Goal: Task Accomplishment & Management: Manage account settings

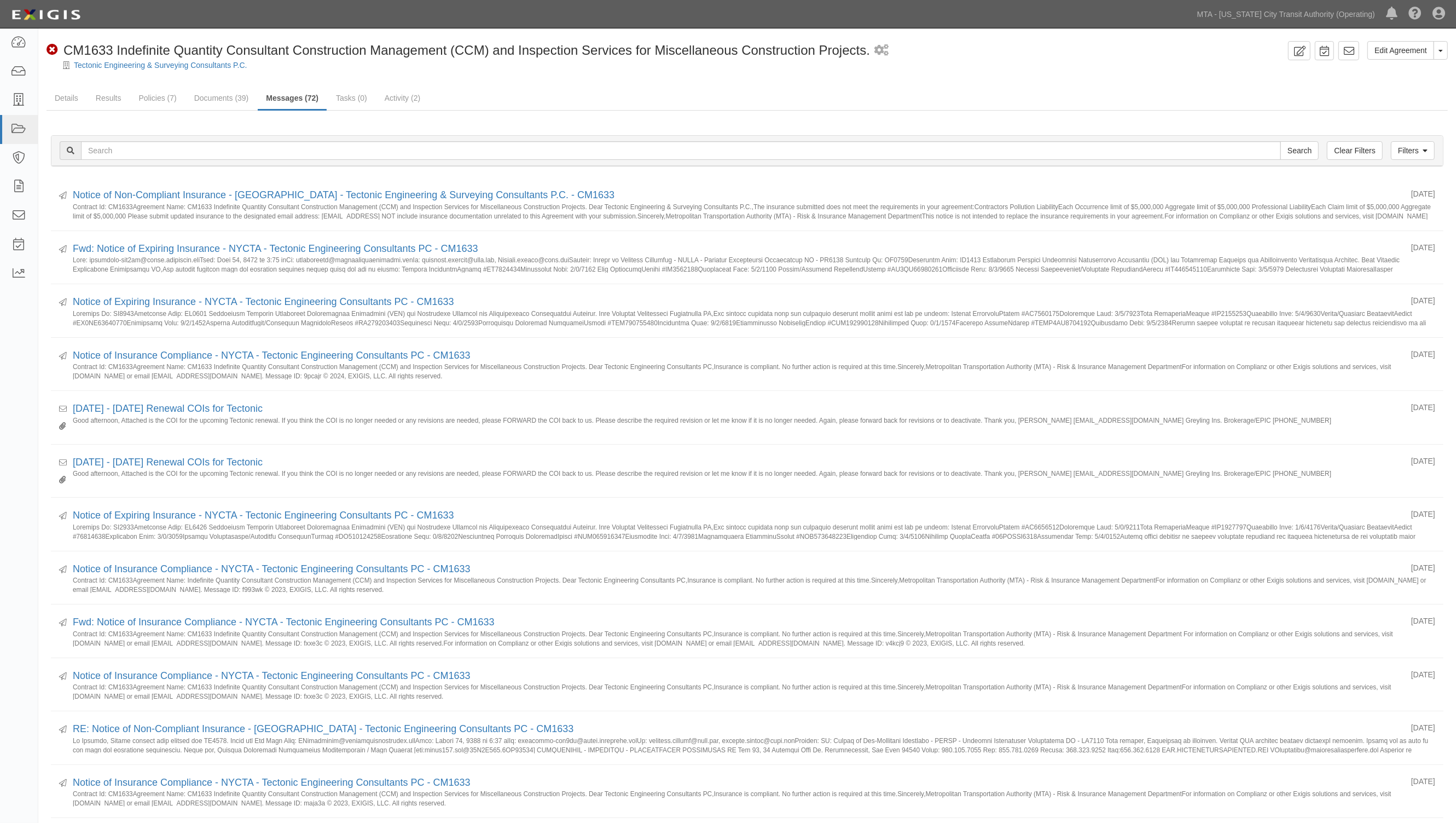
click at [583, 83] on div "Edit Agreement Toggle Agreement Dropdown View Audit Trail Archive Agreement Sen…" at bounding box center [747, 697] width 1418 height 1312
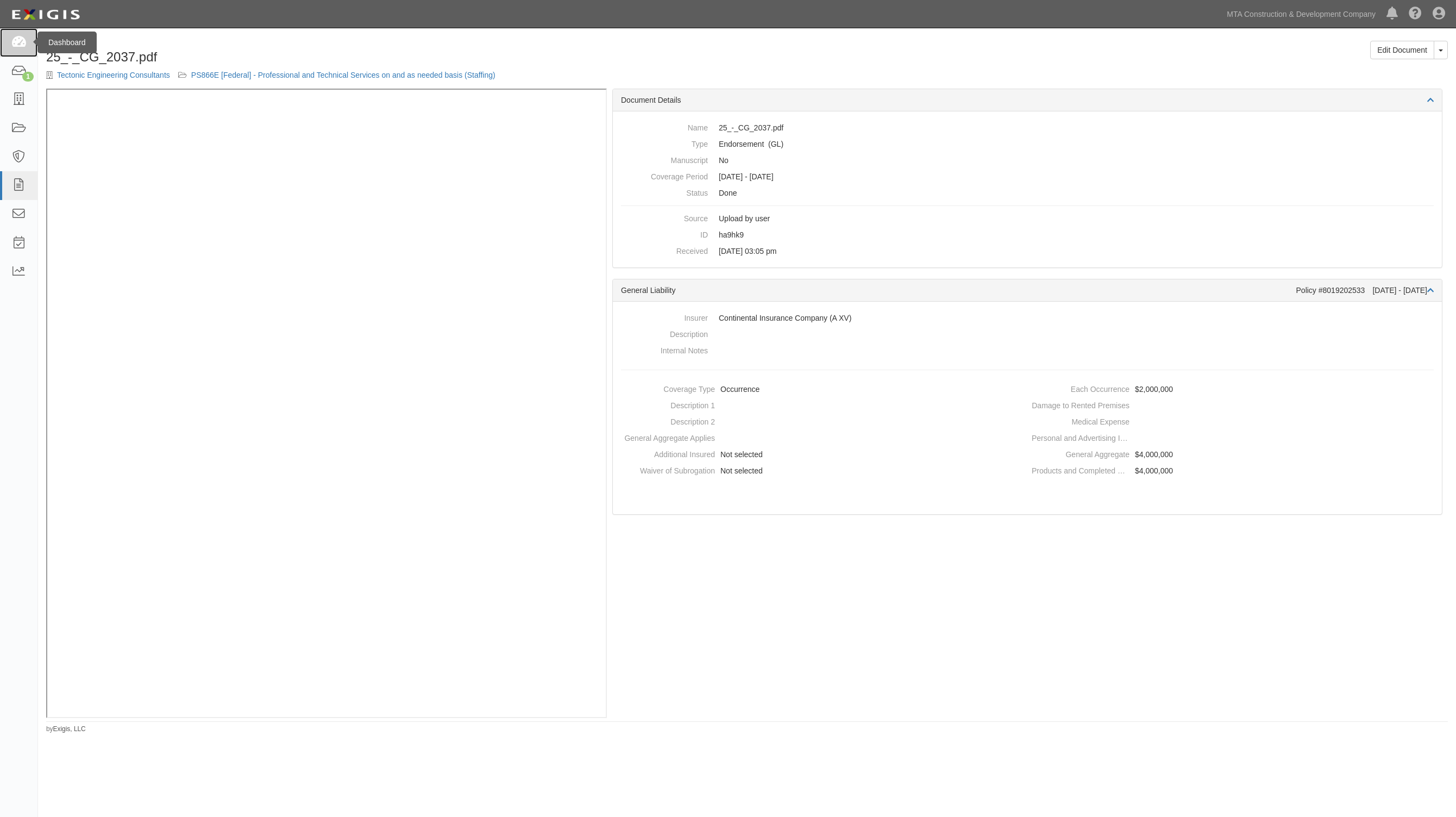
click at [19, 34] on link at bounding box center [18, 42] width 37 height 28
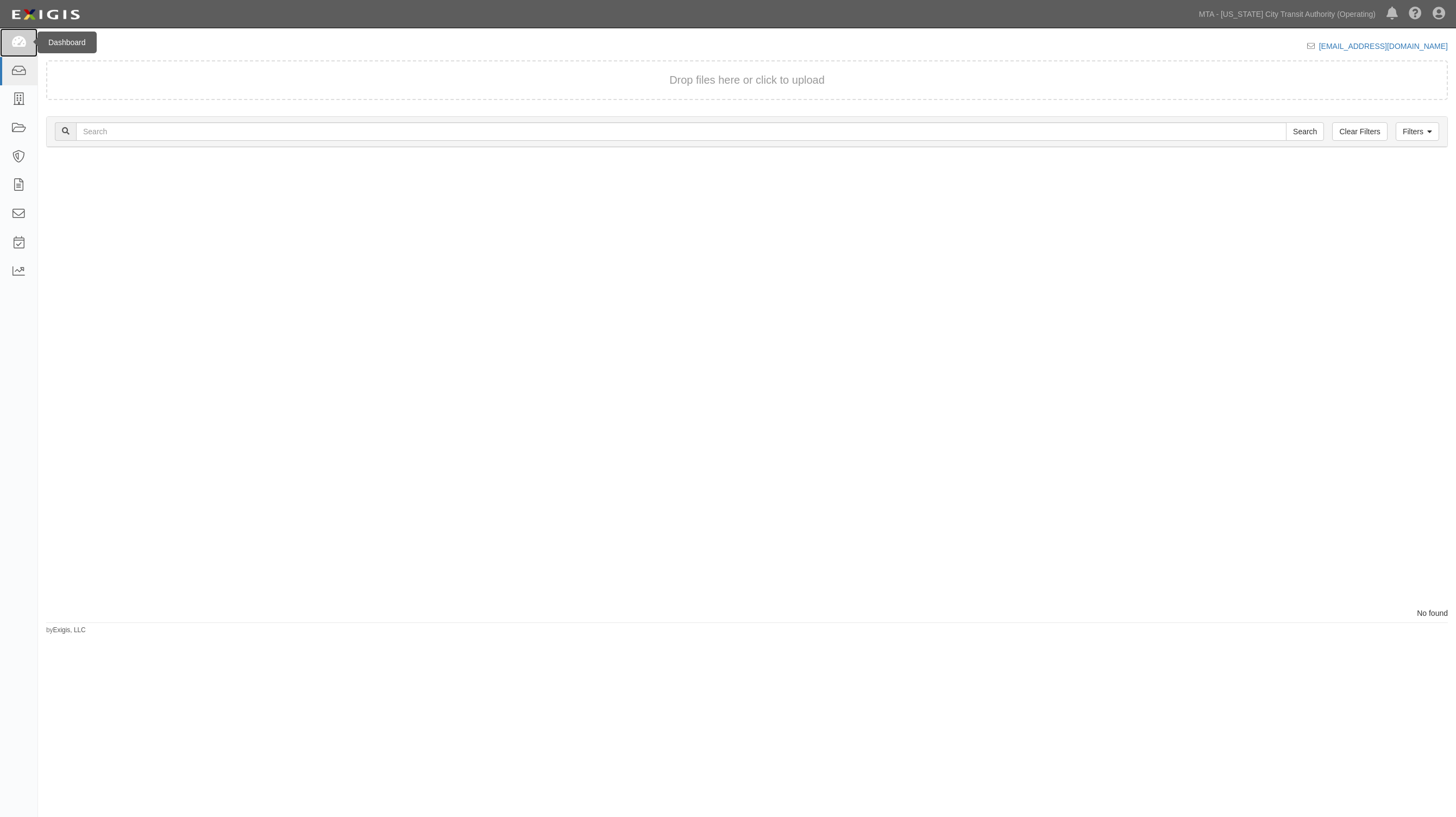
click at [11, 41] on icon at bounding box center [19, 42] width 16 height 12
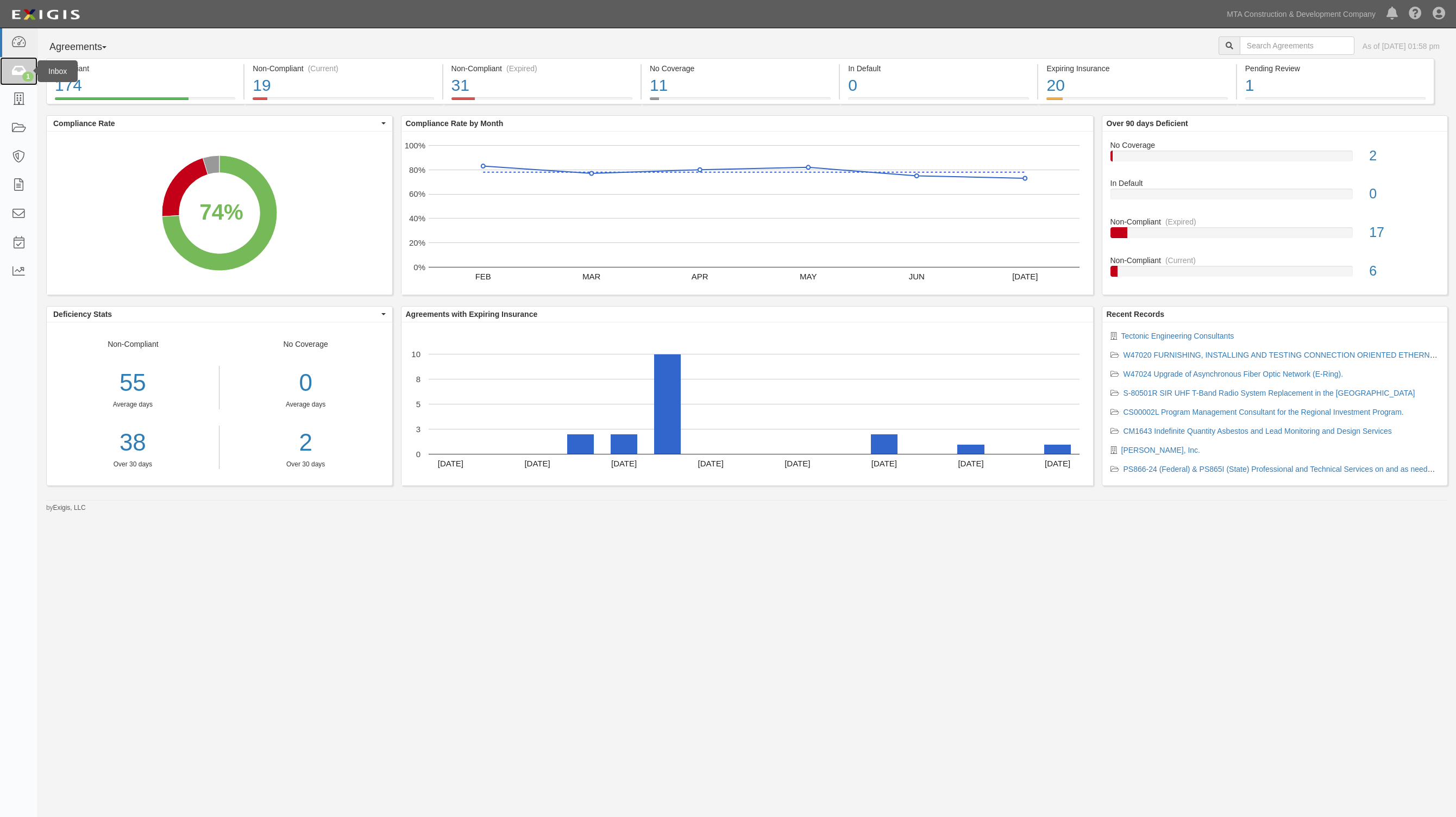
drag, startPoint x: 20, startPoint y: 64, endPoint x: 27, endPoint y: 63, distance: 7.1
click at [20, 64] on link "1" at bounding box center [18, 71] width 37 height 28
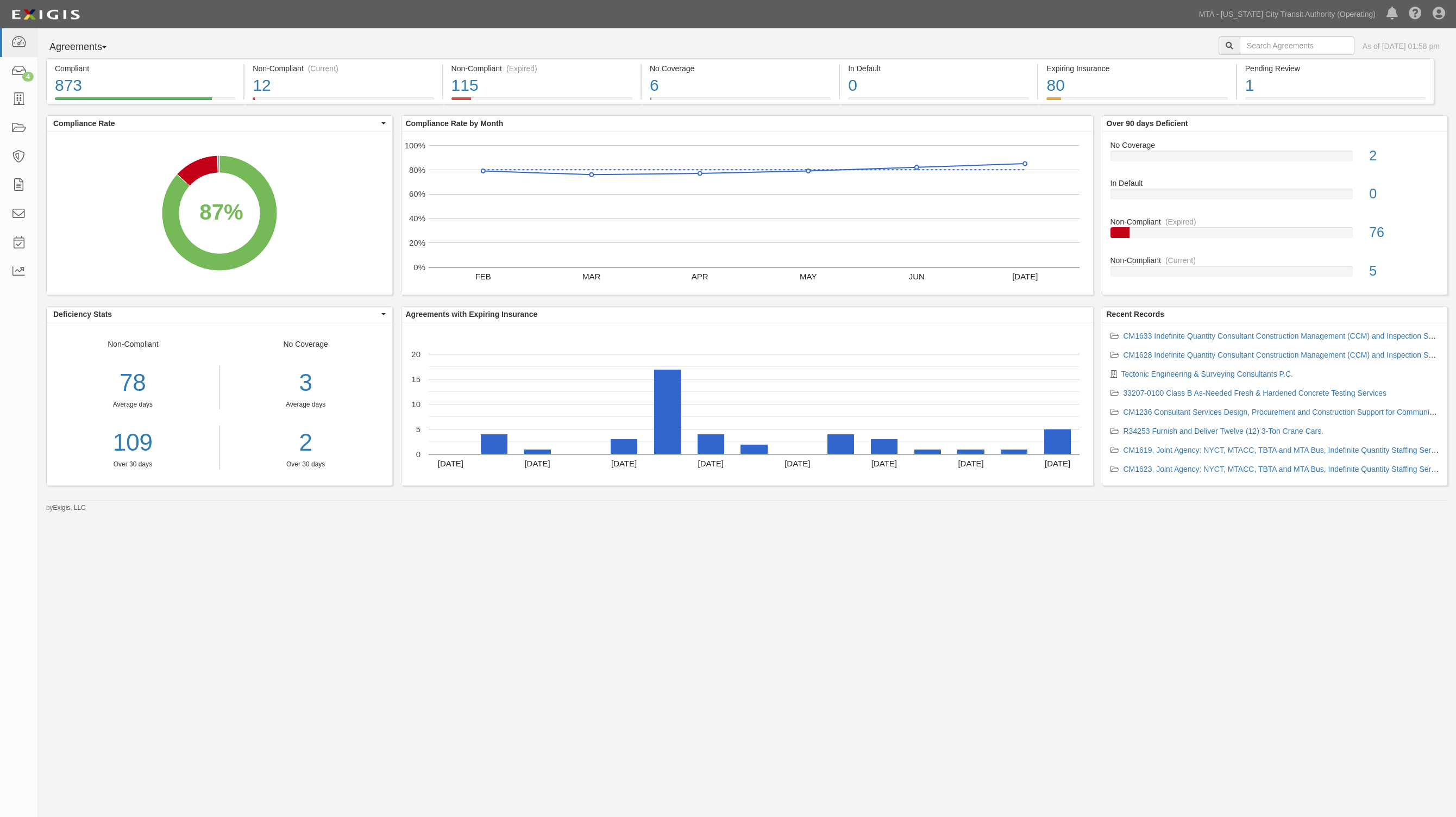
drag, startPoint x: 906, startPoint y: 562, endPoint x: 919, endPoint y: 547, distance: 19.8
click at [907, 560] on div "Agreements Parties Agreements Coverages As of Aug 26, 2025 01:58 pm Compliant 8…" at bounding box center [728, 396] width 1456 height 735
click at [17, 69] on icon at bounding box center [19, 72] width 16 height 12
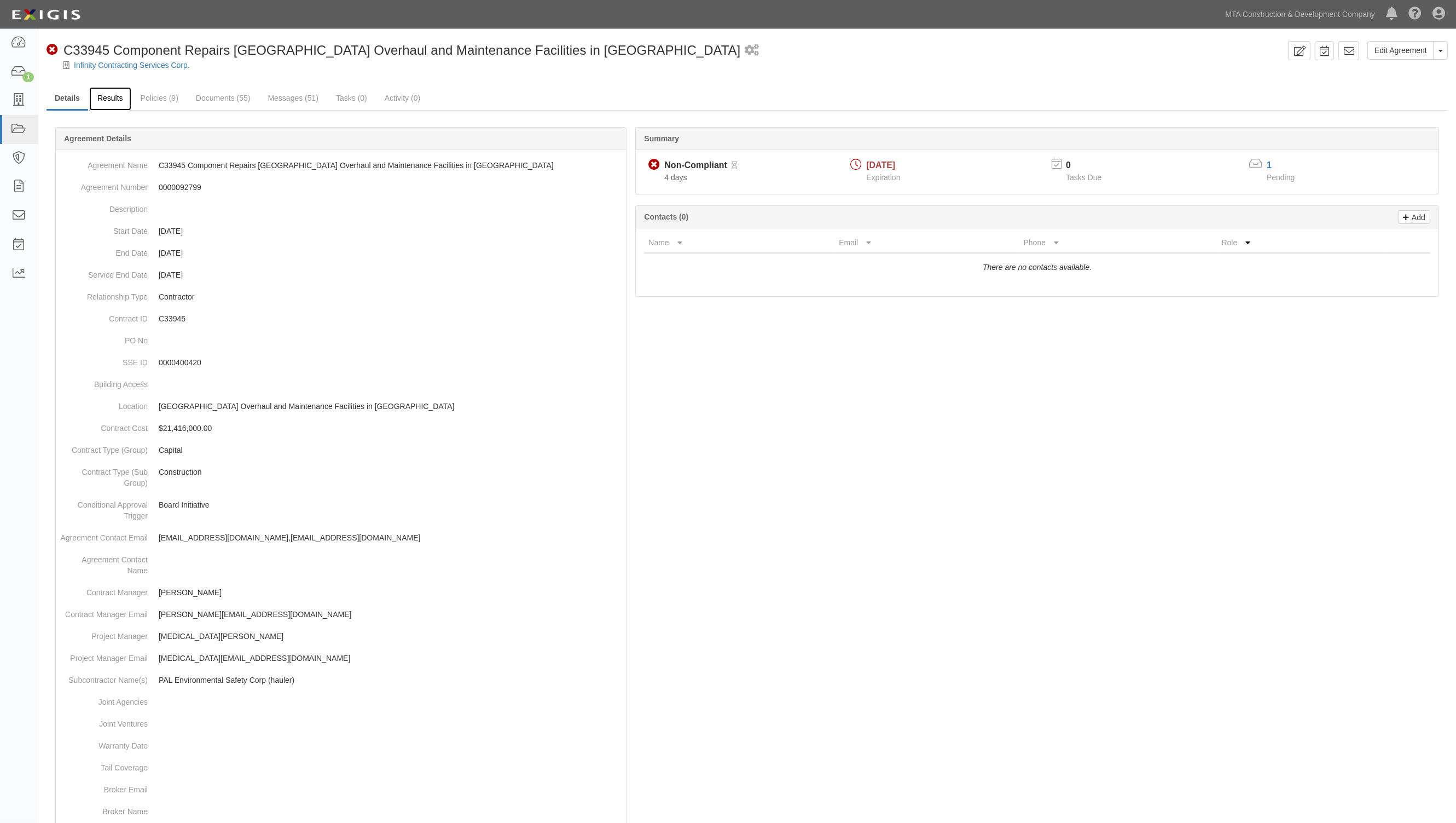
click at [122, 97] on link "Results" at bounding box center [110, 98] width 42 height 23
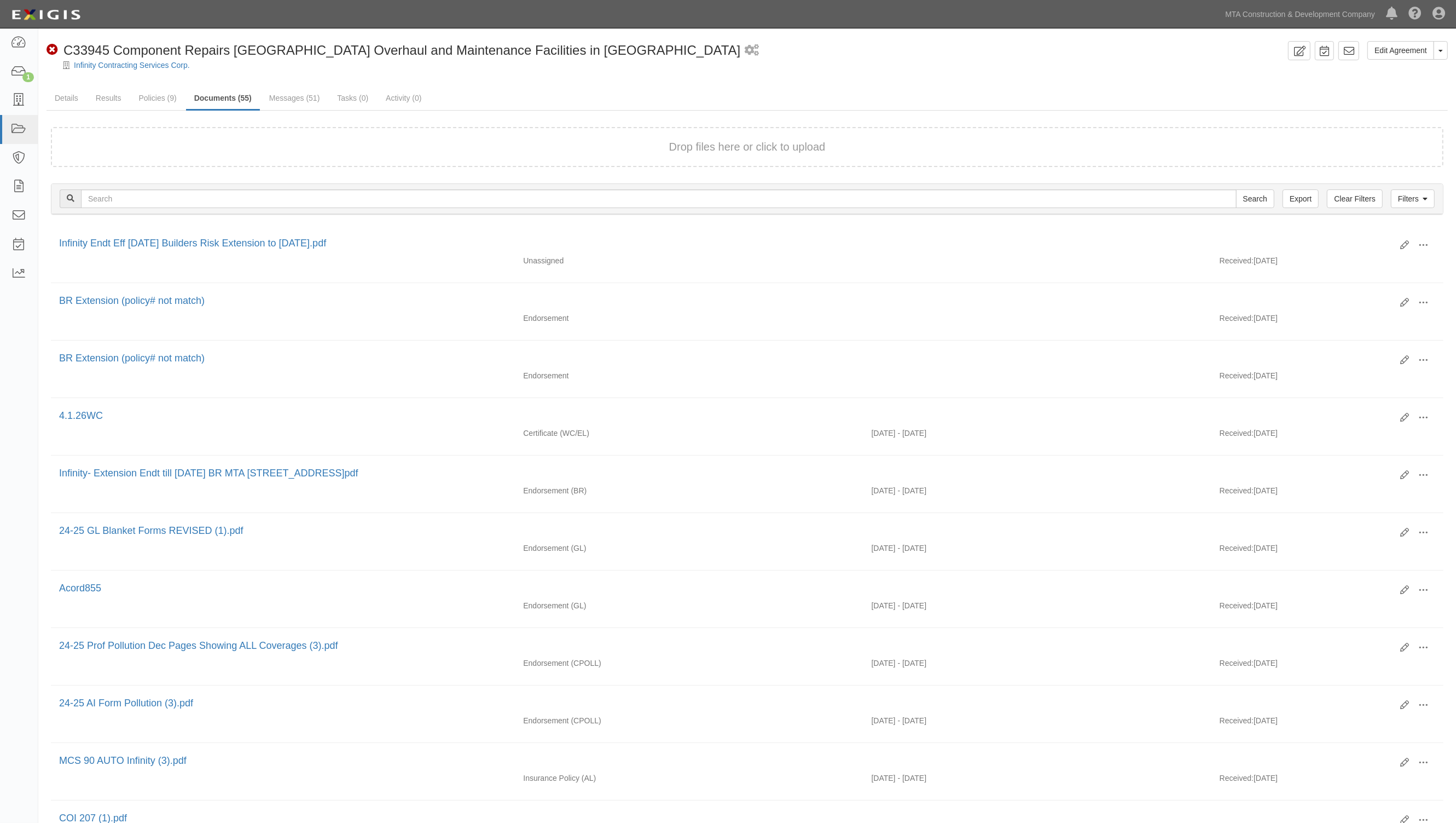
click at [910, 69] on div "Infinity Contracting Services Corp." at bounding box center [755, 65] width 1401 height 11
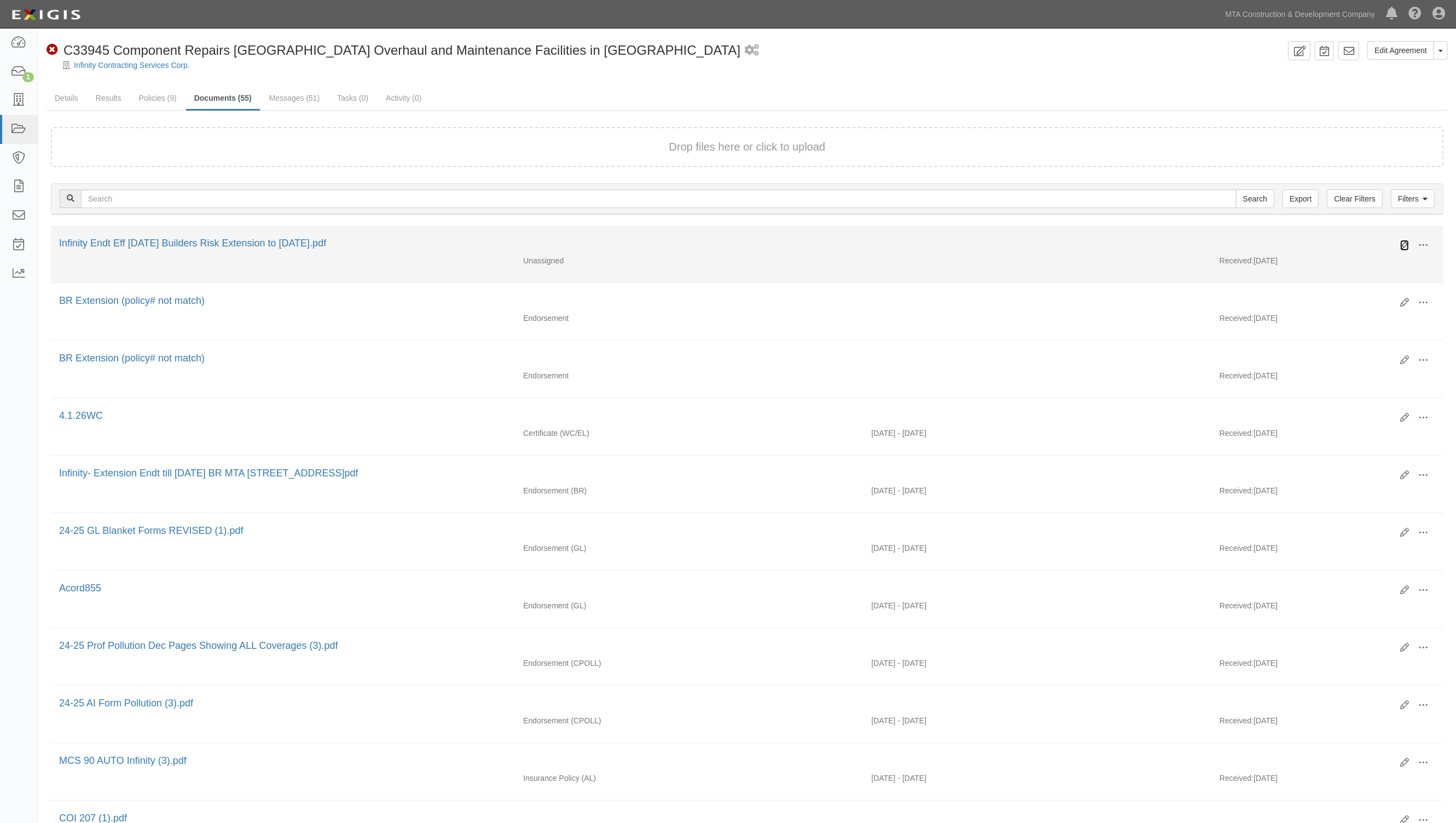
click at [1401, 244] on icon at bounding box center [1405, 245] width 9 height 9
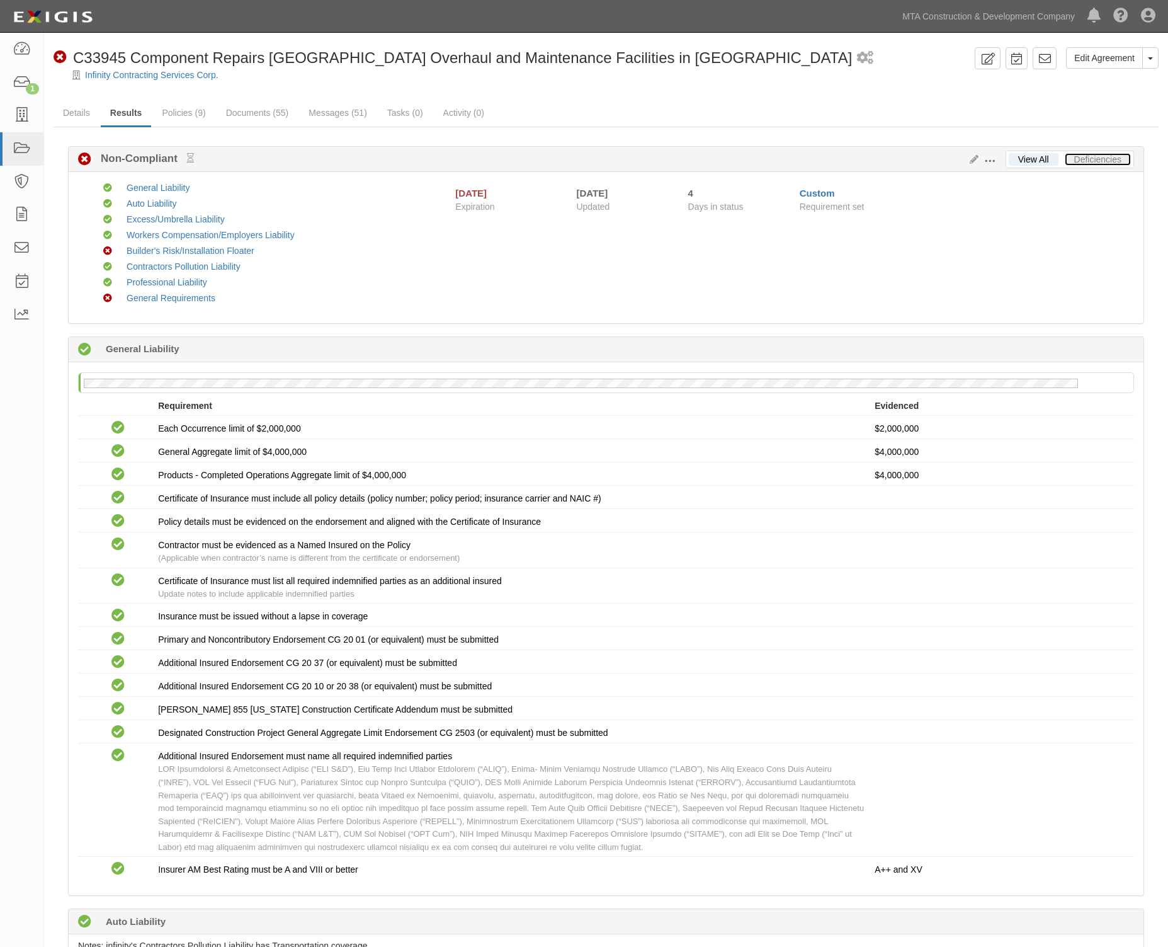
click at [1117, 153] on link "Deficiencies" at bounding box center [1098, 159] width 66 height 13
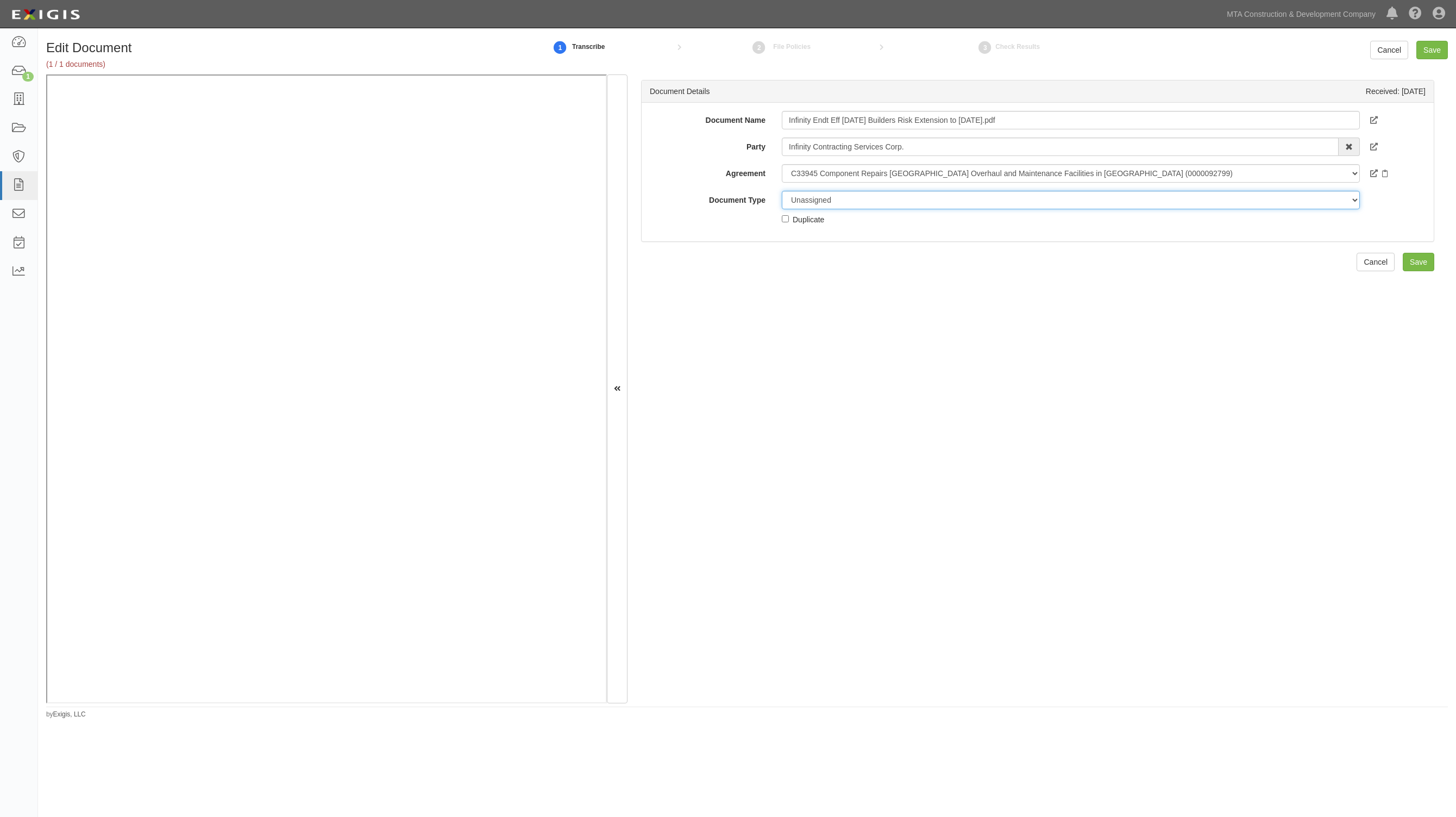
click at [894, 196] on select "Unassigned Binder Cancellation Notice Certificate Contract Endorsement Insuranc…" at bounding box center [1070, 199] width 578 height 18
select select "EndorsementDetail"
click at [781, 191] on select "Unassigned Binder Cancellation Notice Certificate Contract Endorsement Insuranc…" at bounding box center [1070, 199] width 578 height 18
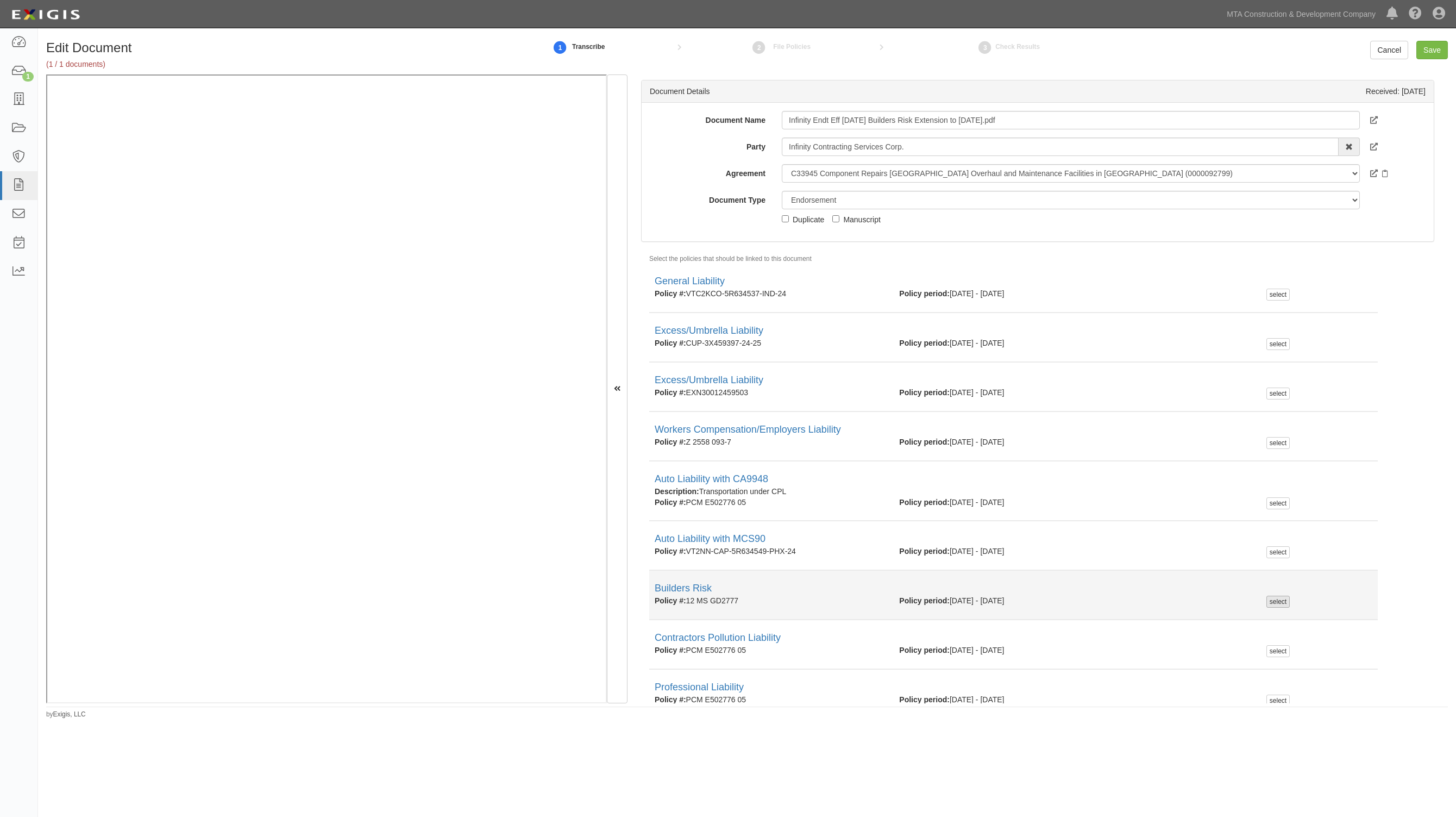
click at [1267, 601] on div "select" at bounding box center [1277, 601] width 23 height 12
checkbox input "true"
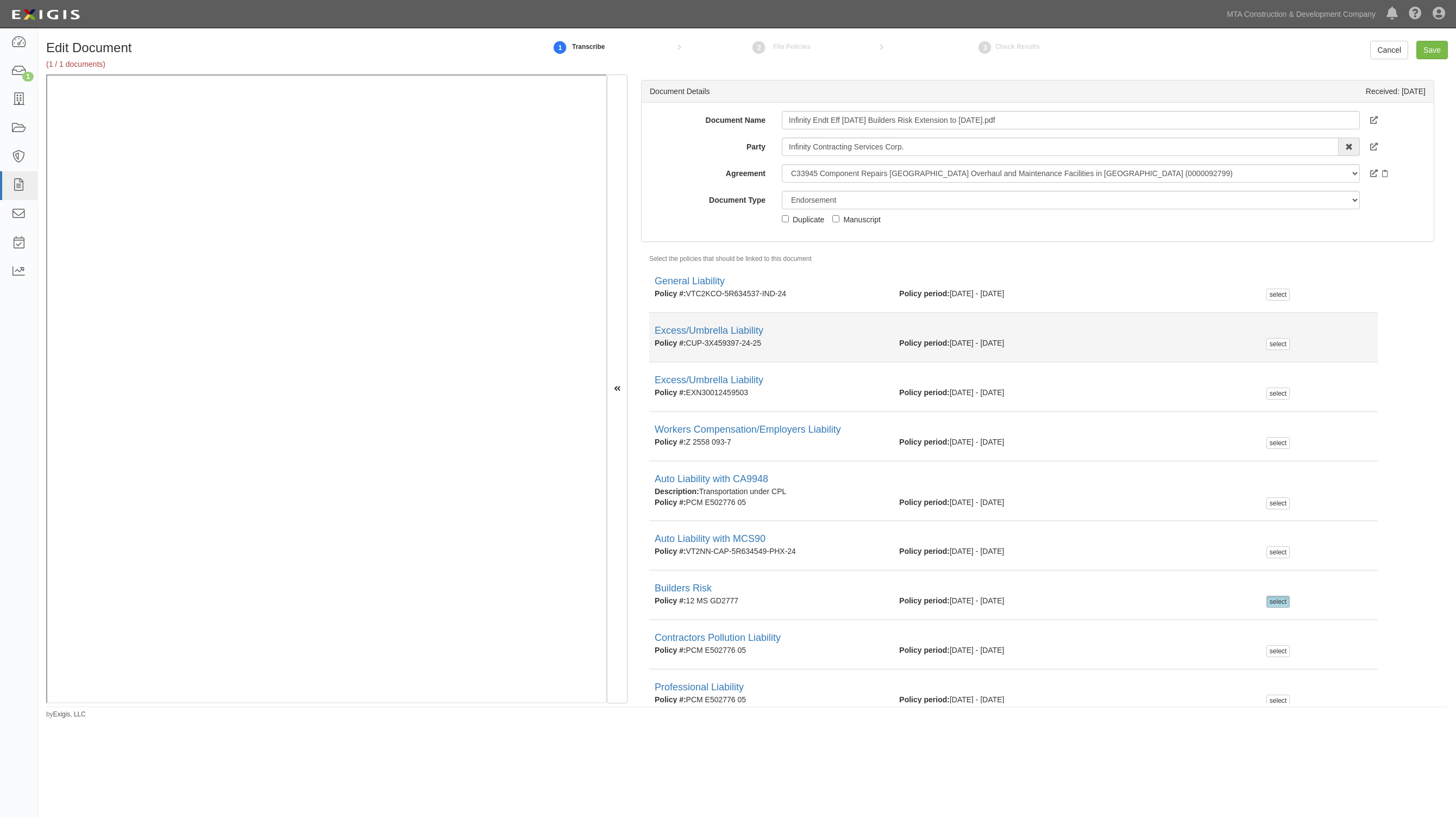
click at [815, 353] on li "Excess/Umbrella Liability Policy #: CUP-3X459397-24-25 Policy period: 11/11/202…" at bounding box center [1014, 337] width 729 height 49
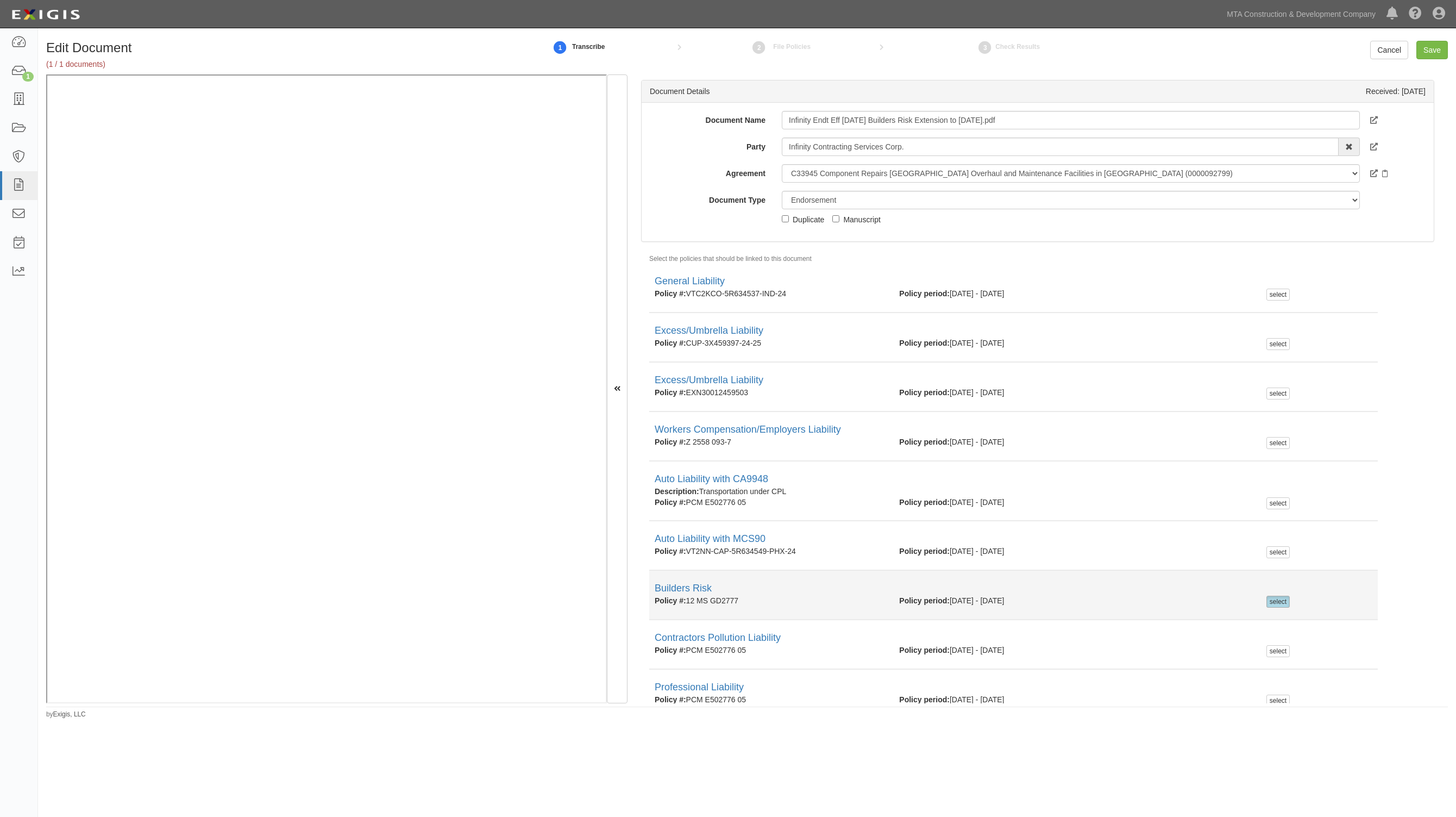
click at [1096, 618] on li "Builders Risk Policy #: 12 MS GD2777 Policy period: 11/22/2022 - 8/22/2025 sele…" at bounding box center [1014, 594] width 729 height 49
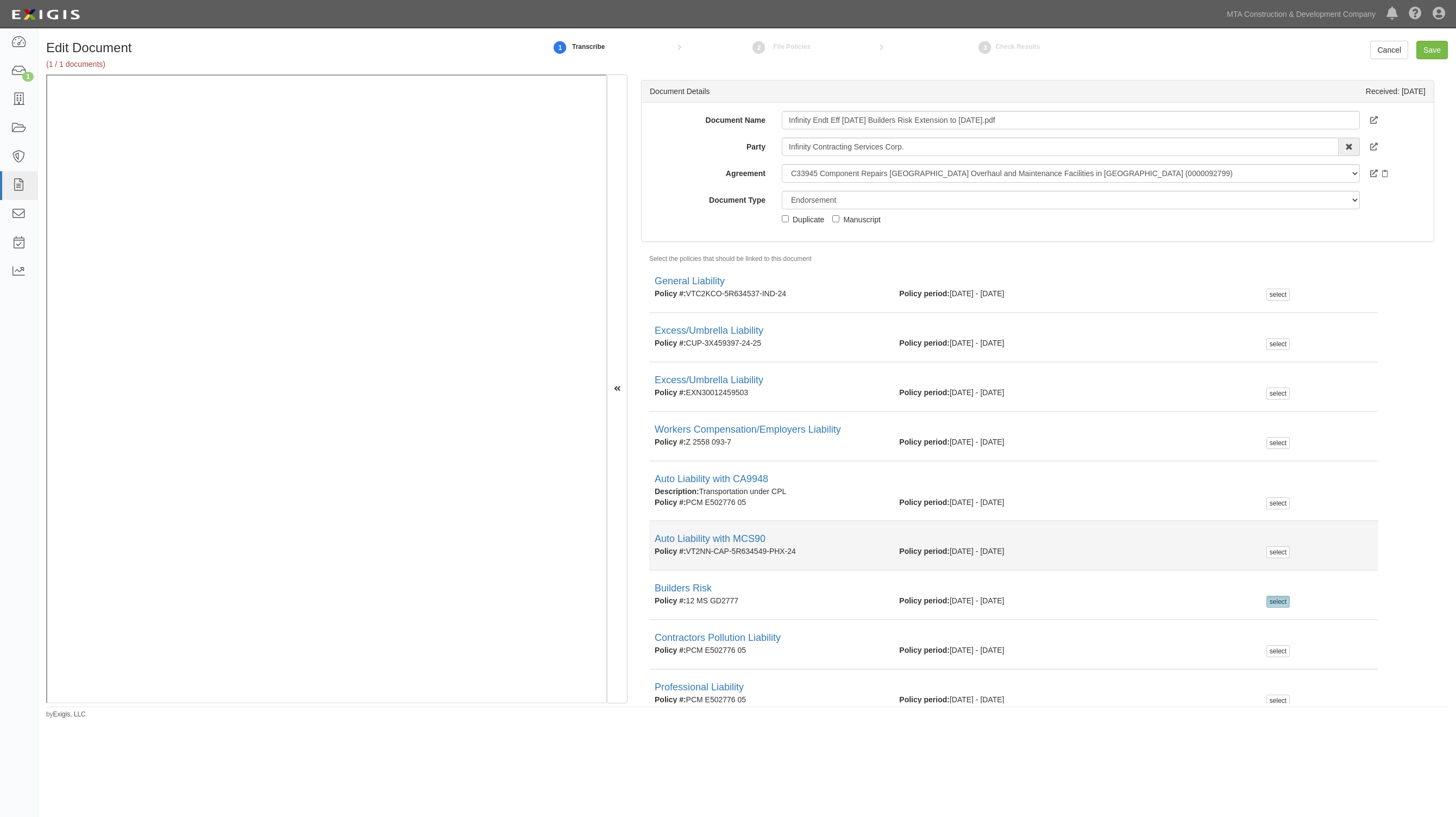
click at [1138, 551] on div "Policy period: 11/11/2024 - 11/11/2025" at bounding box center [1075, 550] width 367 height 11
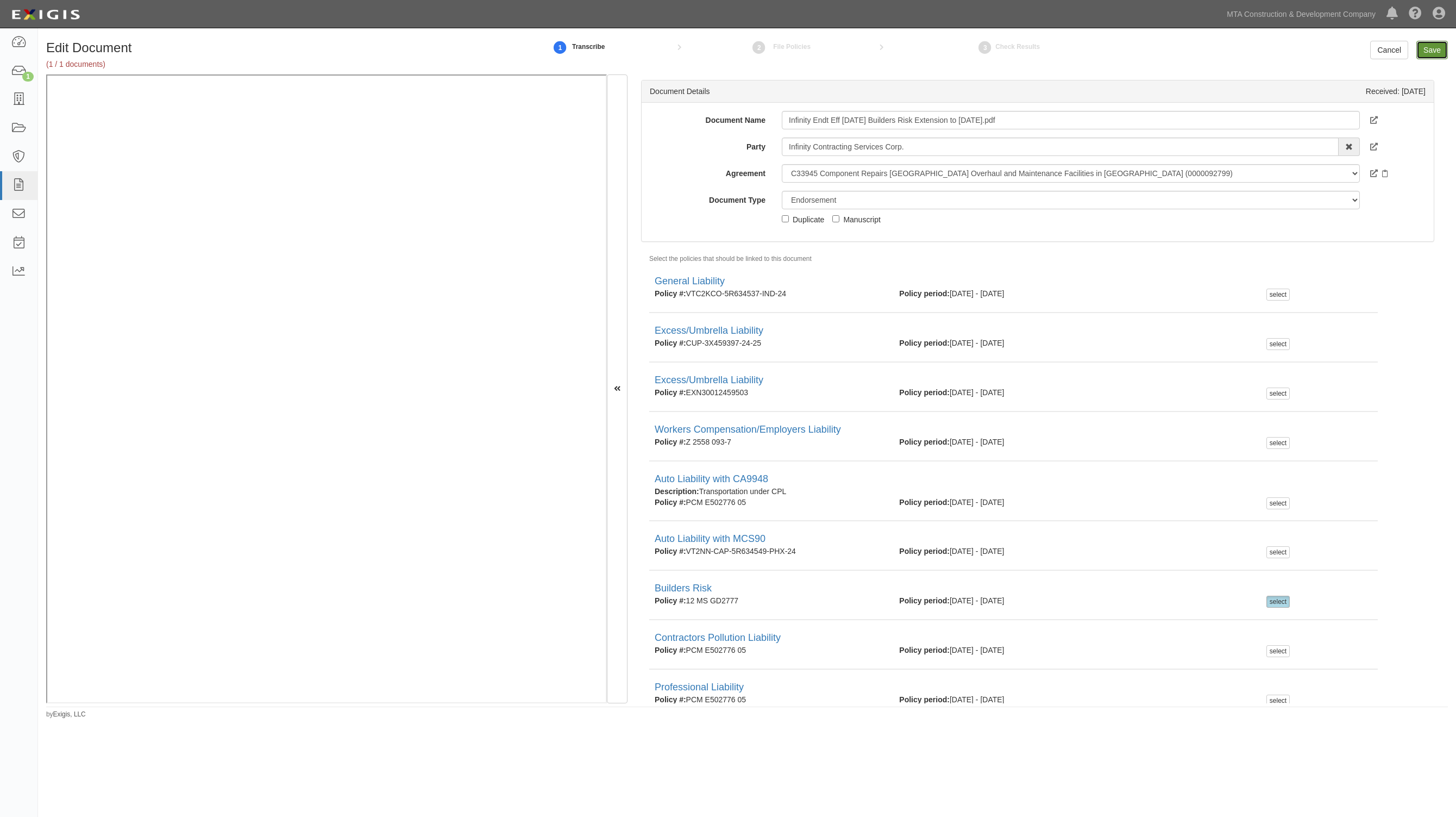
click at [1428, 47] on input "Save" at bounding box center [1432, 49] width 32 height 18
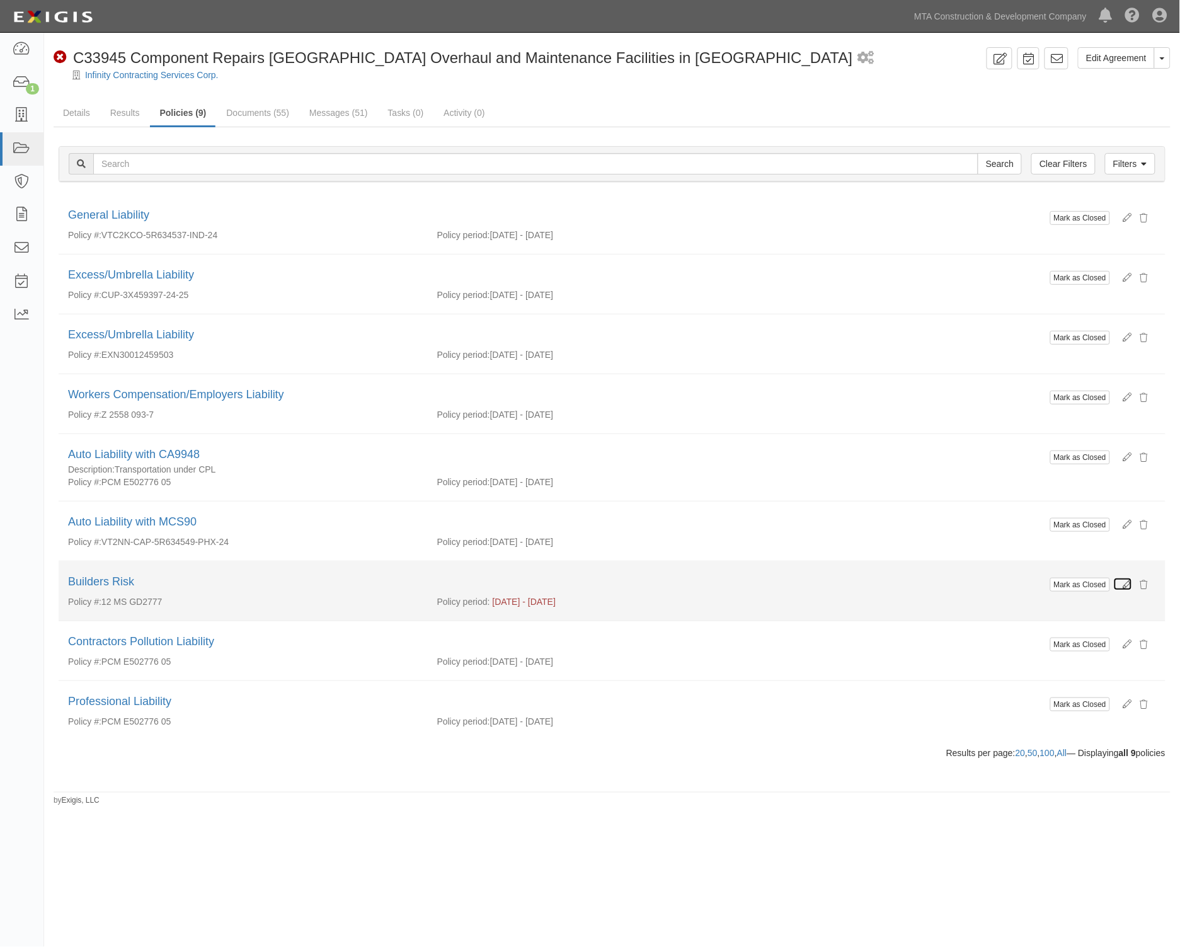
click at [1127, 589] on icon at bounding box center [1127, 584] width 9 height 9
click at [307, 605] on div "Policy #: 12 MS GD2777" at bounding box center [243, 601] width 369 height 13
click at [1129, 586] on icon at bounding box center [1127, 584] width 9 height 9
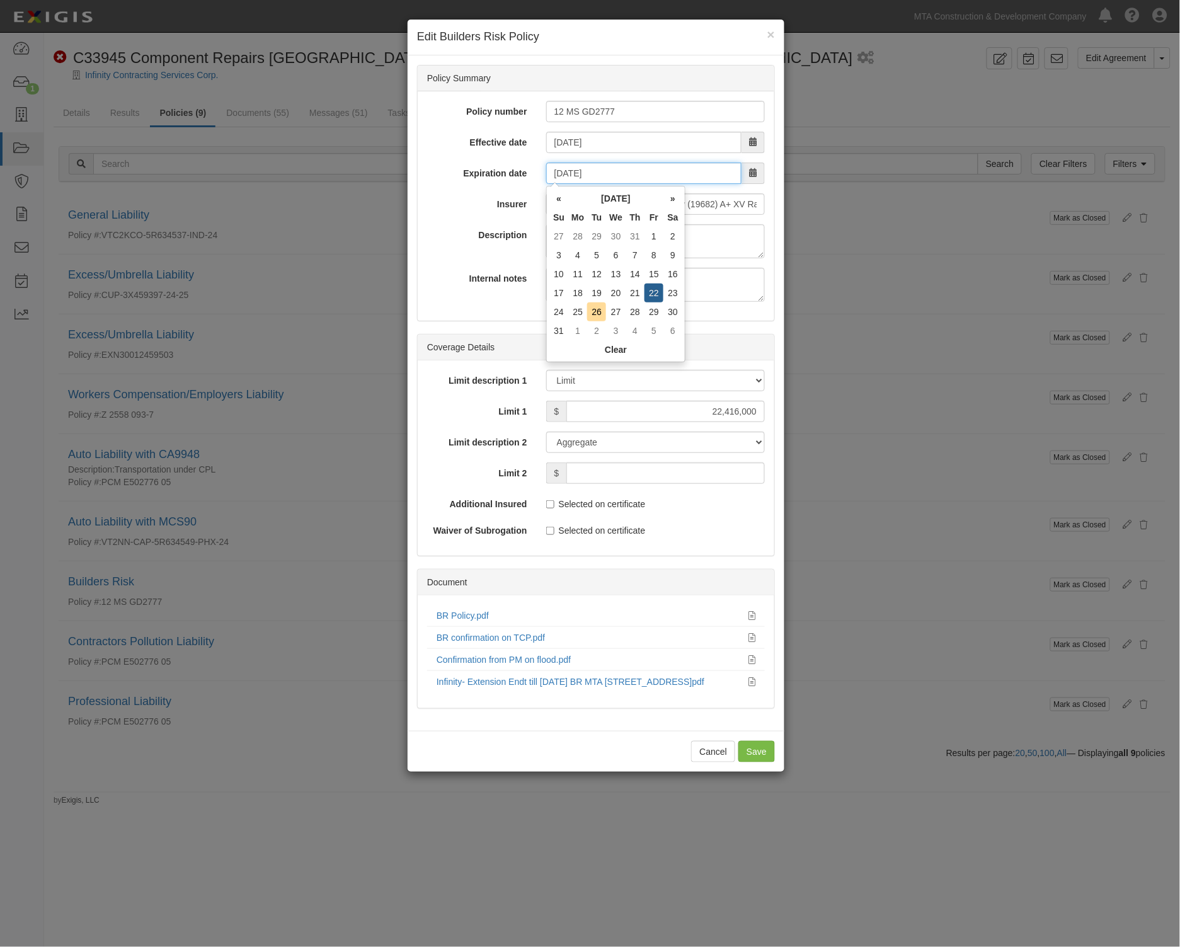
drag, startPoint x: 631, startPoint y: 168, endPoint x: 236, endPoint y: 162, distance: 394.9
click at [236, 162] on div "× Edit Builders Risk Policy Policy Summary Policy number 12 MS GD2777 Effective…" at bounding box center [590, 473] width 1180 height 947
type input "02/22/2026"
click at [756, 748] on input "Save" at bounding box center [756, 751] width 37 height 21
type input "22416000"
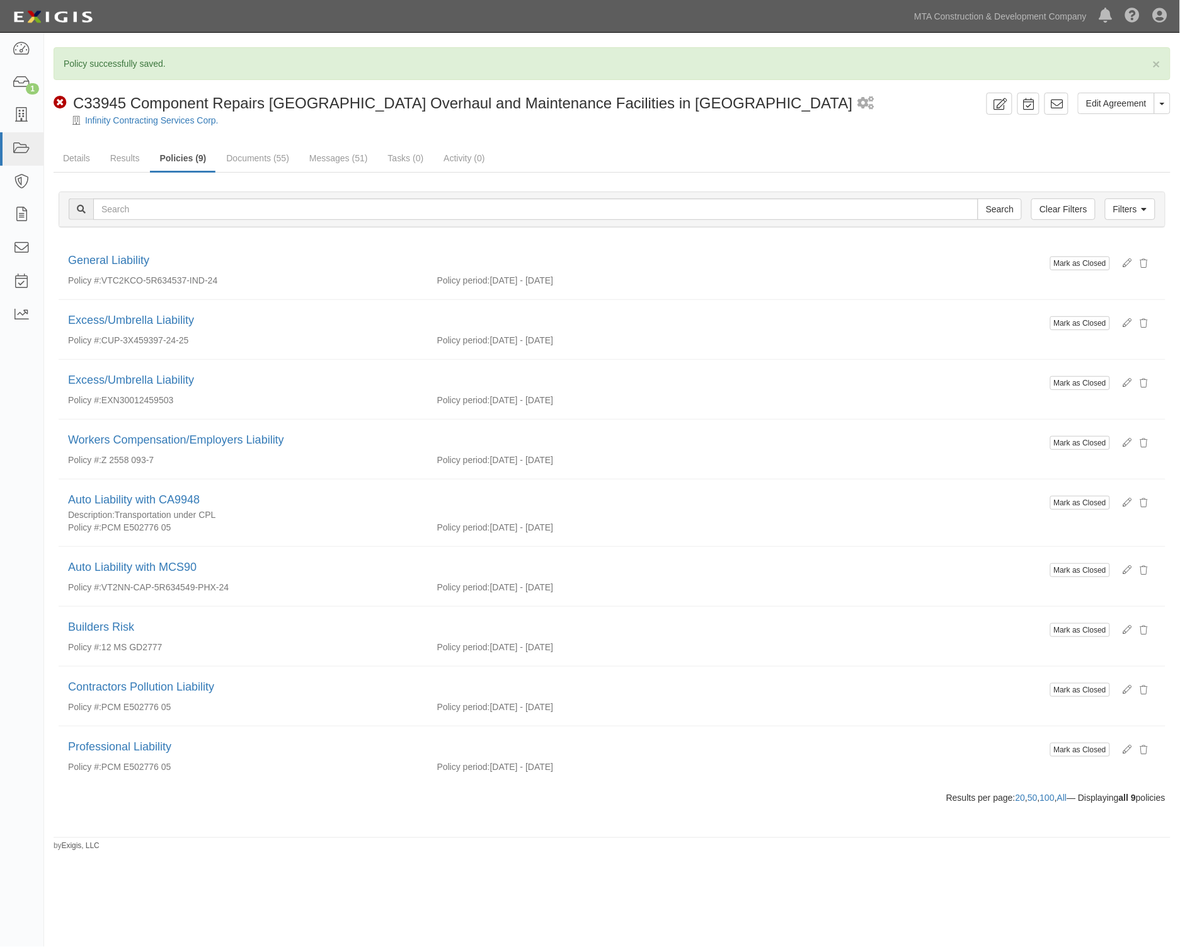
click at [382, 841] on div "× Policy successfully saved. Edit Agreement Toggle Agreement Dropdown View Audi…" at bounding box center [611, 449] width 1135 height 804
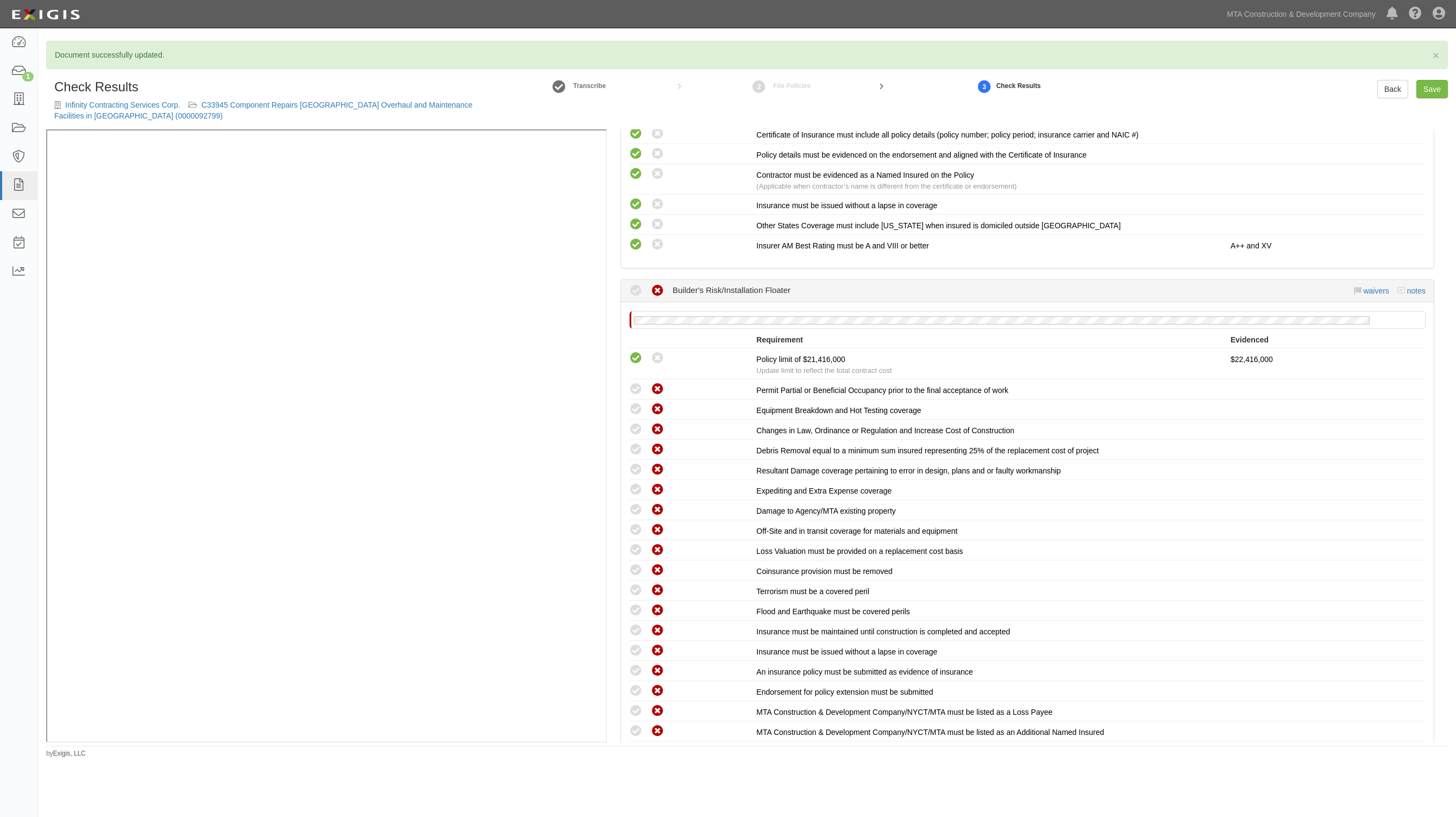
scroll to position [1562, 0]
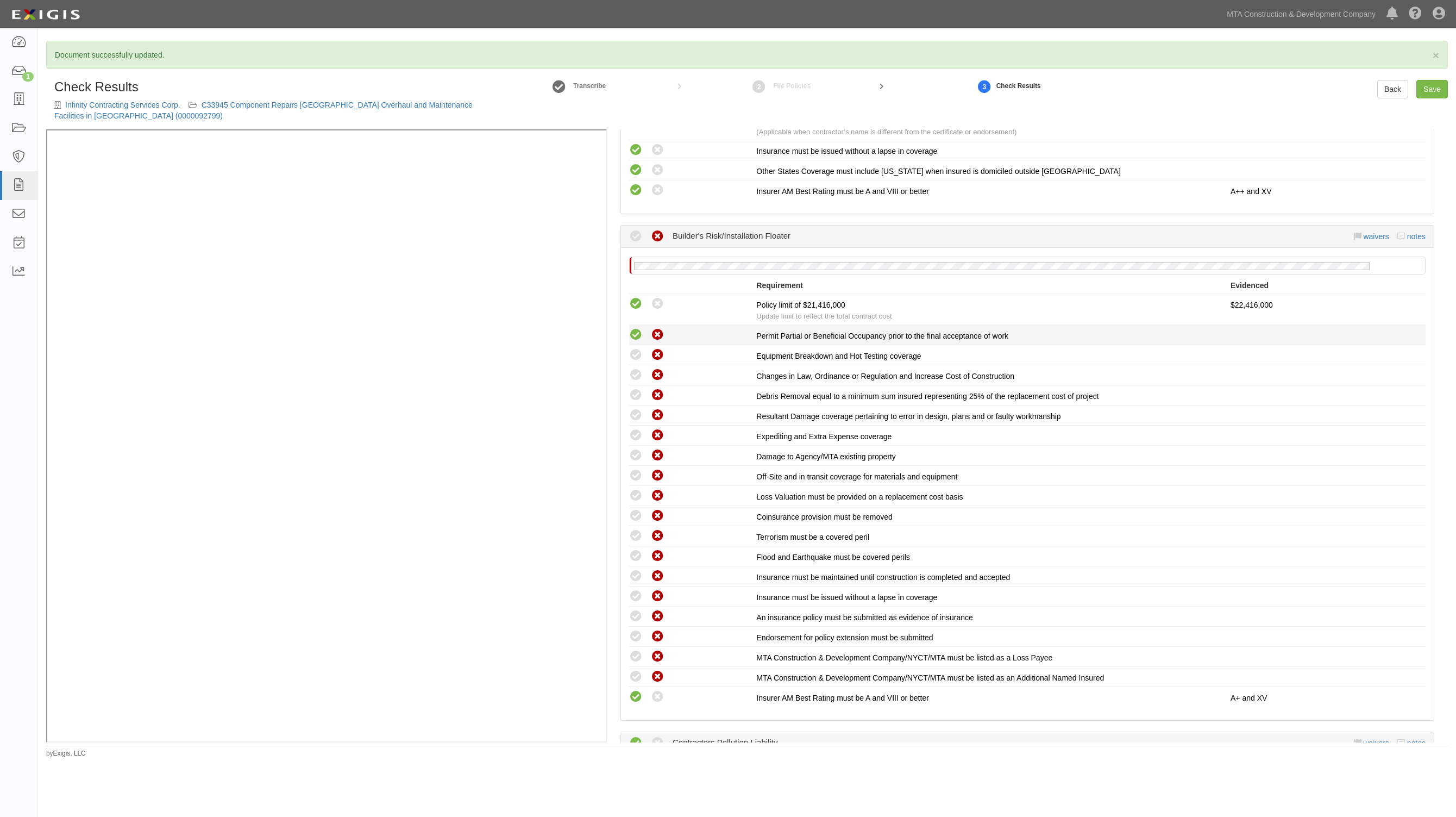
click at [637, 331] on icon at bounding box center [636, 335] width 14 height 14
radio input "true"
drag, startPoint x: 636, startPoint y: 660, endPoint x: 635, endPoint y: 643, distance: 17.0
click at [635, 670] on icon at bounding box center [636, 677] width 14 height 14
radio input "true"
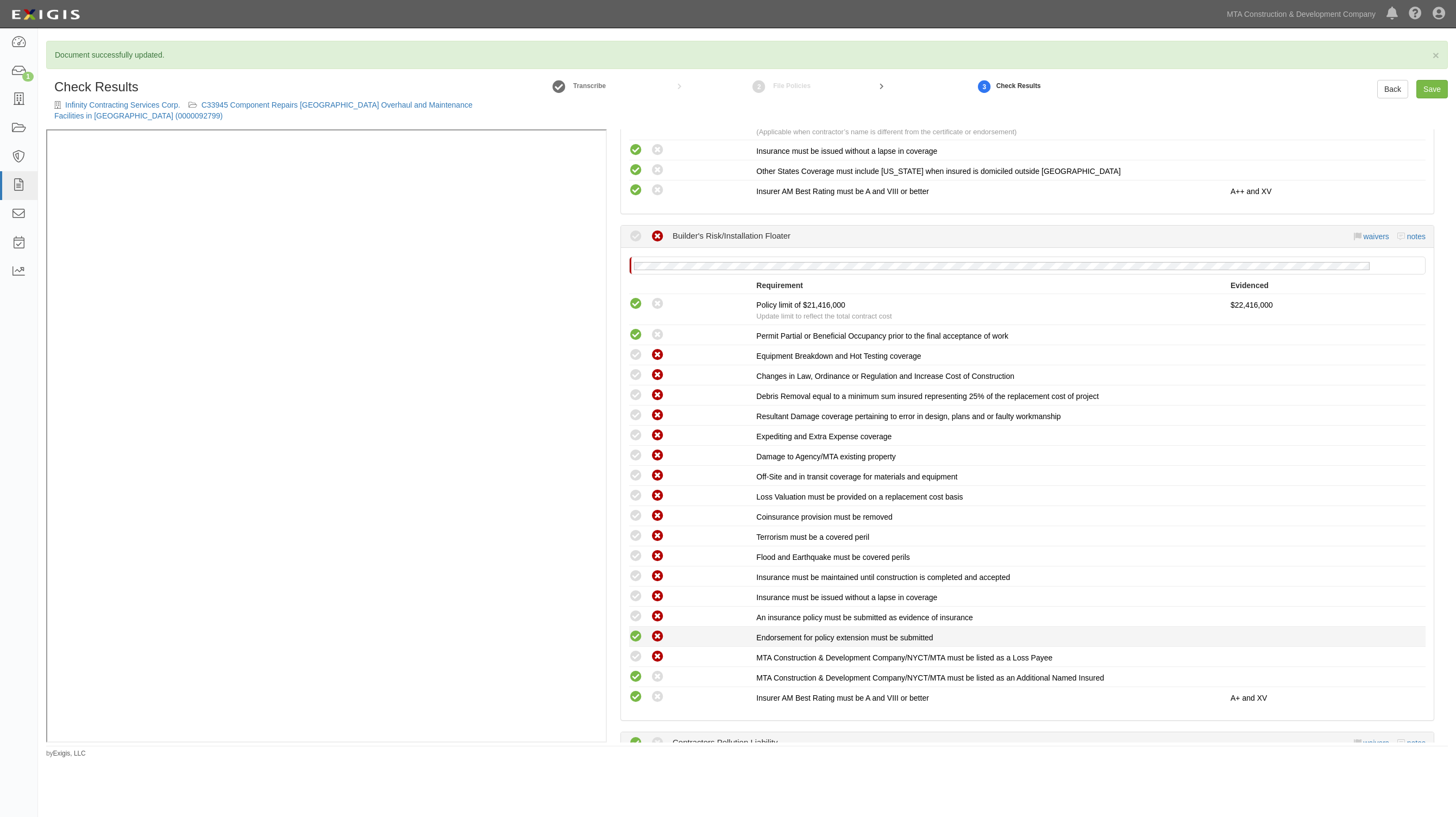
drag, startPoint x: 635, startPoint y: 643, endPoint x: 635, endPoint y: 627, distance: 16.0
click at [635, 646] on li "Compliant Waived: Non-Compliant MTA Construction & Development Company/NYCT/MTA…" at bounding box center [1026, 656] width 796 height 20
drag, startPoint x: 635, startPoint y: 620, endPoint x: 635, endPoint y: 606, distance: 14.0
click at [635, 630] on icon at bounding box center [636, 637] width 14 height 14
radio input "true"
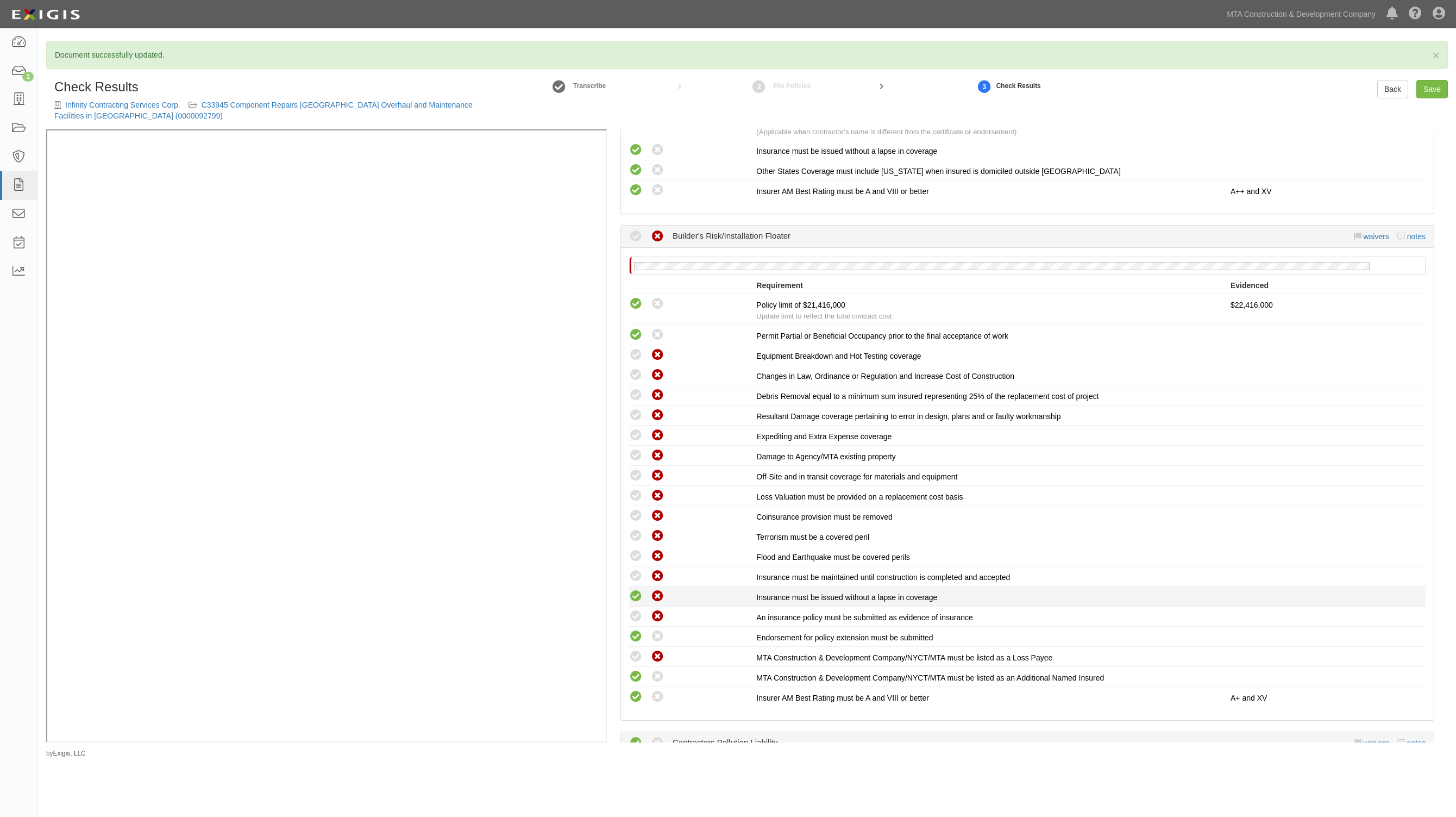
drag, startPoint x: 635, startPoint y: 606, endPoint x: 634, endPoint y: 586, distance: 20.0
click at [635, 610] on icon at bounding box center [636, 617] width 14 height 14
radio input "true"
drag, startPoint x: 634, startPoint y: 586, endPoint x: 634, endPoint y: 577, distance: 9.0
click at [634, 589] on icon at bounding box center [636, 596] width 14 height 14
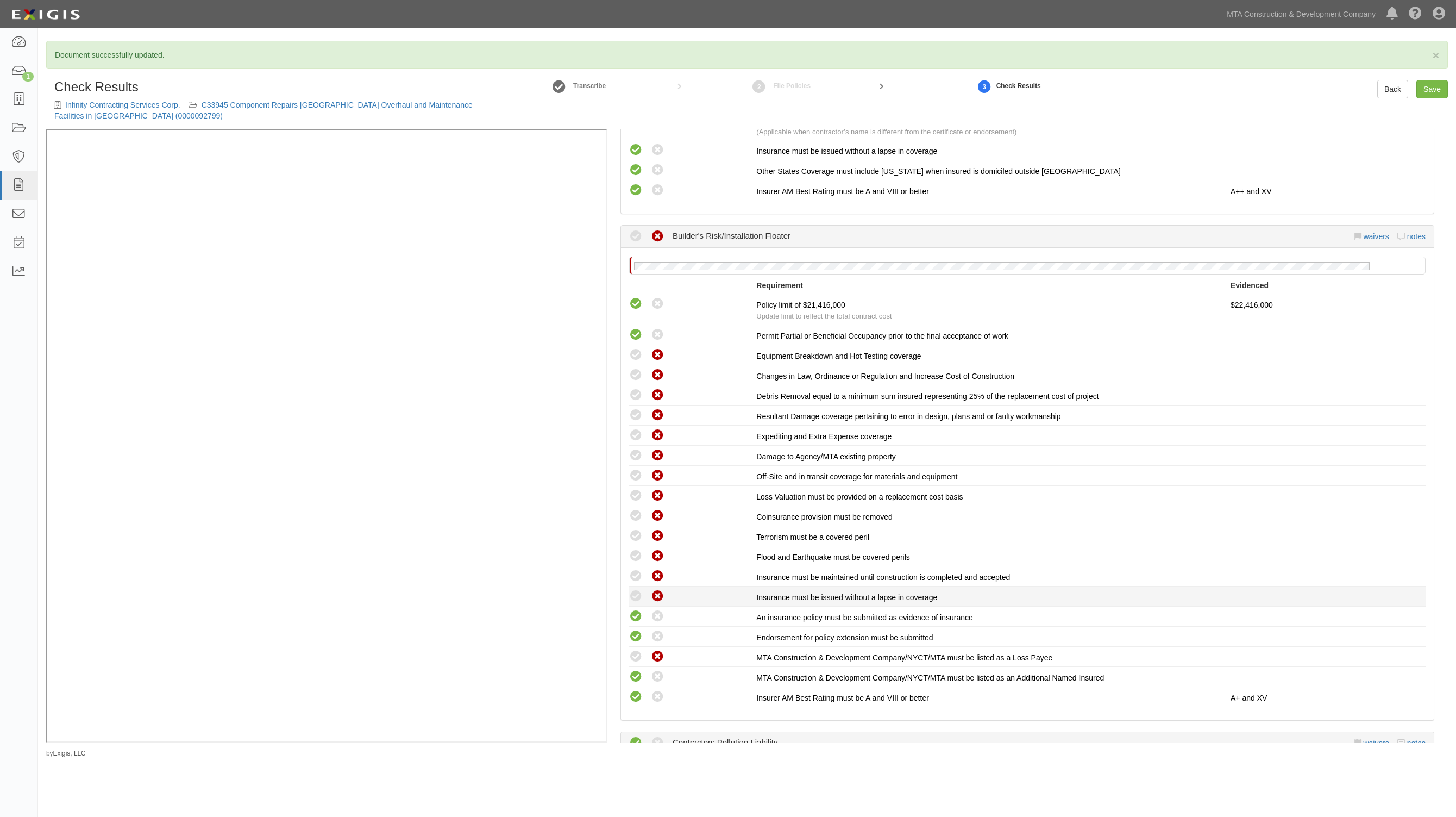
radio input "true"
drag, startPoint x: 633, startPoint y: 564, endPoint x: 633, endPoint y: 544, distance: 20.0
click at [633, 569] on icon at bounding box center [636, 576] width 14 height 14
radio input "true"
click at [633, 550] on icon at bounding box center [636, 556] width 14 height 14
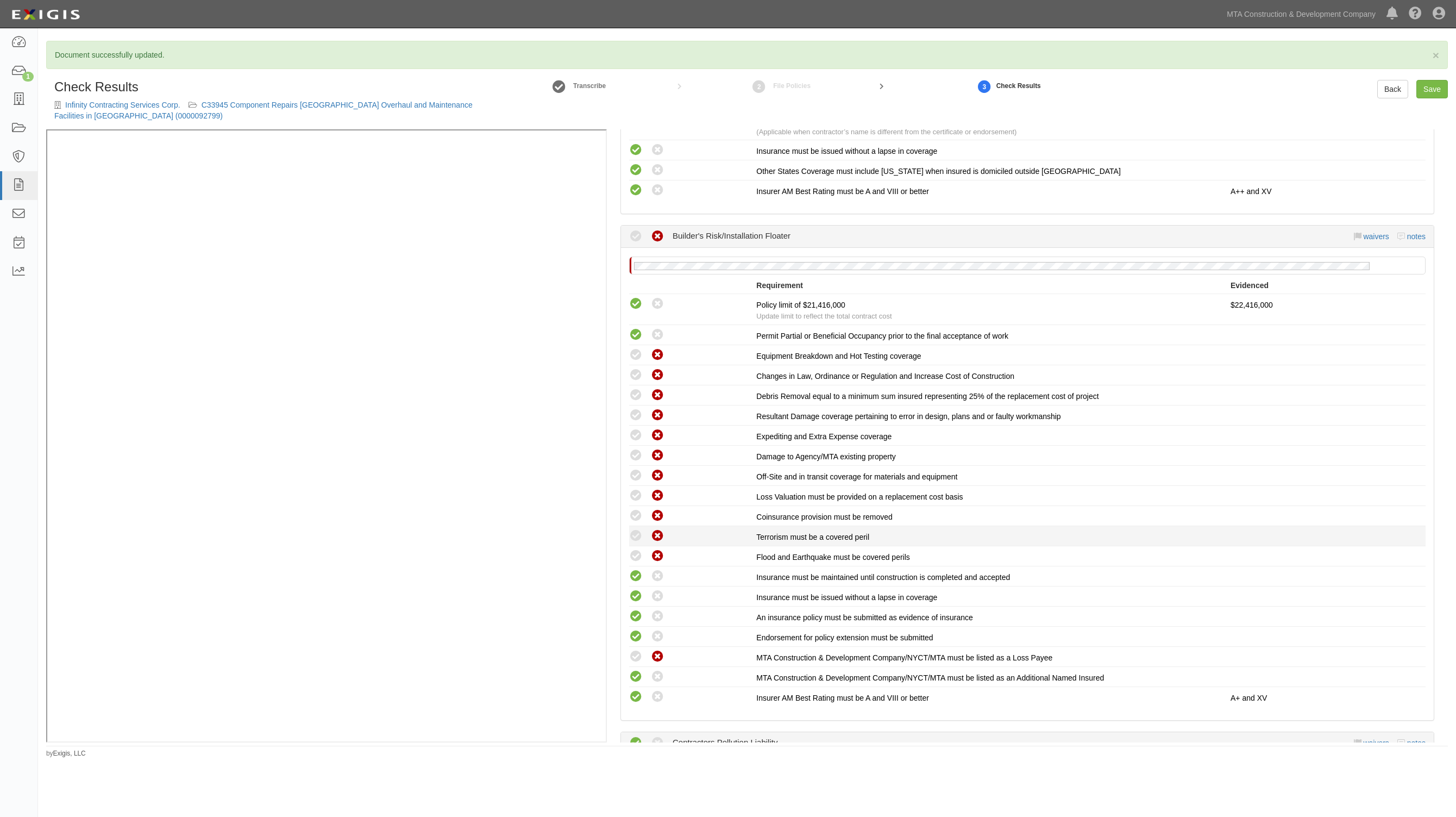
radio input "true"
click at [636, 529] on icon at bounding box center [636, 536] width 14 height 14
radio input "true"
drag, startPoint x: 637, startPoint y: 506, endPoint x: 638, endPoint y: 493, distance: 13.0
click at [637, 509] on icon at bounding box center [636, 516] width 14 height 14
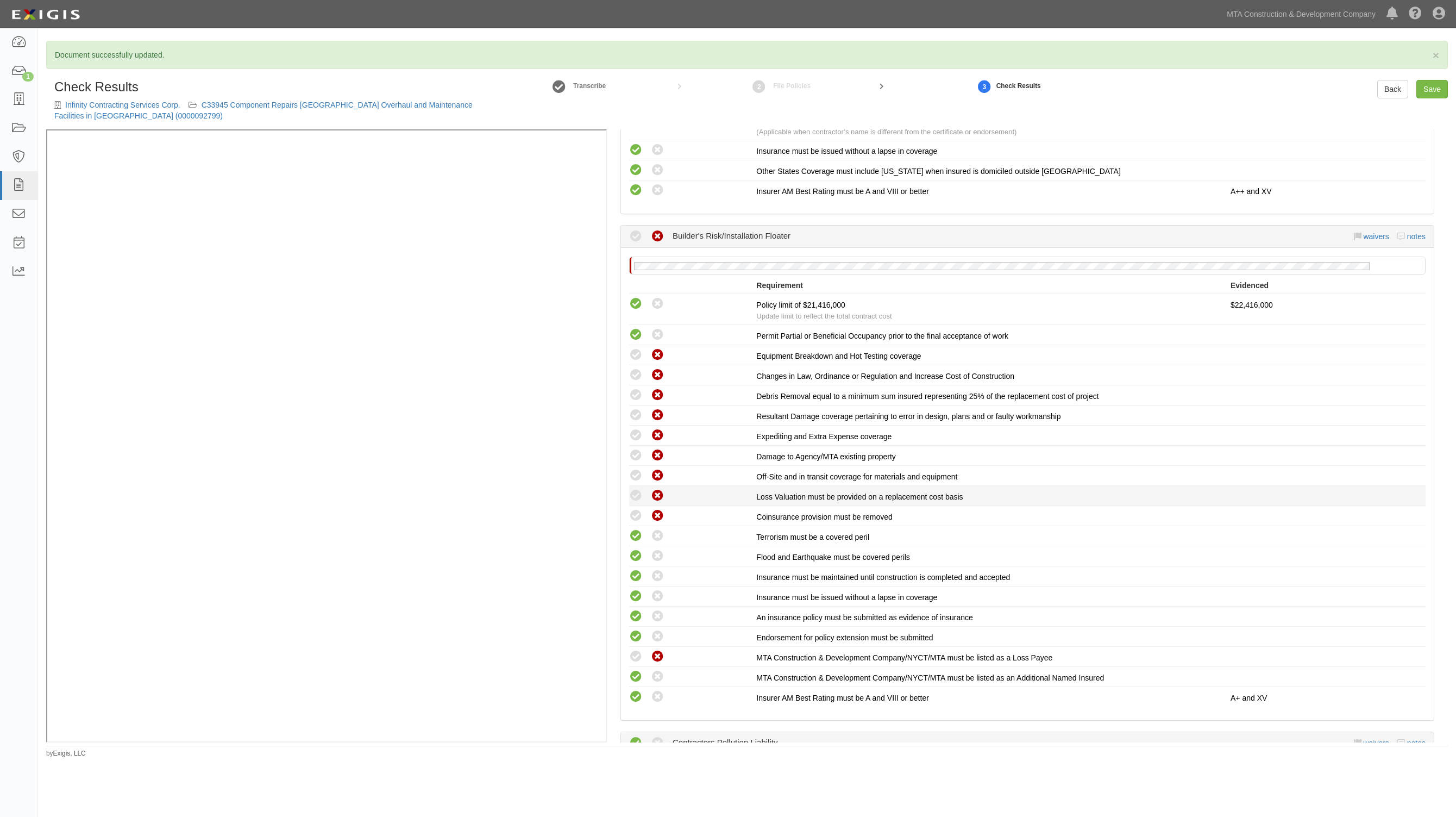
radio input "true"
click at [638, 489] on icon at bounding box center [636, 496] width 14 height 14
radio input "true"
drag, startPoint x: 637, startPoint y: 465, endPoint x: 637, endPoint y: 447, distance: 18.0
click at [637, 468] on icon at bounding box center [636, 475] width 14 height 14
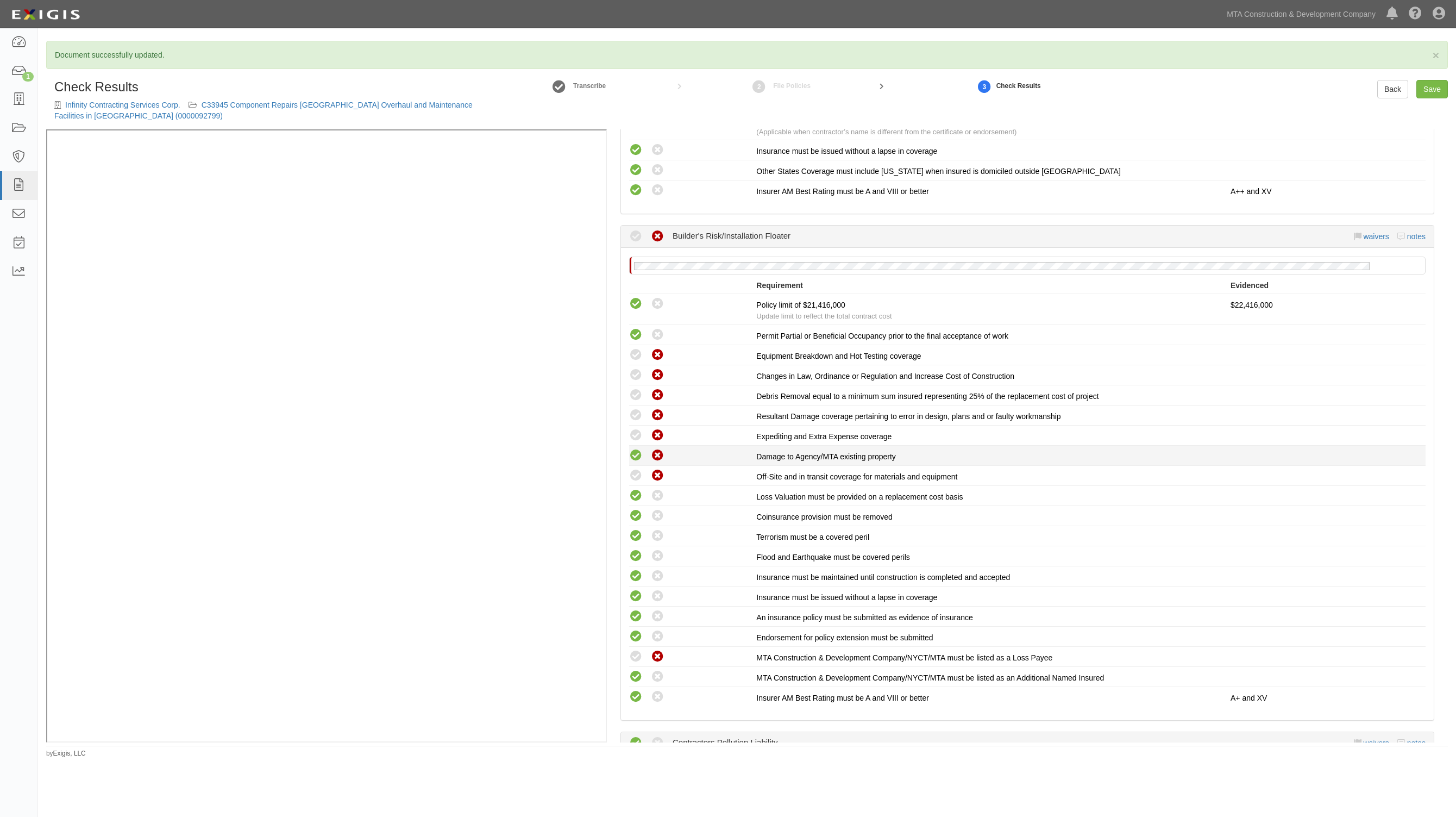
radio input "true"
click at [637, 449] on icon at bounding box center [636, 456] width 14 height 14
radio input "true"
drag, startPoint x: 635, startPoint y: 428, endPoint x: 635, endPoint y: 413, distance: 15.0
click at [635, 429] on icon at bounding box center [636, 436] width 14 height 14
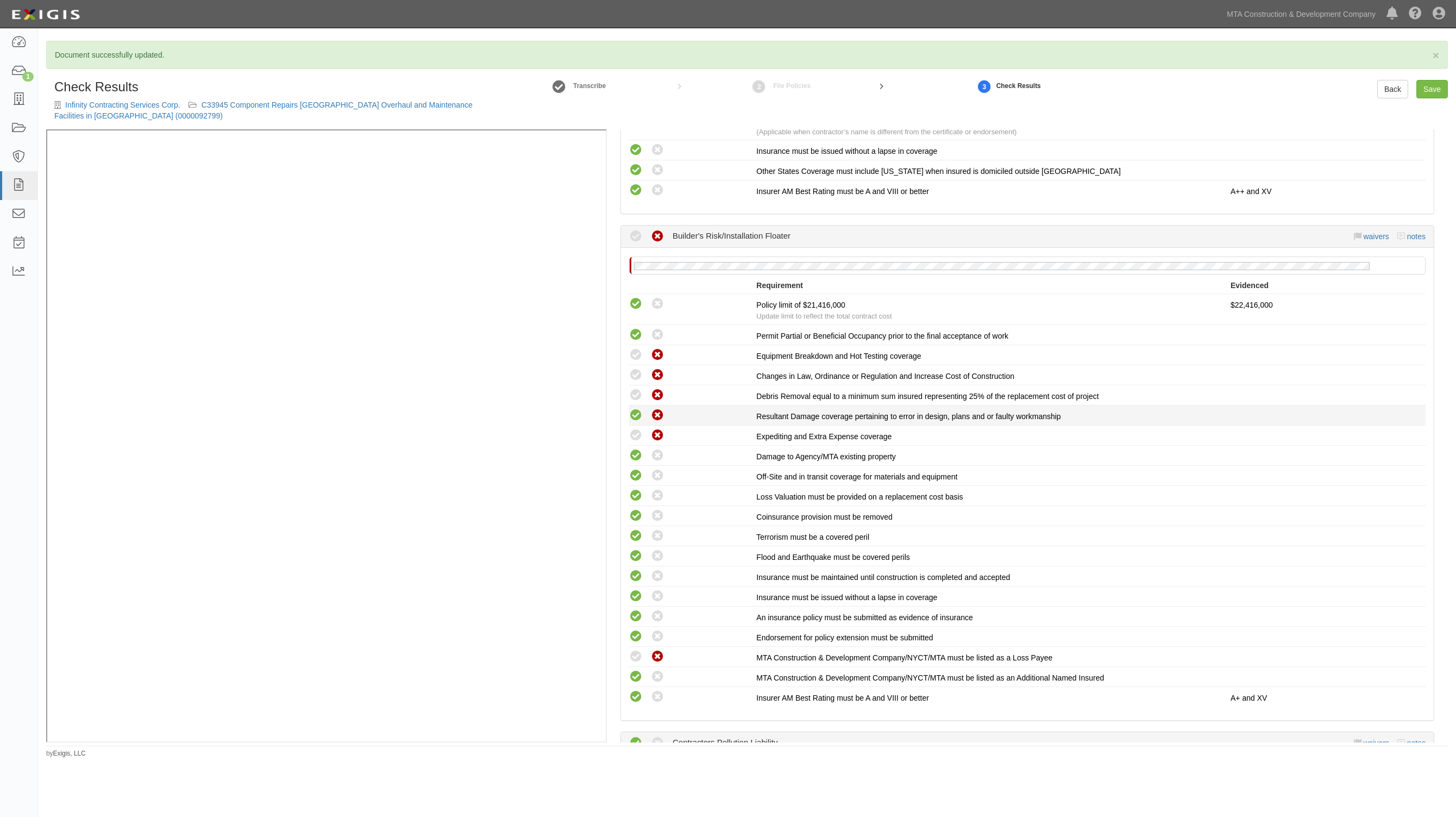
radio input "true"
drag, startPoint x: 635, startPoint y: 412, endPoint x: 635, endPoint y: 403, distance: 9.0
click at [635, 409] on icon at bounding box center [636, 416] width 14 height 14
radio input "true"
click at [635, 393] on icon at bounding box center [636, 395] width 14 height 14
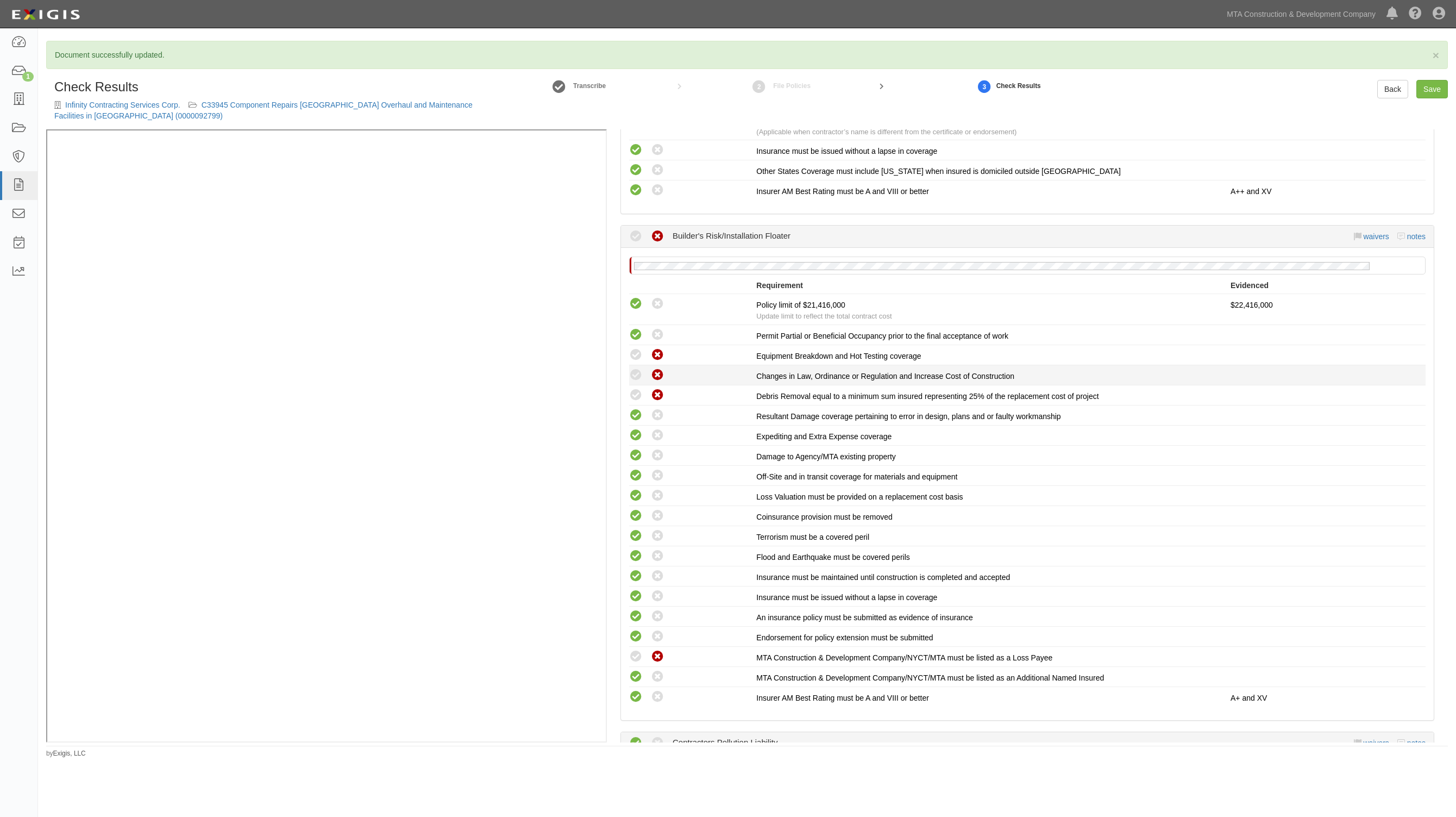
radio input "true"
click at [633, 368] on icon at bounding box center [636, 375] width 14 height 14
radio input "true"
click at [633, 351] on icon at bounding box center [636, 355] width 14 height 14
radio input "true"
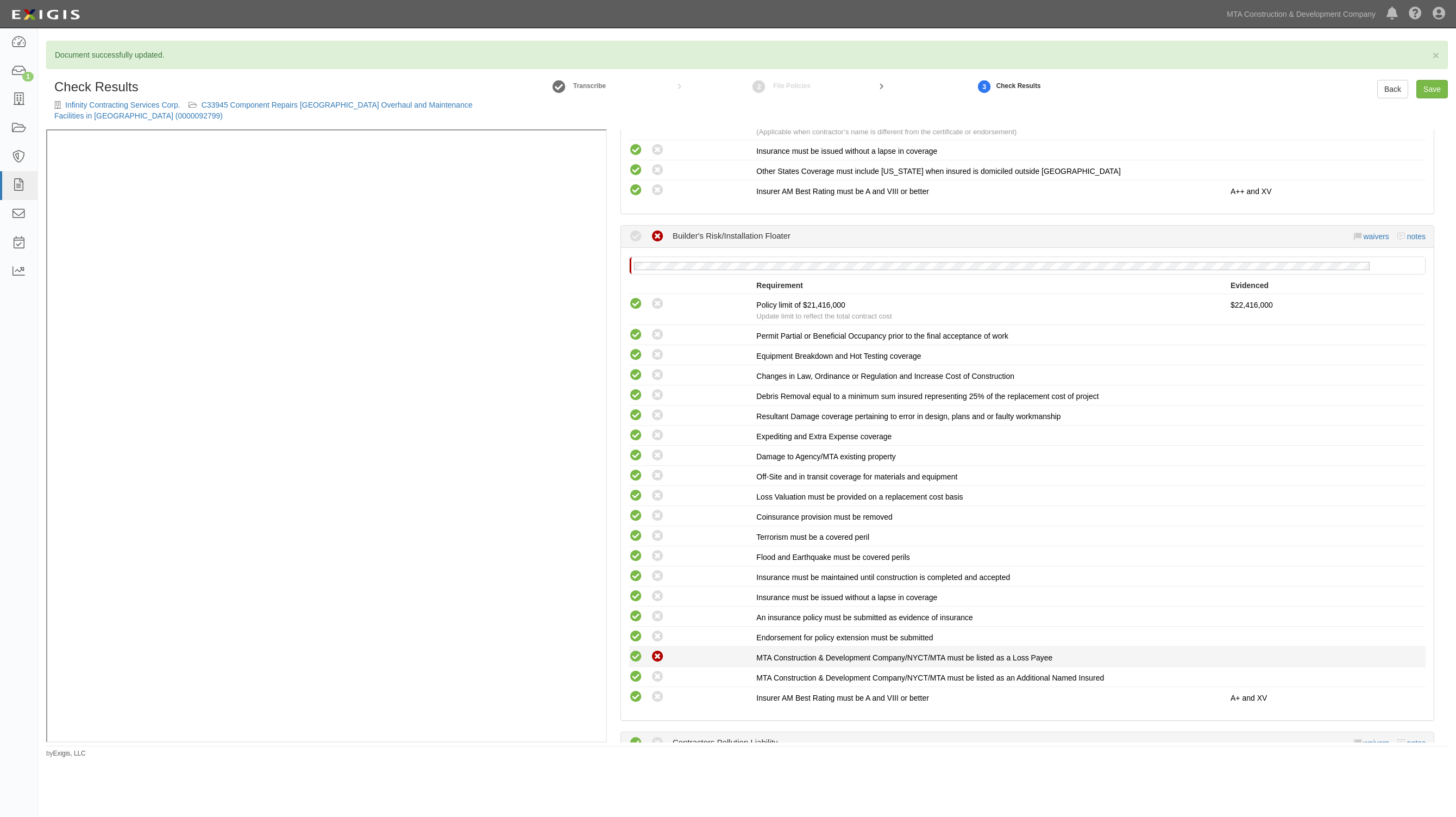
click at [631, 650] on icon at bounding box center [636, 657] width 14 height 14
radio input "true"
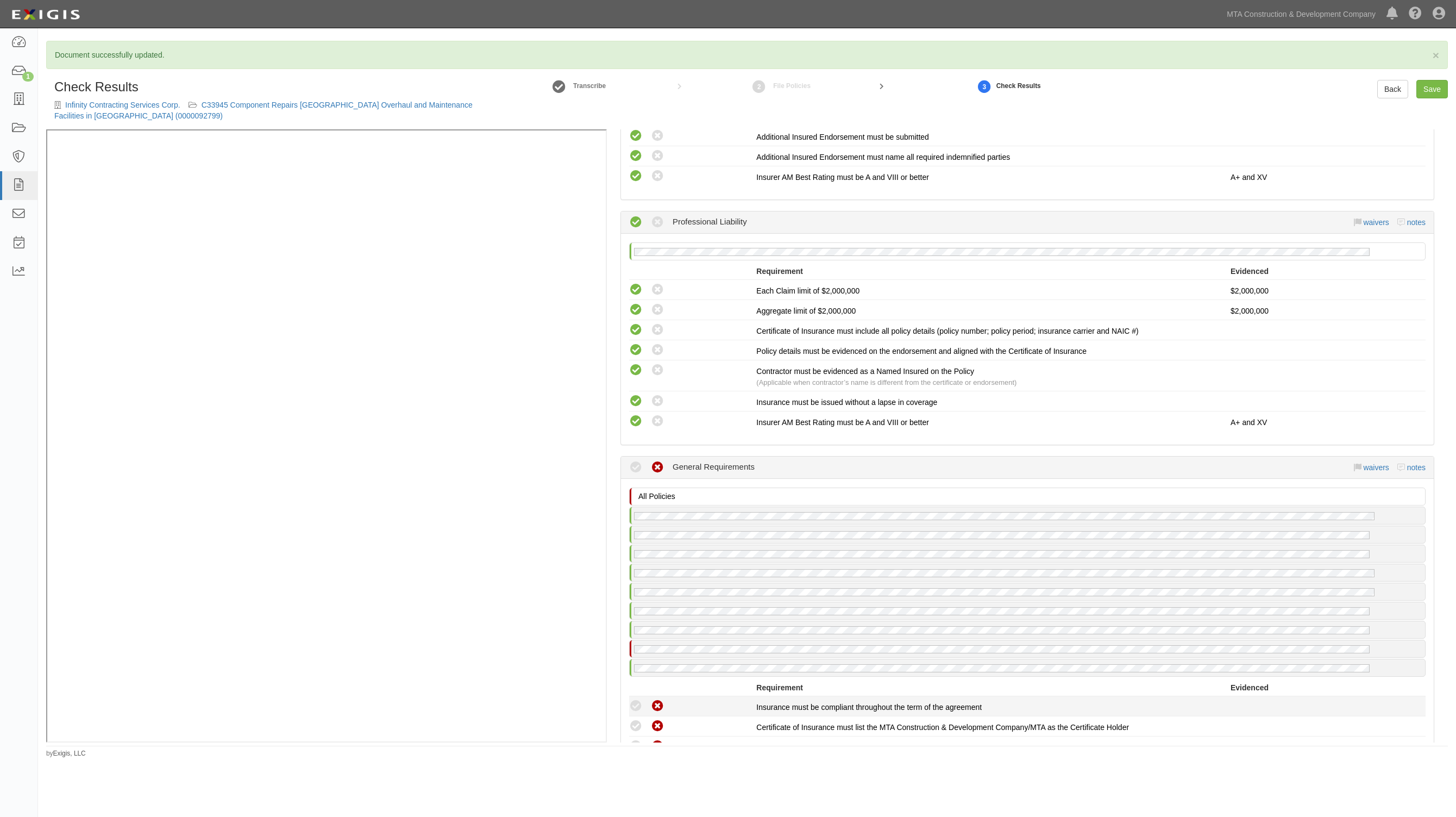
scroll to position [2445, 0]
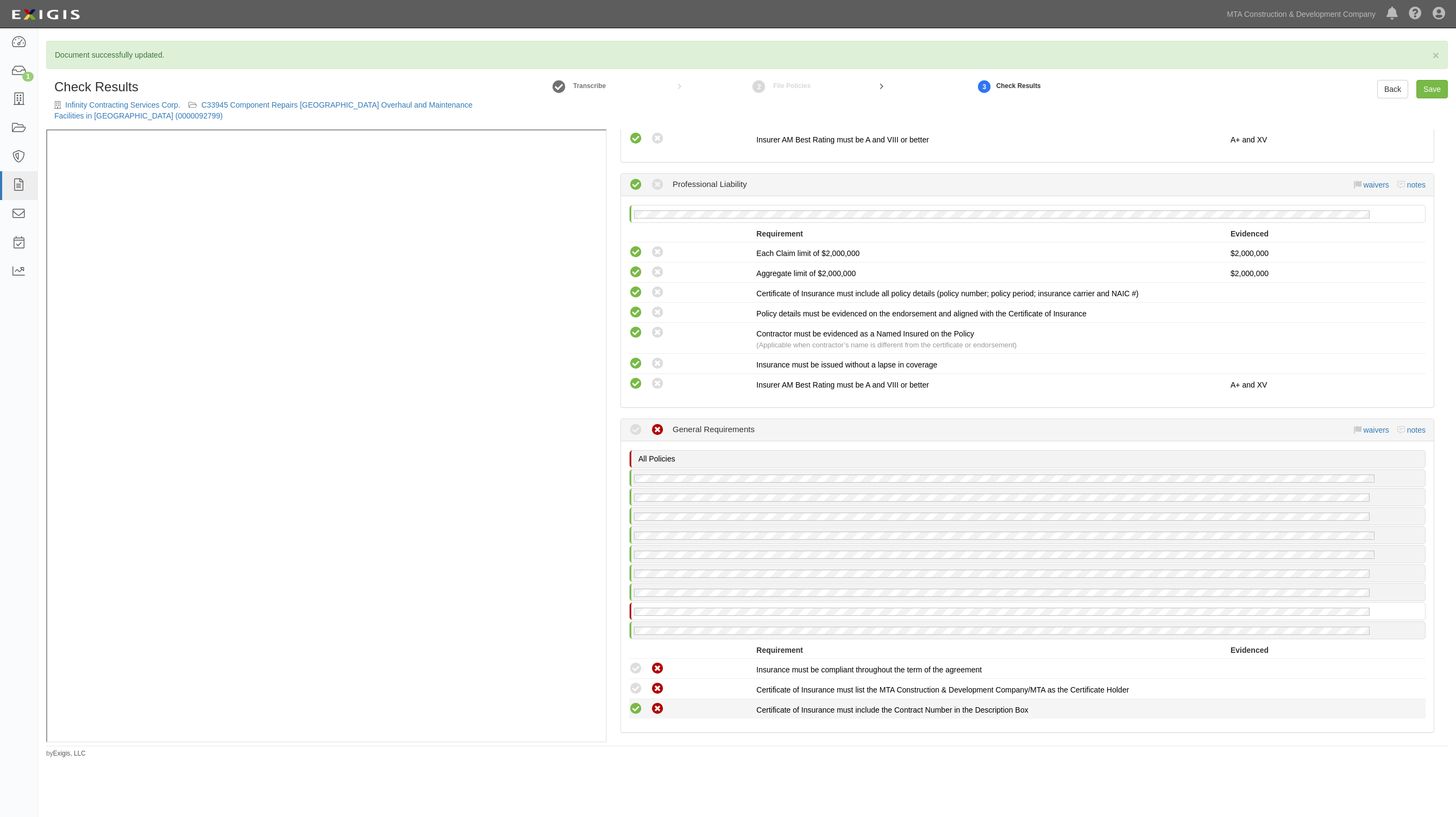
drag, startPoint x: 638, startPoint y: 683, endPoint x: 633, endPoint y: 670, distance: 13.9
click at [637, 702] on icon at bounding box center [636, 709] width 14 height 14
radio input "true"
drag, startPoint x: 633, startPoint y: 670, endPoint x: 633, endPoint y: 648, distance: 22.0
click at [633, 682] on icon at bounding box center [636, 688] width 14 height 14
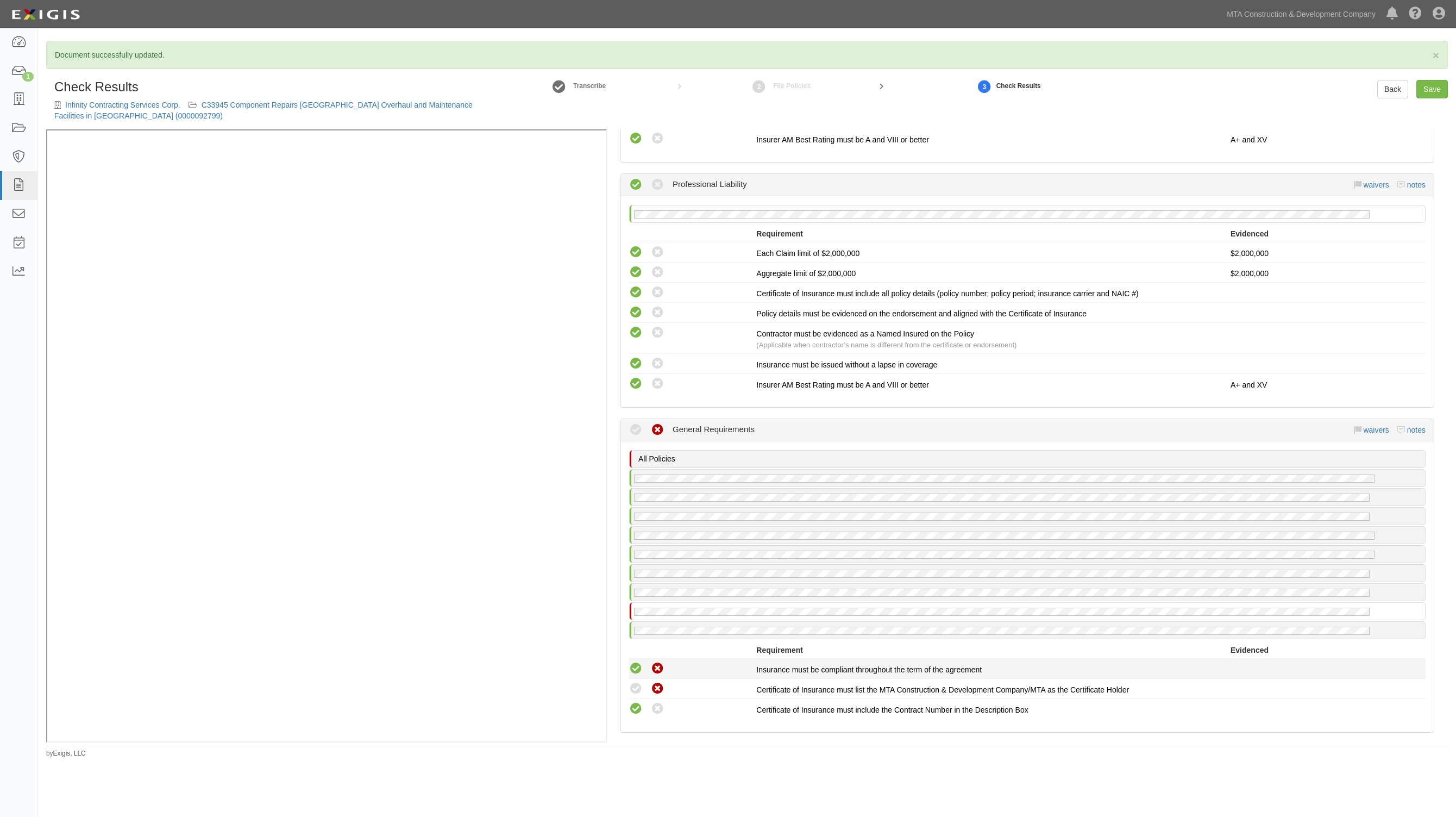
radio input "true"
click at [633, 662] on icon at bounding box center [636, 669] width 14 height 14
radio input "true"
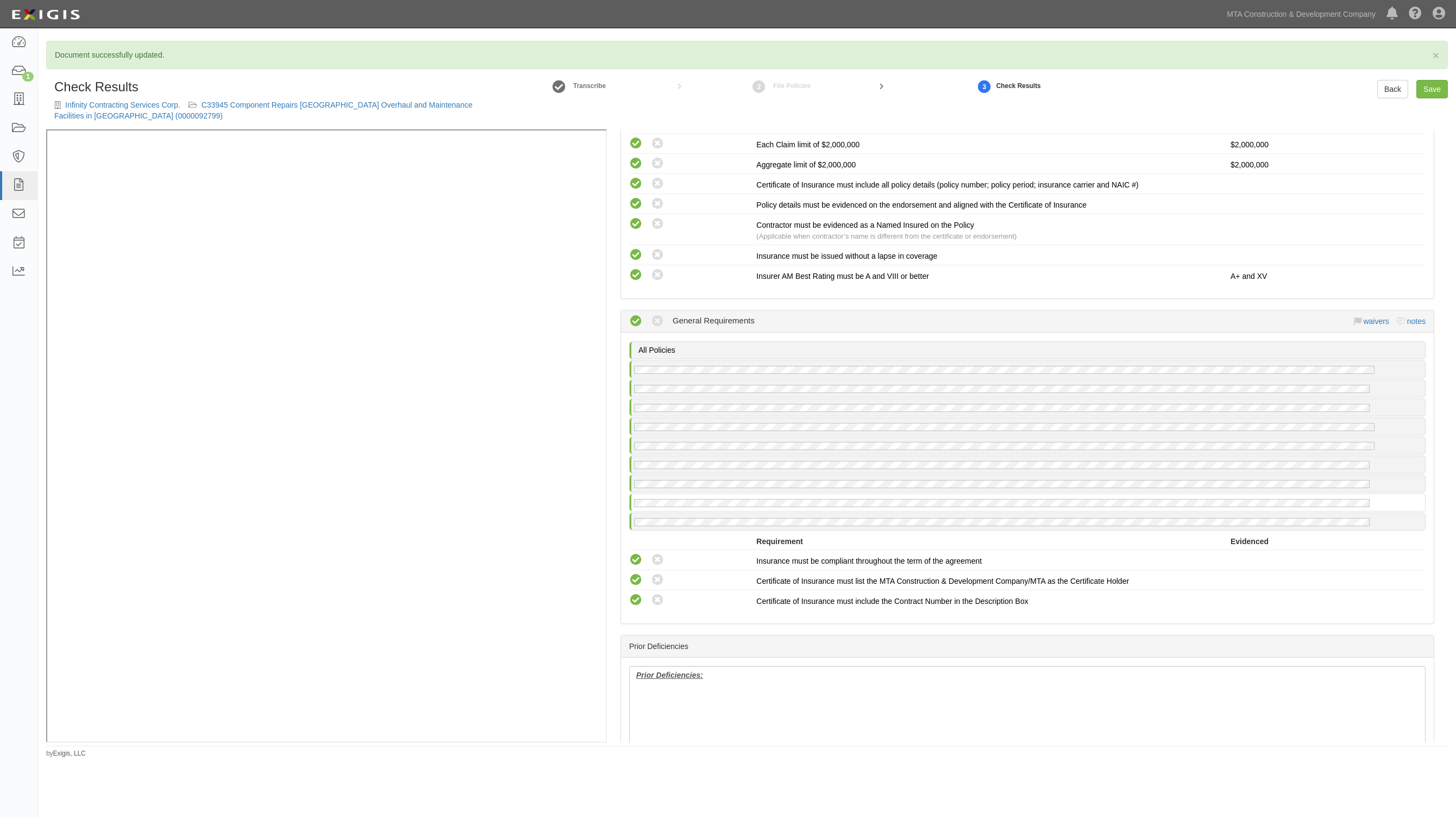
scroll to position [2712, 0]
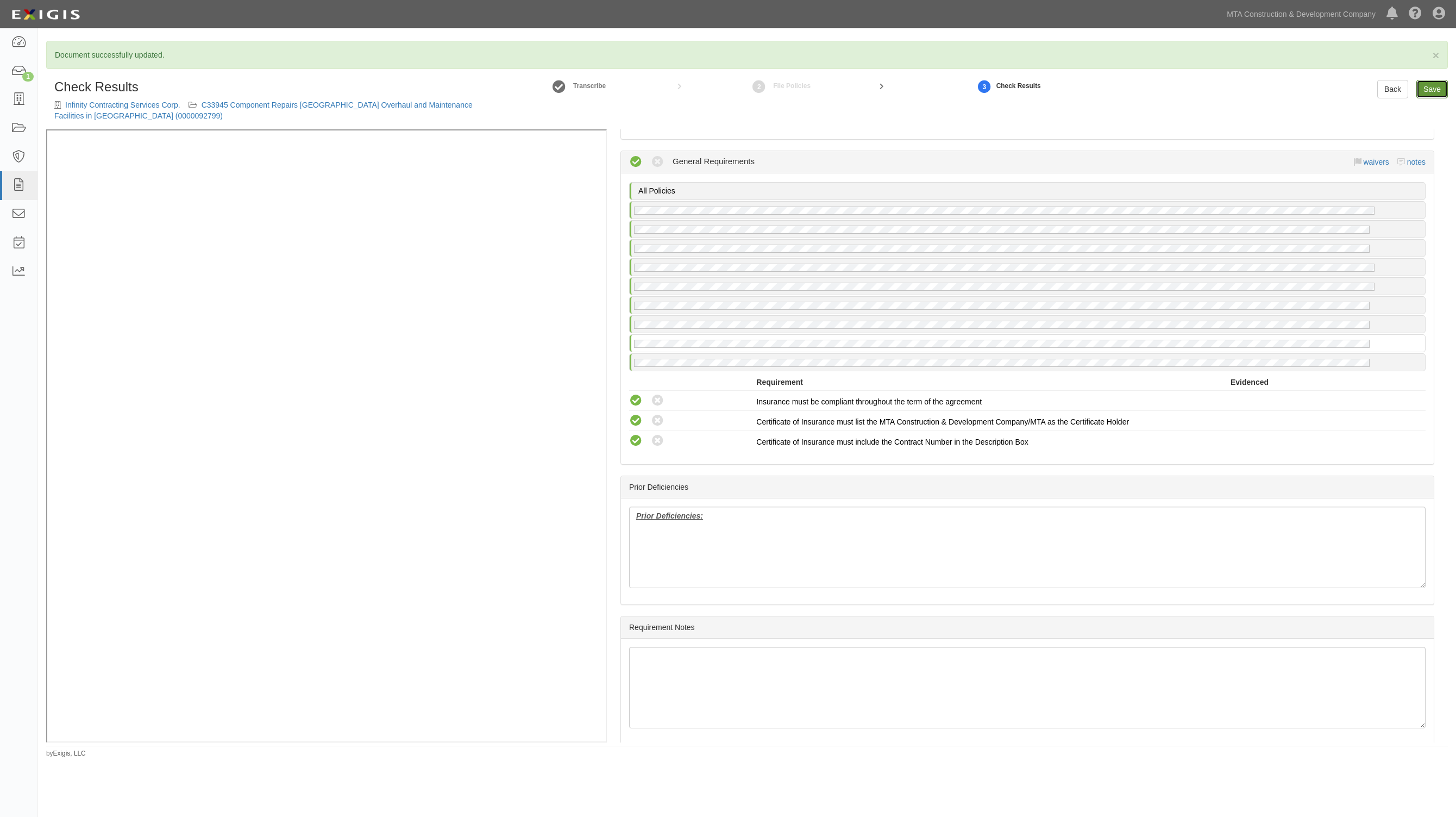
click at [1431, 88] on link "Save" at bounding box center [1432, 89] width 32 height 18
radio input "true"
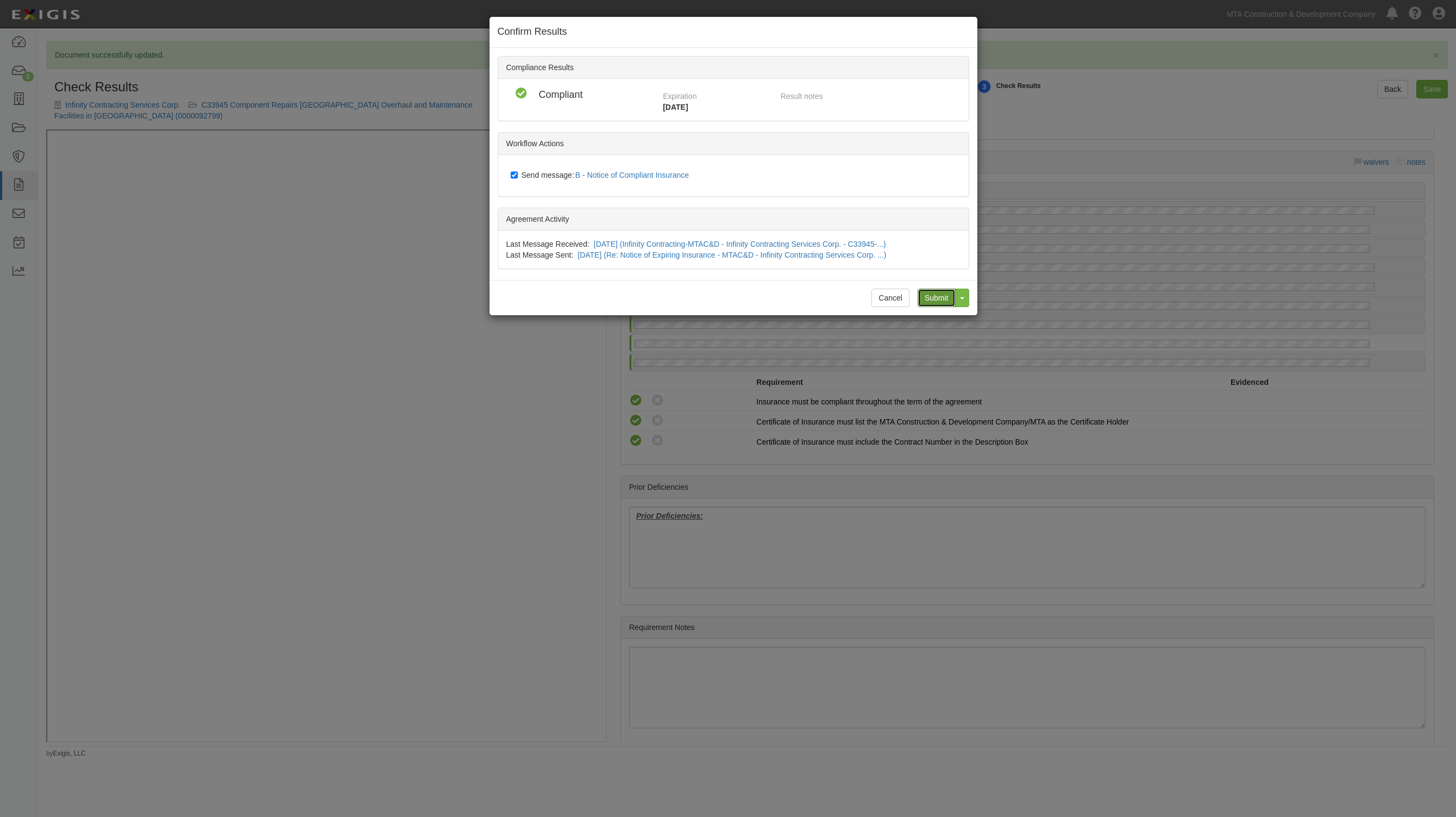
click at [940, 295] on input "Submit" at bounding box center [937, 297] width 38 height 18
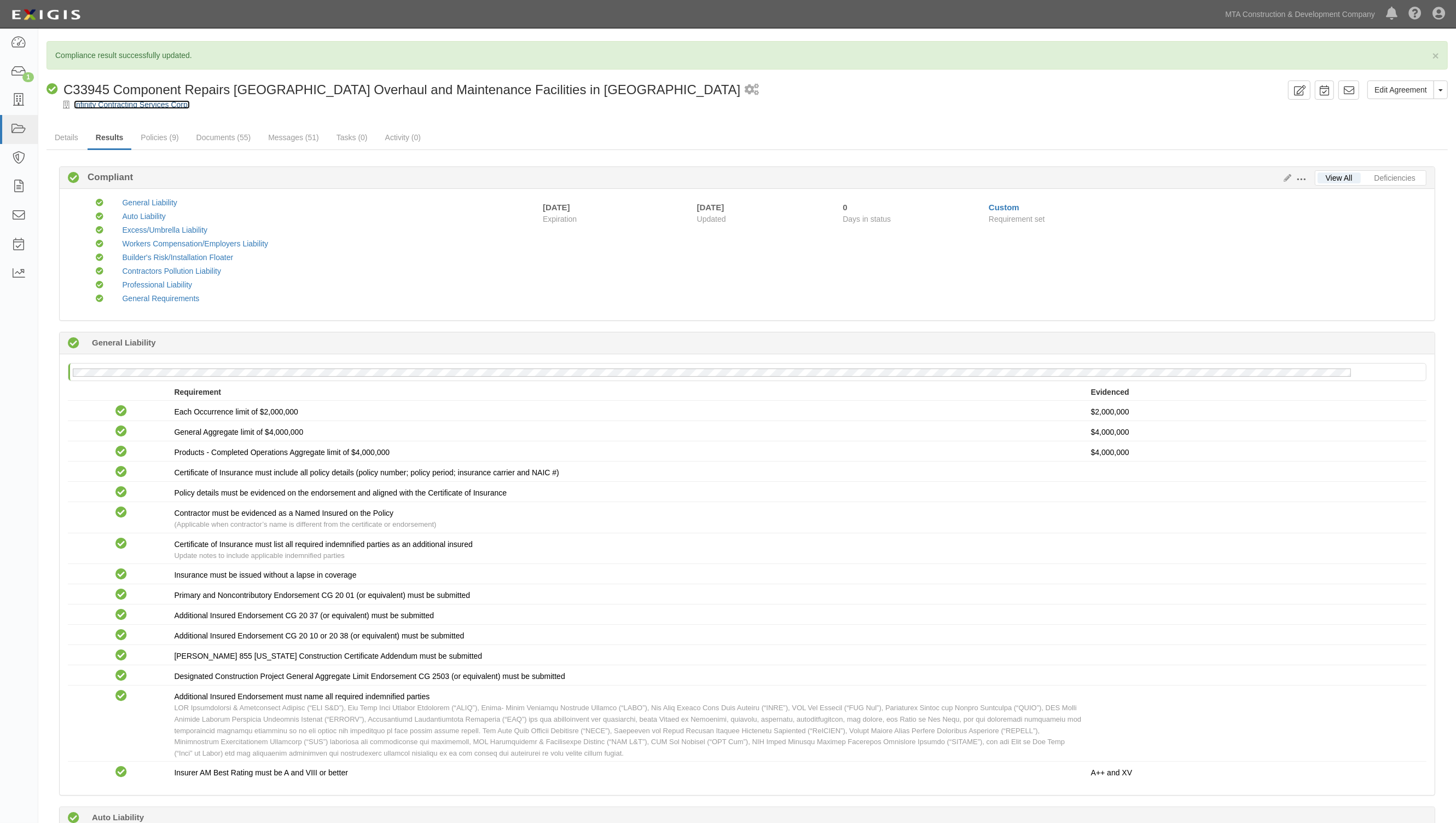
click at [136, 106] on link "Infinity Contracting Services Corp." at bounding box center [132, 104] width 116 height 9
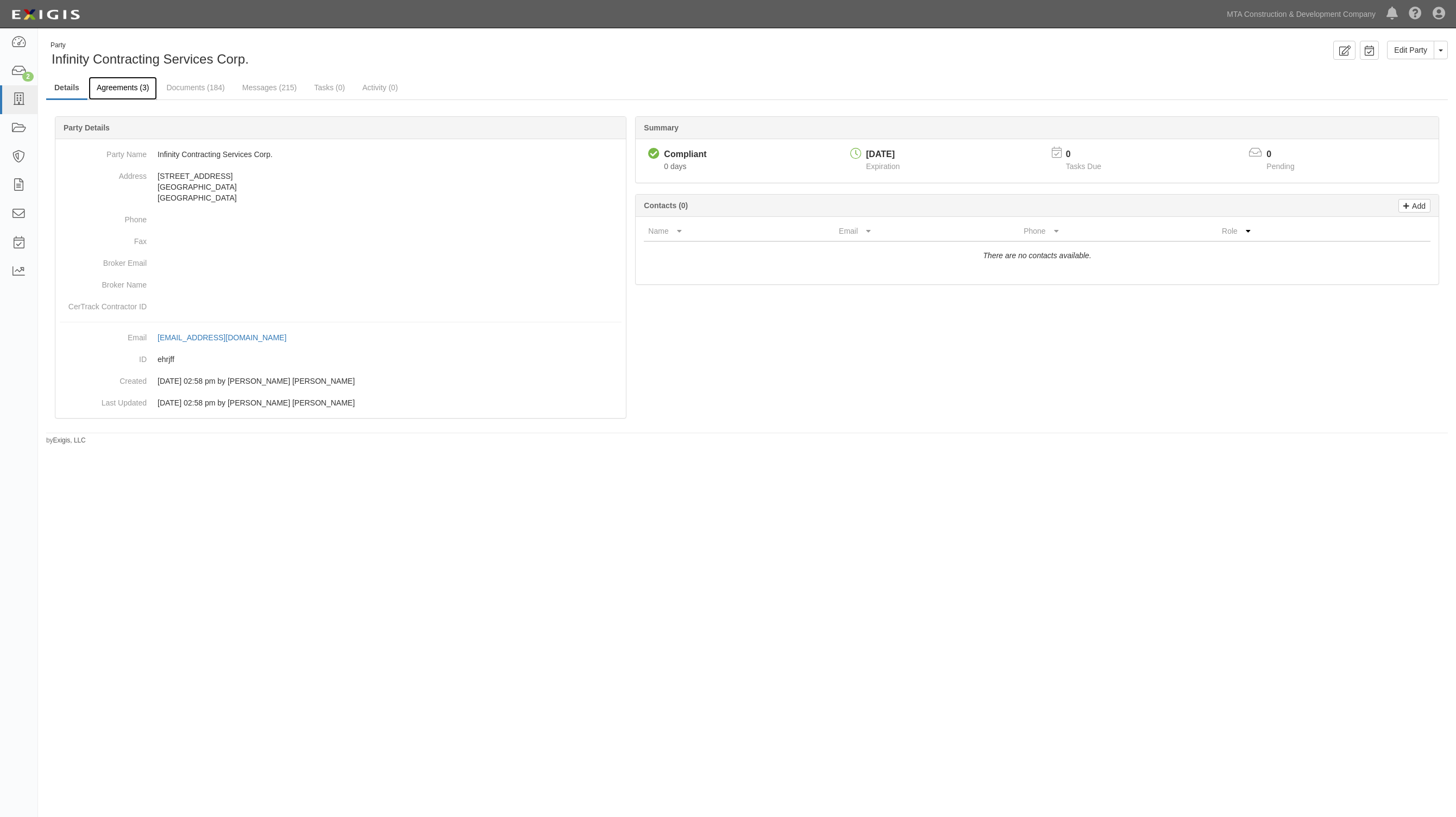
click at [121, 85] on link "Agreements (3)" at bounding box center [122, 88] width 68 height 23
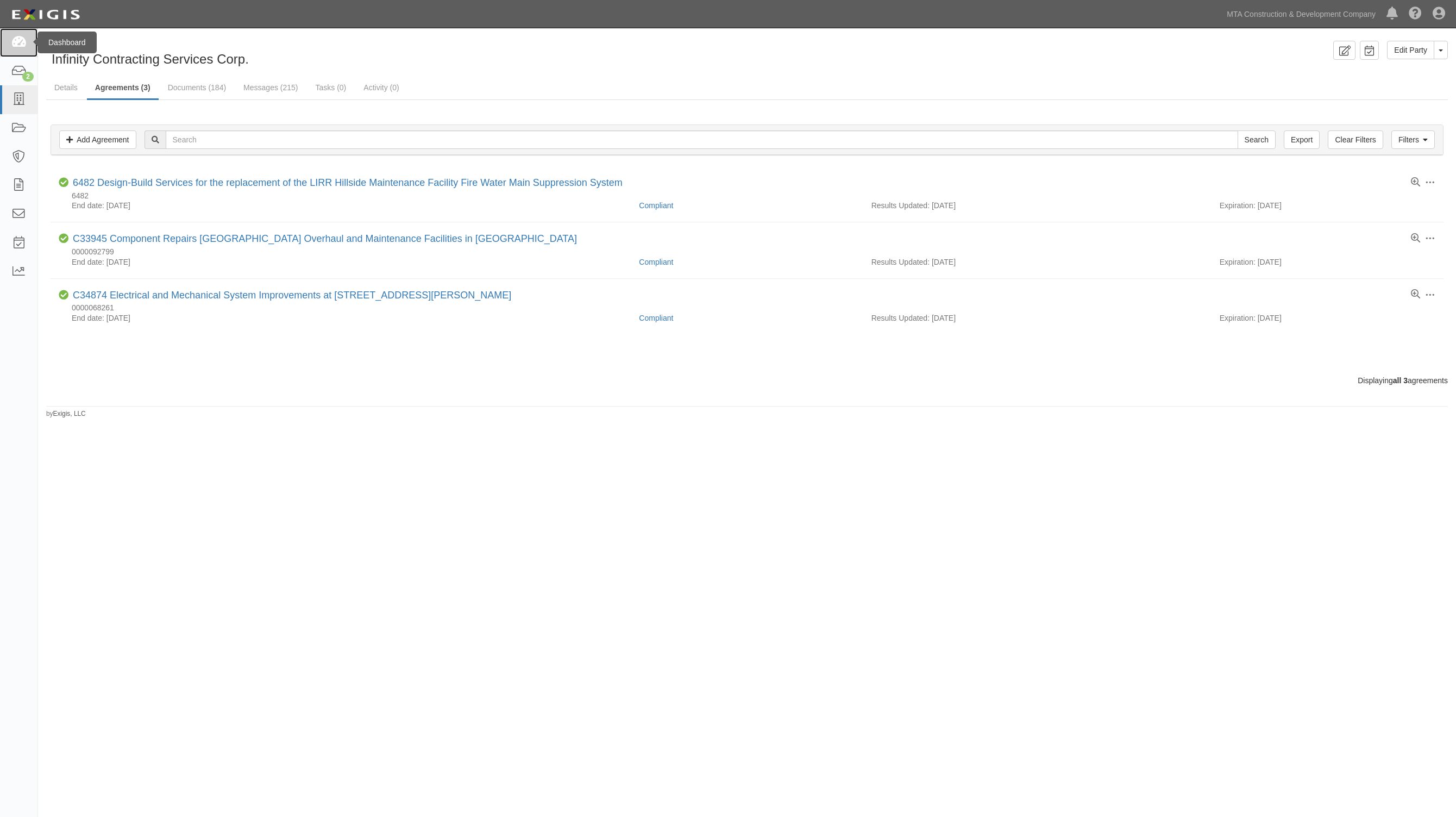
click at [22, 47] on icon at bounding box center [19, 42] width 16 height 12
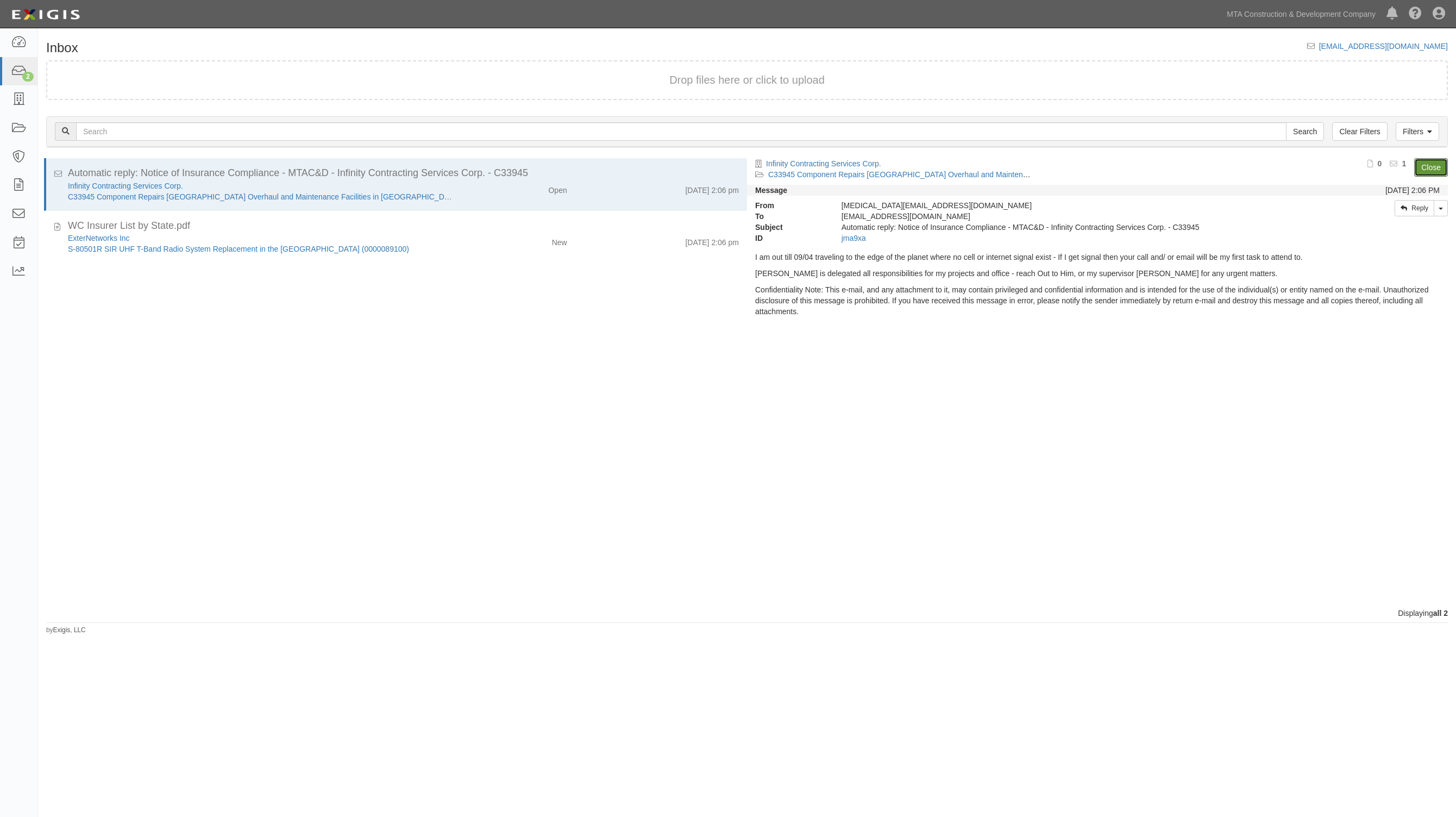
drag, startPoint x: 1431, startPoint y: 163, endPoint x: 1326, endPoint y: 148, distance: 106.1
click at [1430, 163] on link "Close" at bounding box center [1430, 167] width 34 height 18
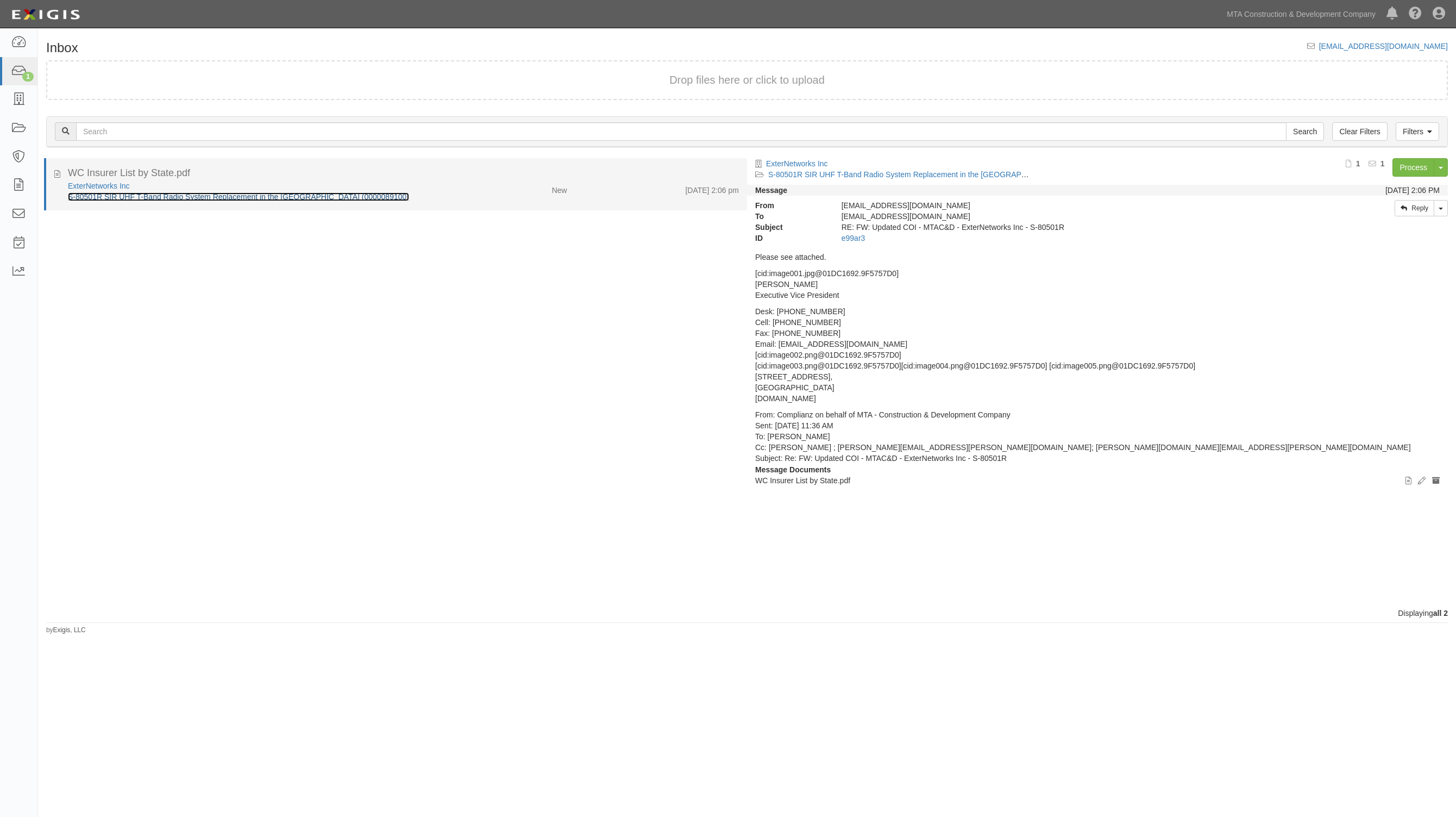
drag, startPoint x: 174, startPoint y: 192, endPoint x: 167, endPoint y: 196, distance: 8.1
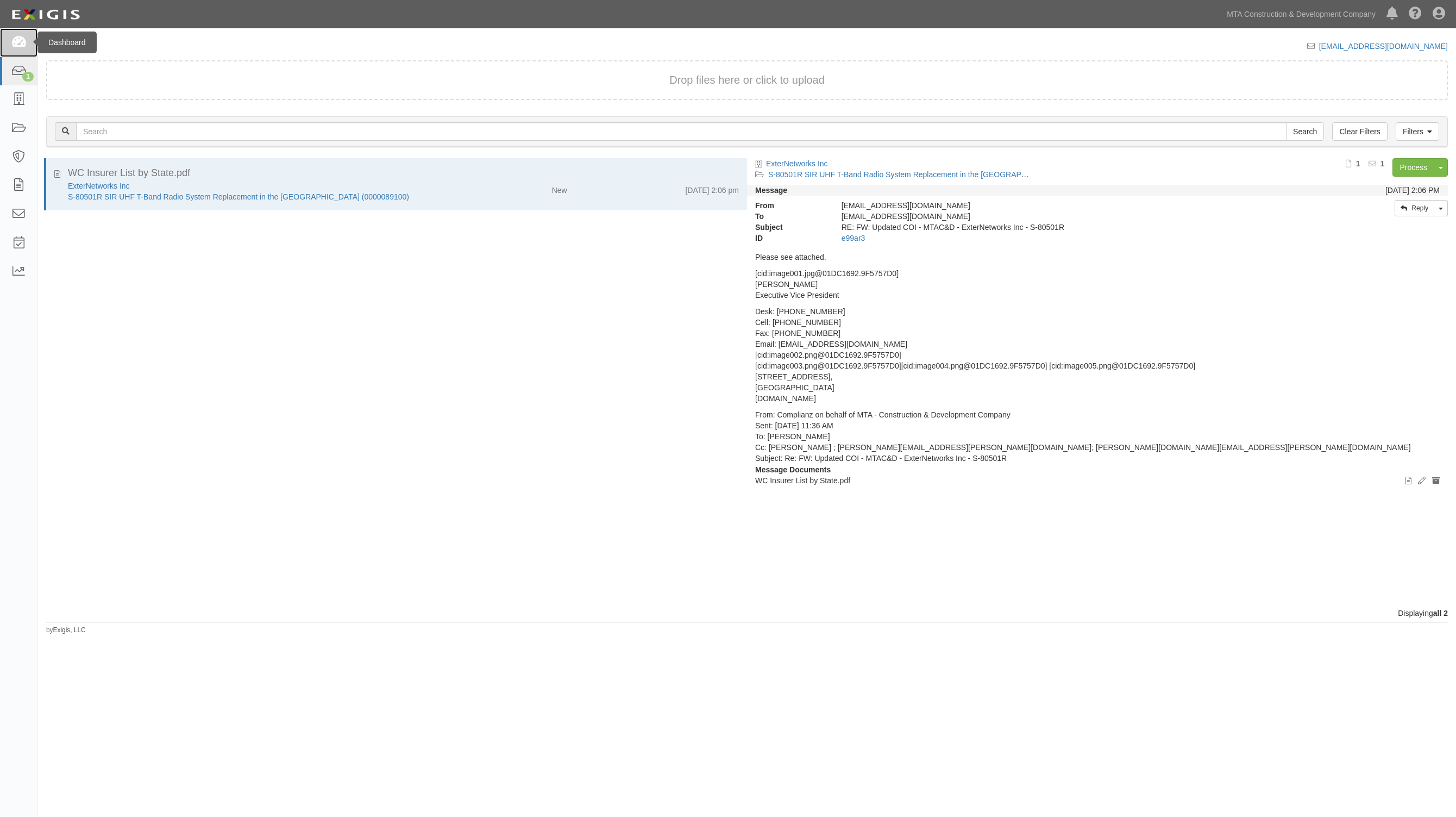
click at [22, 39] on icon at bounding box center [19, 42] width 16 height 12
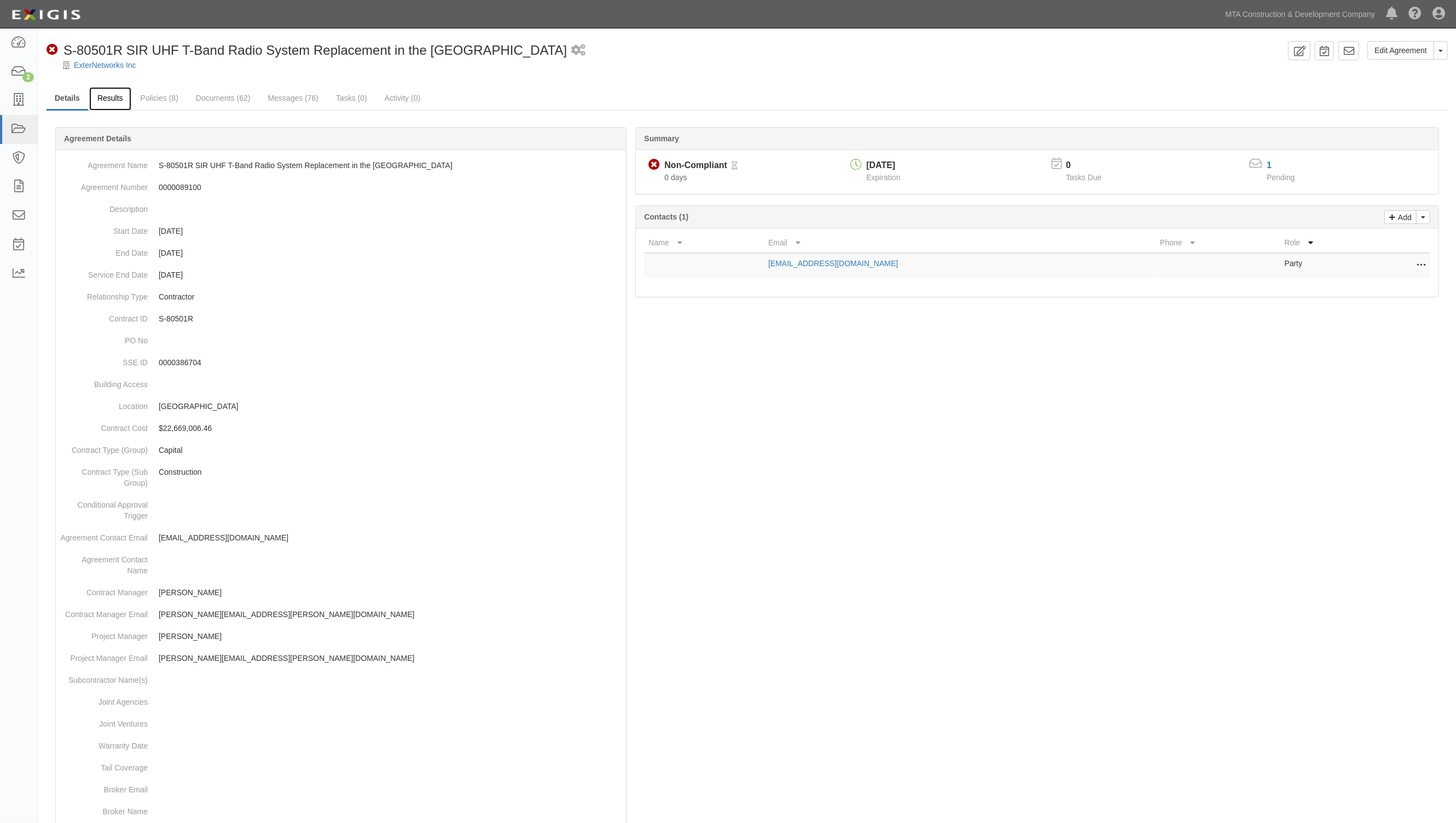
click at [118, 102] on link "Results" at bounding box center [110, 98] width 42 height 23
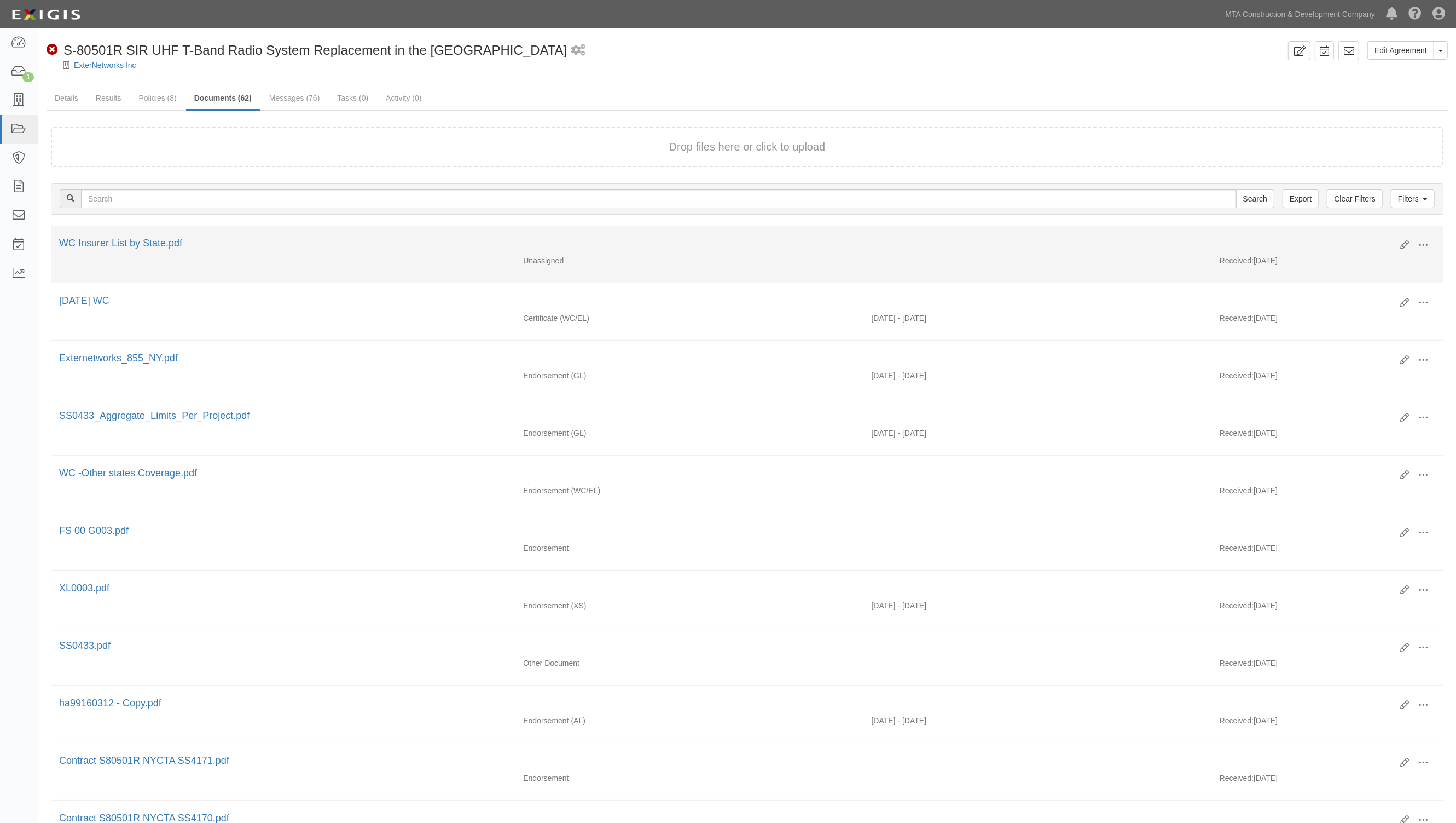
click at [1399, 242] on div "Edit View View details Archive Delete" at bounding box center [1413, 245] width 43 height 18
click at [1401, 245] on icon at bounding box center [1405, 245] width 9 height 9
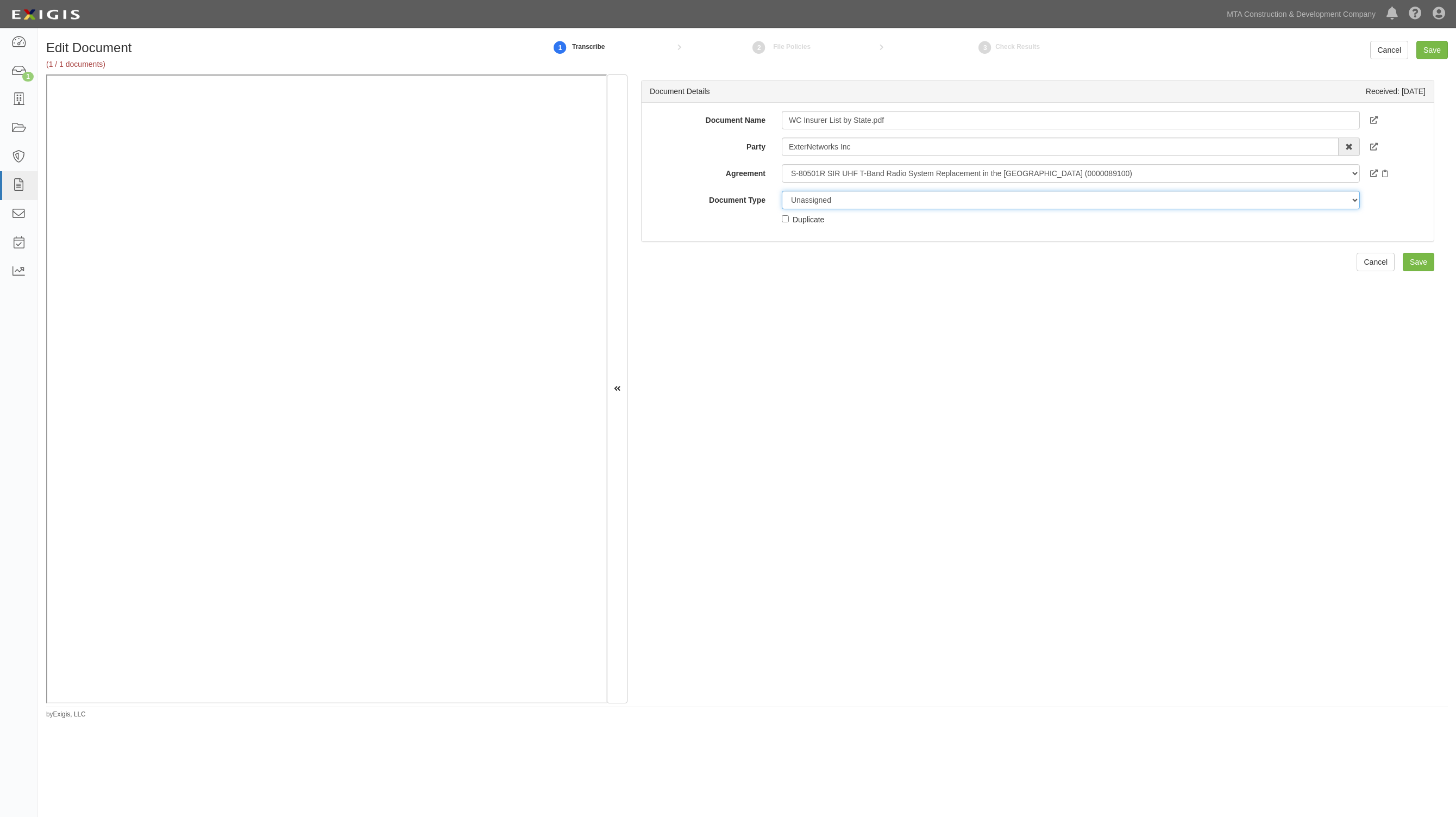
click at [825, 197] on select "Unassigned Binder Cancellation Notice Certificate Contract Endorsement Insuranc…" at bounding box center [1070, 199] width 578 height 18
select select "EndorsementDetail"
click at [781, 191] on select "Unassigned Binder Cancellation Notice Certificate Contract Endorsement Insuranc…" at bounding box center [1070, 199] width 578 height 18
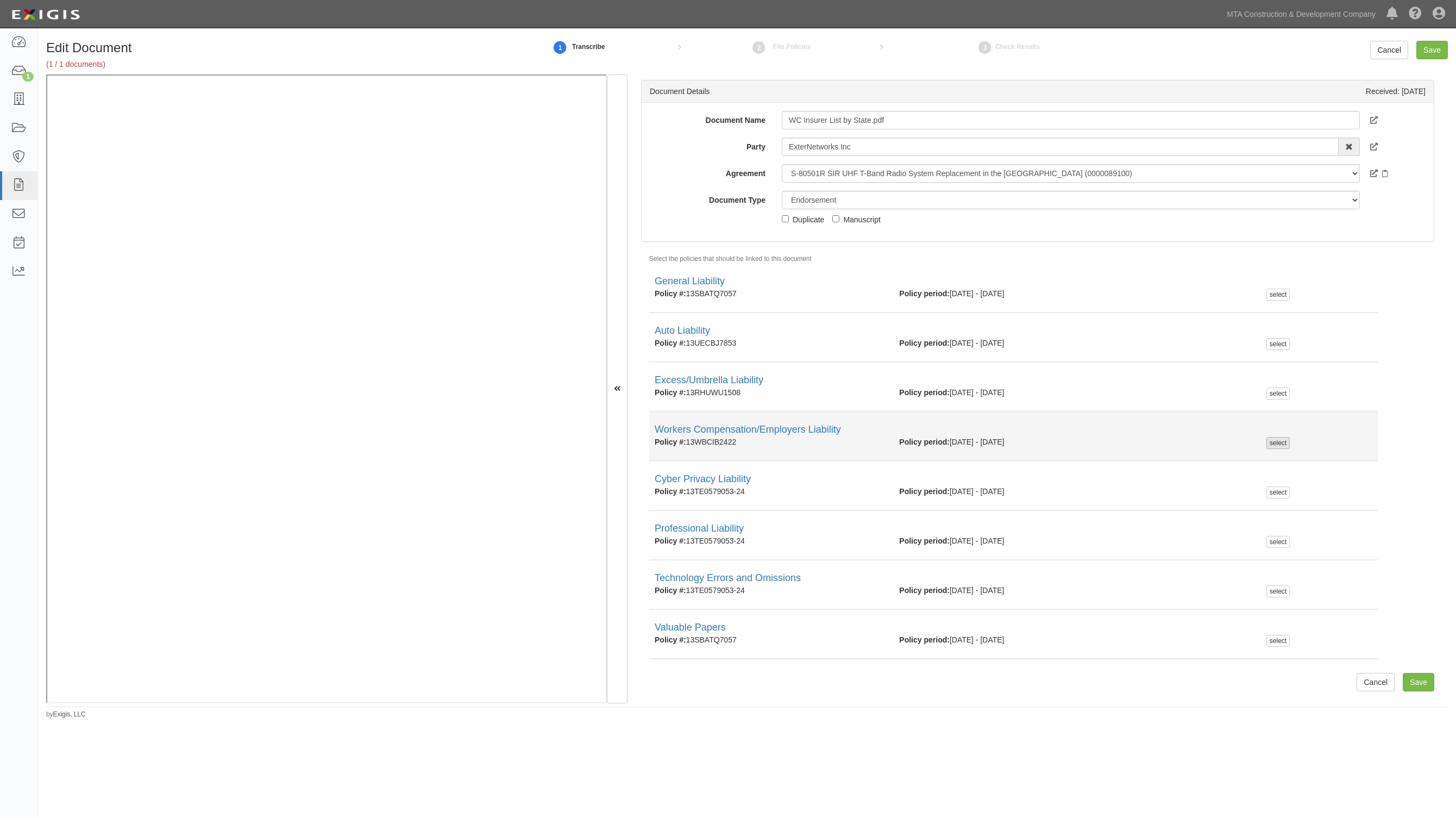
click at [1270, 441] on div "select" at bounding box center [1277, 443] width 23 height 12
checkbox input "true"
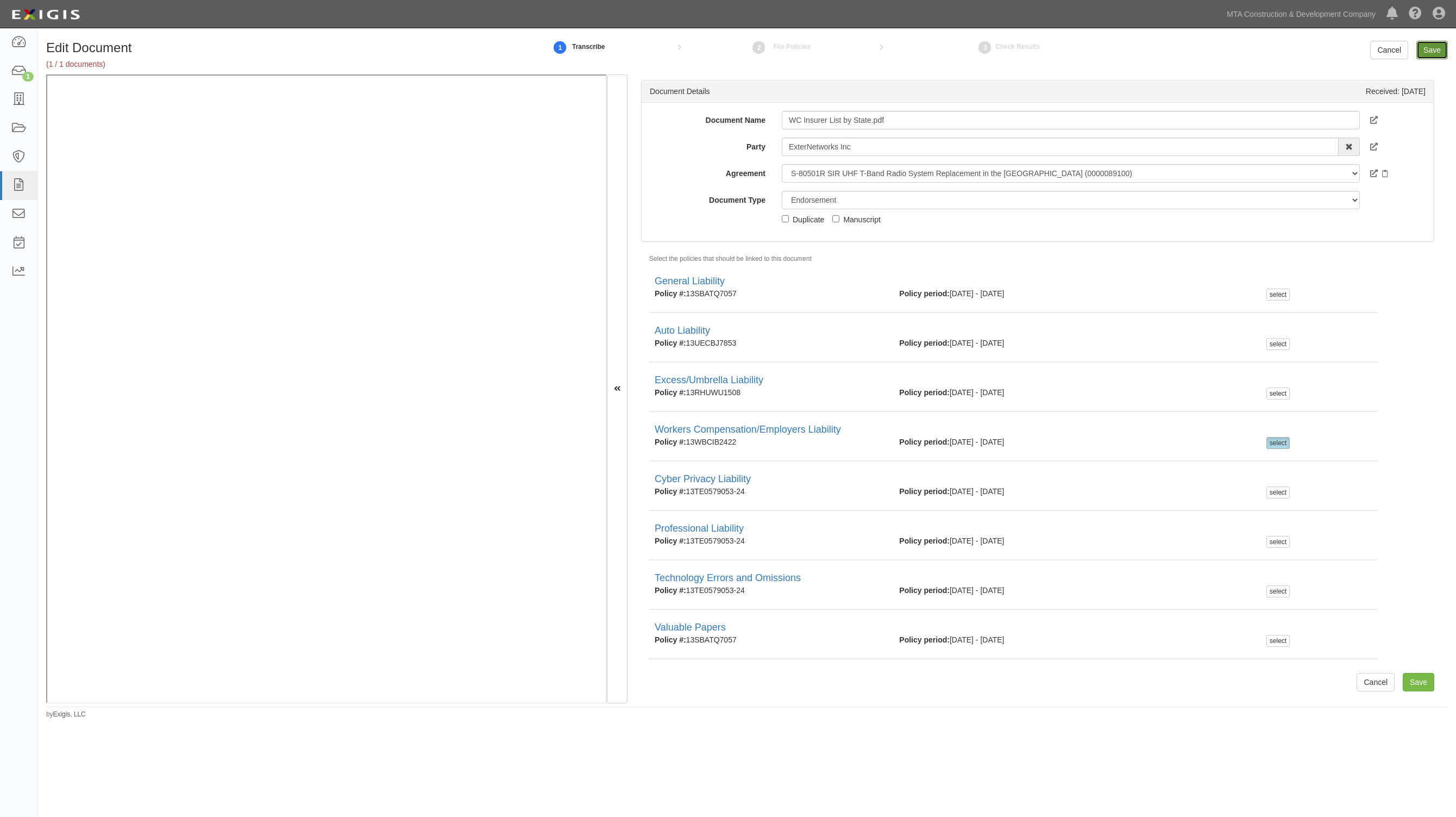
click at [1421, 54] on input "Save" at bounding box center [1432, 49] width 32 height 18
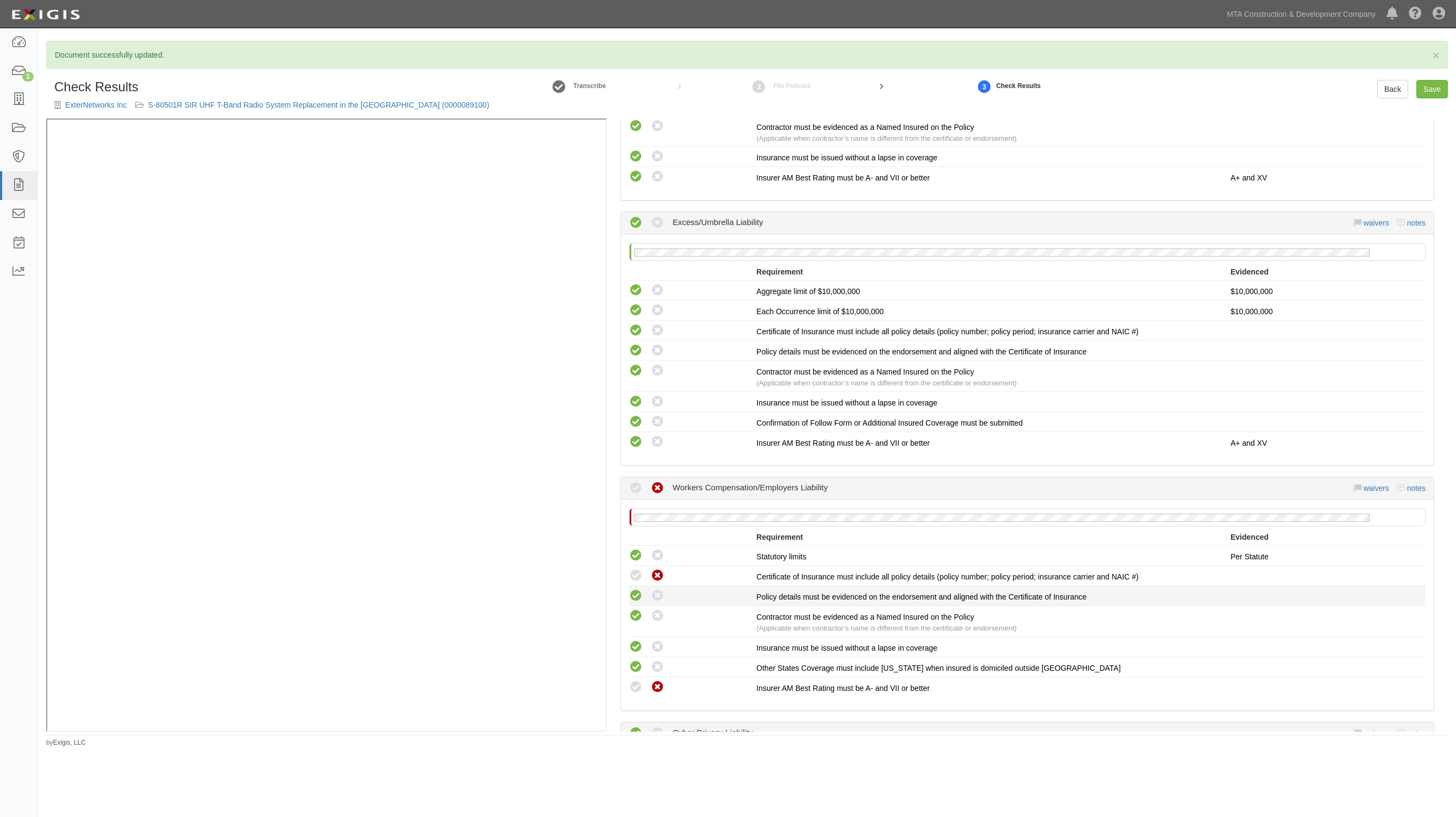
scroll to position [1019, 0]
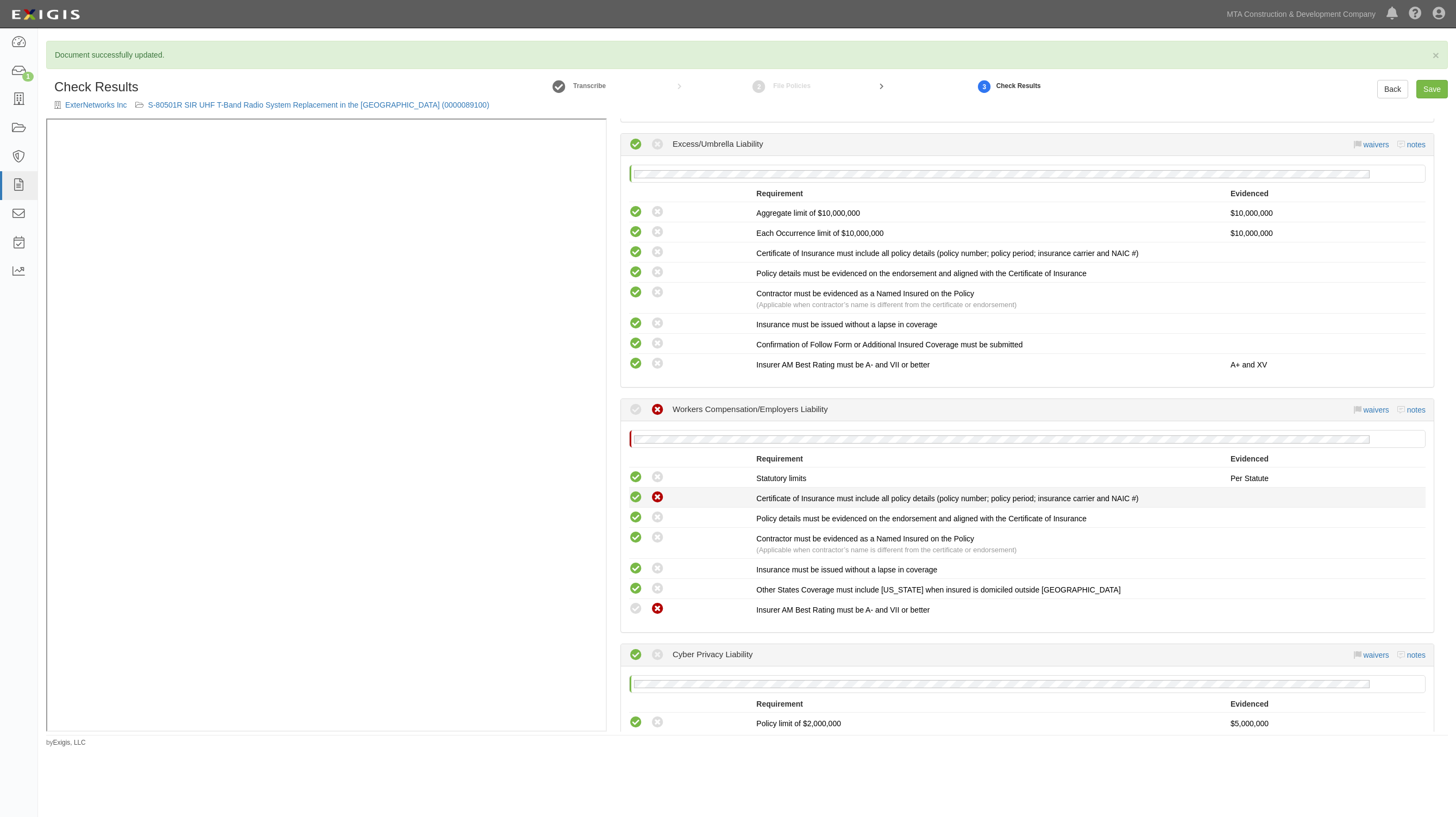
click at [640, 491] on icon at bounding box center [636, 498] width 14 height 14
radio input "true"
click at [633, 602] on icon at bounding box center [636, 609] width 14 height 14
click at [1430, 85] on link "Save" at bounding box center [1432, 89] width 32 height 18
radio input "true"
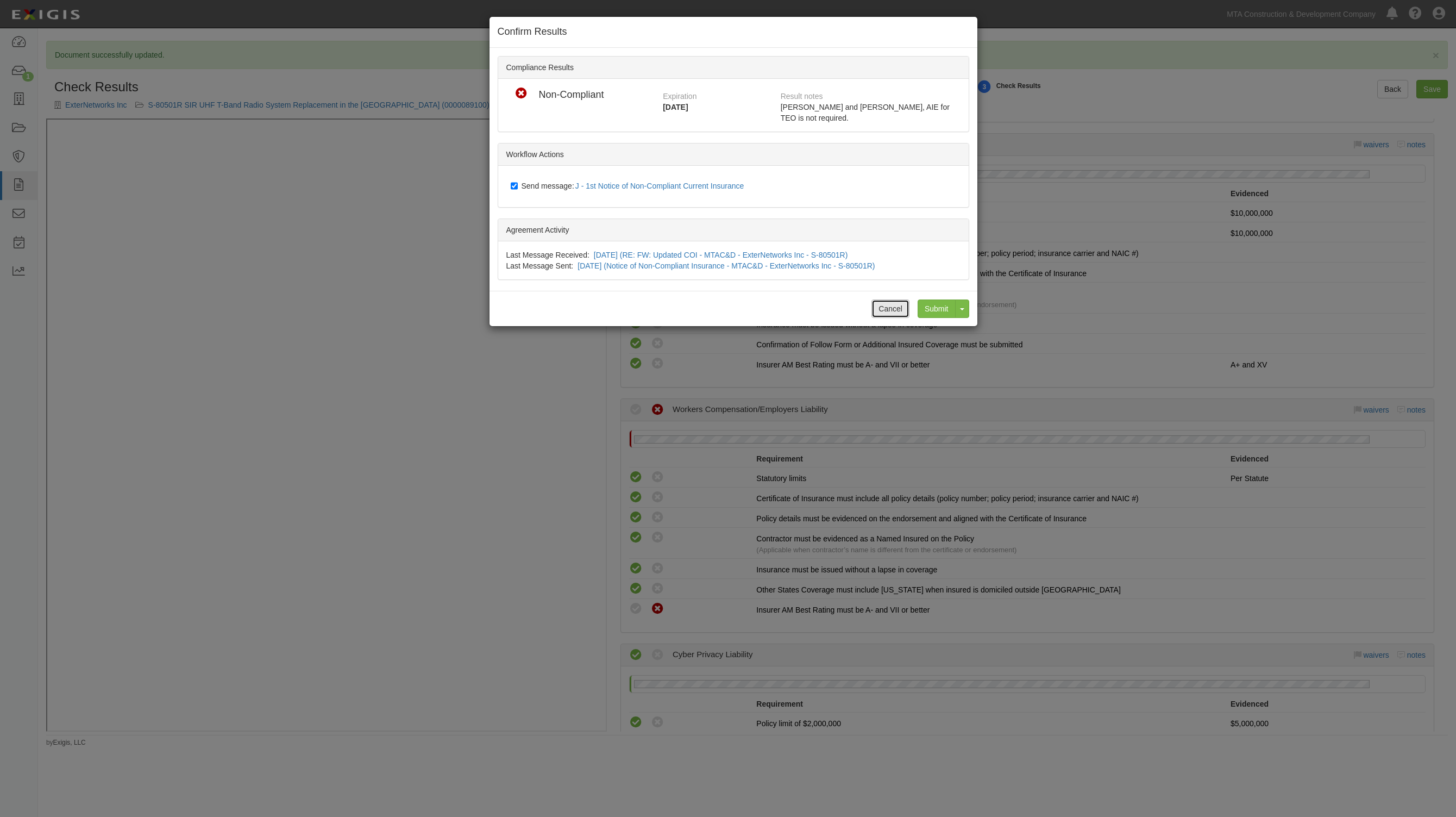
click at [907, 305] on button "Cancel" at bounding box center [890, 308] width 38 height 18
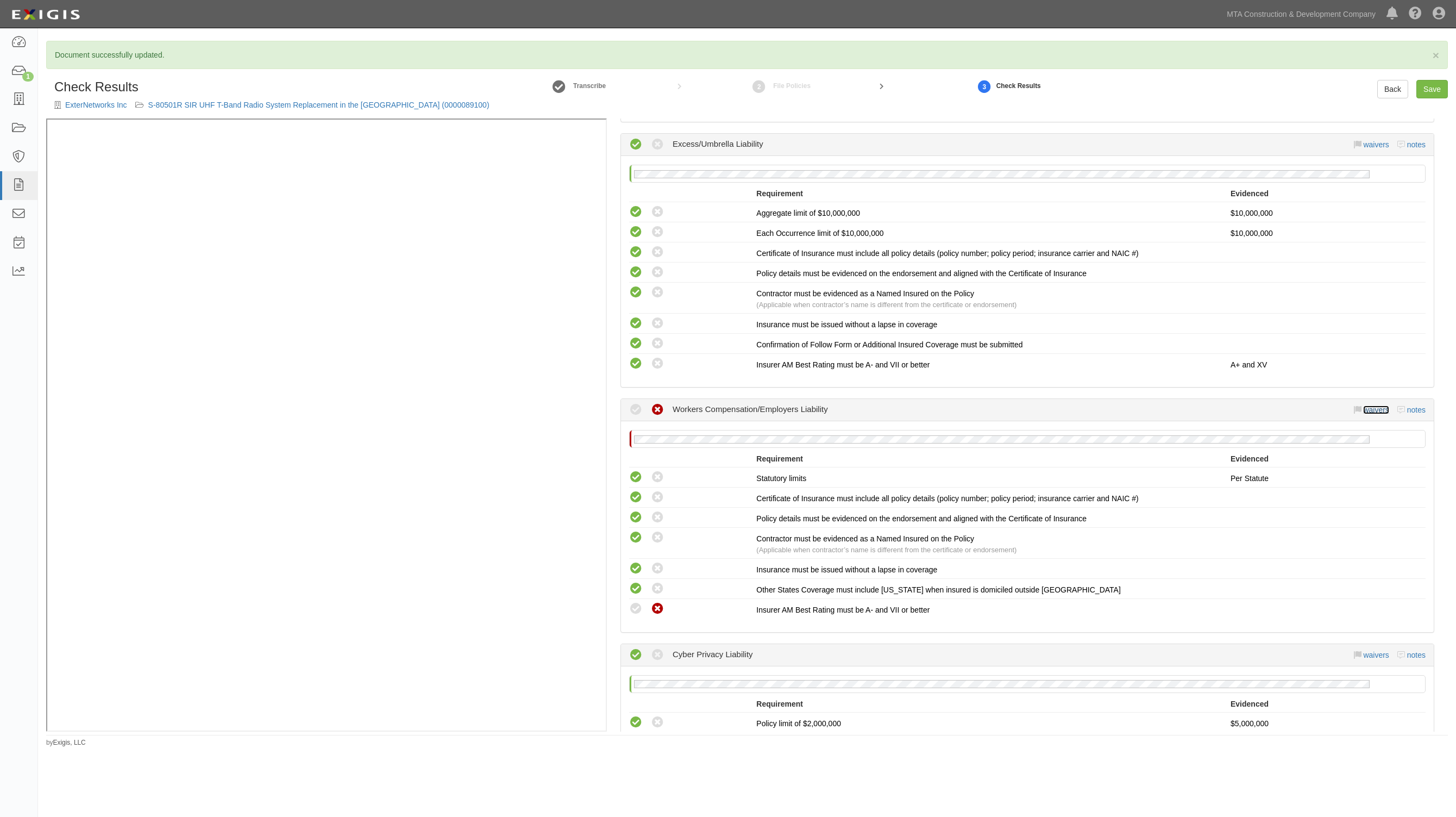
drag, startPoint x: 1361, startPoint y: 410, endPoint x: 654, endPoint y: 317, distance: 713.1
click at [1363, 409] on link "waivers" at bounding box center [1376, 410] width 26 height 9
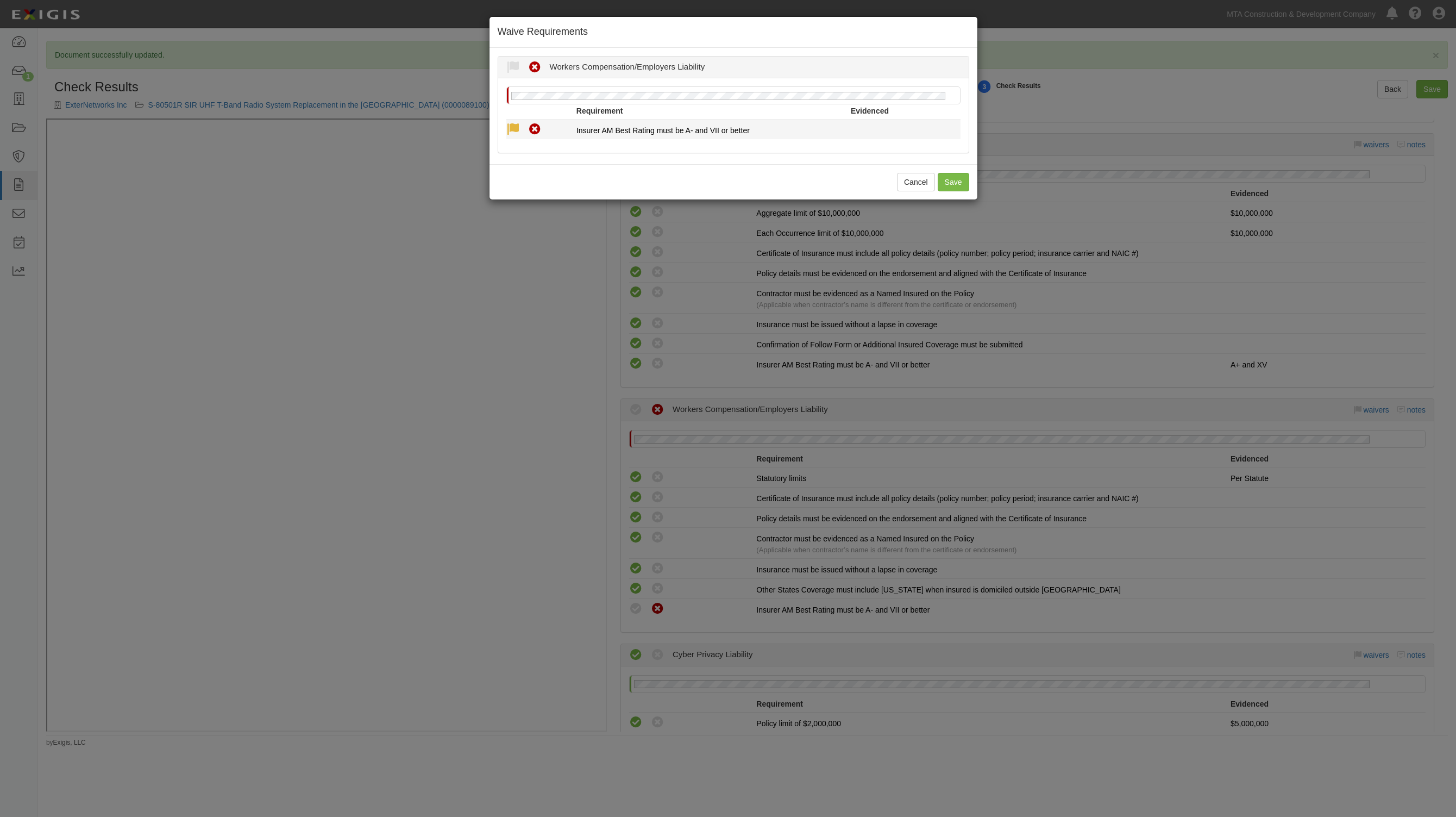
click at [508, 131] on icon at bounding box center [513, 129] width 14 height 14
radio input "true"
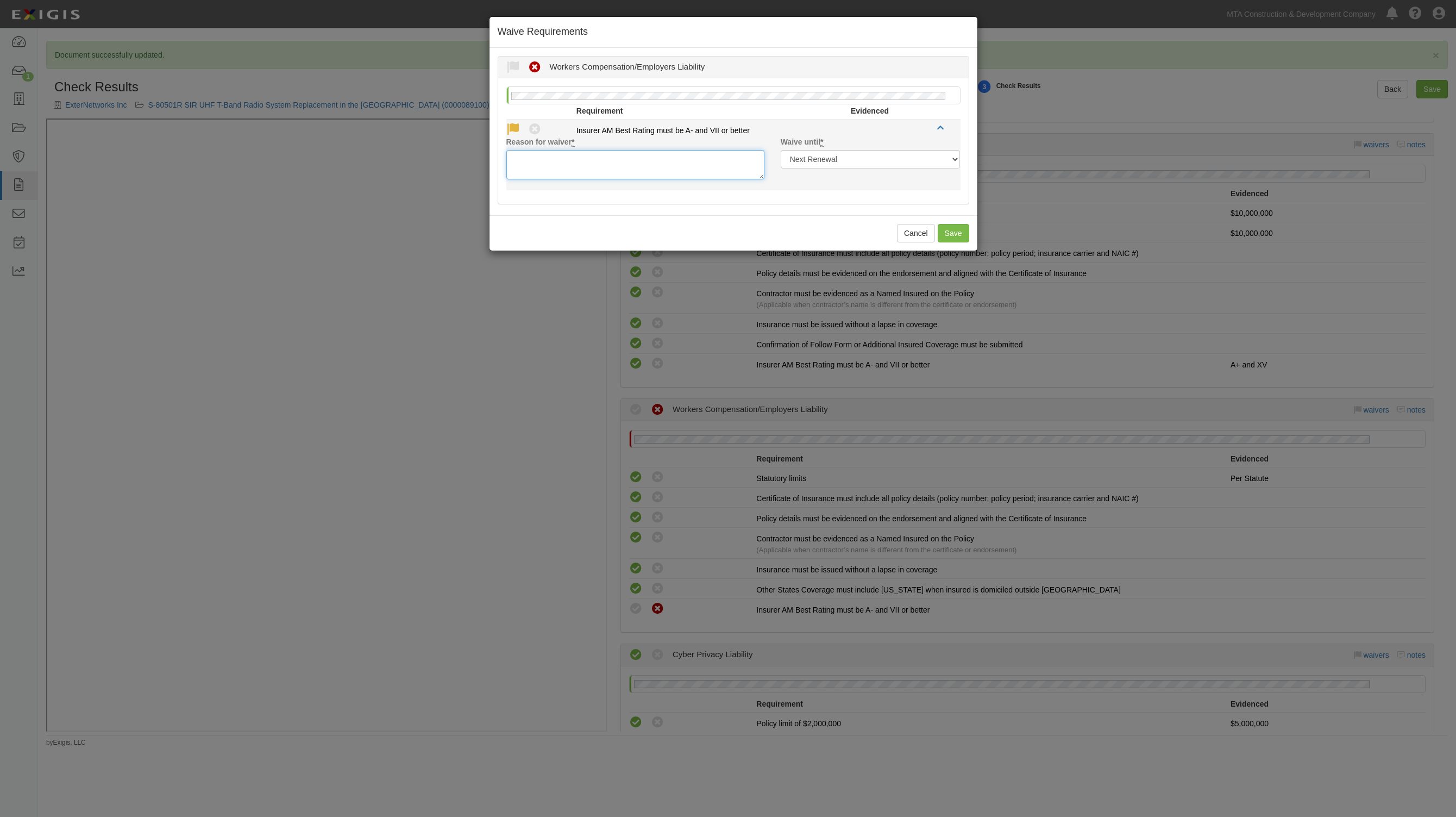
click at [539, 162] on textarea "Reason for waiver *" at bounding box center [635, 165] width 258 height 29
type textarea "NA"
click at [957, 231] on button "Save" at bounding box center [953, 232] width 32 height 18
radio input "true"
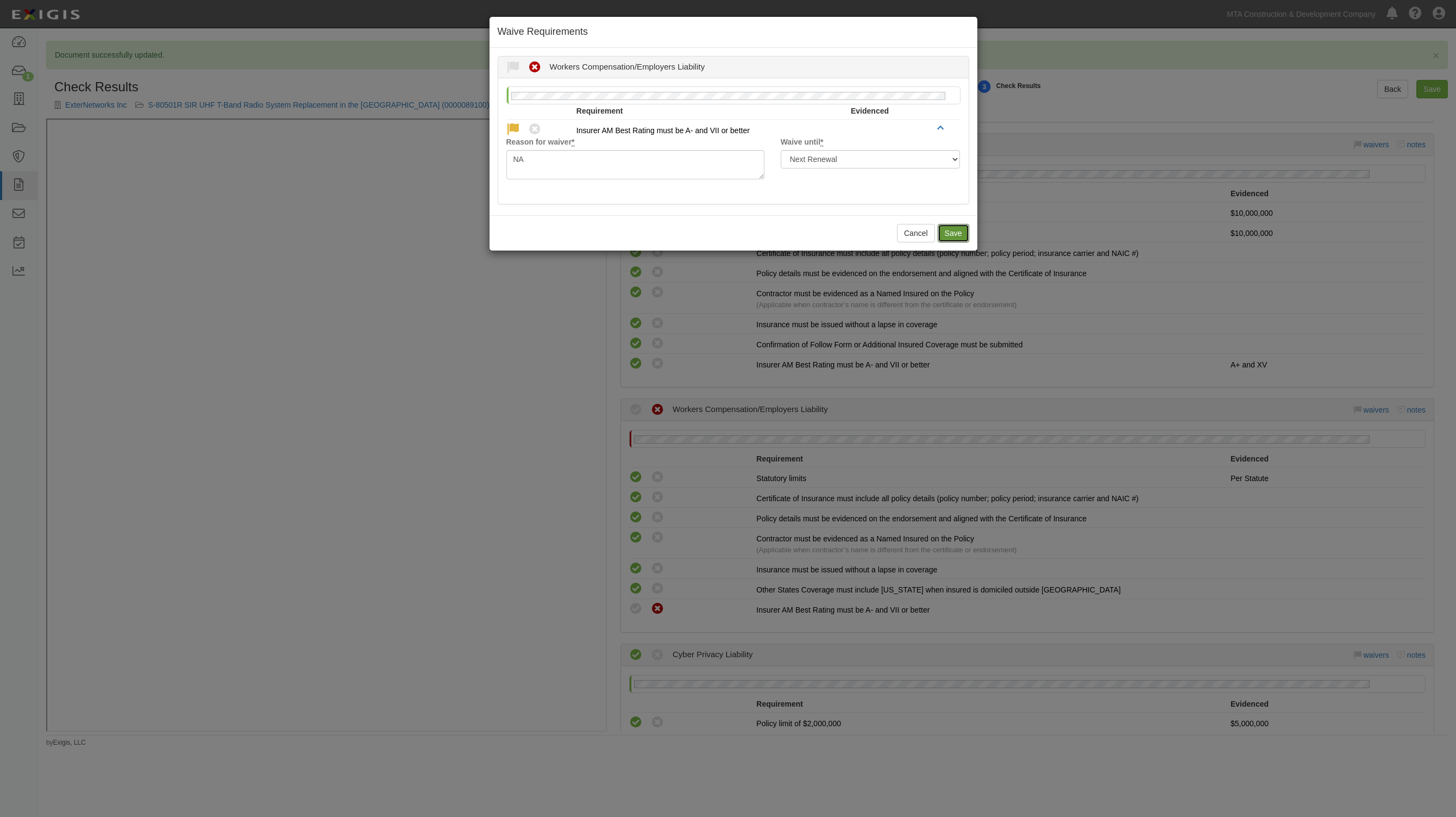
radio input "true"
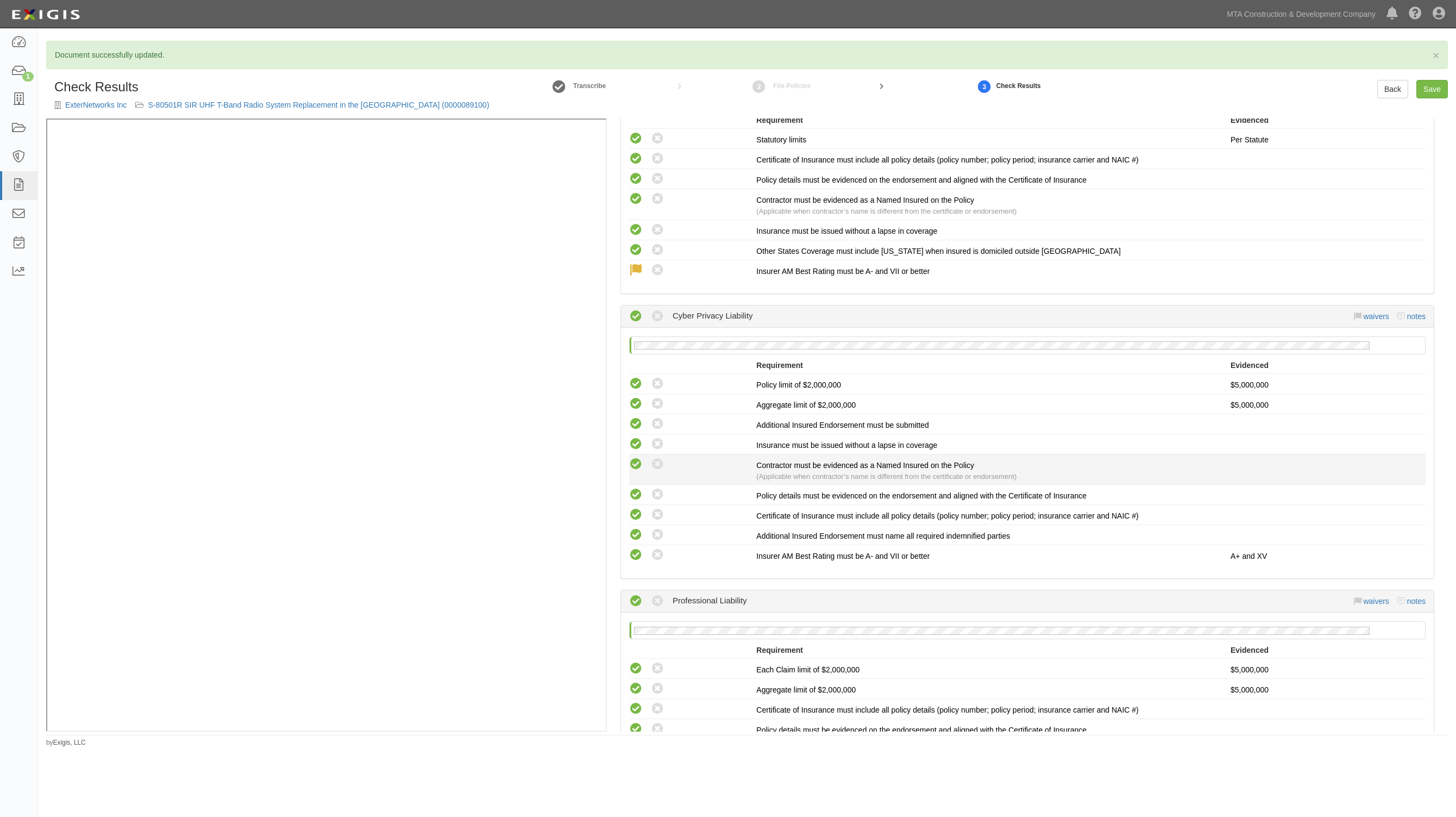
scroll to position [1358, 0]
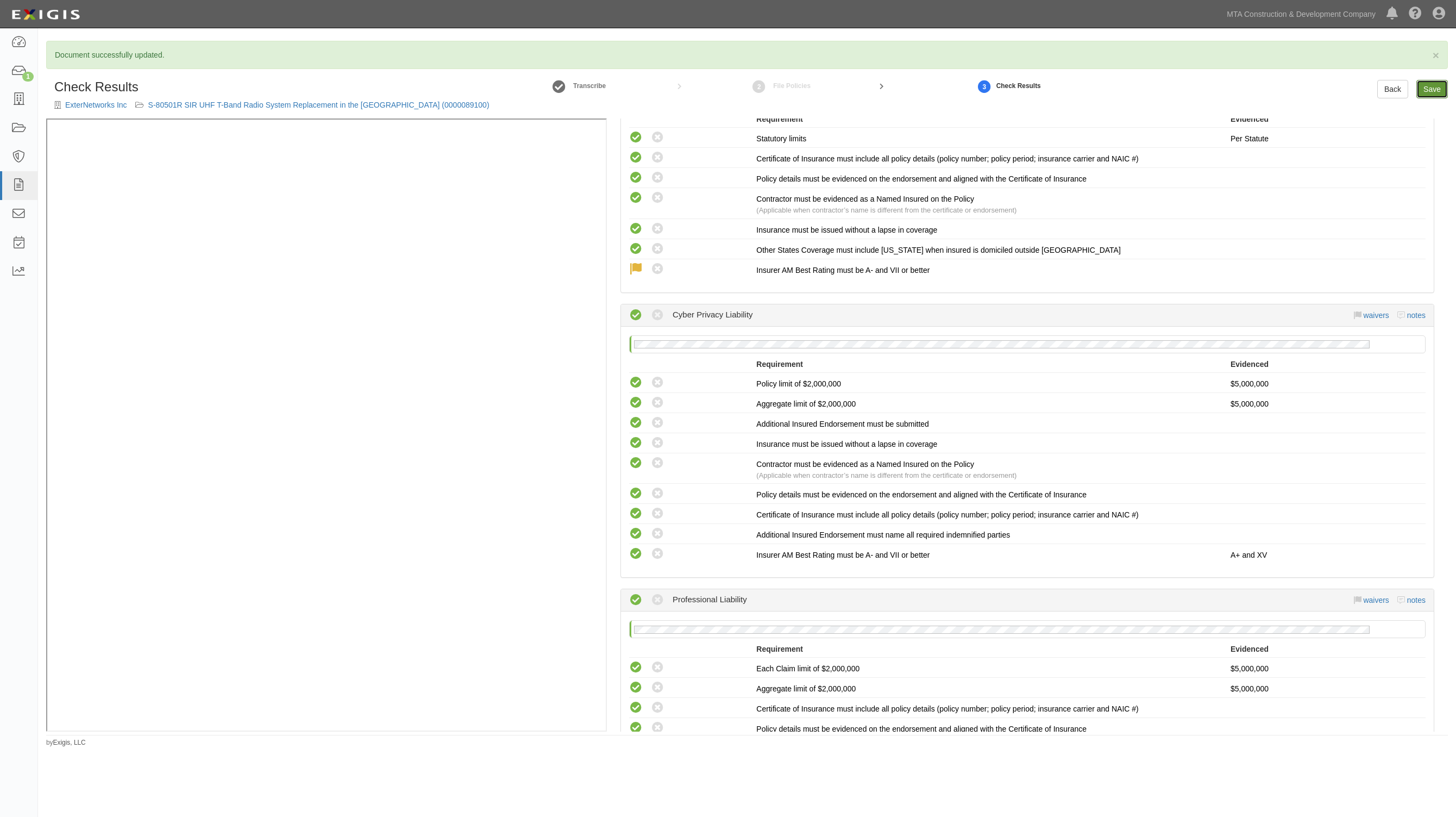
click at [1424, 91] on link "Save" at bounding box center [1432, 89] width 32 height 18
radio input "true"
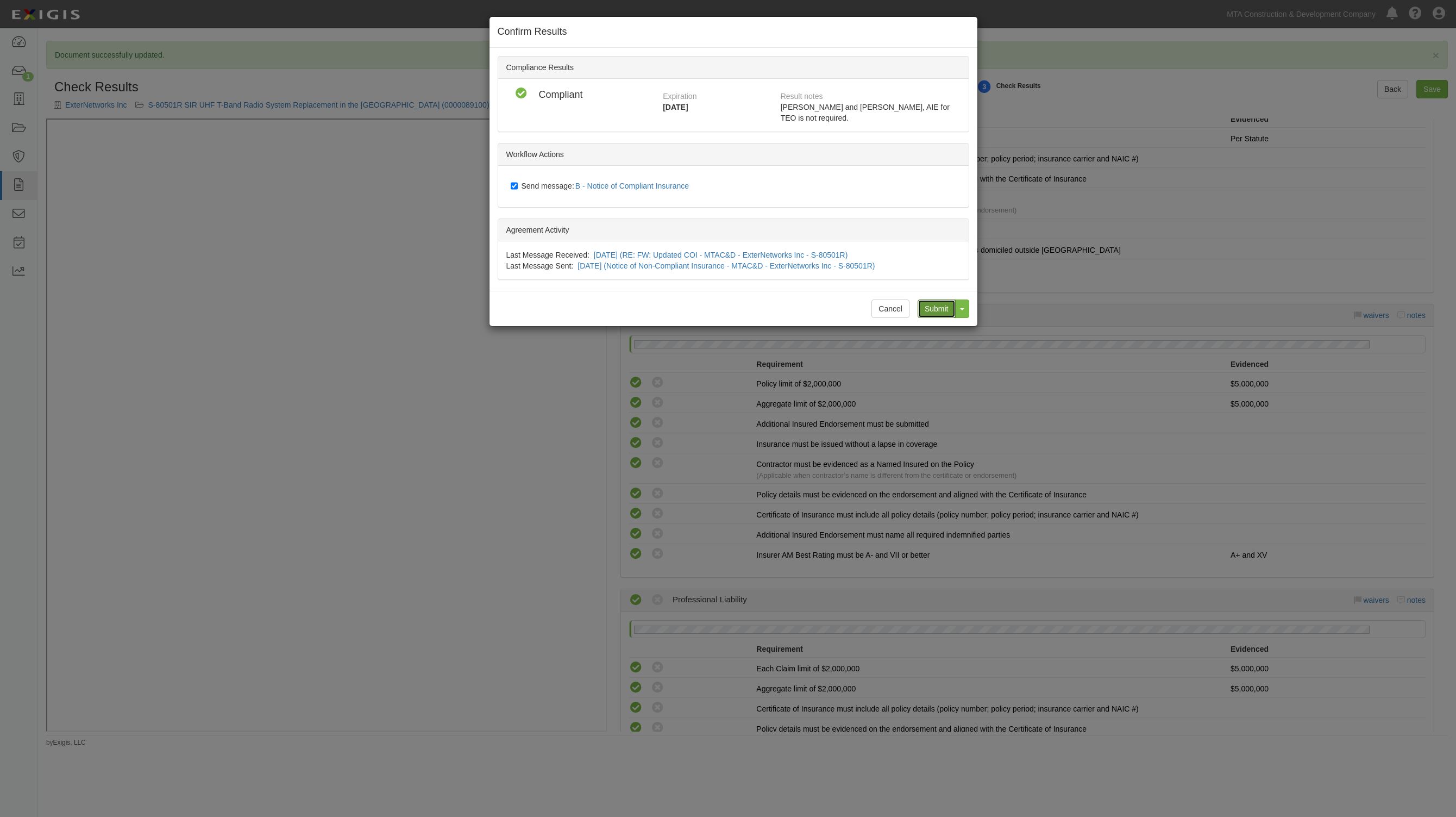
click at [931, 300] on input "Submit" at bounding box center [937, 308] width 38 height 18
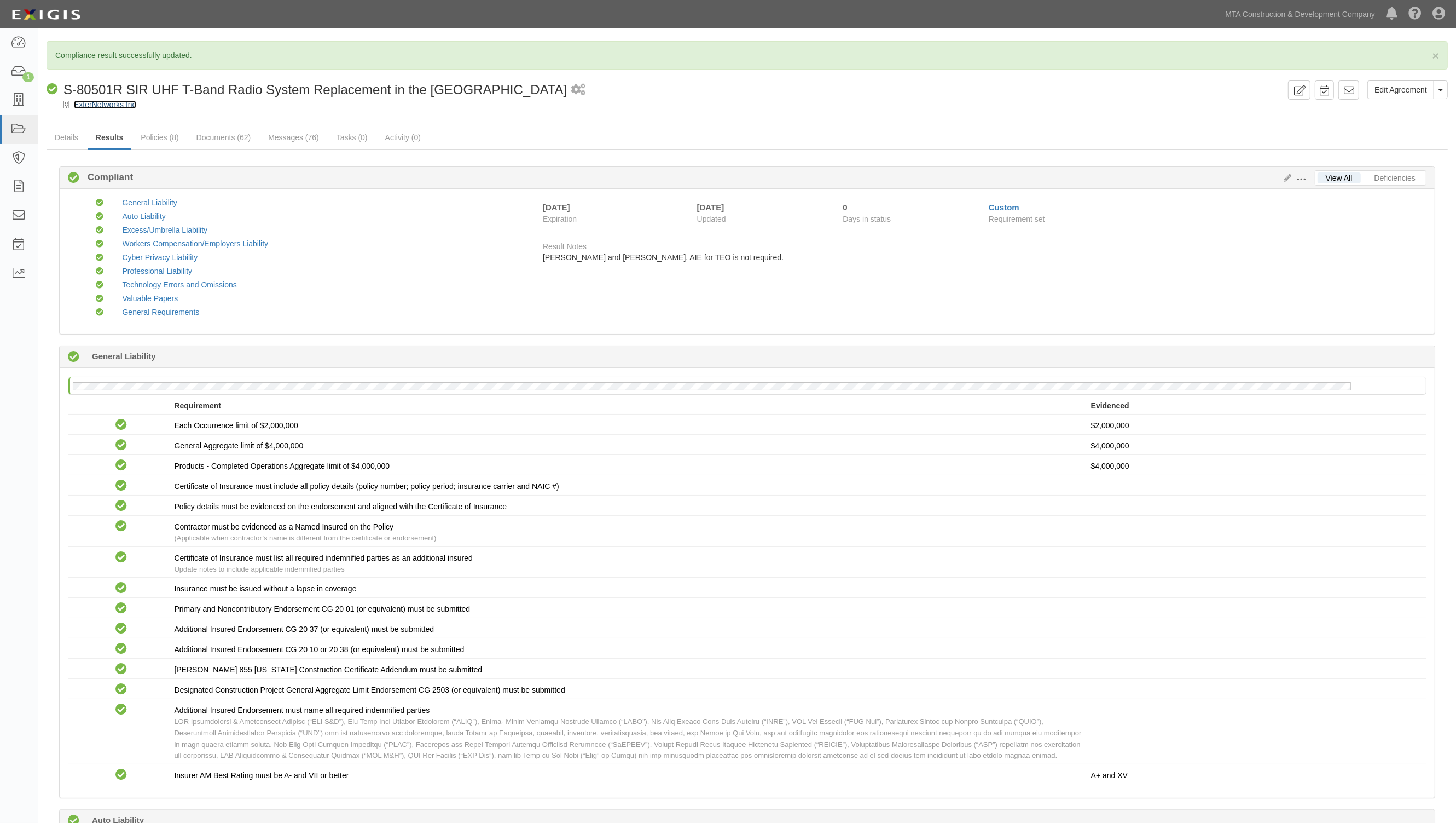
click at [113, 105] on link "ExterNetworks Inc" at bounding box center [105, 104] width 63 height 9
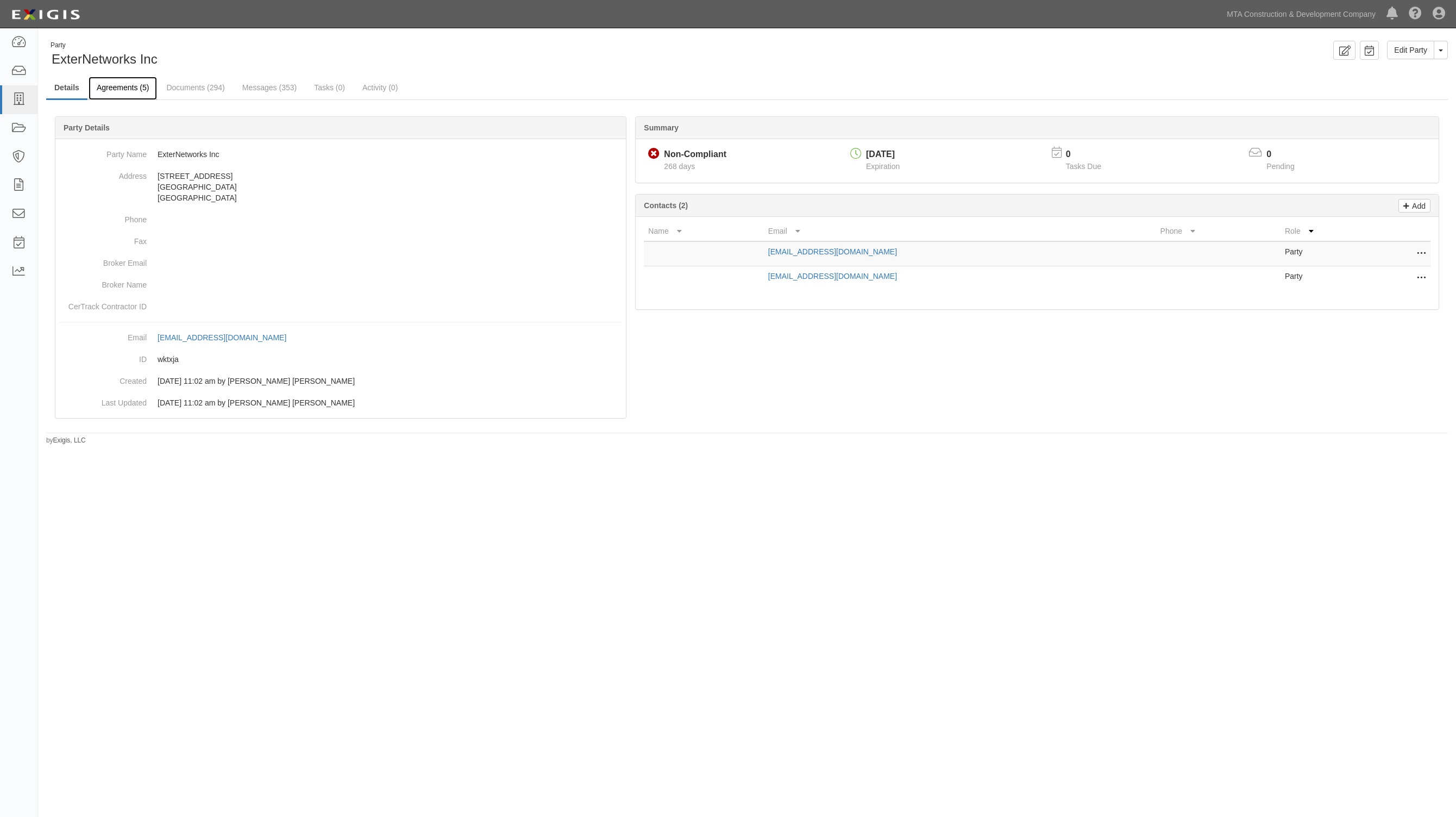
click at [110, 93] on link "Agreements (5)" at bounding box center [122, 88] width 68 height 23
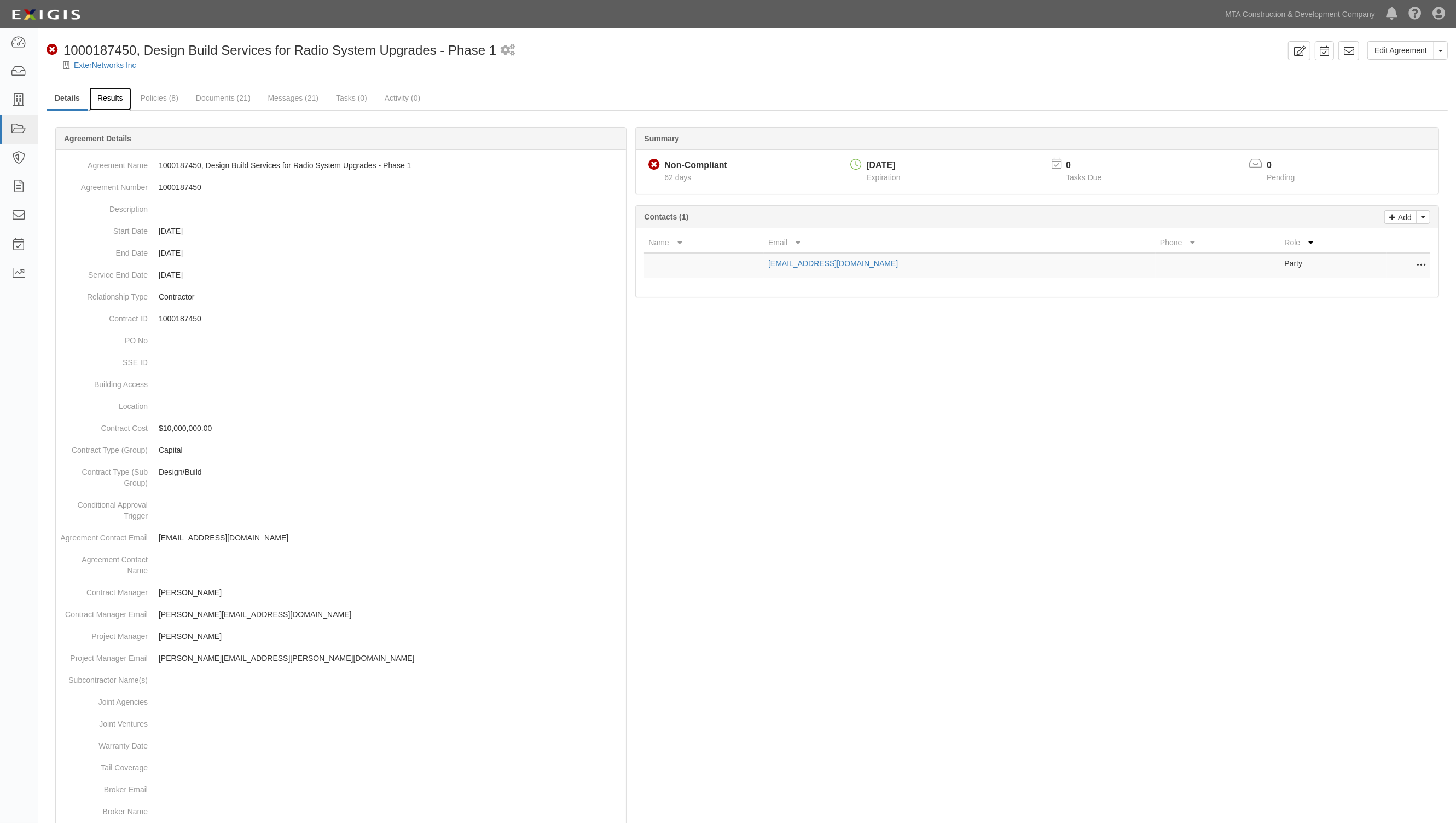
click at [107, 96] on link "Results" at bounding box center [110, 98] width 42 height 23
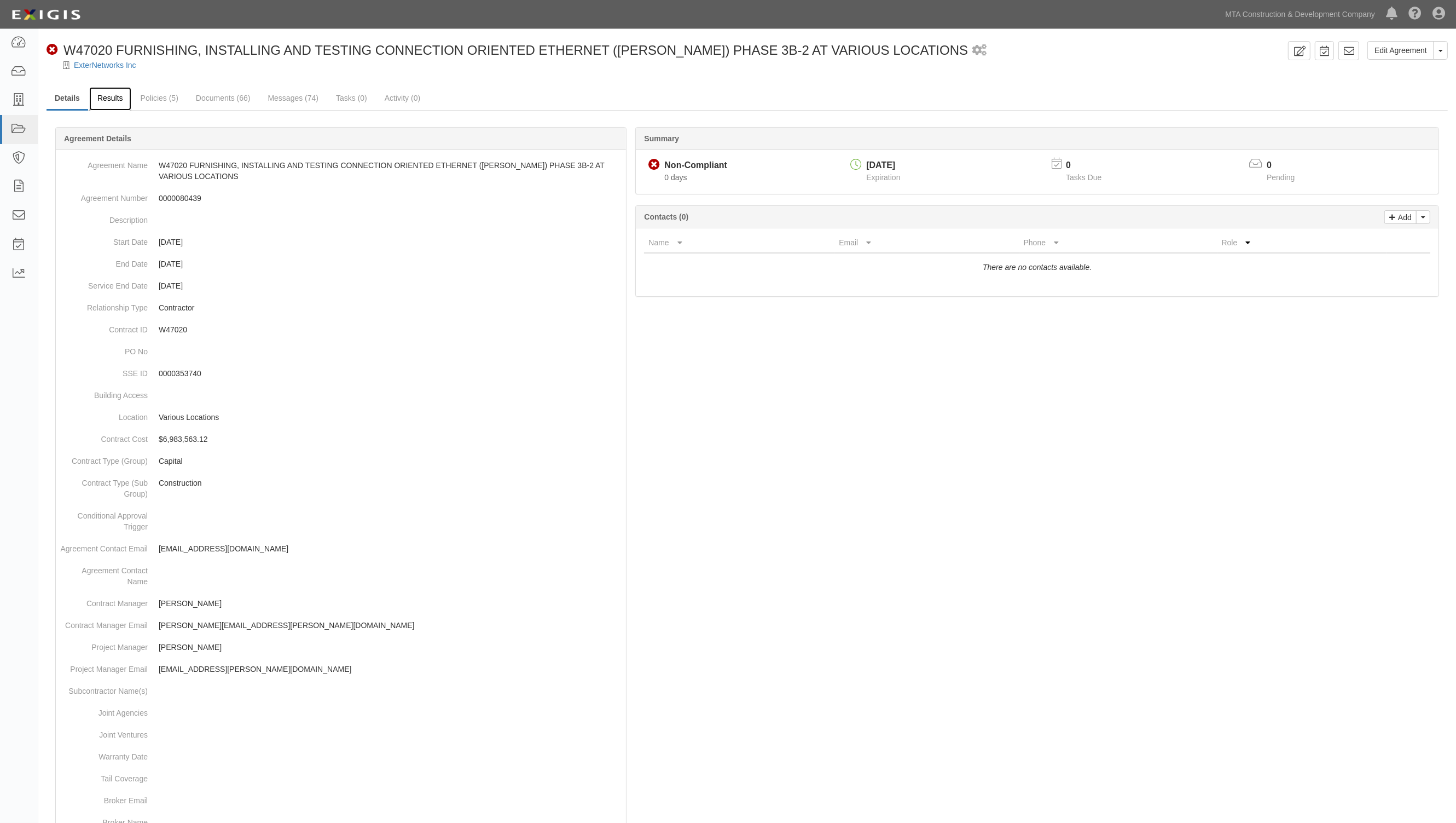
click at [103, 102] on link "Results" at bounding box center [110, 98] width 42 height 23
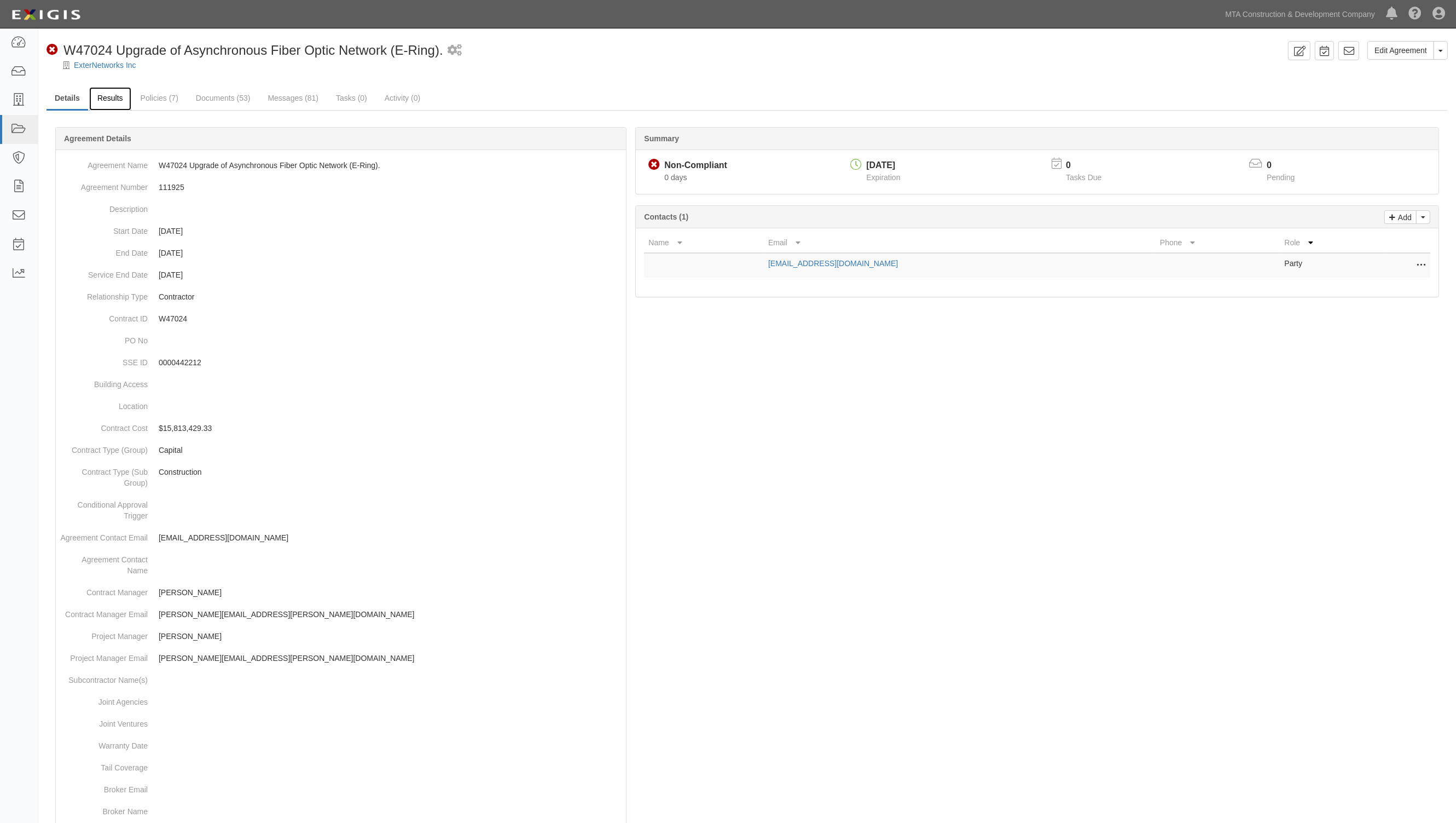
click at [100, 97] on link "Results" at bounding box center [110, 98] width 42 height 23
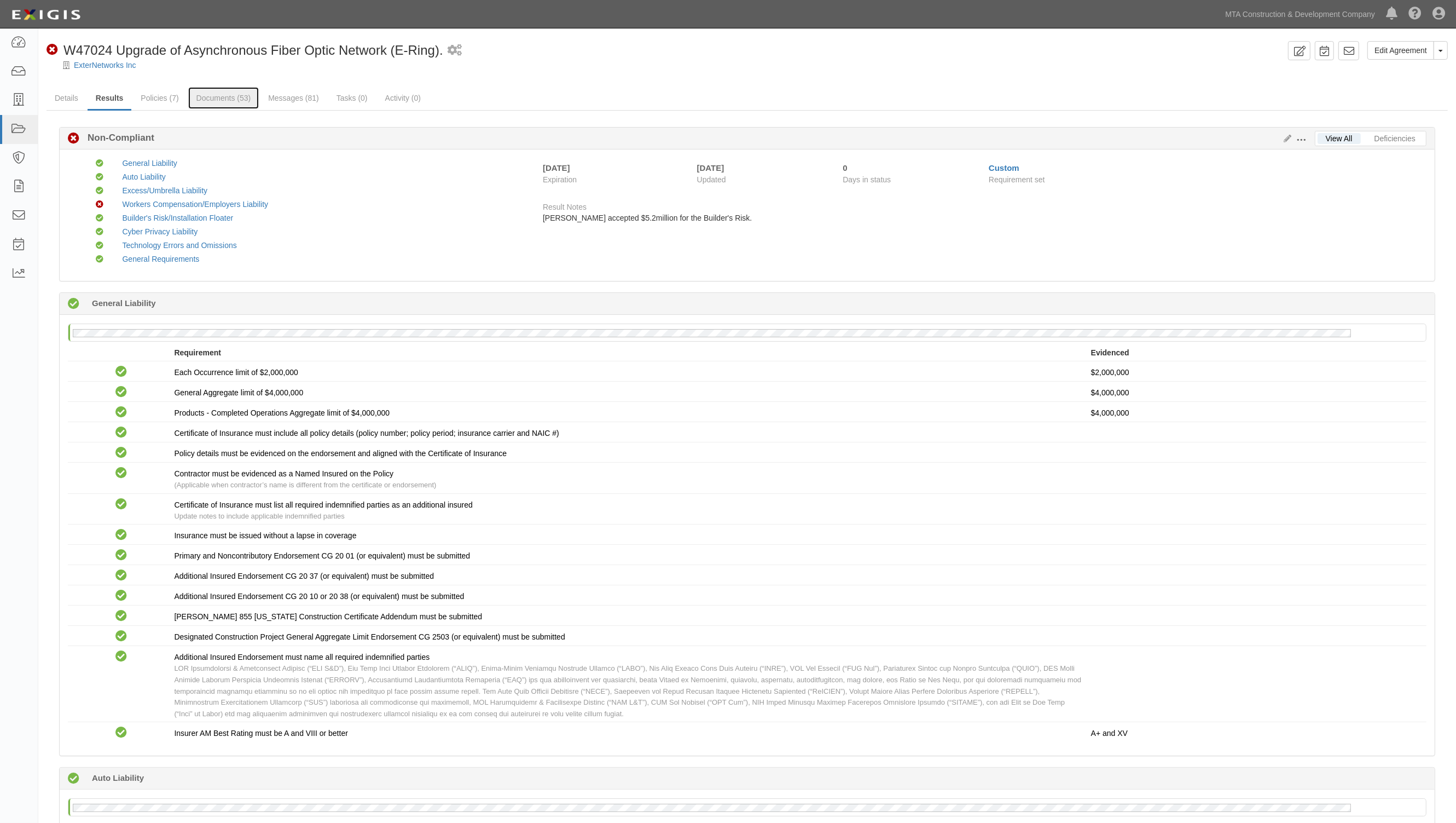
click at [227, 96] on link "Documents (53)" at bounding box center [224, 97] width 71 height 22
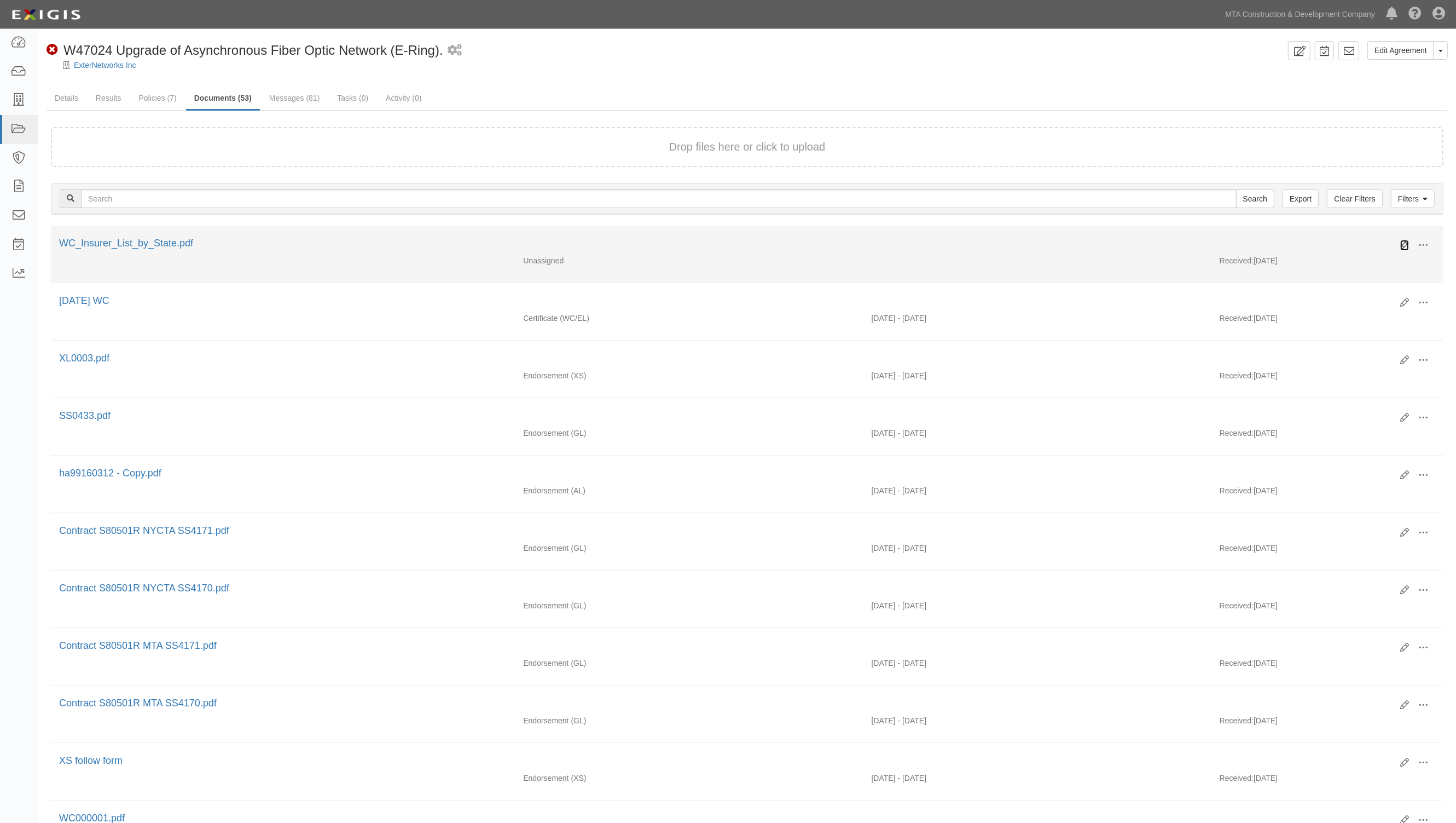
click at [1406, 243] on icon at bounding box center [1405, 245] width 9 height 9
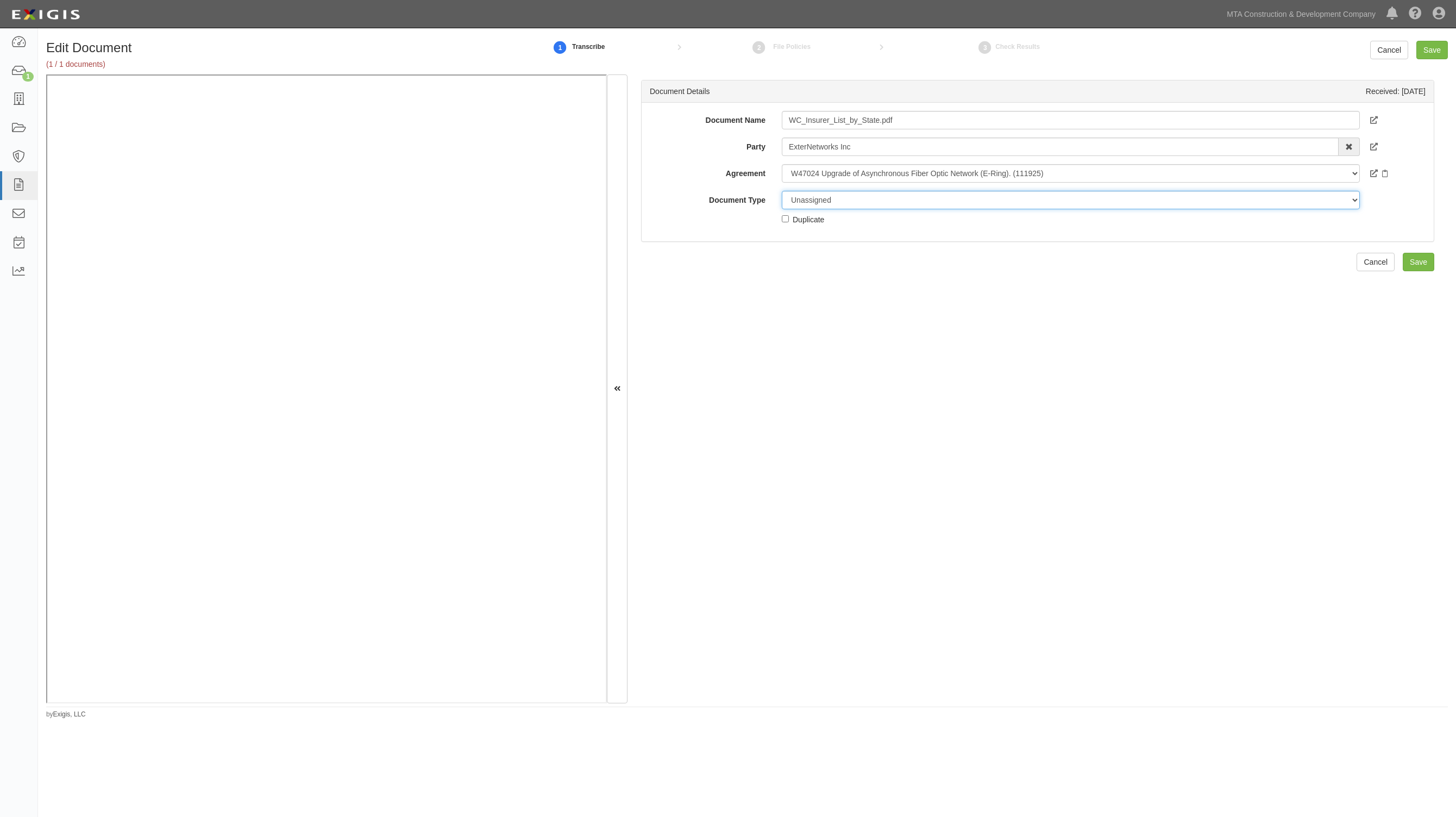
click at [813, 196] on select "Unassigned Binder Cancellation Notice Certificate Contract Endorsement Insuranc…" at bounding box center [1070, 199] width 578 height 18
select select "EndorsementDetail"
click at [781, 191] on select "Unassigned Binder Cancellation Notice Certificate Contract Endorsement Insuranc…" at bounding box center [1070, 199] width 578 height 18
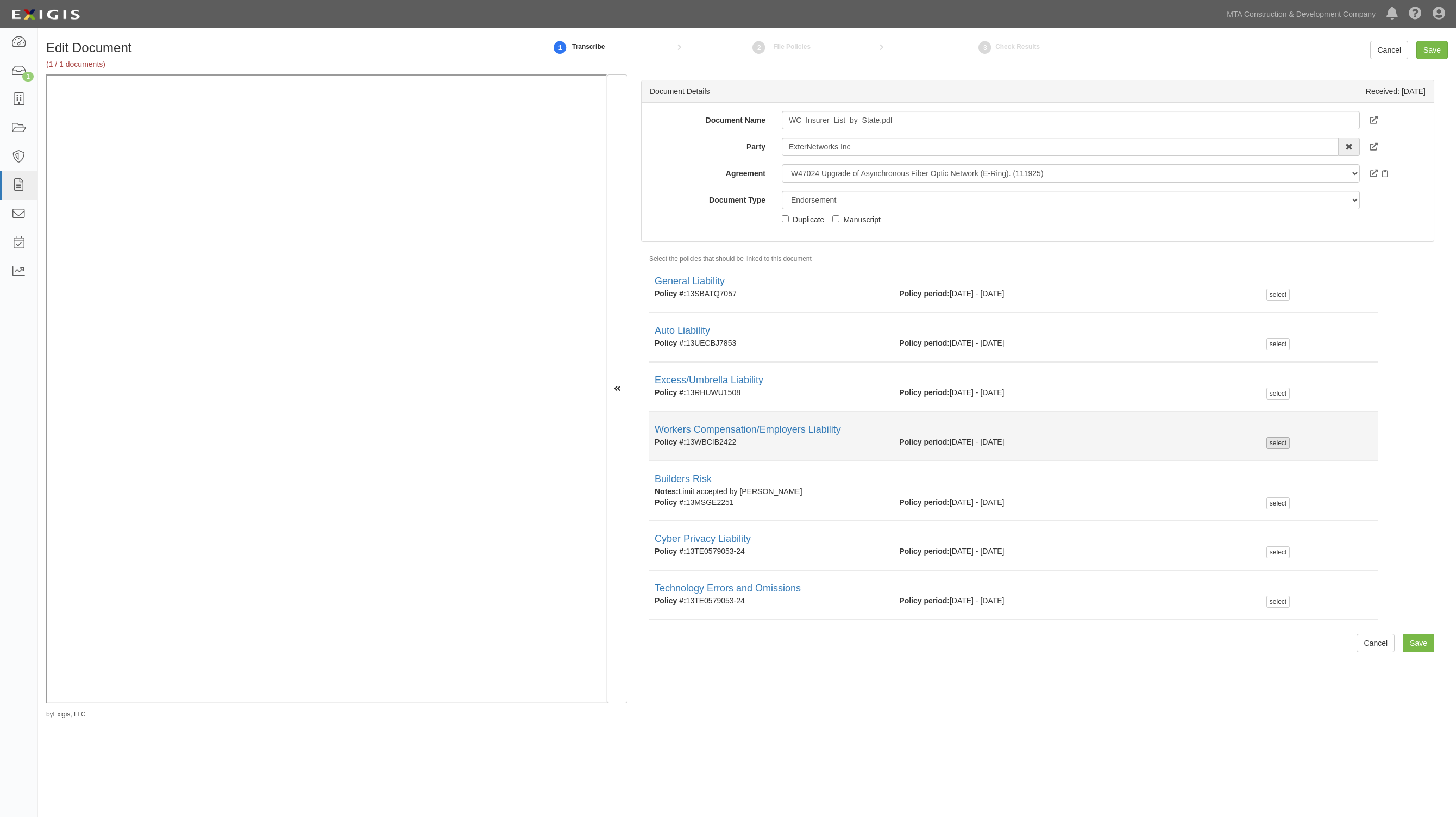
click at [1272, 443] on div "select" at bounding box center [1277, 443] width 23 height 12
checkbox input "true"
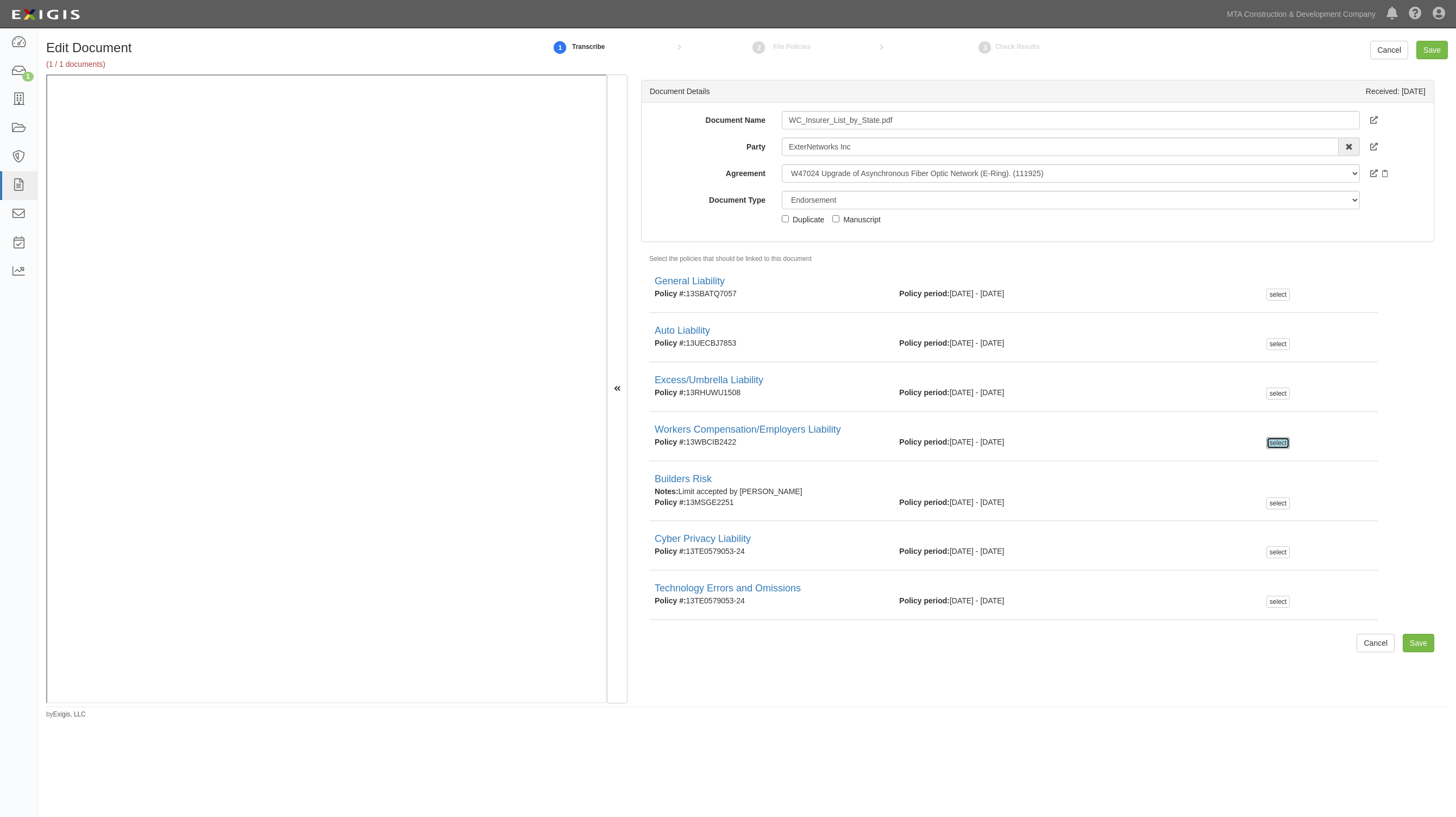
click at [1415, 50] on div "Cancel Save" at bounding box center [1409, 49] width 78 height 18
click at [1421, 49] on input "Save" at bounding box center [1432, 49] width 32 height 18
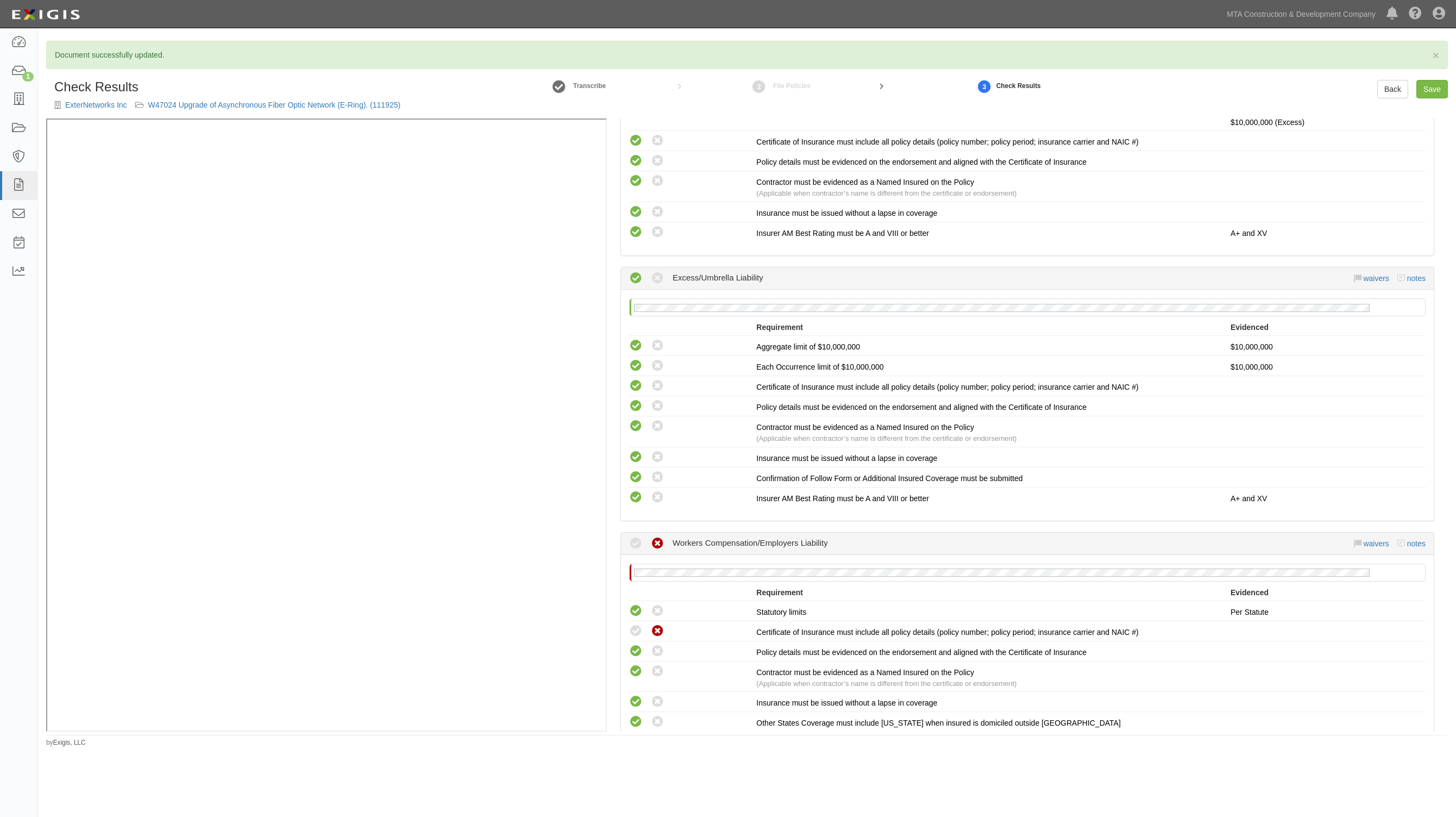
scroll to position [1087, 0]
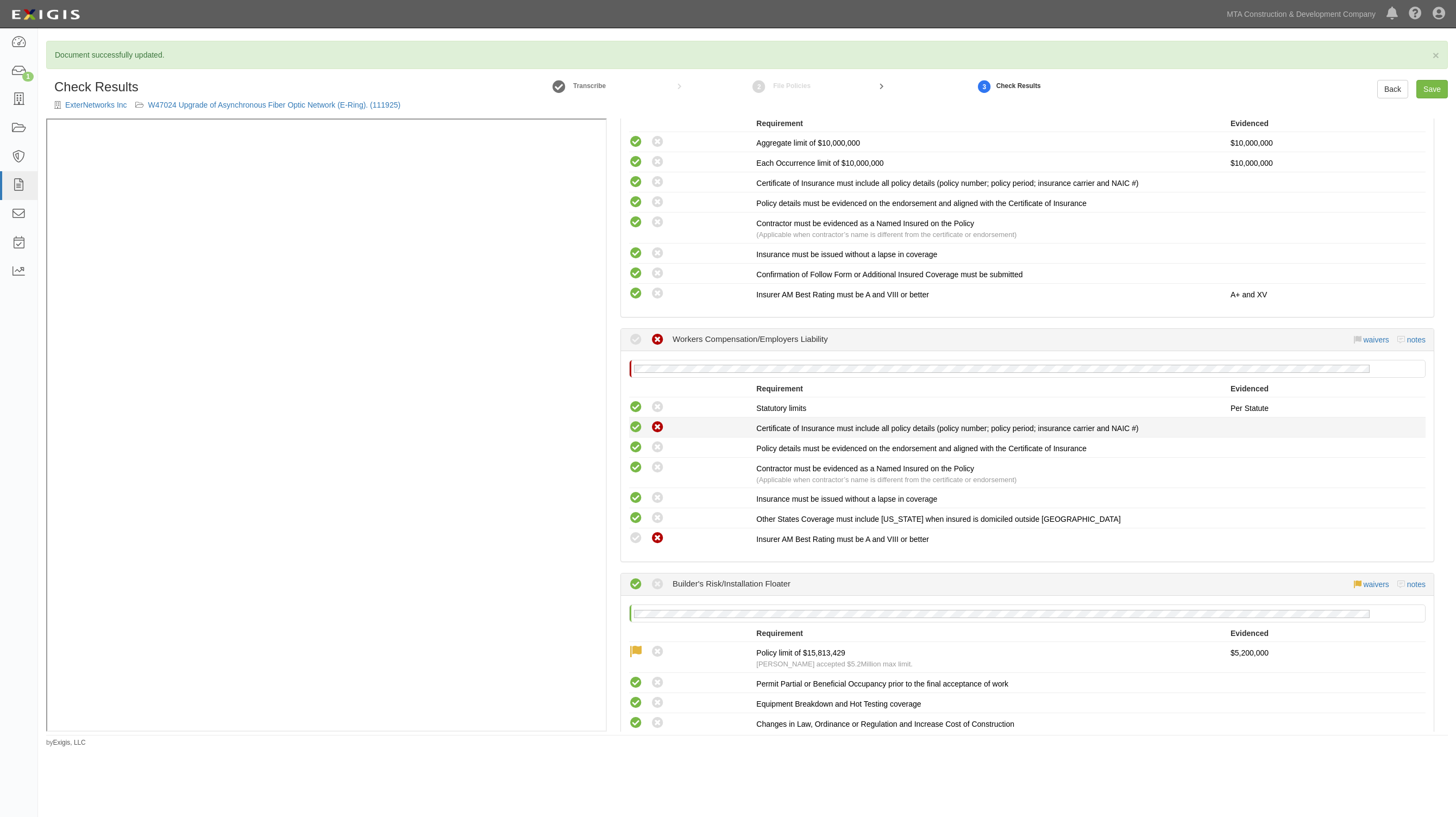
click at [636, 424] on icon at bounding box center [636, 427] width 14 height 14
radio input "true"
click at [1378, 336] on link "waivers" at bounding box center [1376, 340] width 26 height 9
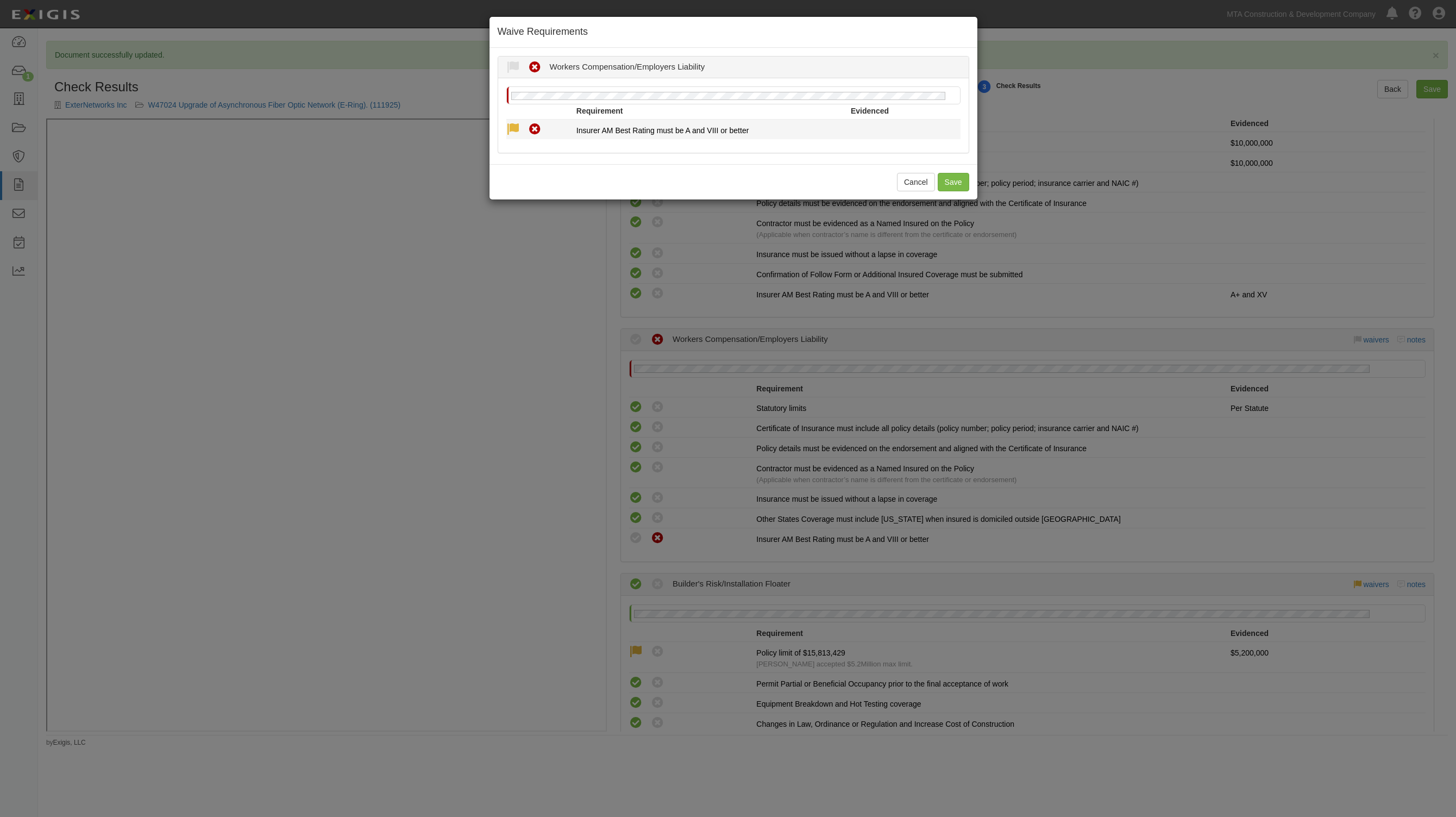
click at [510, 128] on icon at bounding box center [513, 129] width 14 height 14
radio input "true"
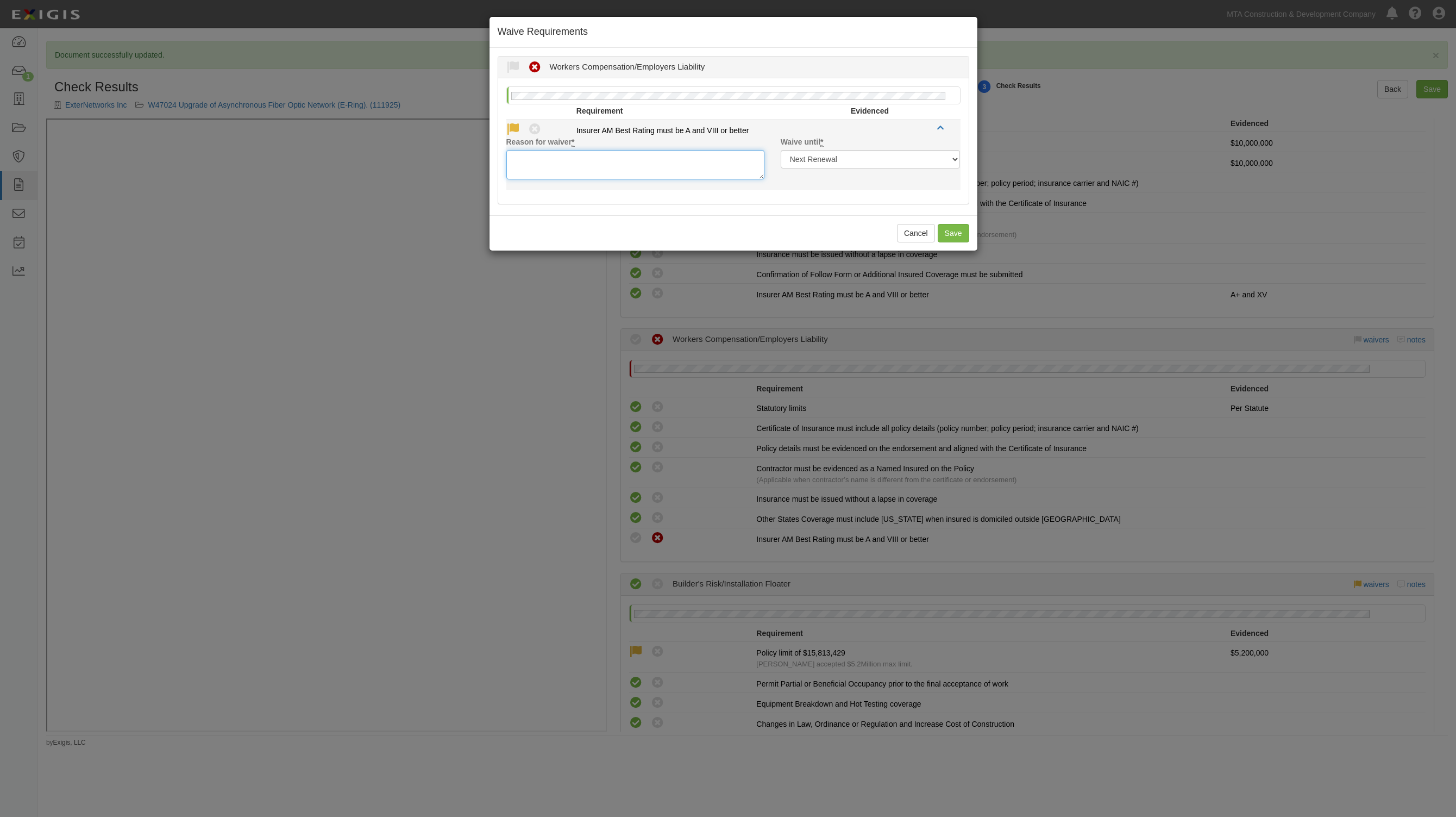
click at [690, 165] on textarea "Reason for waiver *" at bounding box center [635, 165] width 258 height 29
type textarea "n"
type textarea "NA"
click at [957, 242] on button "Save" at bounding box center [953, 232] width 32 height 18
radio input "true"
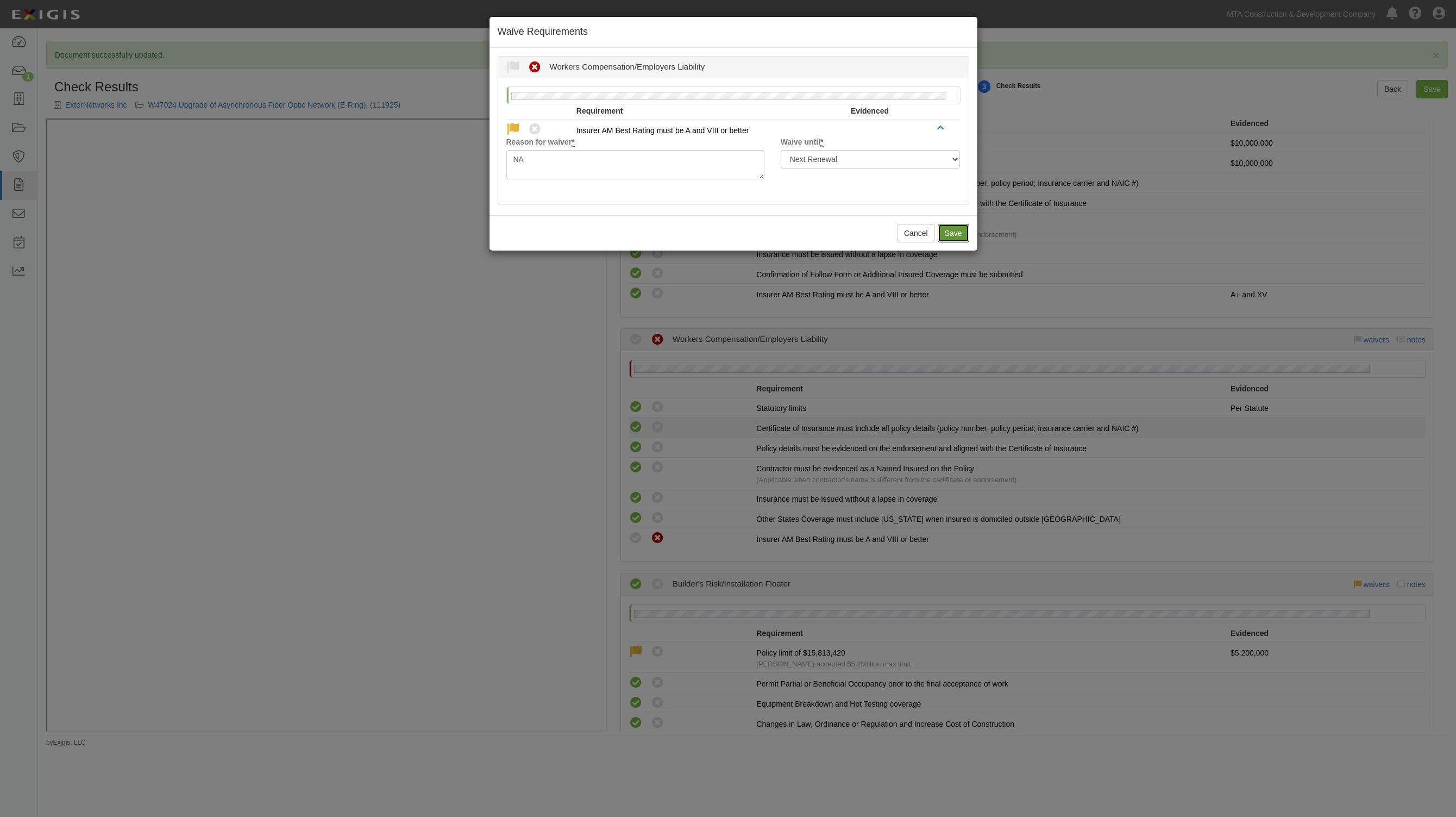
radio input "true"
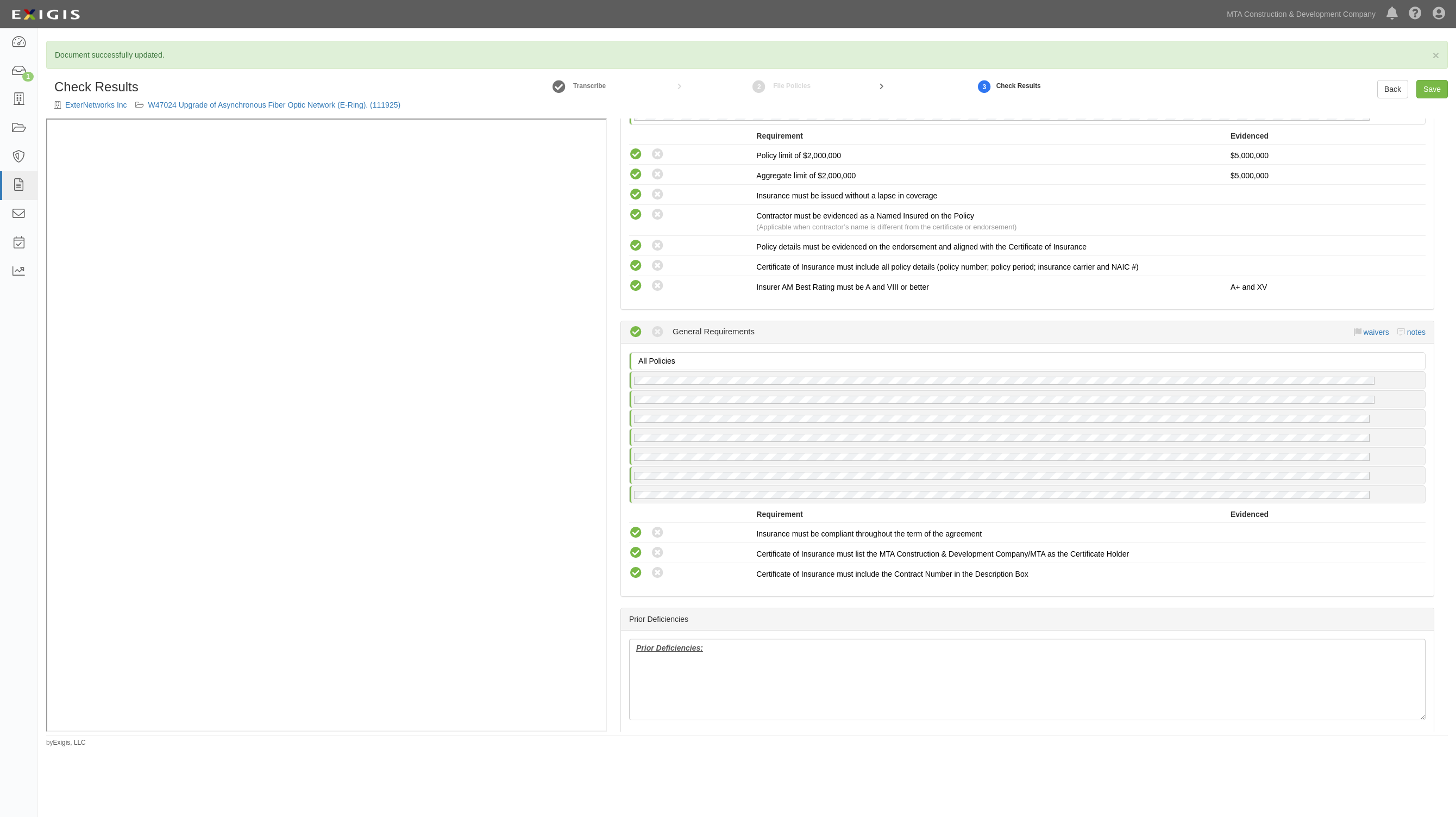
scroll to position [2377, 0]
click at [1425, 86] on link "Save" at bounding box center [1432, 89] width 32 height 18
radio input "true"
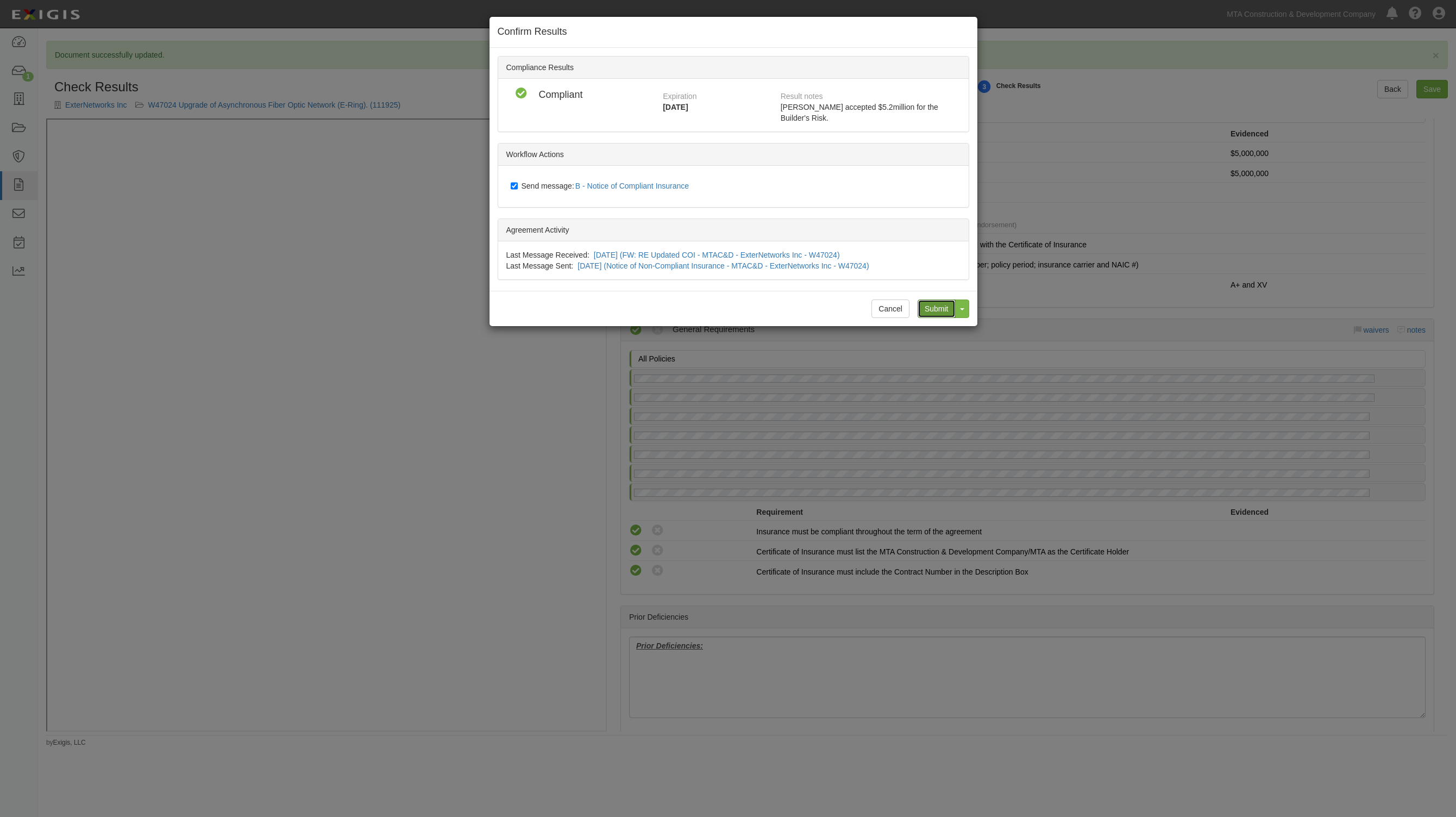
click at [934, 300] on input "Submit" at bounding box center [937, 308] width 38 height 18
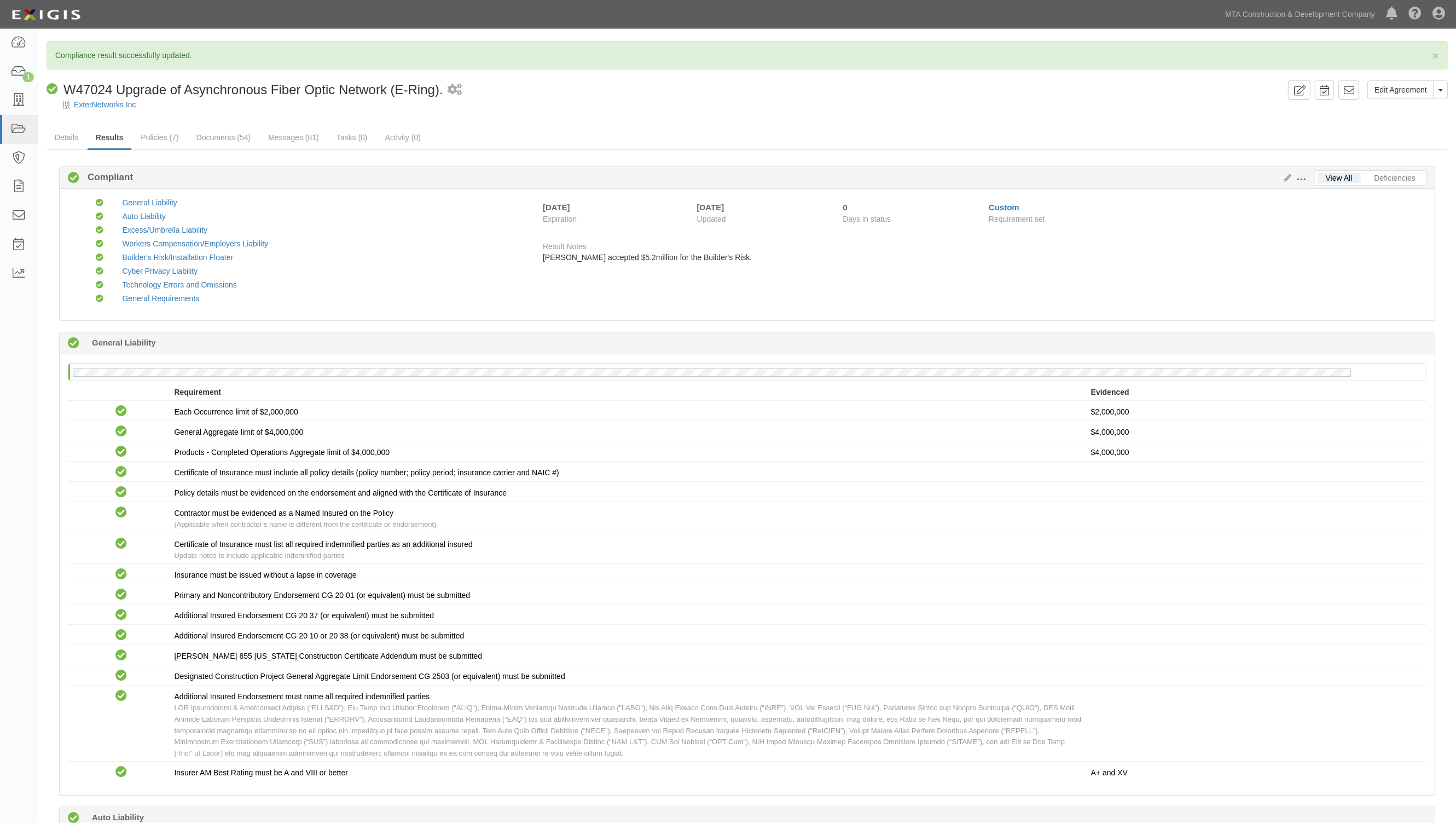
click at [457, 293] on div "General Requirements" at bounding box center [320, 298] width 413 height 11
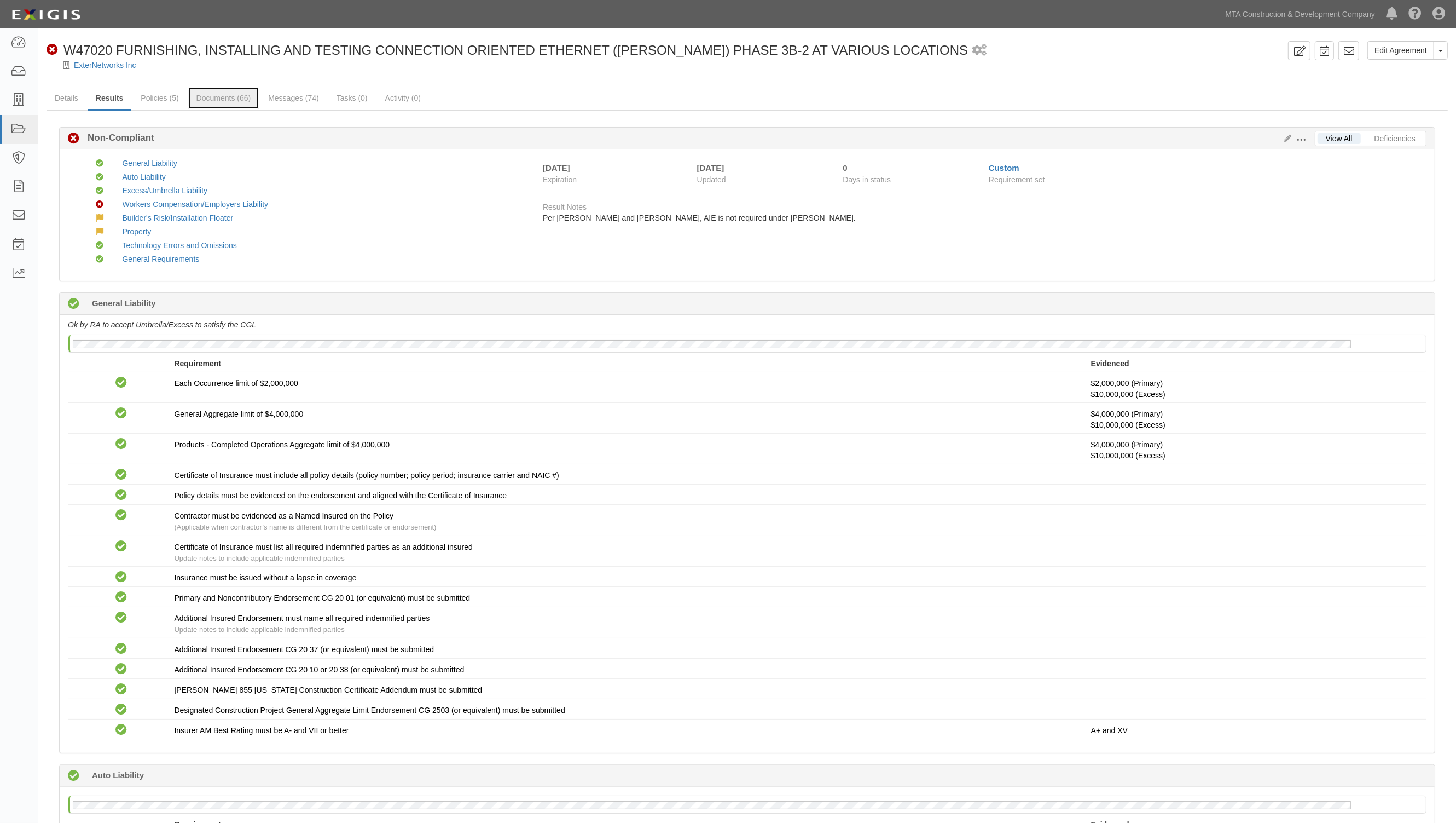
click at [227, 100] on link "Documents (66)" at bounding box center [224, 97] width 71 height 22
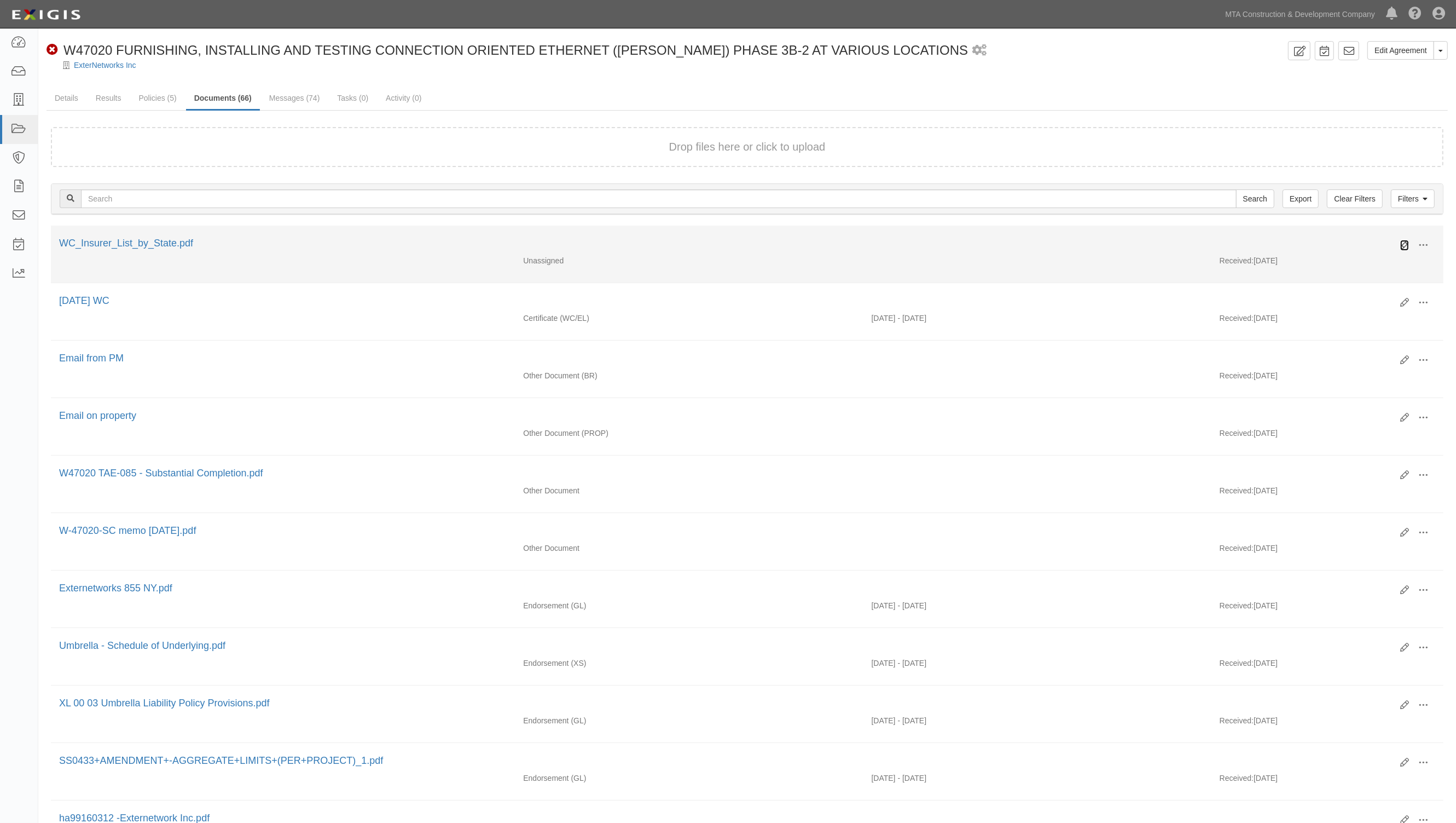
click at [1401, 243] on icon at bounding box center [1405, 245] width 9 height 9
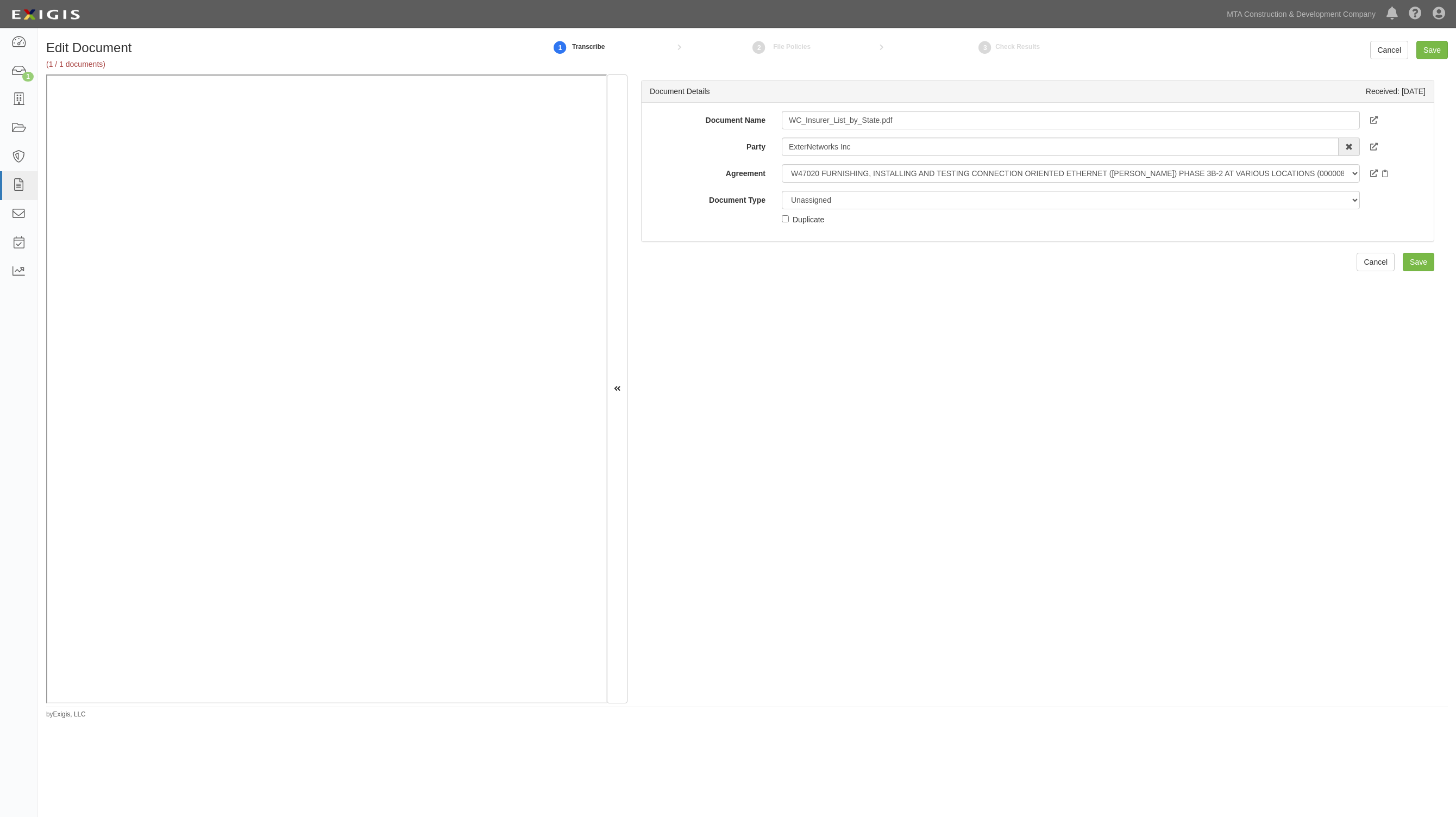
click at [1008, 324] on div "Document Details Received: [DATE] Document Name WC_Insurer_List_by_State.pdf Pa…" at bounding box center [1037, 388] width 820 height 629
drag, startPoint x: 841, startPoint y: 217, endPoint x: 844, endPoint y: 208, distance: 9.5
click at [840, 213] on div "Unassigned Binder Cancellation Notice Certificate Contract Endorsement Insuranc…" at bounding box center [1070, 208] width 594 height 35
click at [844, 207] on select "Unassigned Binder Cancellation Notice Certificate Contract Endorsement Insuranc…" at bounding box center [1070, 199] width 578 height 18
select select "EndorsementDetail"
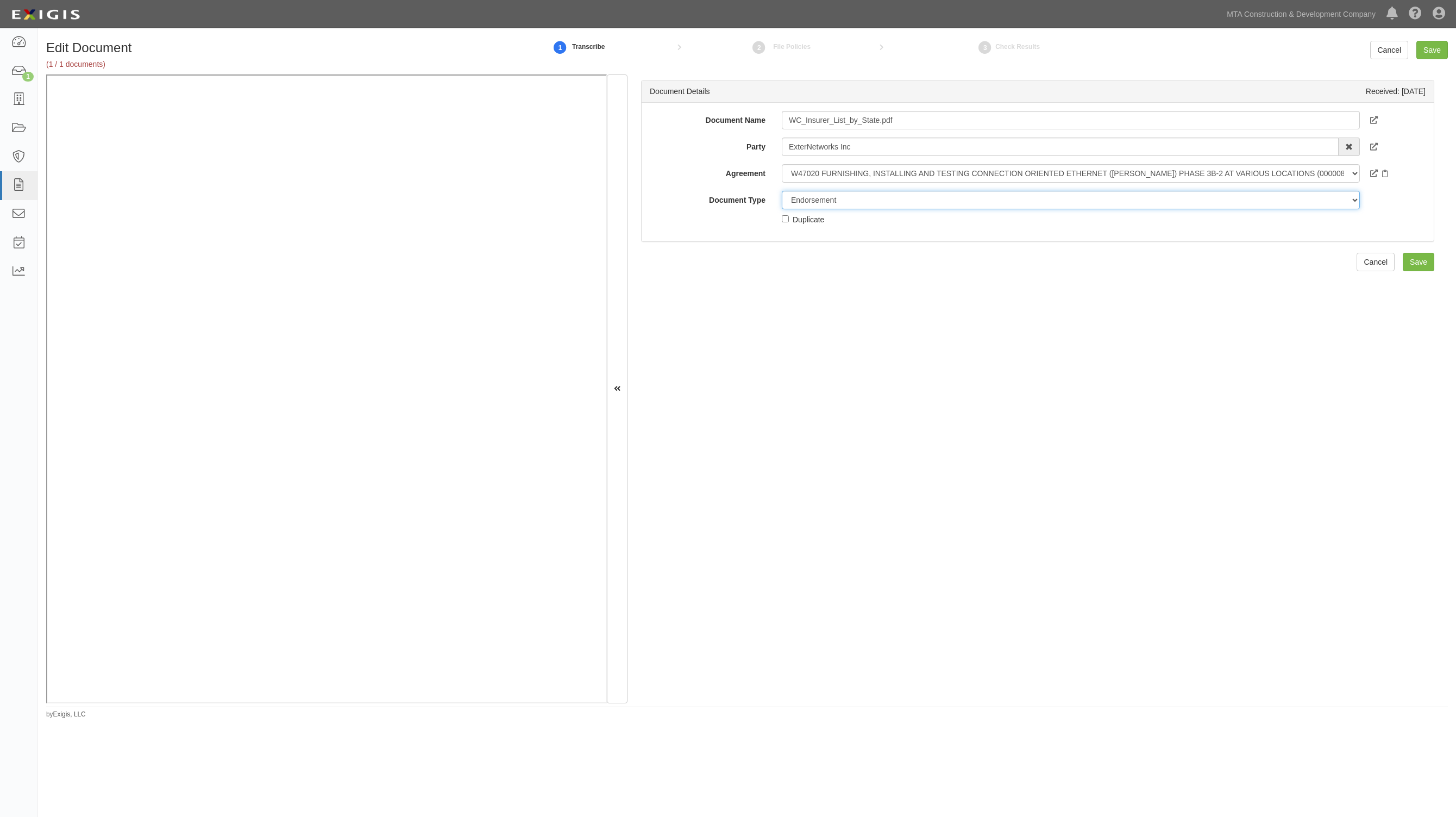
click at [781, 191] on select "Unassigned Binder Cancellation Notice Certificate Contract Endorsement Insuranc…" at bounding box center [1070, 199] width 578 height 18
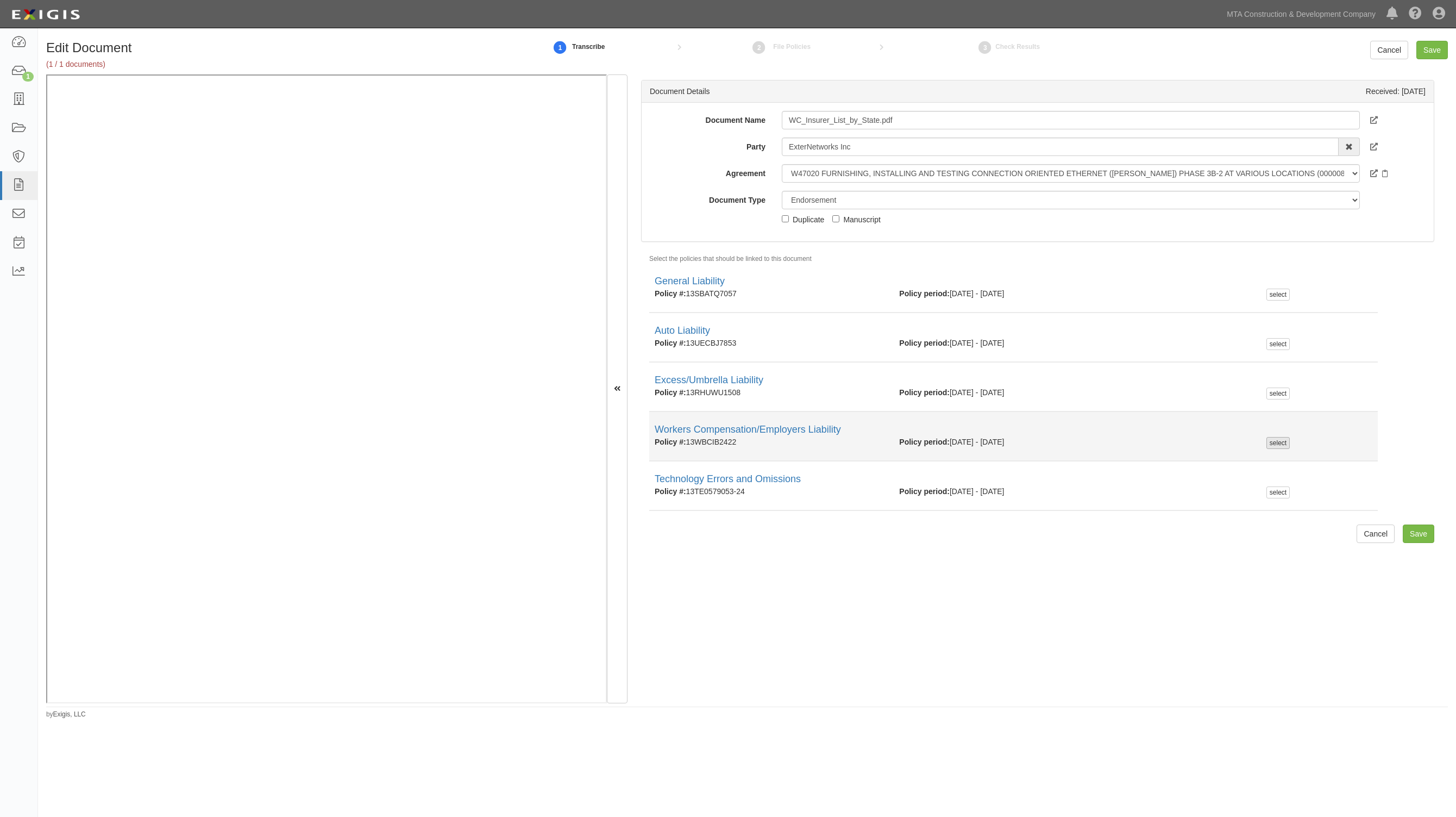
click at [1277, 445] on div "select" at bounding box center [1277, 443] width 23 height 12
checkbox input "true"
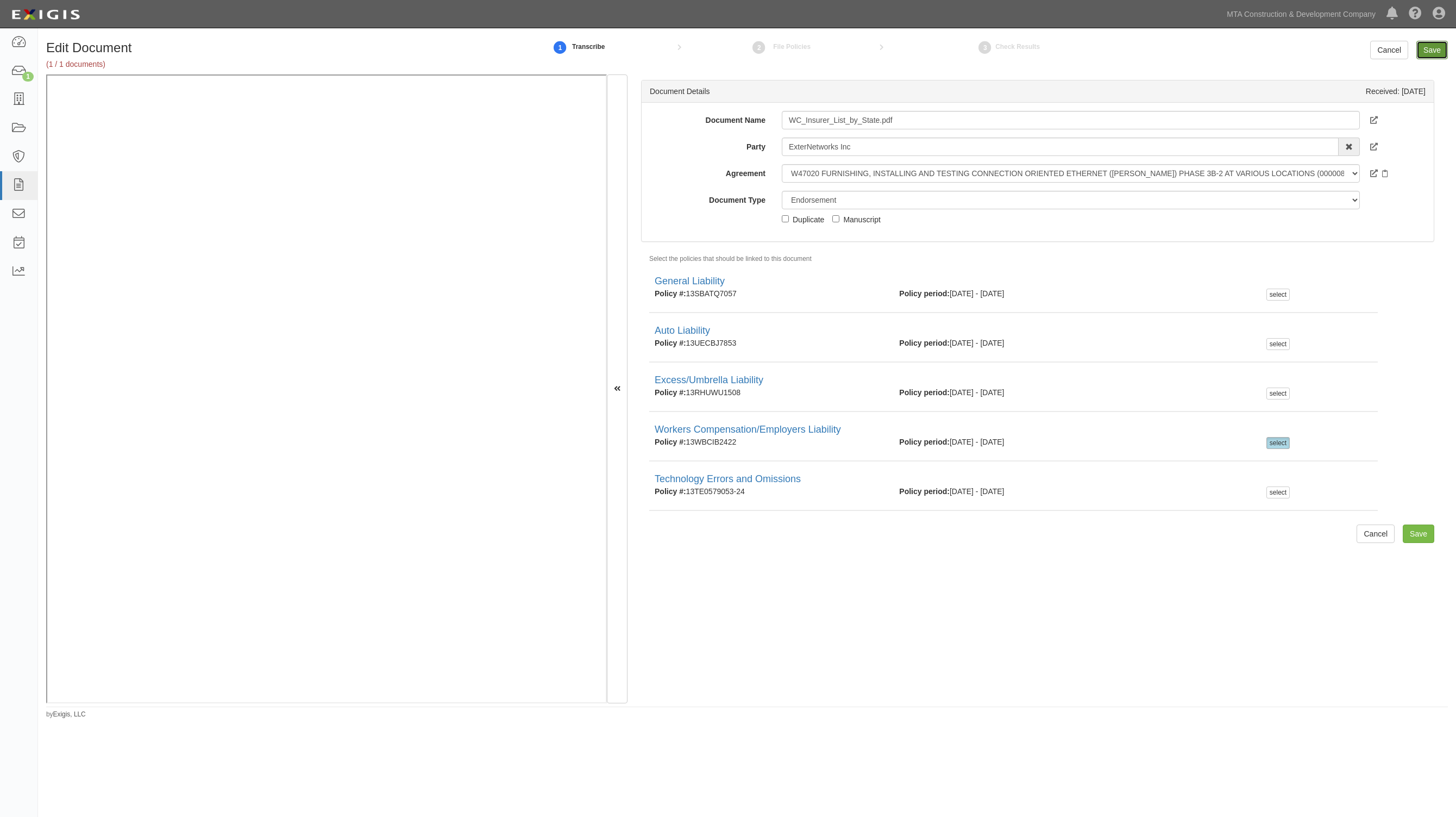
click at [1426, 47] on input "Save" at bounding box center [1432, 49] width 32 height 18
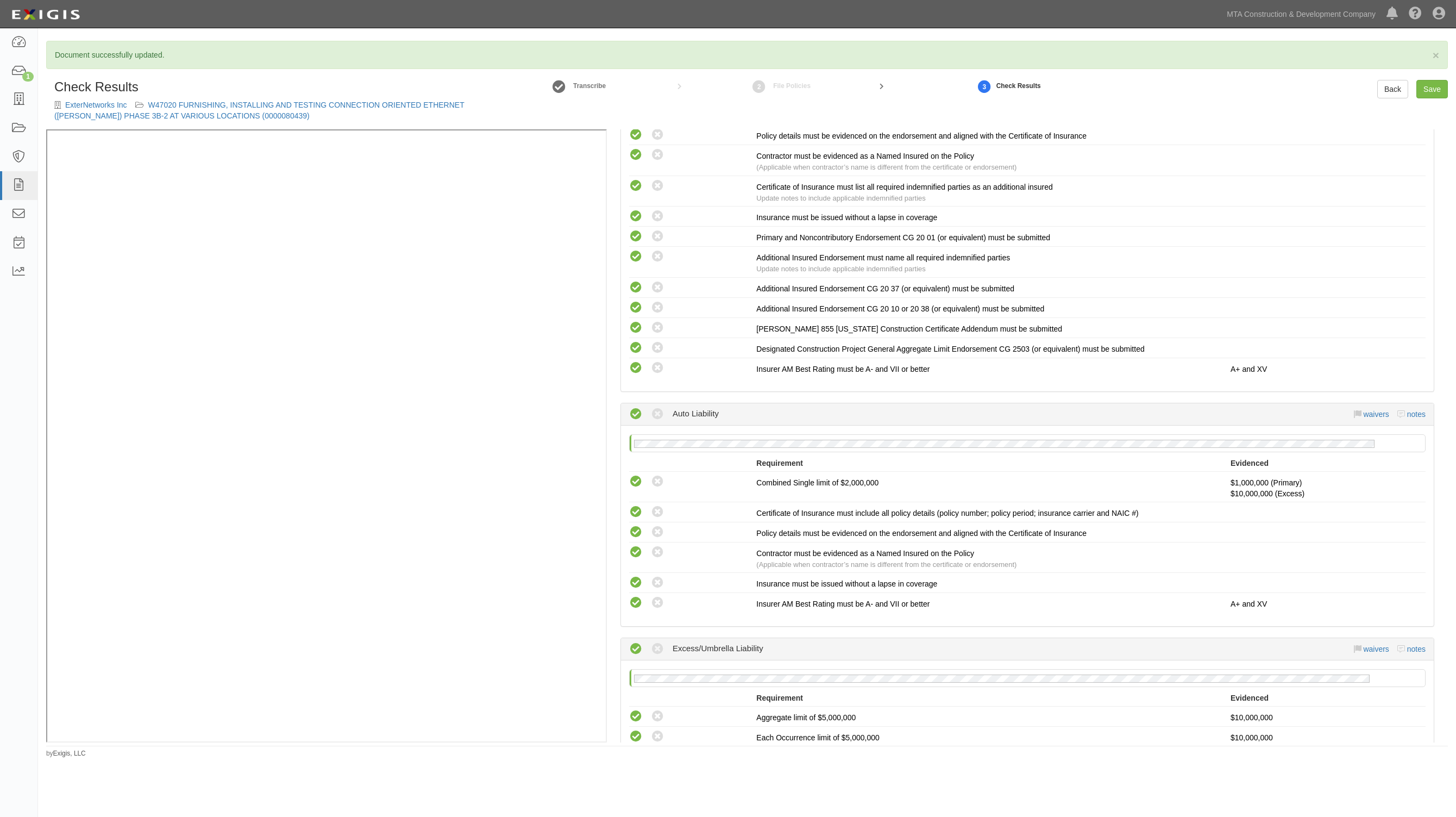
scroll to position [951, 0]
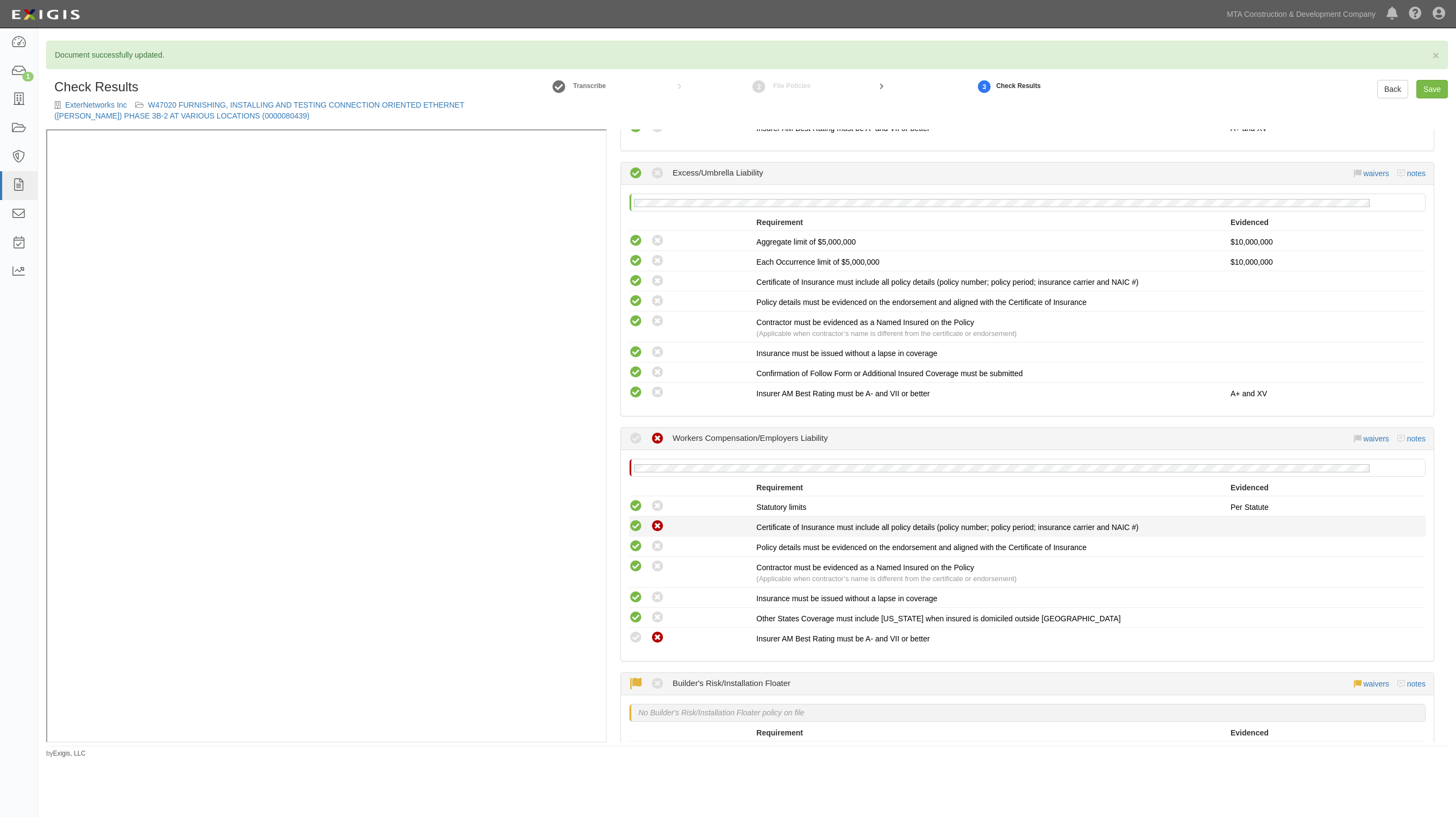
click at [635, 520] on icon at bounding box center [636, 526] width 14 height 14
radio input "true"
click at [1371, 434] on link "waivers" at bounding box center [1376, 438] width 26 height 9
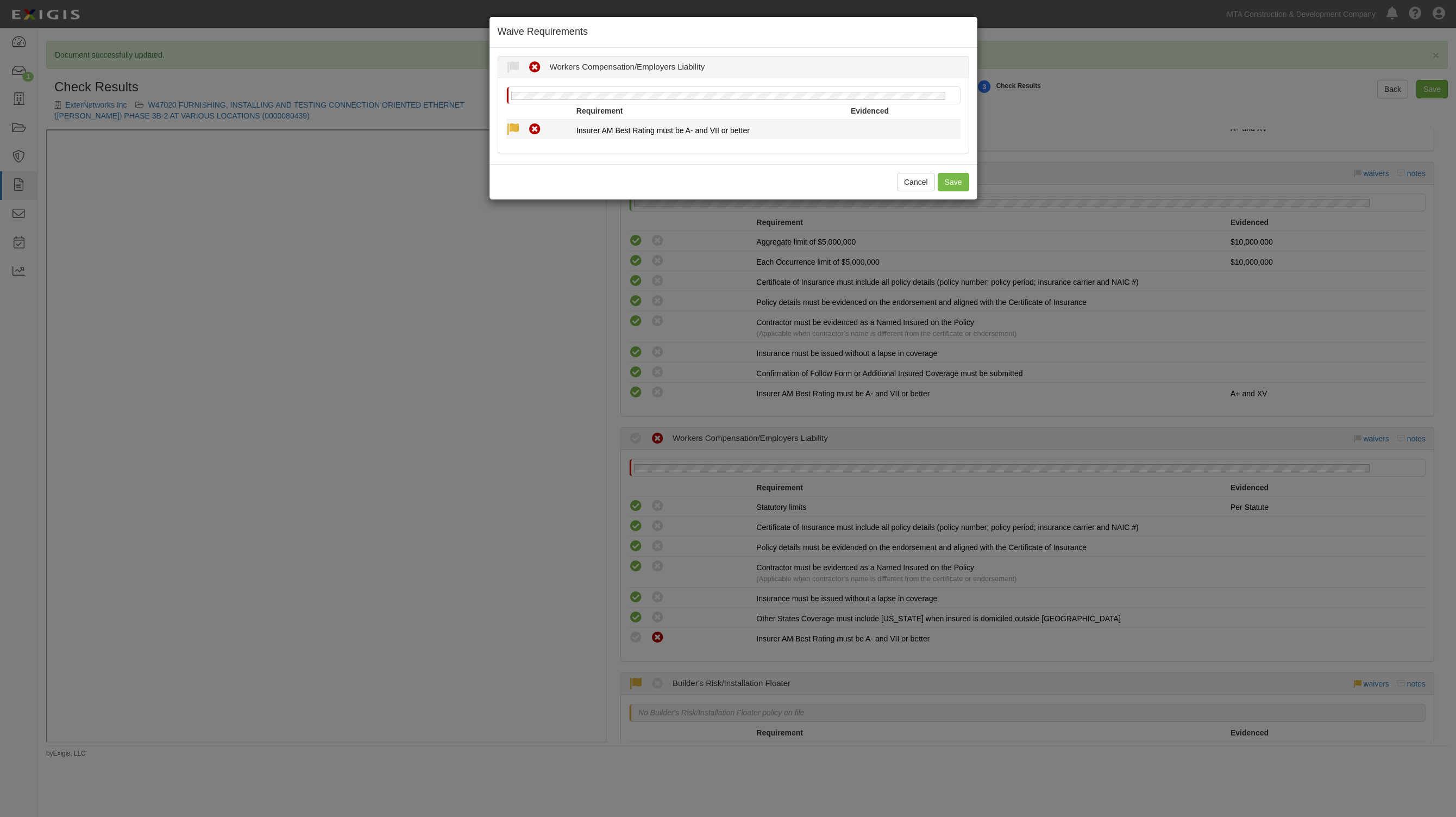
click at [511, 129] on icon at bounding box center [513, 129] width 14 height 14
radio input "true"
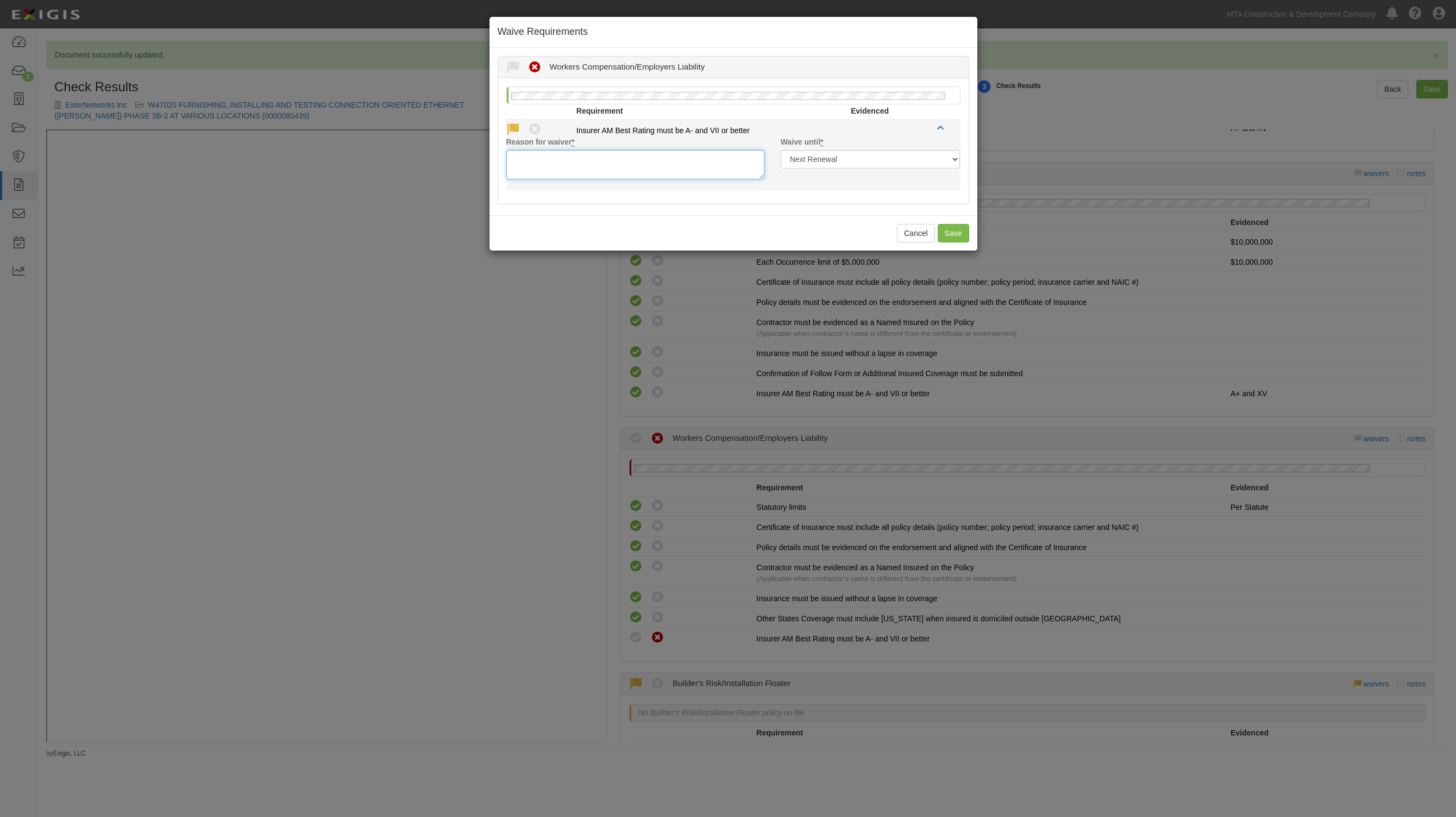
click at [562, 167] on textarea "Reason for waiver *" at bounding box center [635, 165] width 258 height 29
type textarea "NA"
drag, startPoint x: 965, startPoint y: 233, endPoint x: 1453, endPoint y: 150, distance: 495.0
click at [964, 233] on button "Save" at bounding box center [953, 232] width 32 height 18
radio input "true"
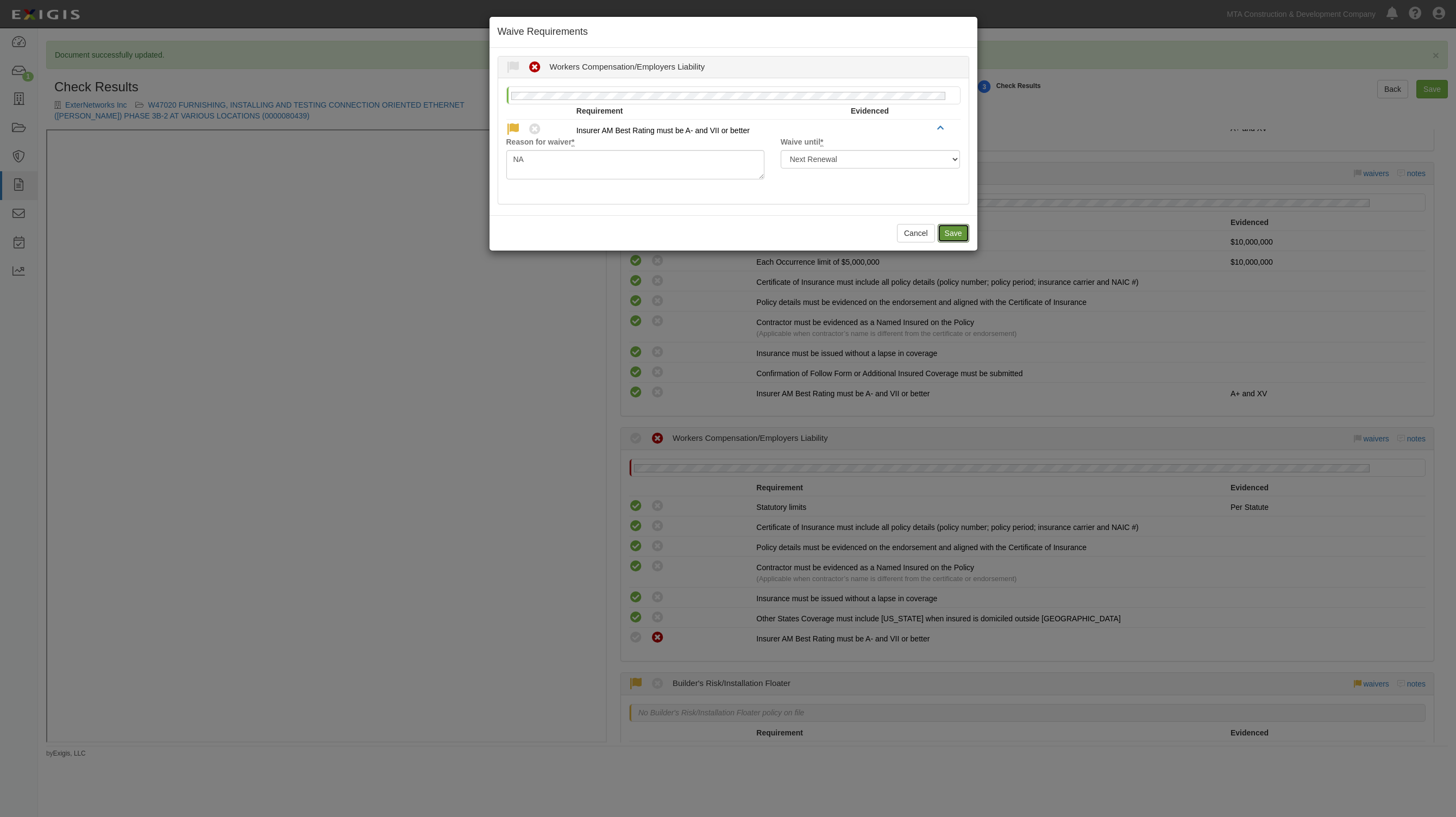
radio input "true"
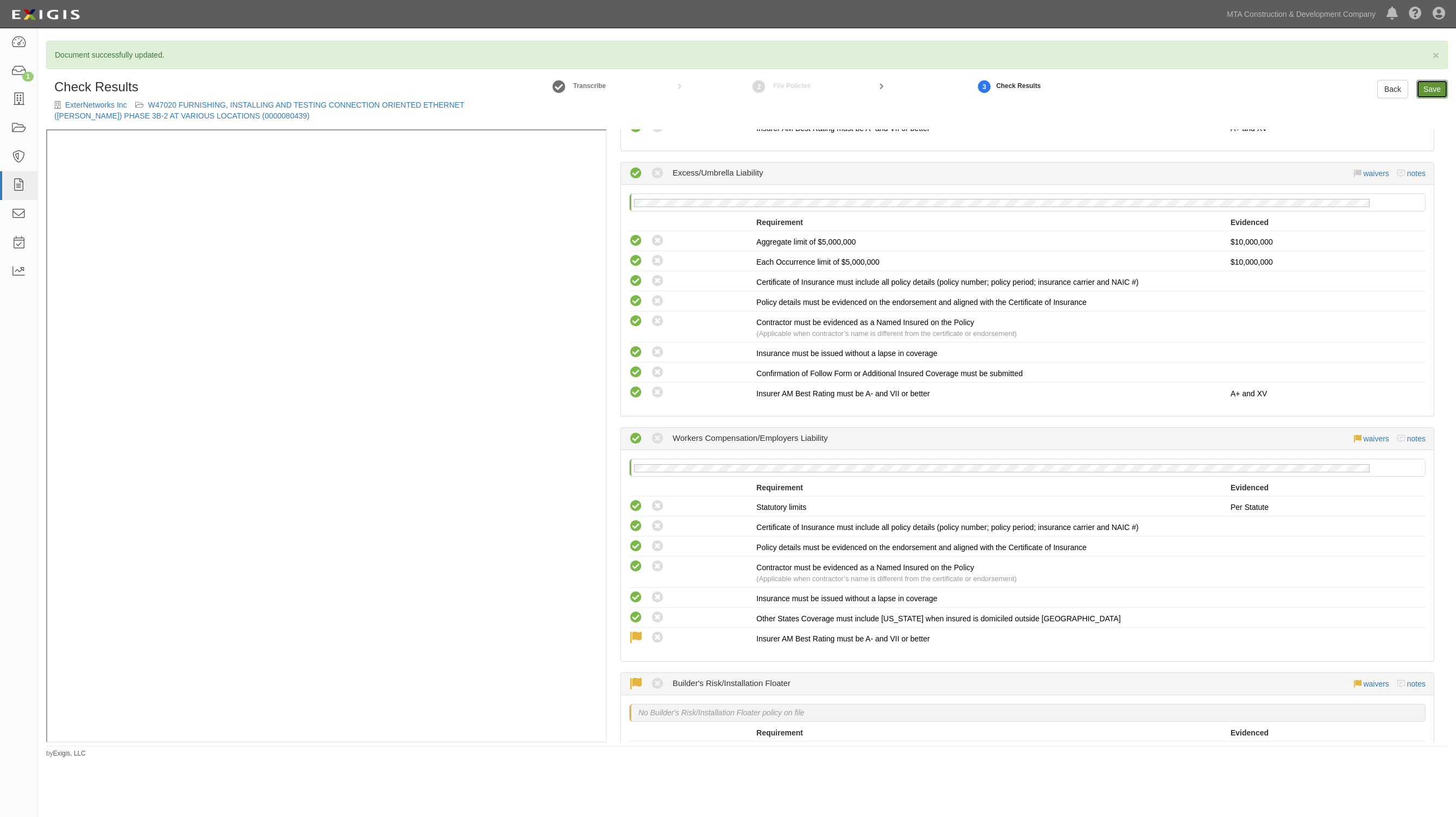
click at [1433, 91] on link "Save" at bounding box center [1432, 89] width 32 height 18
radio input "true"
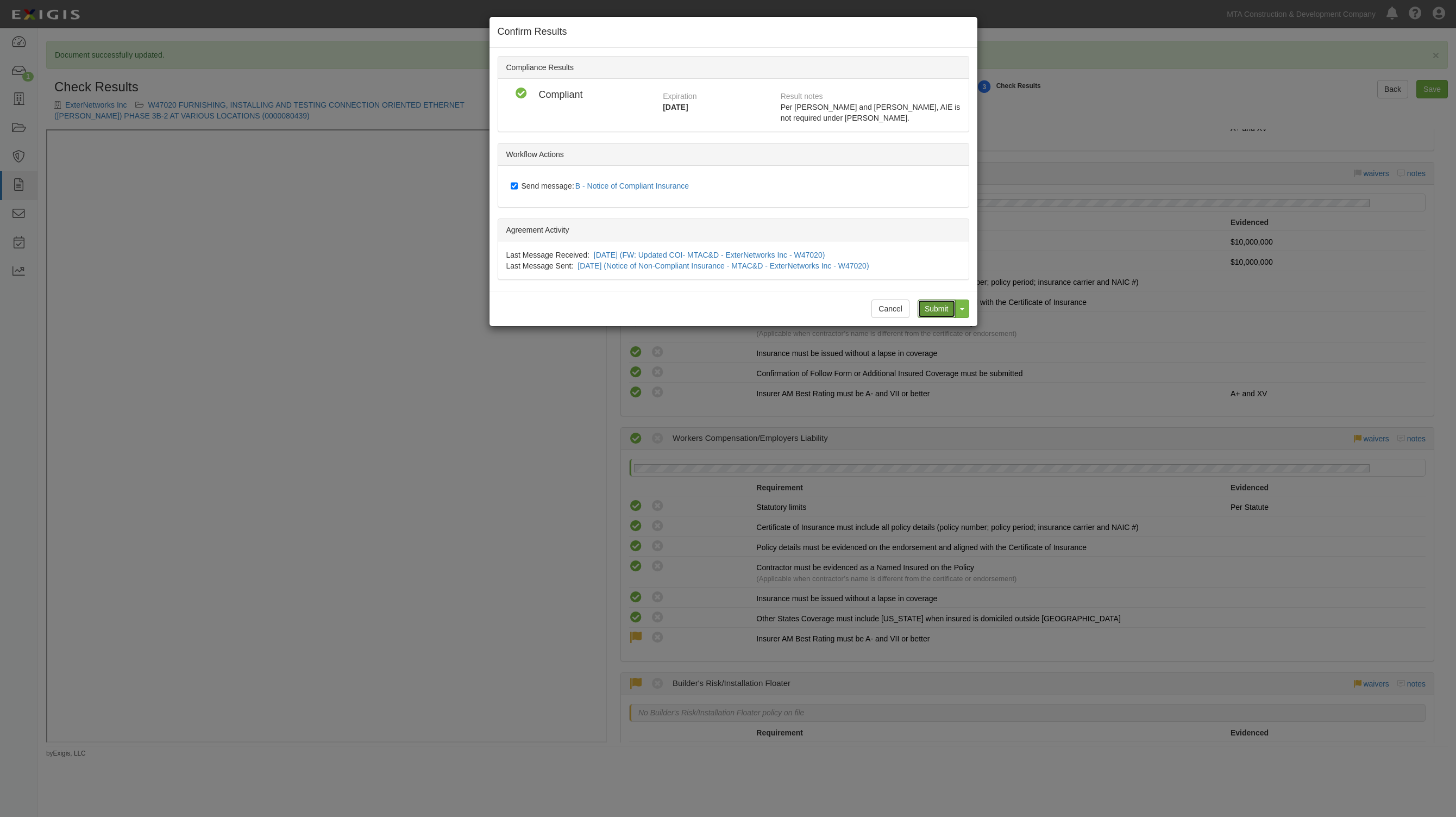
click at [937, 311] on input "Submit" at bounding box center [937, 308] width 38 height 18
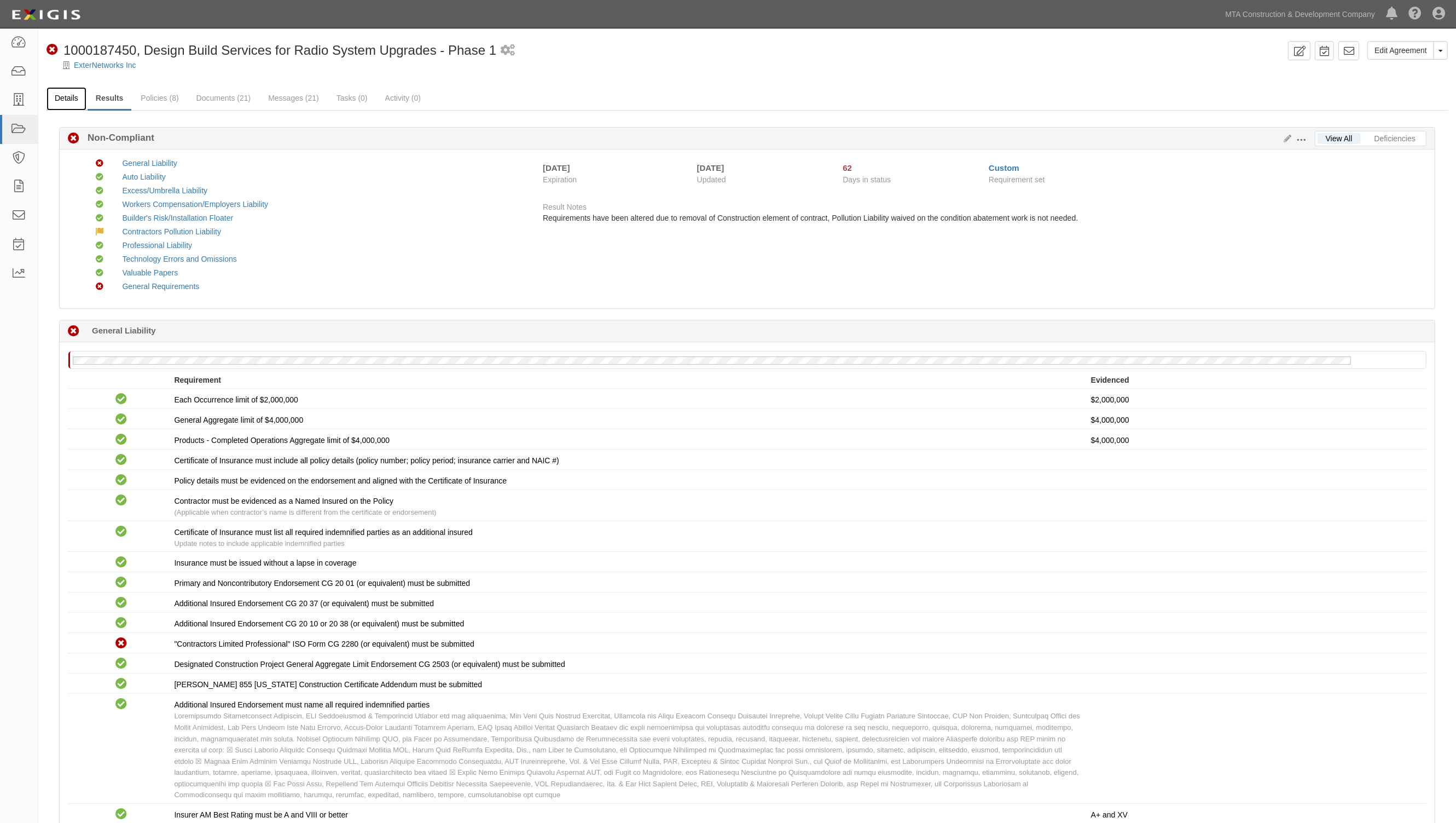
click at [63, 96] on link "Details" at bounding box center [67, 98] width 40 height 23
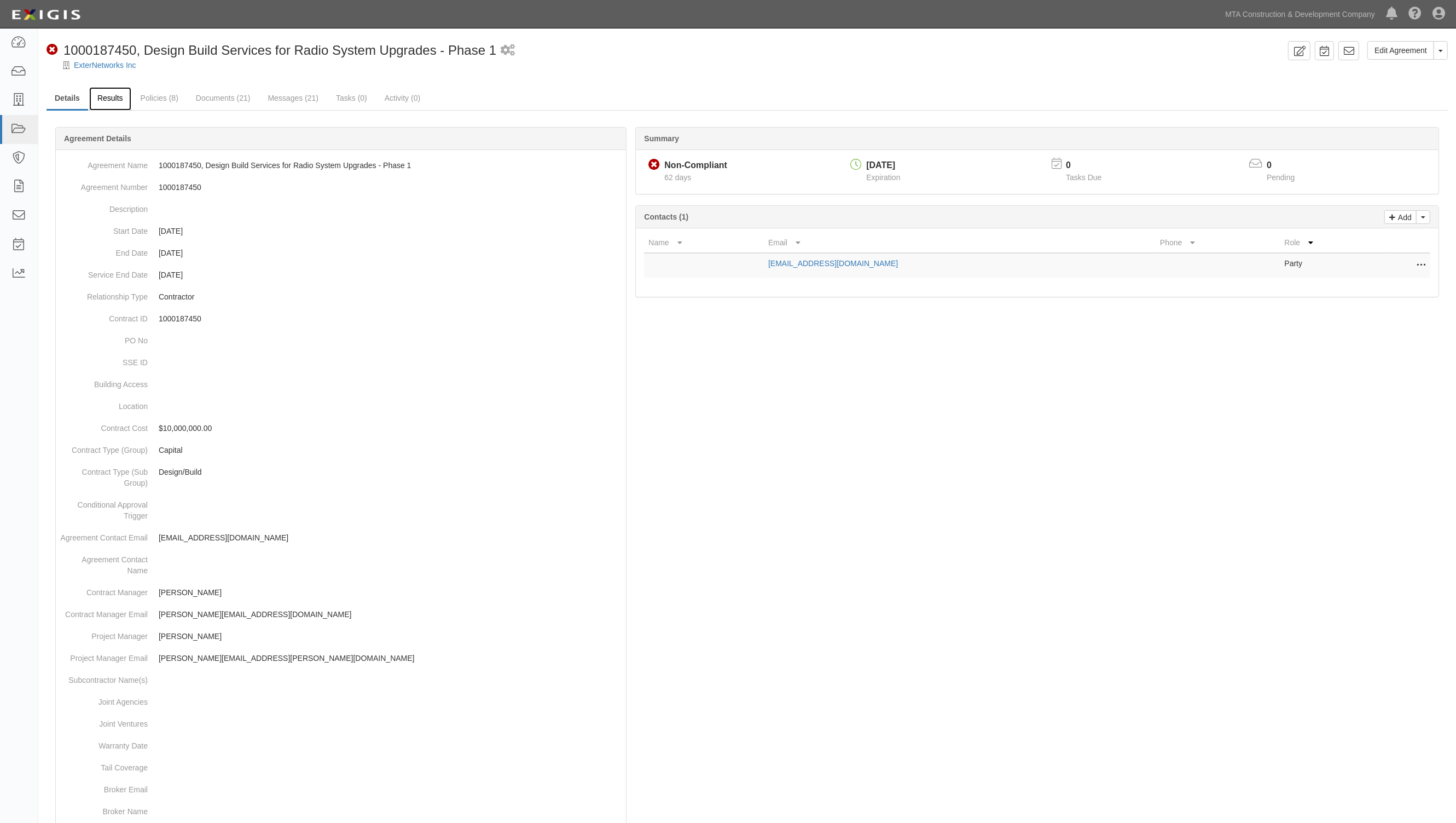
click at [126, 91] on link "Results" at bounding box center [110, 98] width 42 height 23
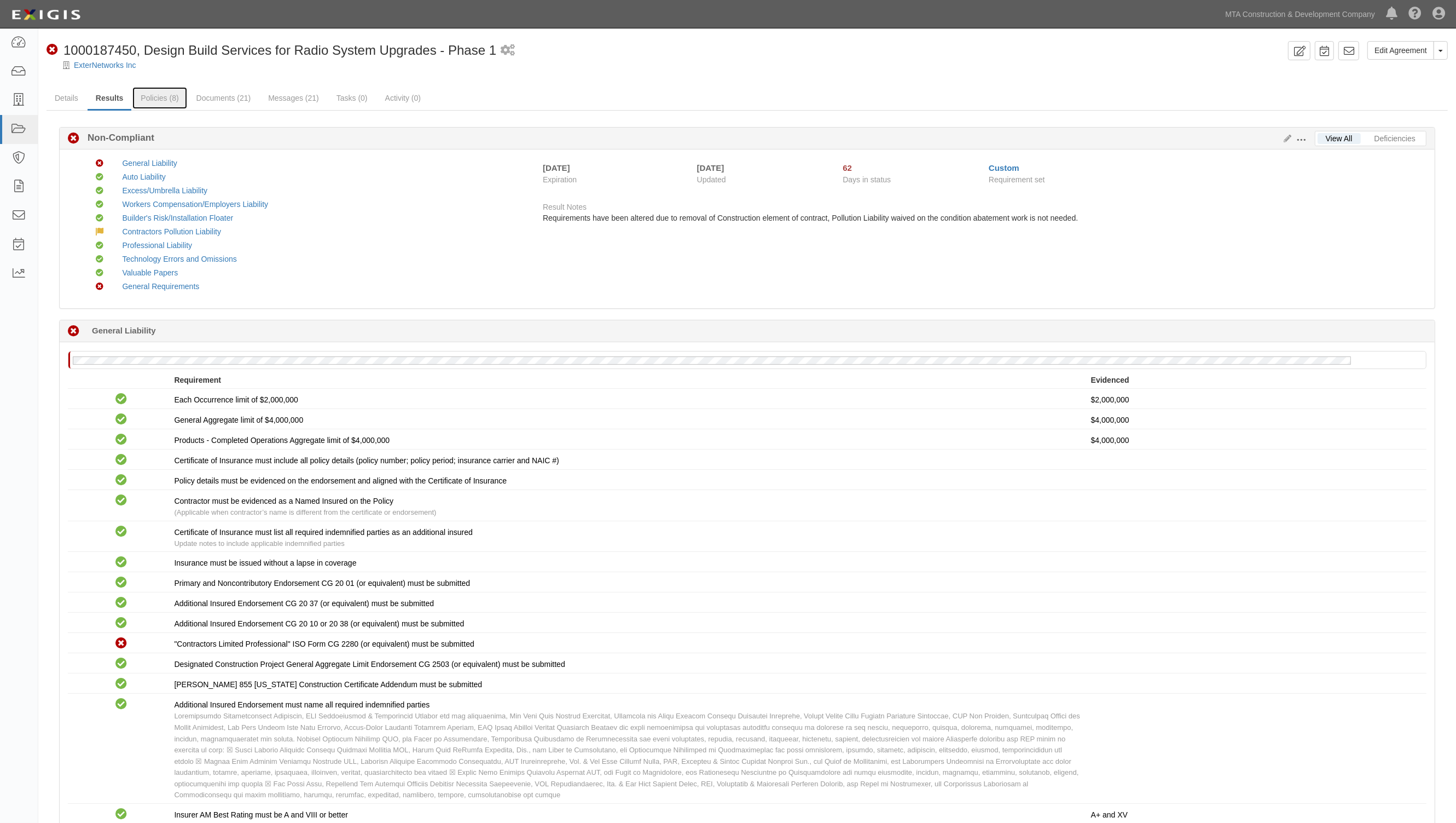
click at [154, 91] on link "Policies (8)" at bounding box center [159, 97] width 54 height 22
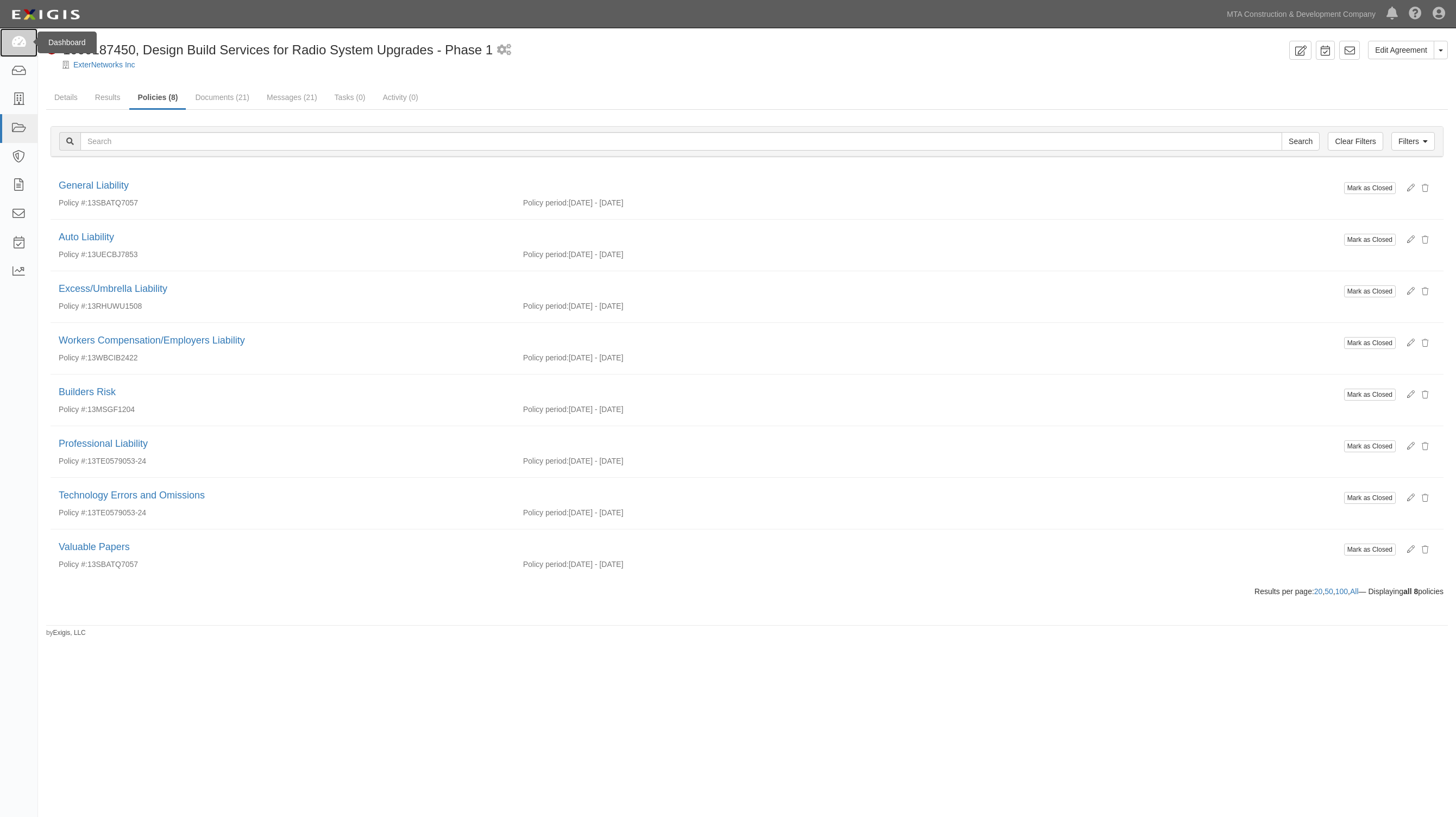
click at [20, 42] on icon at bounding box center [19, 42] width 16 height 12
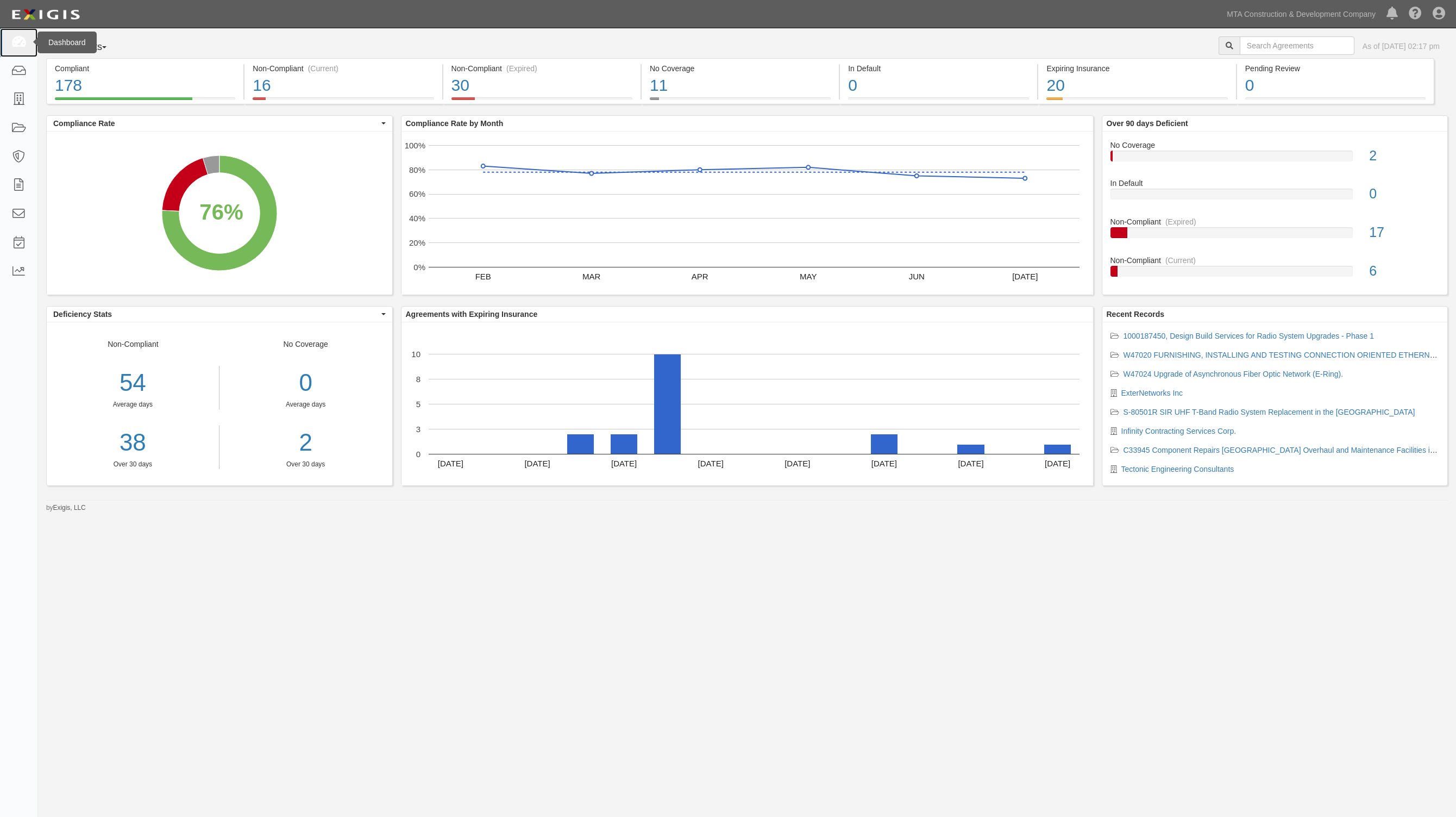
drag, startPoint x: 20, startPoint y: 43, endPoint x: 9, endPoint y: 41, distance: 11.2
click at [18, 43] on icon at bounding box center [19, 42] width 16 height 12
click at [18, 73] on icon at bounding box center [19, 72] width 16 height 12
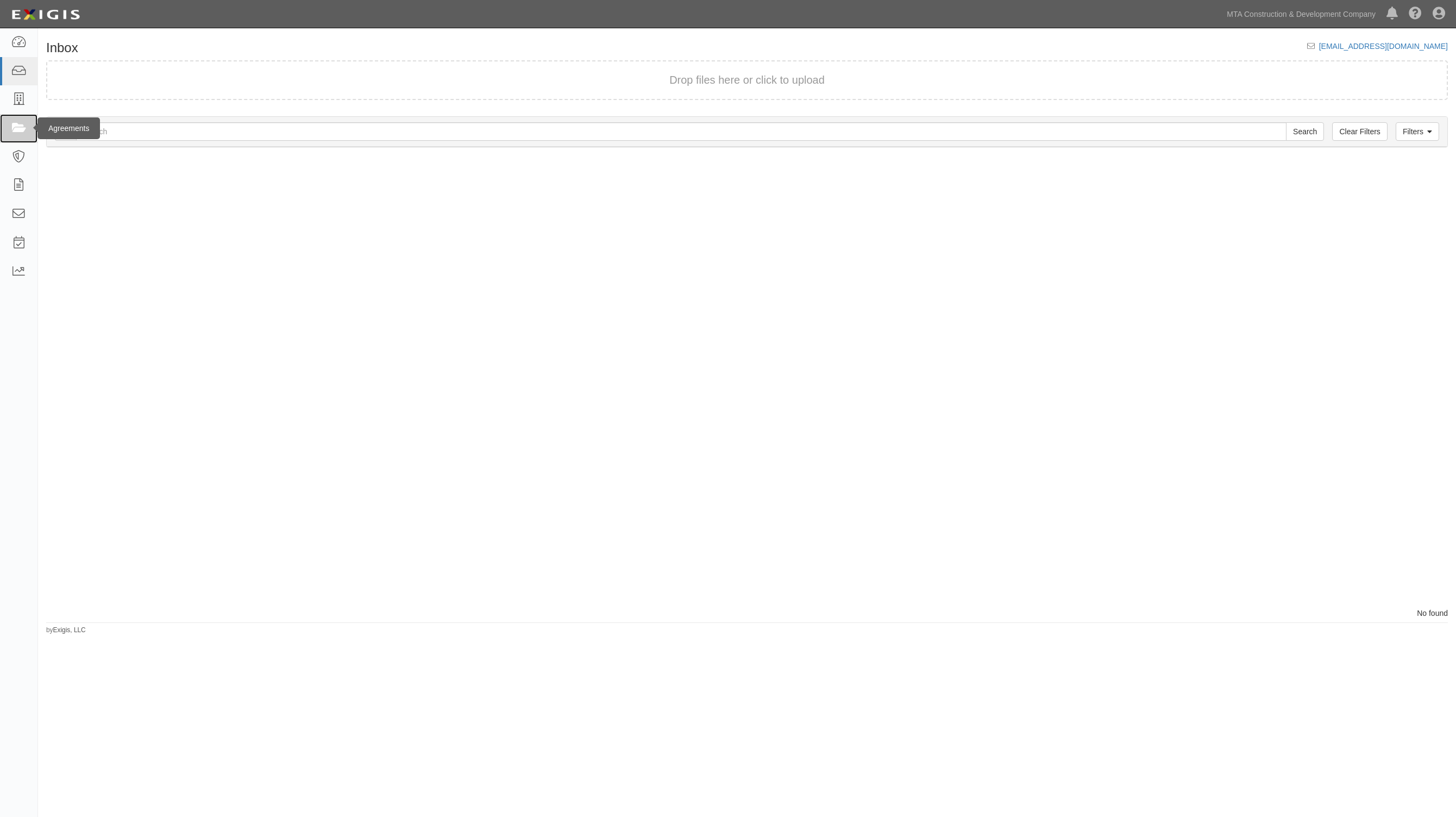
click at [23, 128] on icon at bounding box center [19, 129] width 16 height 12
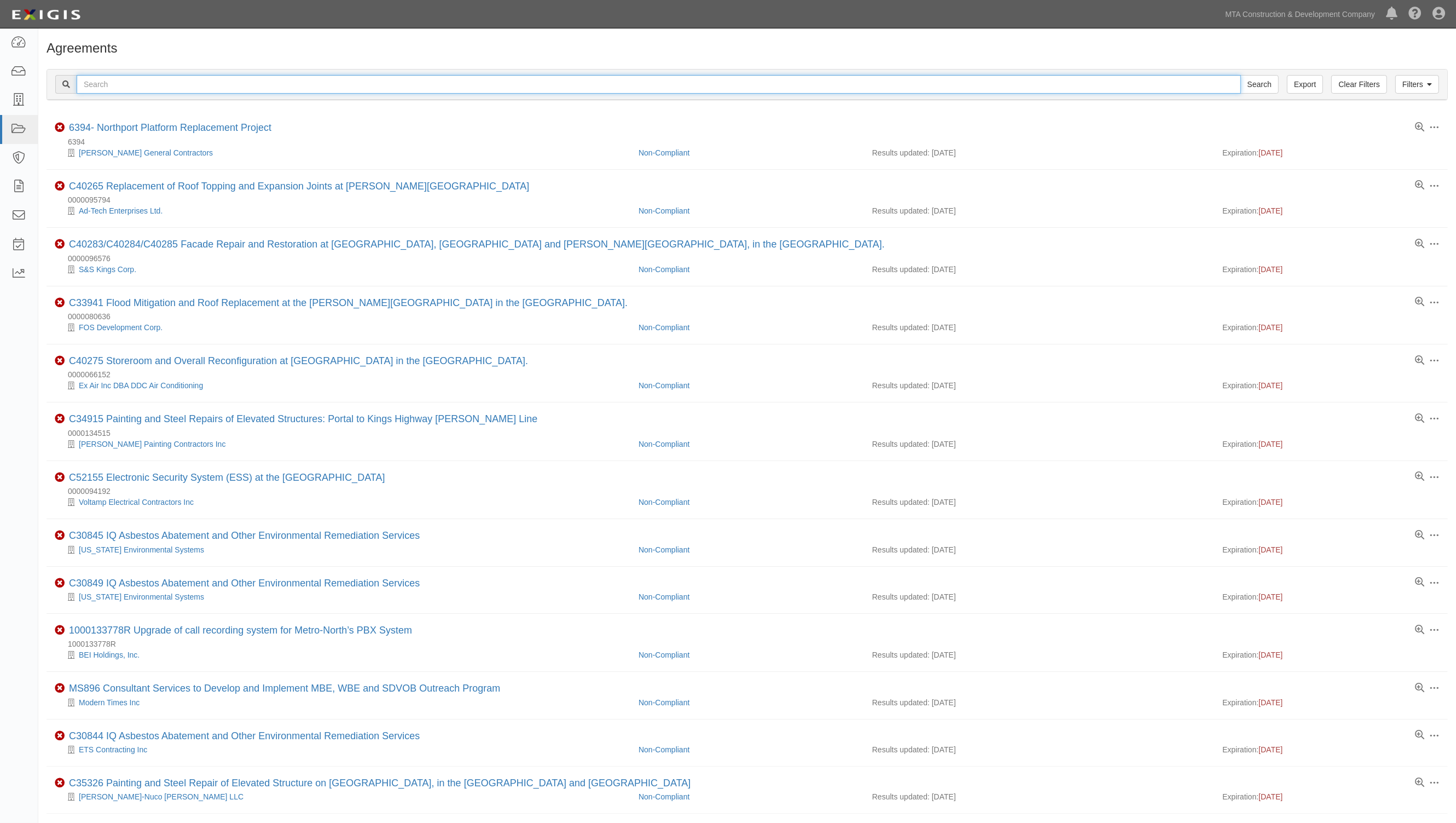
click at [129, 87] on input "text" at bounding box center [659, 83] width 1164 height 18
click at [105, 82] on input "text" at bounding box center [659, 83] width 1164 height 18
type input "2l"
click at [1241, 75] on input "Search" at bounding box center [1260, 83] width 38 height 18
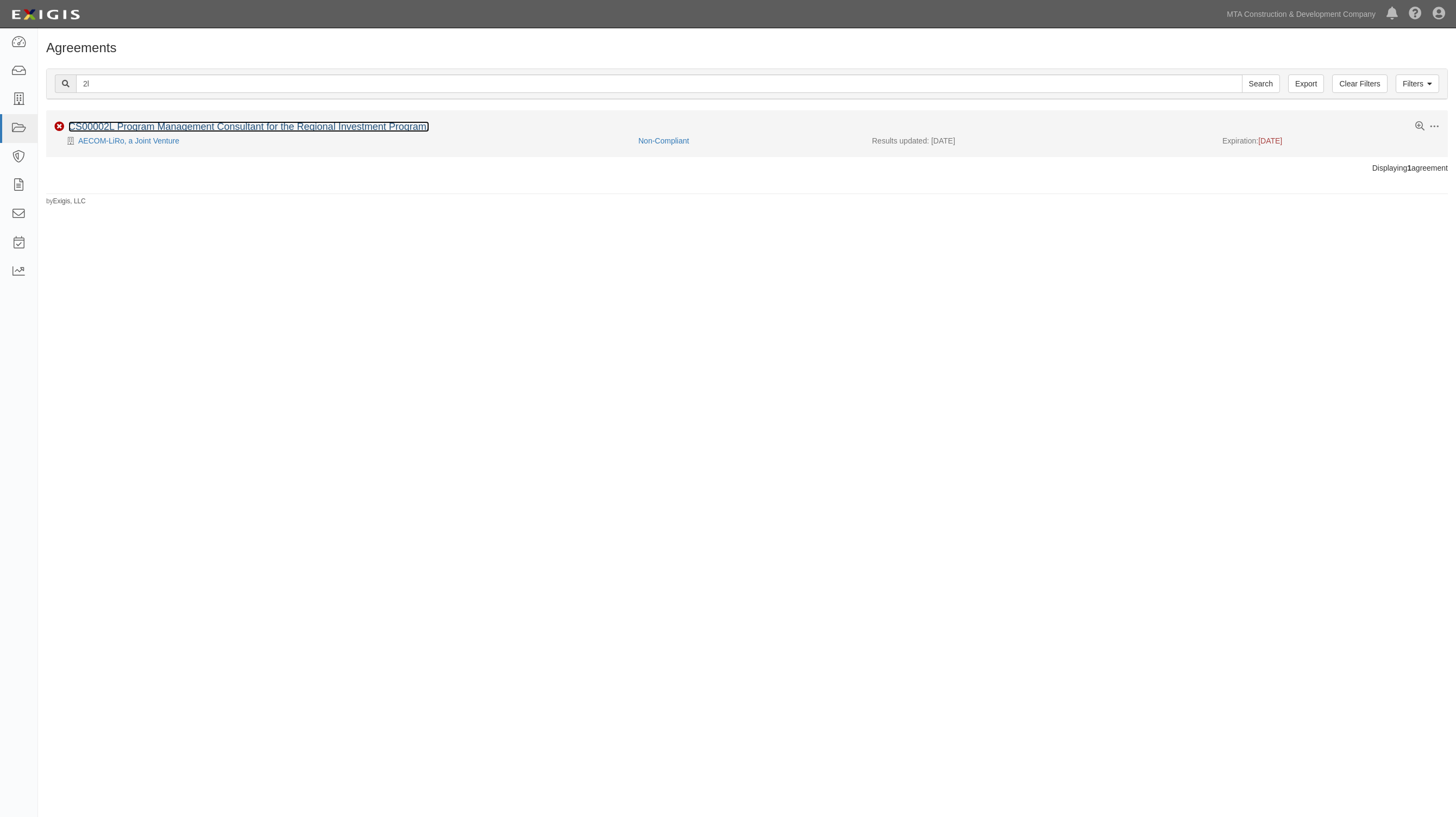
click at [145, 125] on link "CS00002L Program Management Consultant for the Regional Investment Program." at bounding box center [248, 126] width 361 height 11
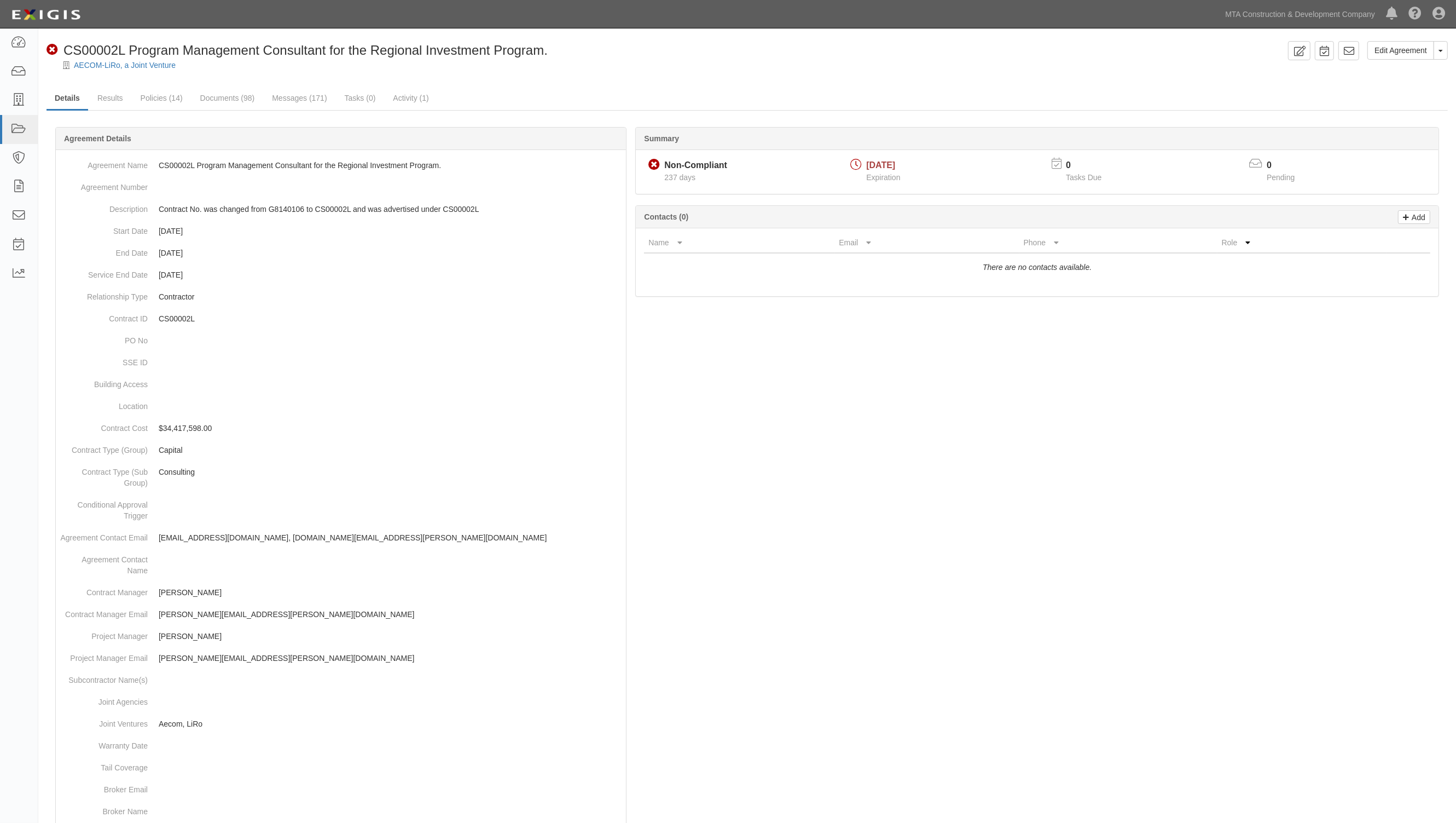
drag, startPoint x: 224, startPoint y: 86, endPoint x: 209, endPoint y: 95, distance: 17.5
click at [224, 87] on div "Edit Agreement Toggle Agreement Dropdown View Audit Trail Archive Agreement Sen…" at bounding box center [747, 550] width 1418 height 1019
click at [209, 95] on link "Documents (98)" at bounding box center [228, 98] width 71 height 23
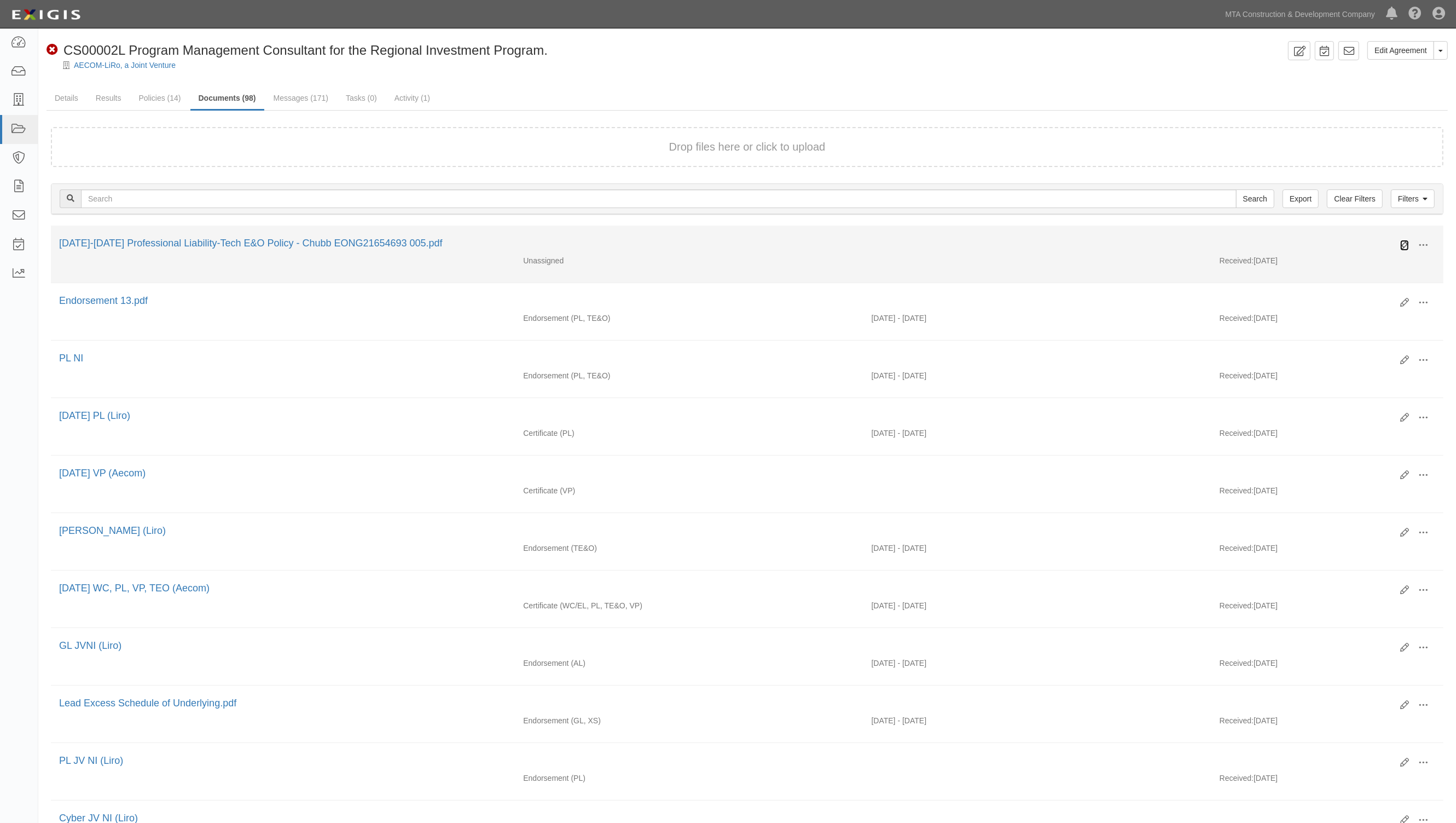
click at [1403, 242] on icon at bounding box center [1405, 245] width 9 height 9
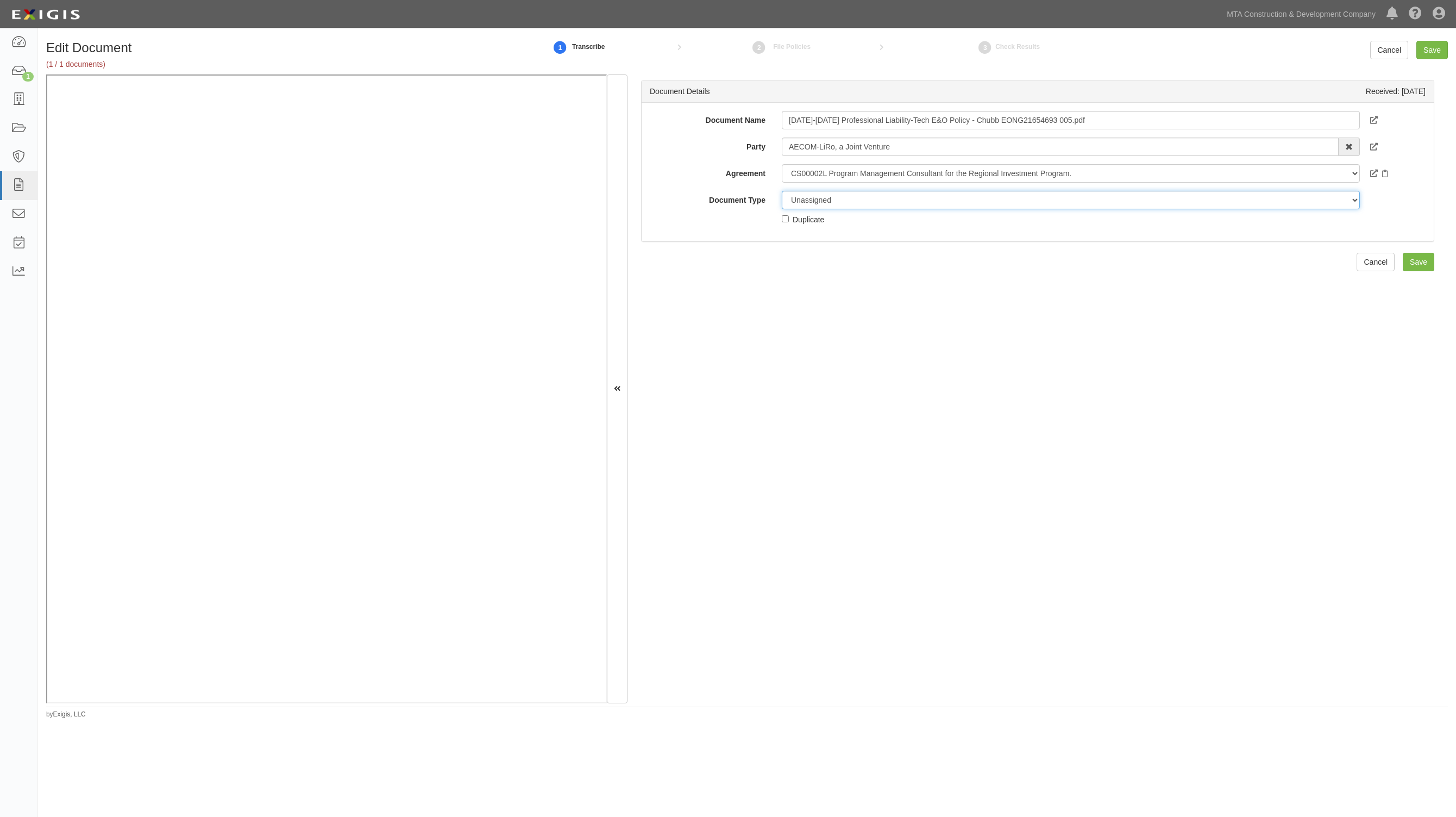
click at [850, 205] on select "Unassigned Binder Cancellation Notice Certificate Contract Endorsement Insuranc…" at bounding box center [1070, 199] width 578 height 18
click at [807, 120] on input "TEO (Aecom)" at bounding box center [1070, 119] width 578 height 18
click at [806, 118] on input "TEO (Aecom)" at bounding box center [1070, 119] width 578 height 18
type input "TEO Dec(Aecom)"
click at [839, 201] on select "Unassigned Binder Cancellation Notice Certificate Contract Endorsement Insuranc…" at bounding box center [1070, 199] width 578 height 18
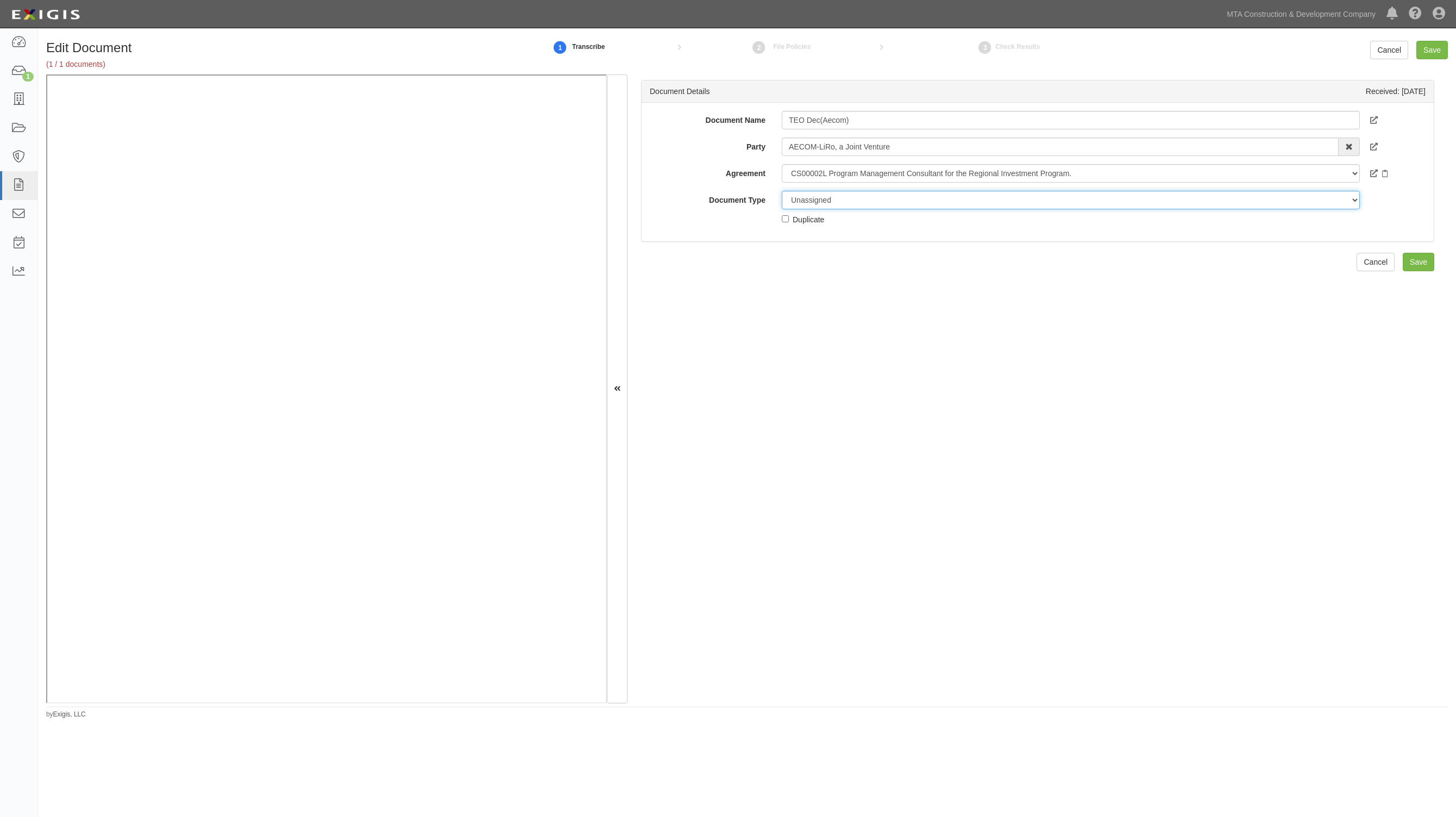
select select "EndorsementDetail"
click at [781, 191] on select "Unassigned Binder Cancellation Notice Certificate Contract Endorsement Insuranc…" at bounding box center [1070, 199] width 578 height 18
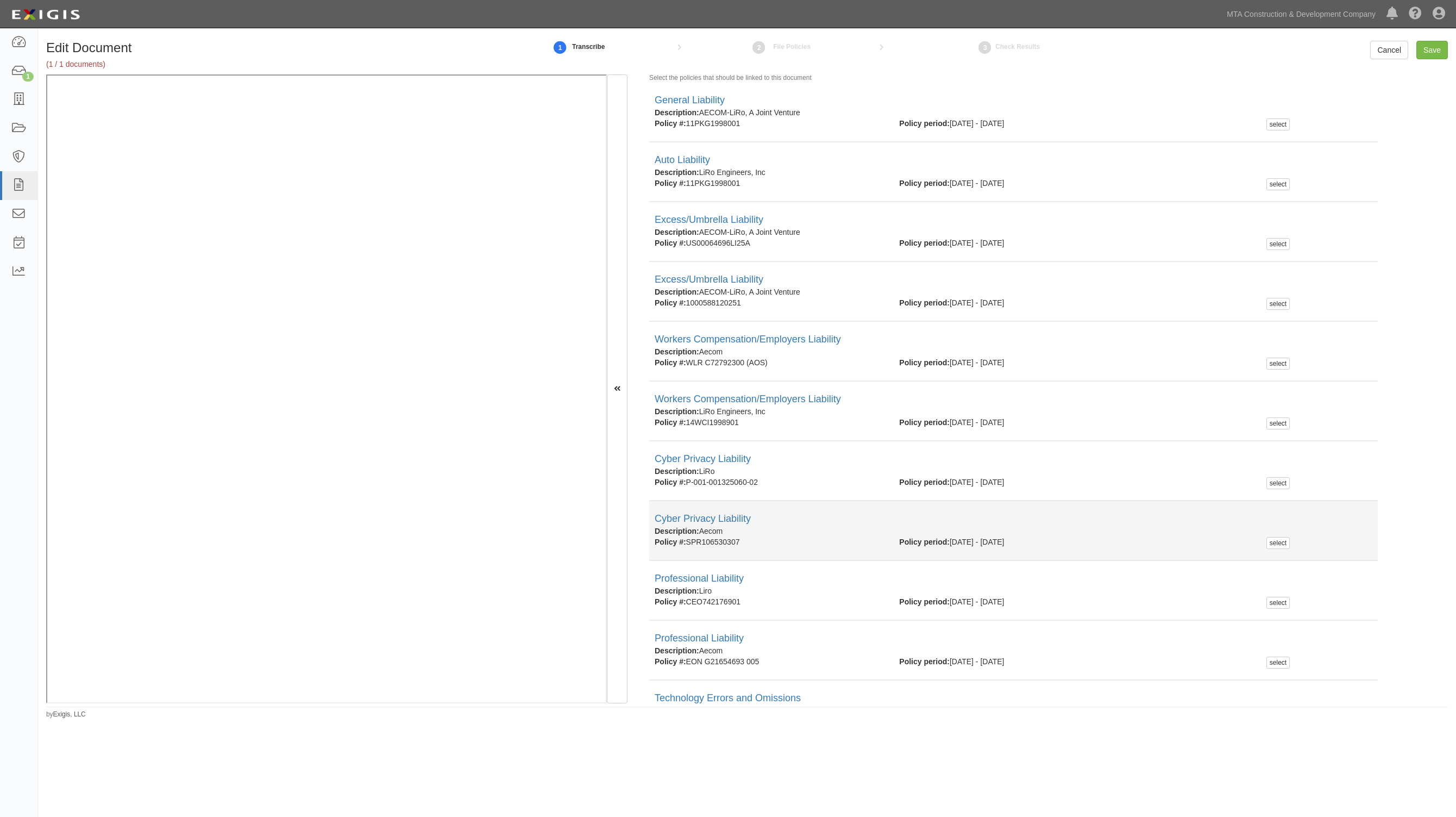
scroll to position [407, 0]
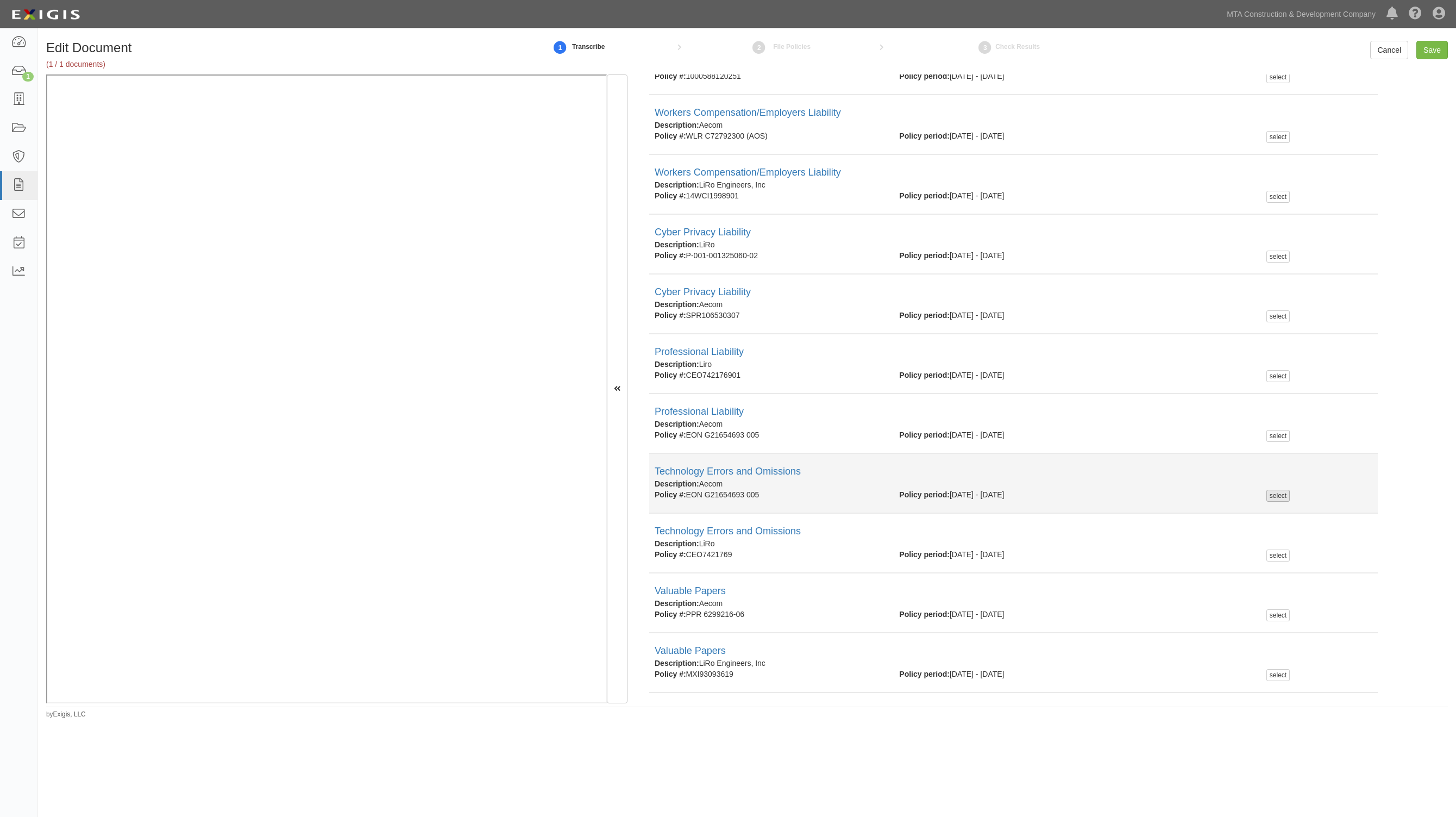
click at [1273, 489] on div "select" at bounding box center [1277, 495] width 23 height 12
checkbox input "true"
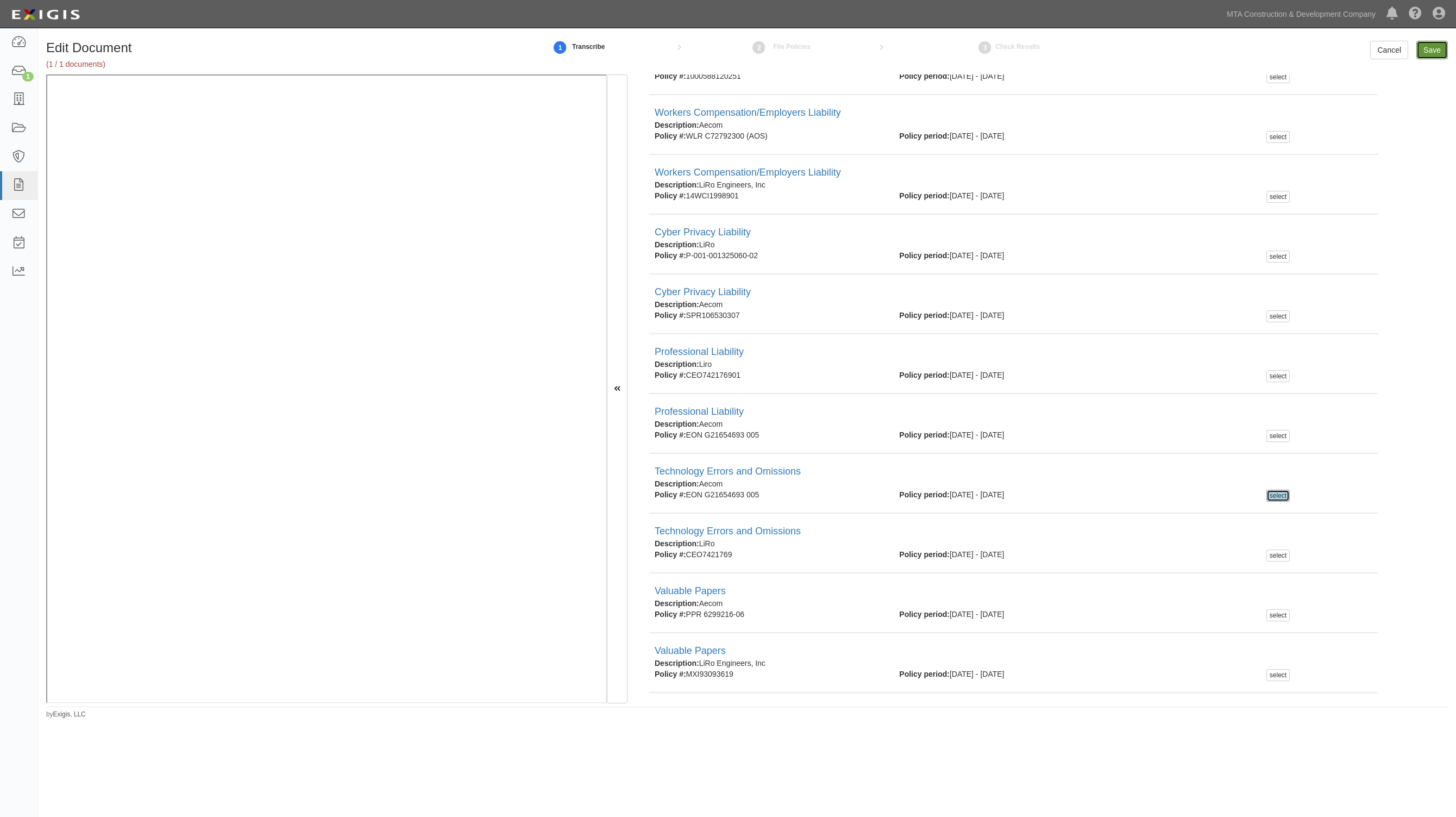
click at [1440, 49] on input "Save" at bounding box center [1432, 49] width 32 height 18
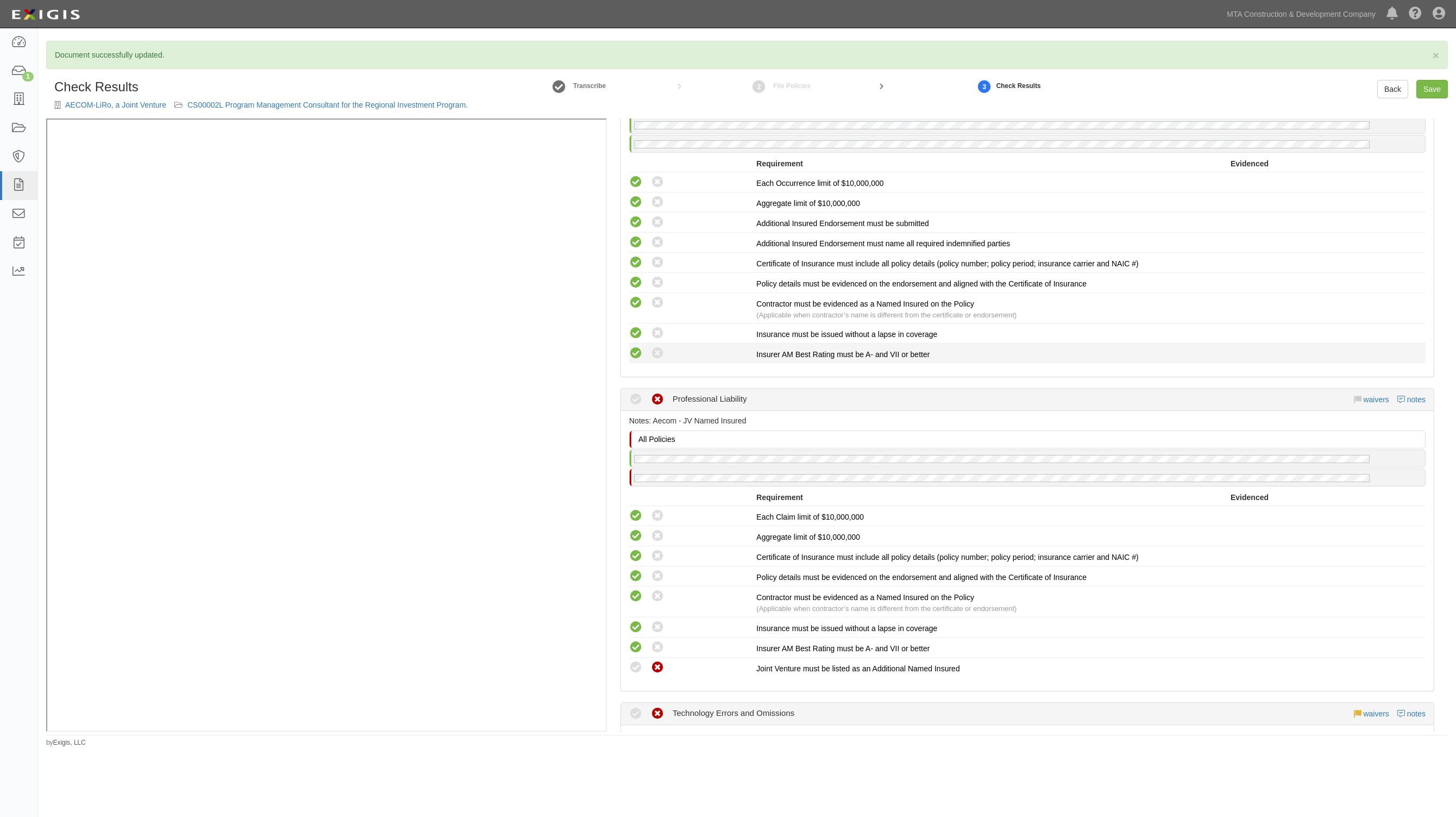
scroll to position [2038, 0]
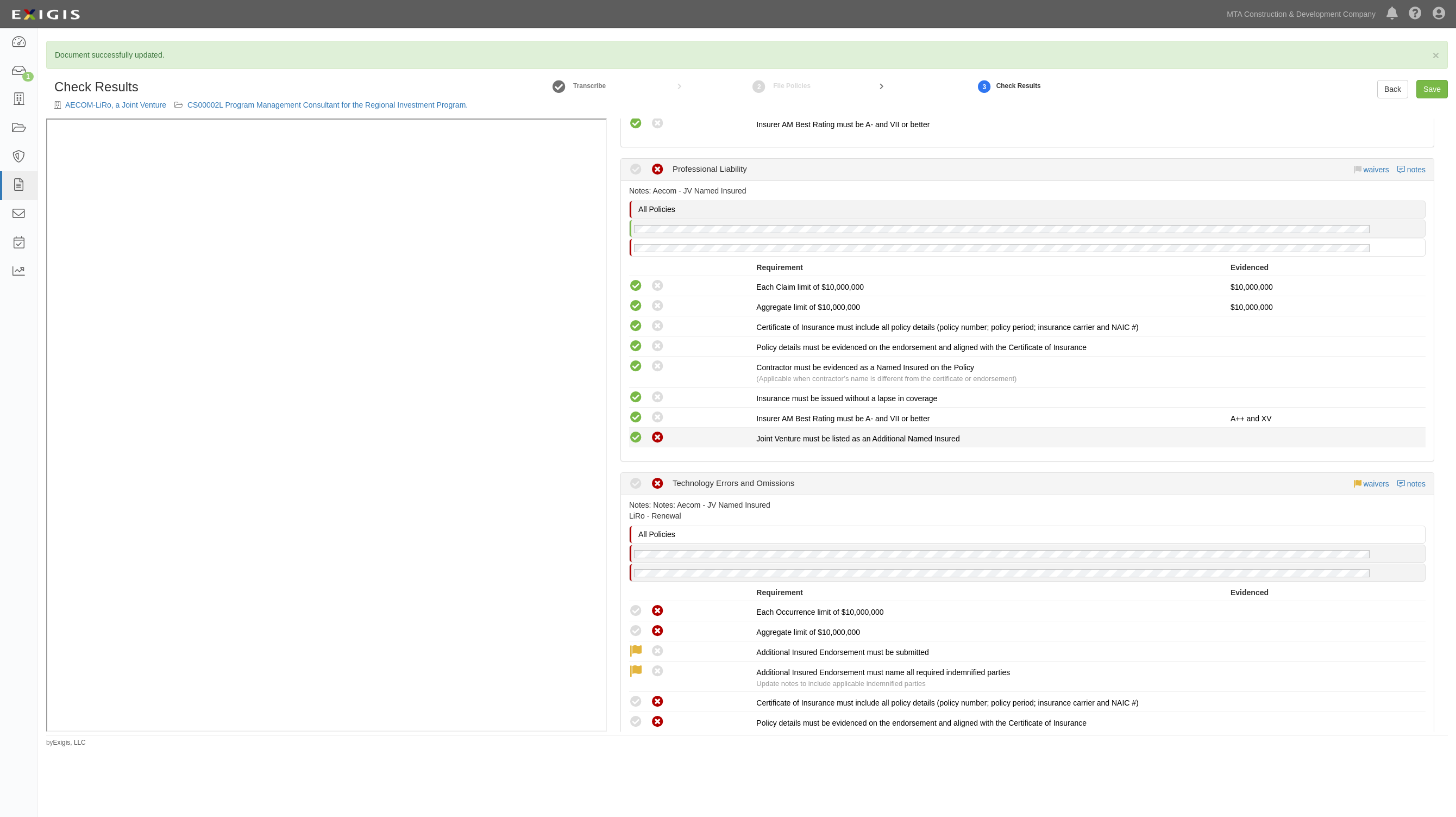
click at [631, 430] on icon at bounding box center [636, 437] width 14 height 14
radio input "true"
drag, startPoint x: 1404, startPoint y: 158, endPoint x: 1321, endPoint y: 135, distance: 86.1
click at [1404, 164] on div "waivers notes" at bounding box center [1390, 169] width 72 height 11
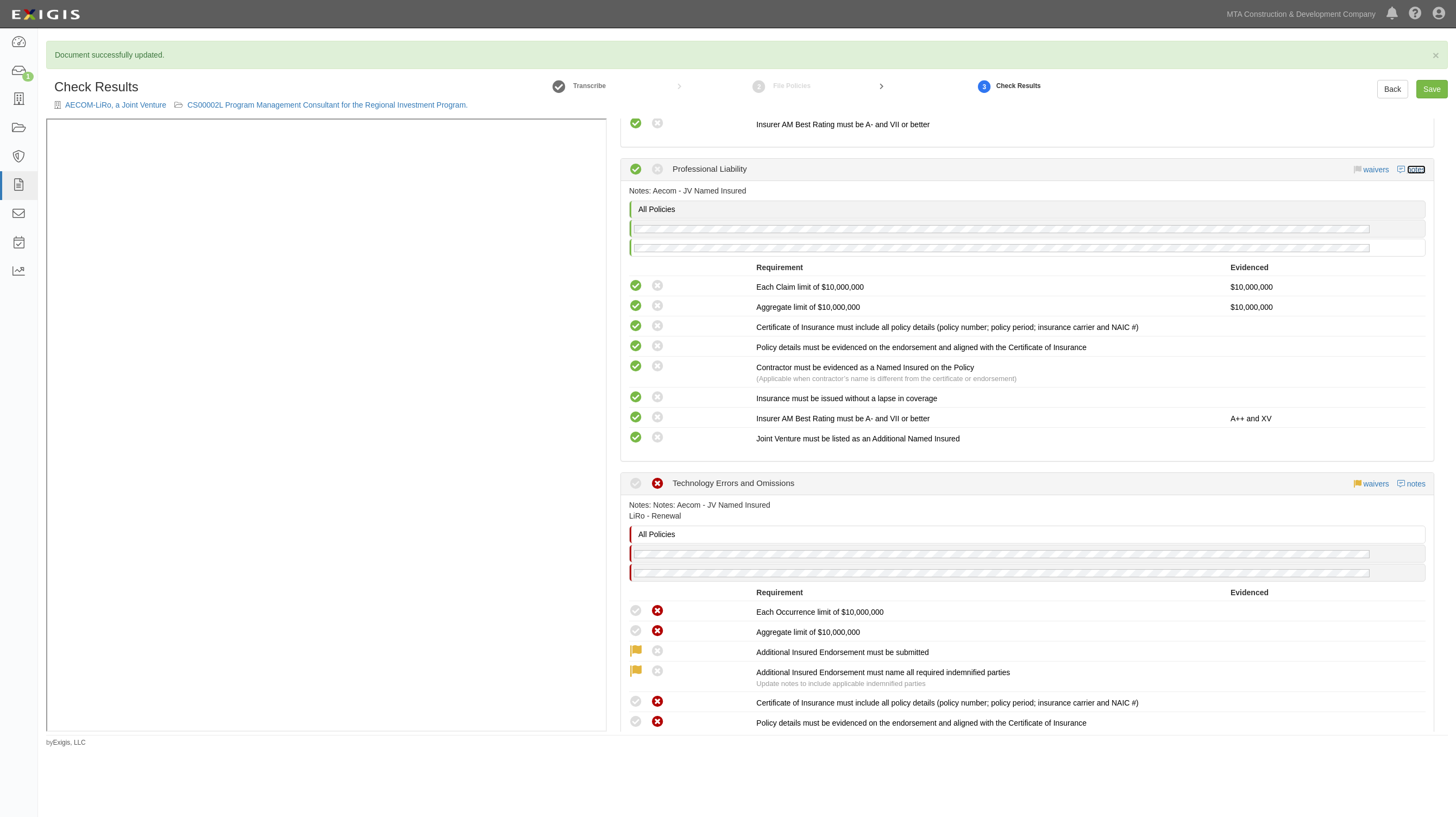
click at [1407, 165] on link "notes" at bounding box center [1415, 169] width 18 height 9
radio input "true"
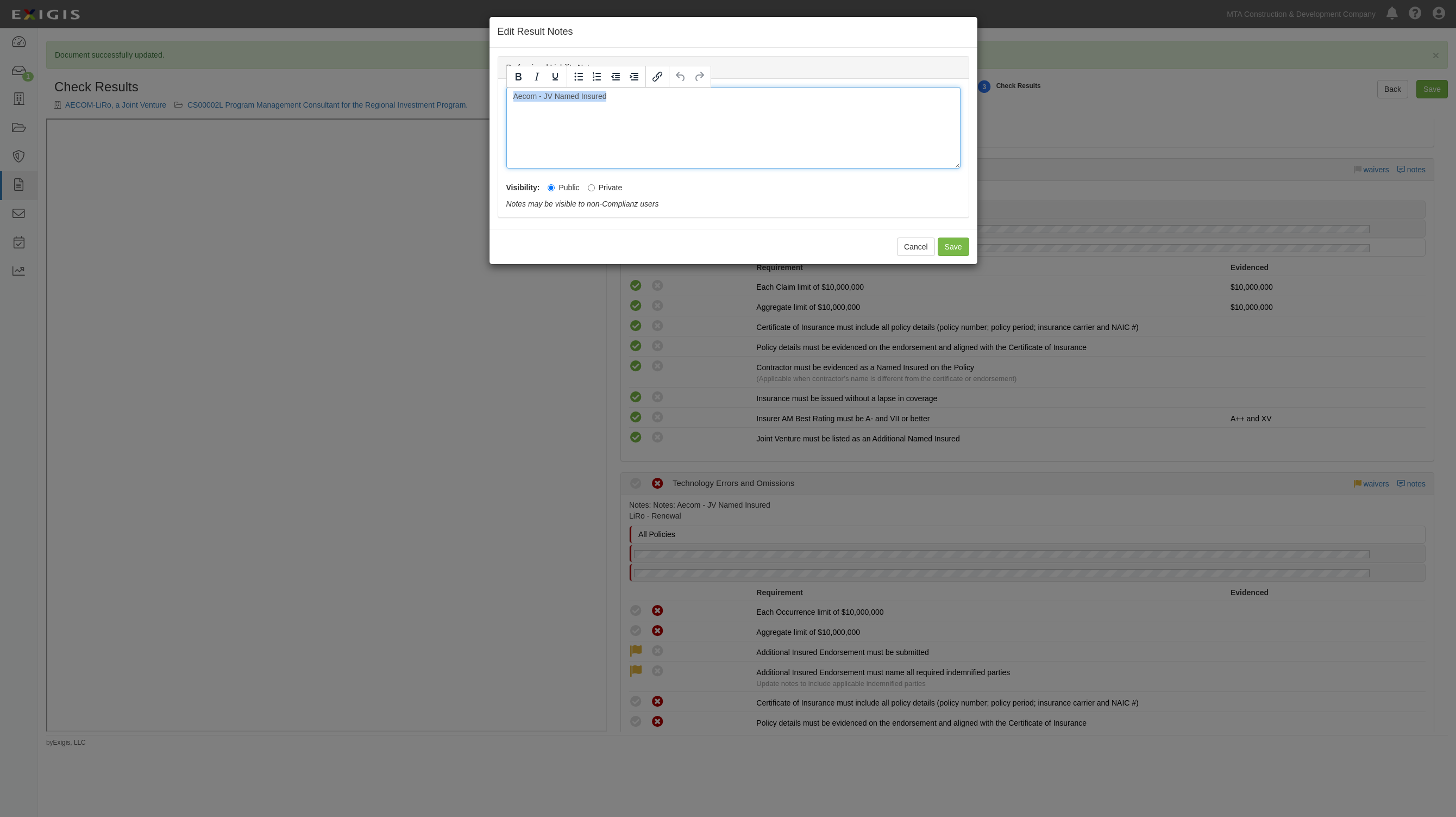
drag, startPoint x: 607, startPoint y: 101, endPoint x: 58, endPoint y: 86, distance: 549.2
click at [58, 86] on div "Edit Result Notes Professional Liability Notes Aecom - JV Named Insured Visibil…" at bounding box center [728, 408] width 1456 height 817
click at [951, 245] on button "Save" at bounding box center [953, 246] width 32 height 18
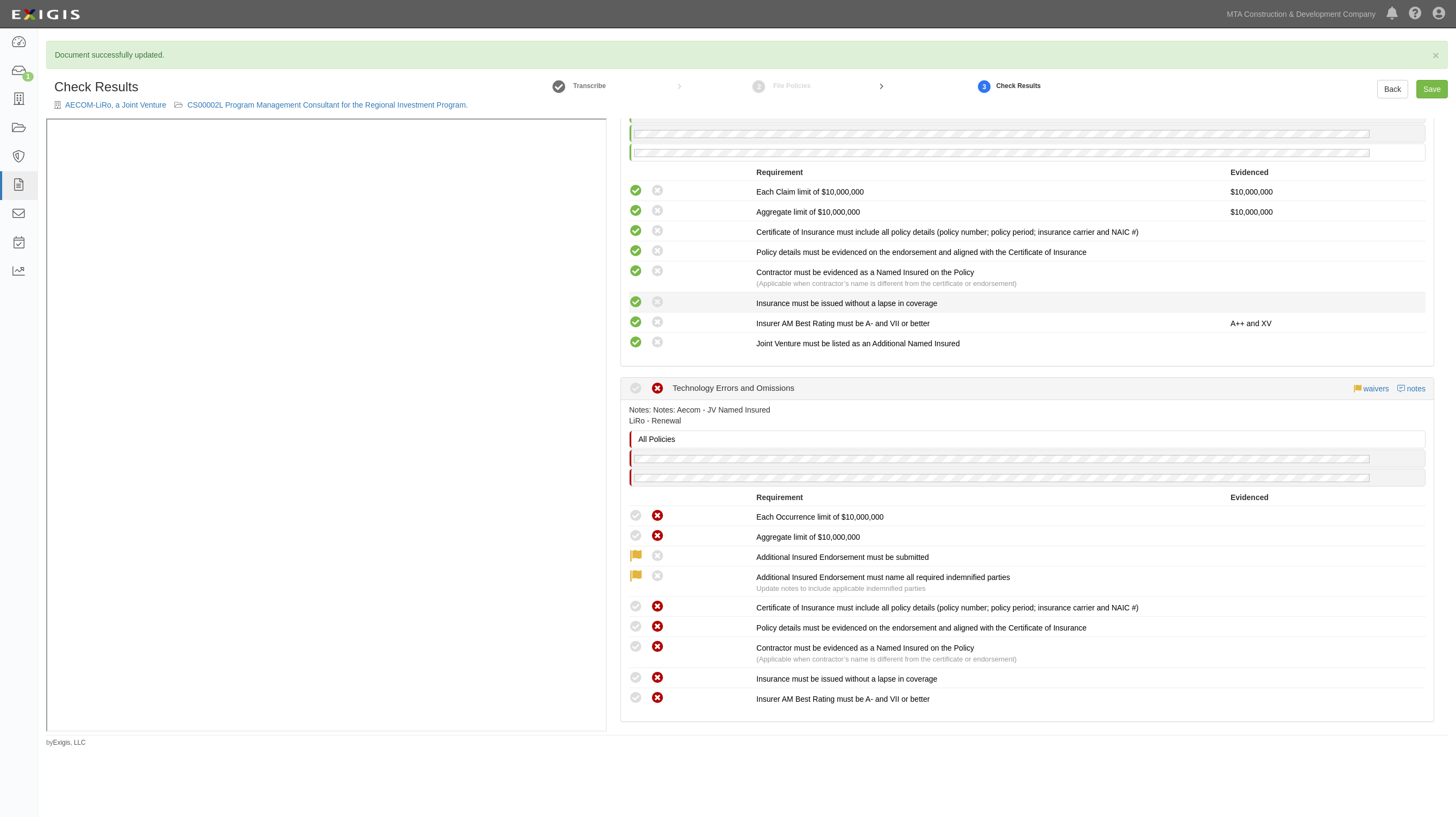
scroll to position [2310, 0]
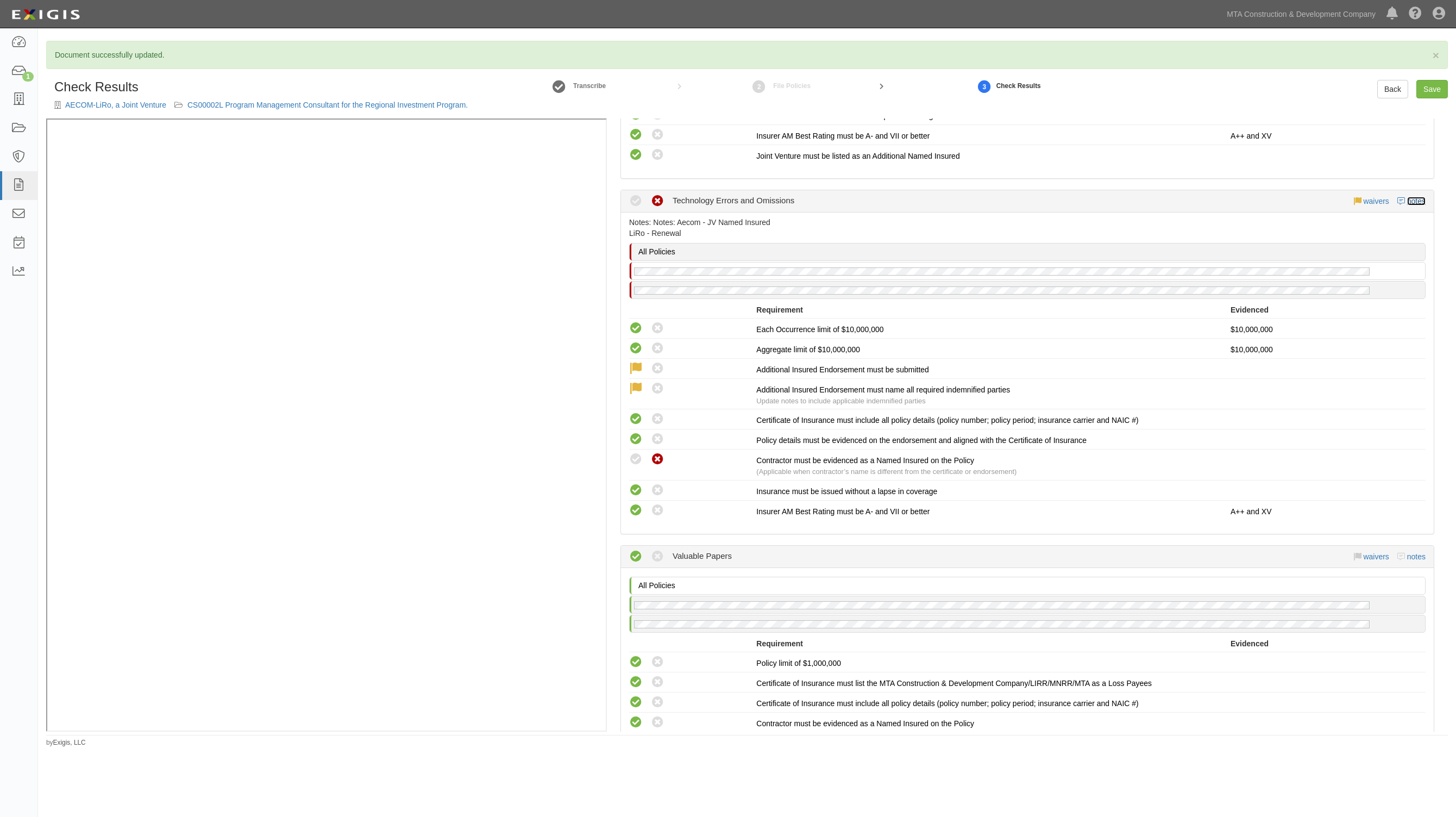
click at [1409, 197] on link "notes" at bounding box center [1415, 201] width 18 height 9
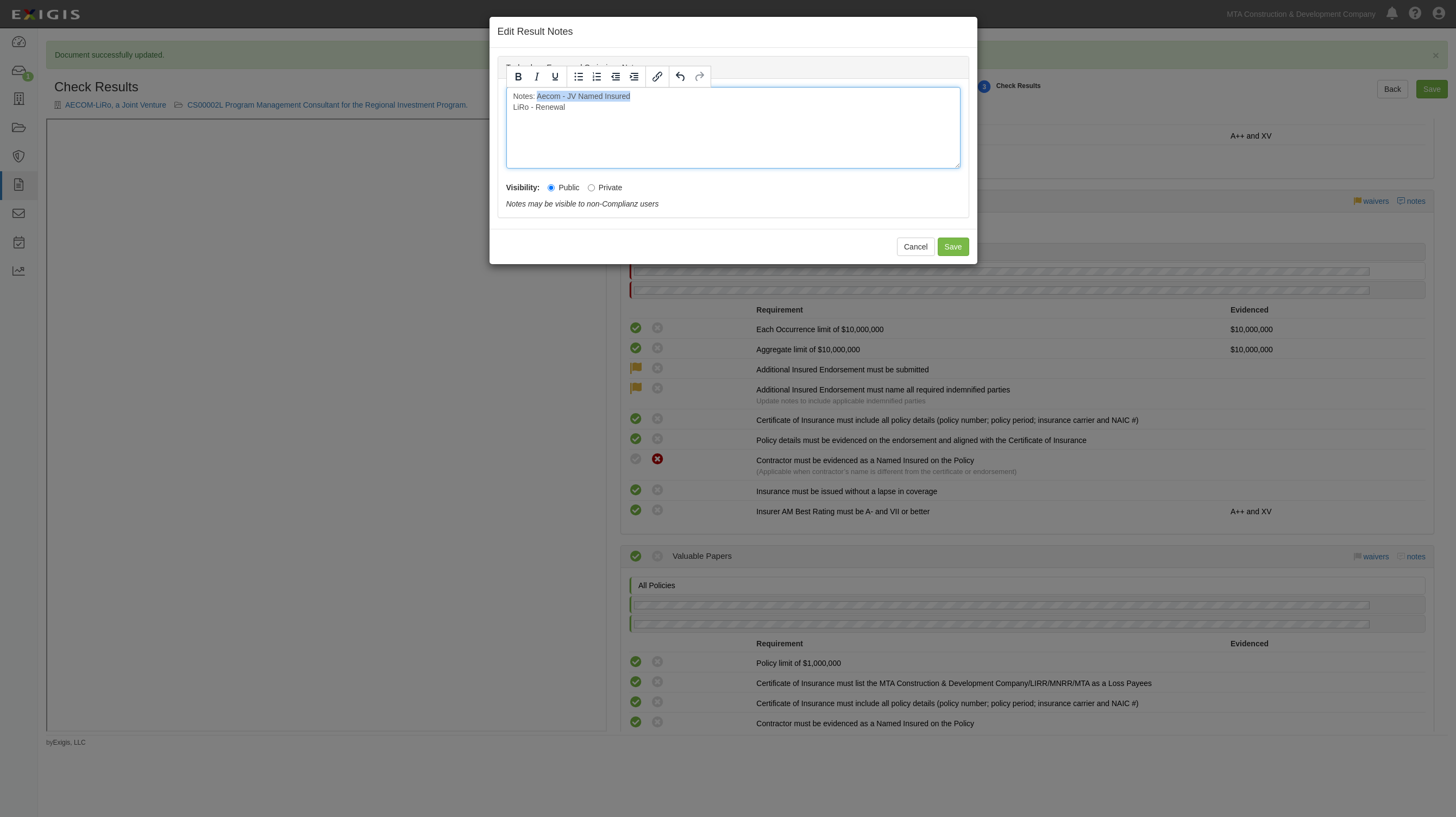
drag, startPoint x: 650, startPoint y: 91, endPoint x: 538, endPoint y: 93, distance: 112.0
click at [538, 93] on div "Notes: Aecom - JV Named Insured LiRo - Renewal" at bounding box center [733, 128] width 454 height 81
click at [952, 246] on button "Save" at bounding box center [953, 246] width 32 height 18
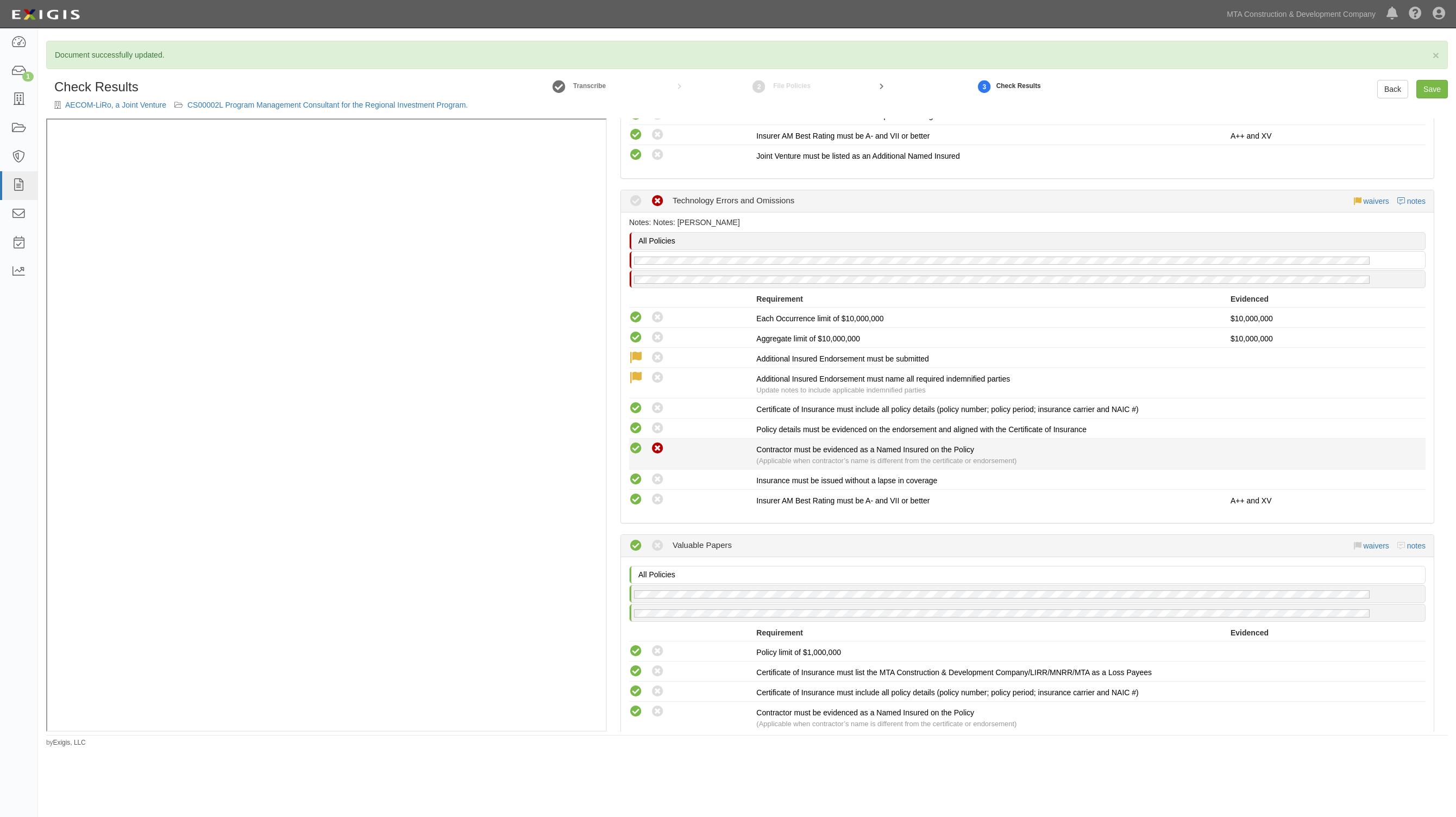
click at [633, 442] on icon at bounding box center [636, 449] width 14 height 14
radio input "true"
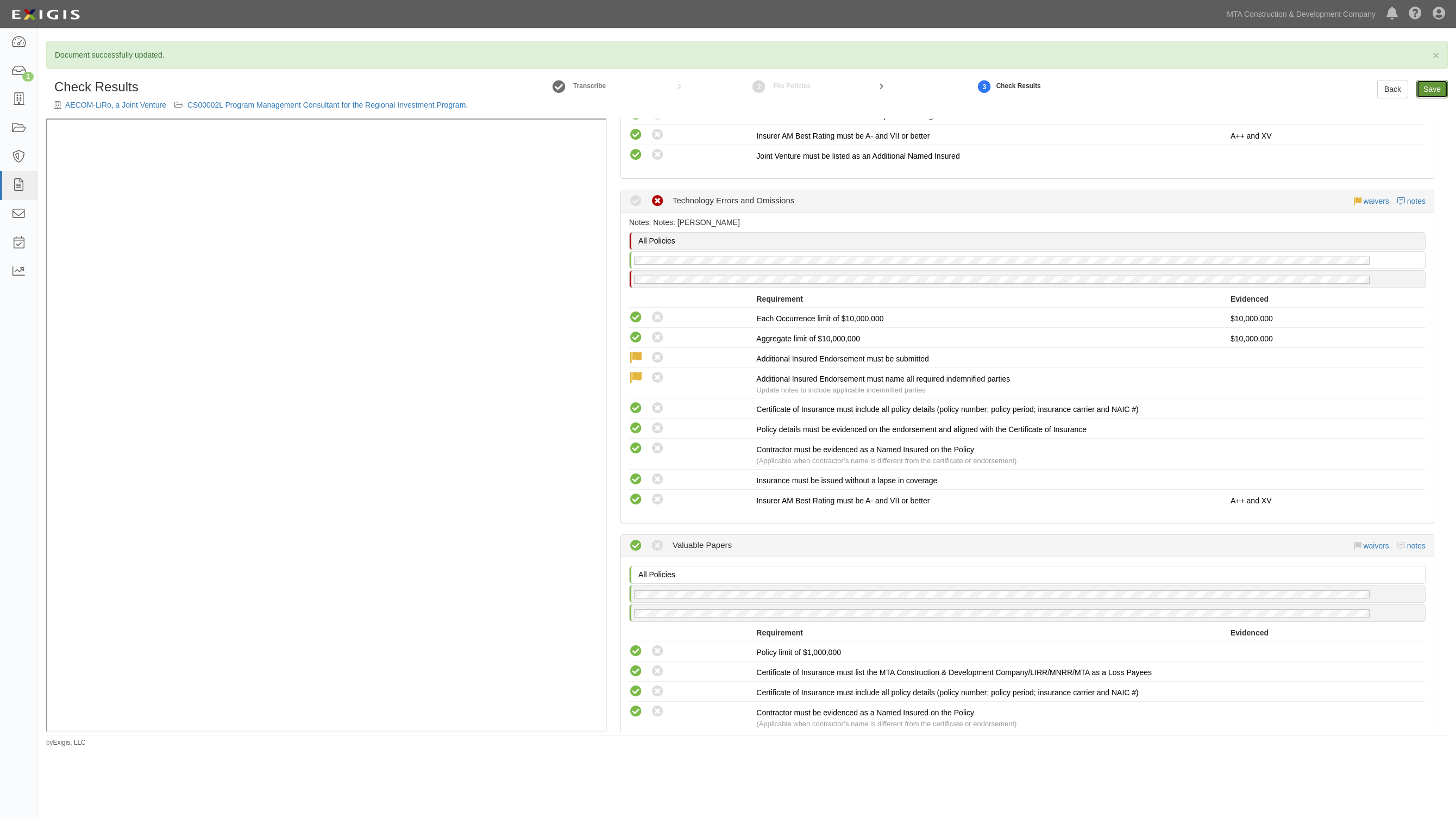
click at [1438, 89] on link "Save" at bounding box center [1432, 89] width 32 height 18
radio input "true"
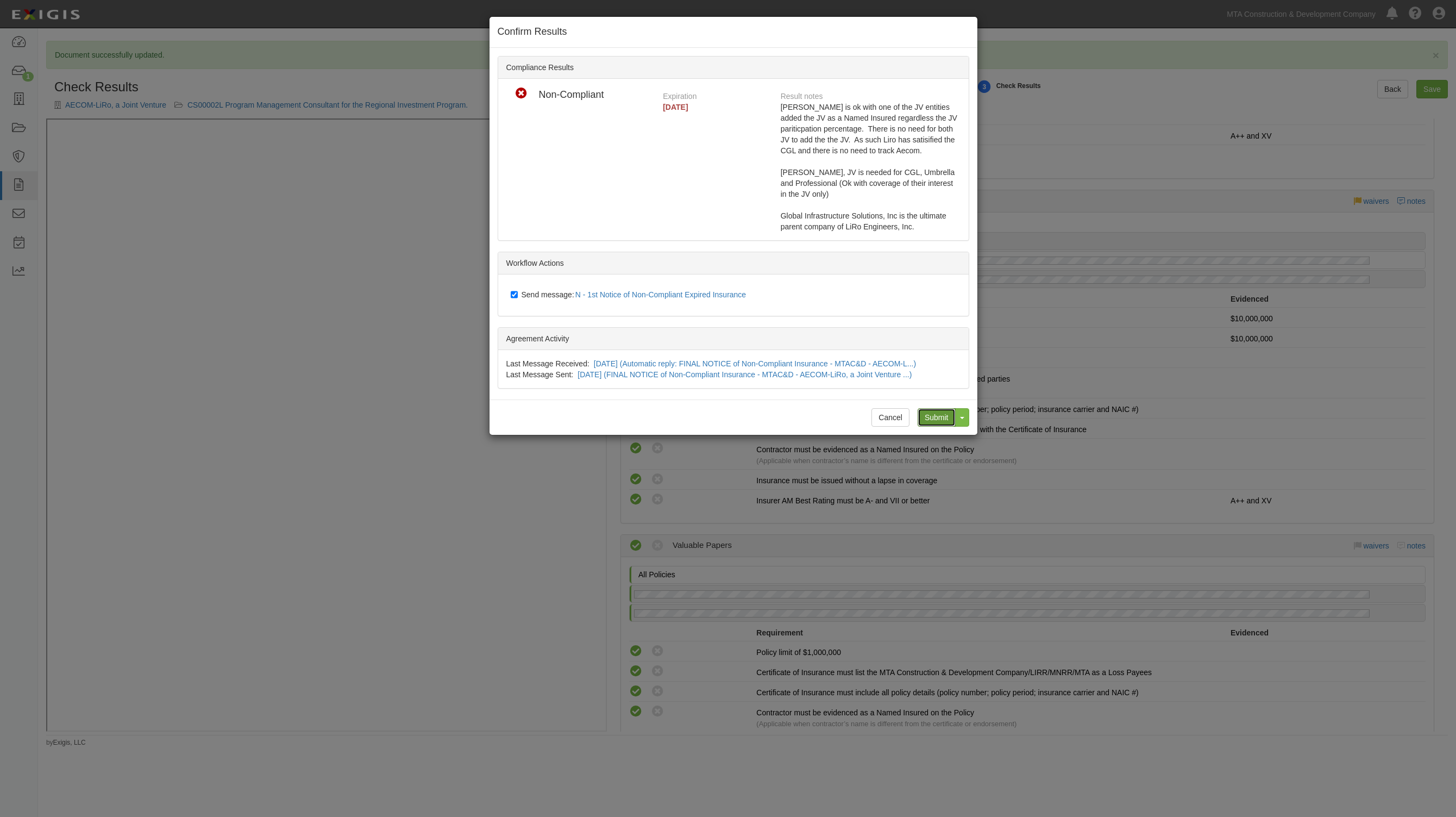
click at [926, 413] on input "Submit" at bounding box center [937, 417] width 38 height 18
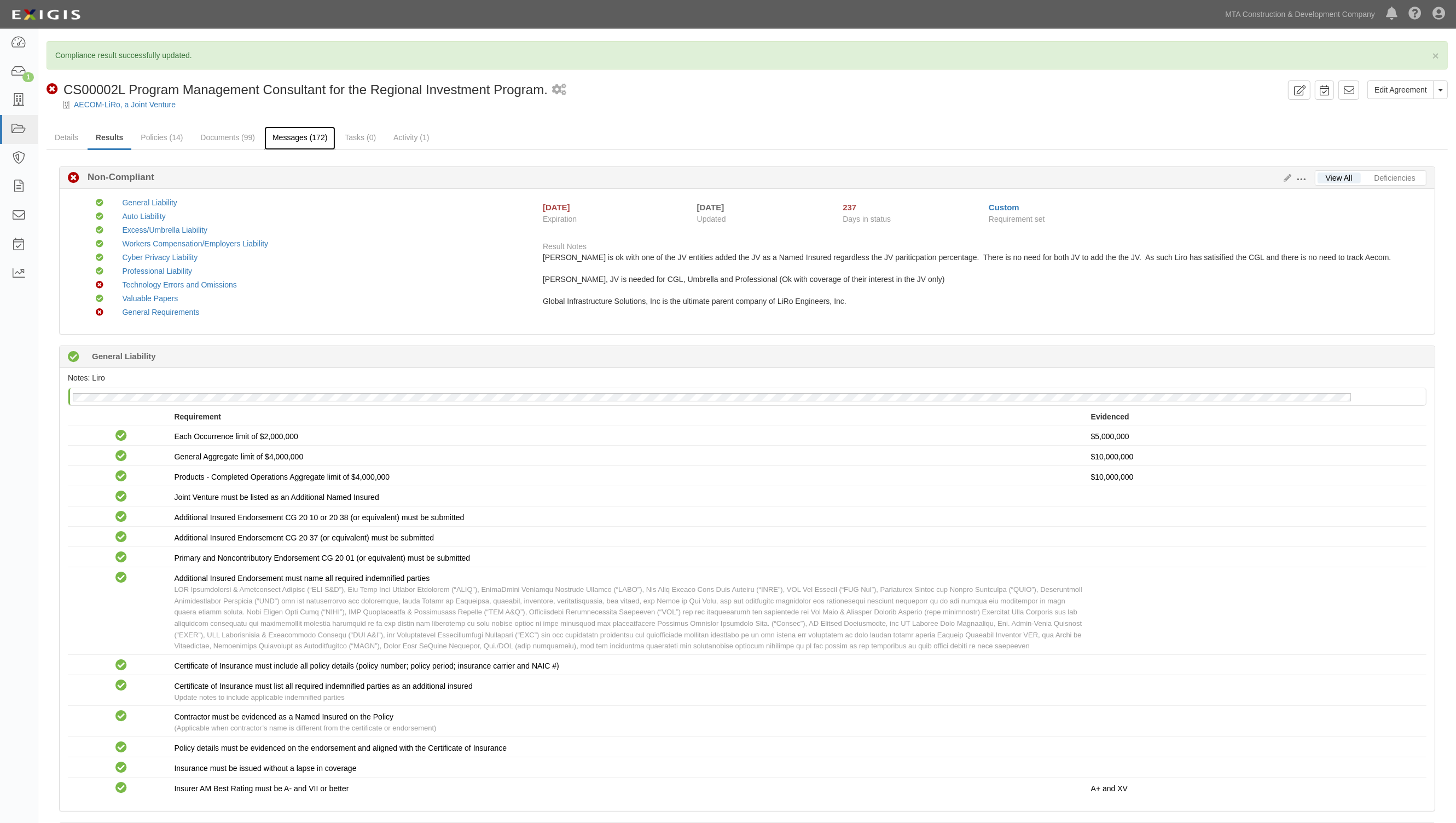
drag, startPoint x: 305, startPoint y: 133, endPoint x: 295, endPoint y: 132, distance: 10.0
click at [305, 133] on link "Messages (172)" at bounding box center [300, 137] width 71 height 23
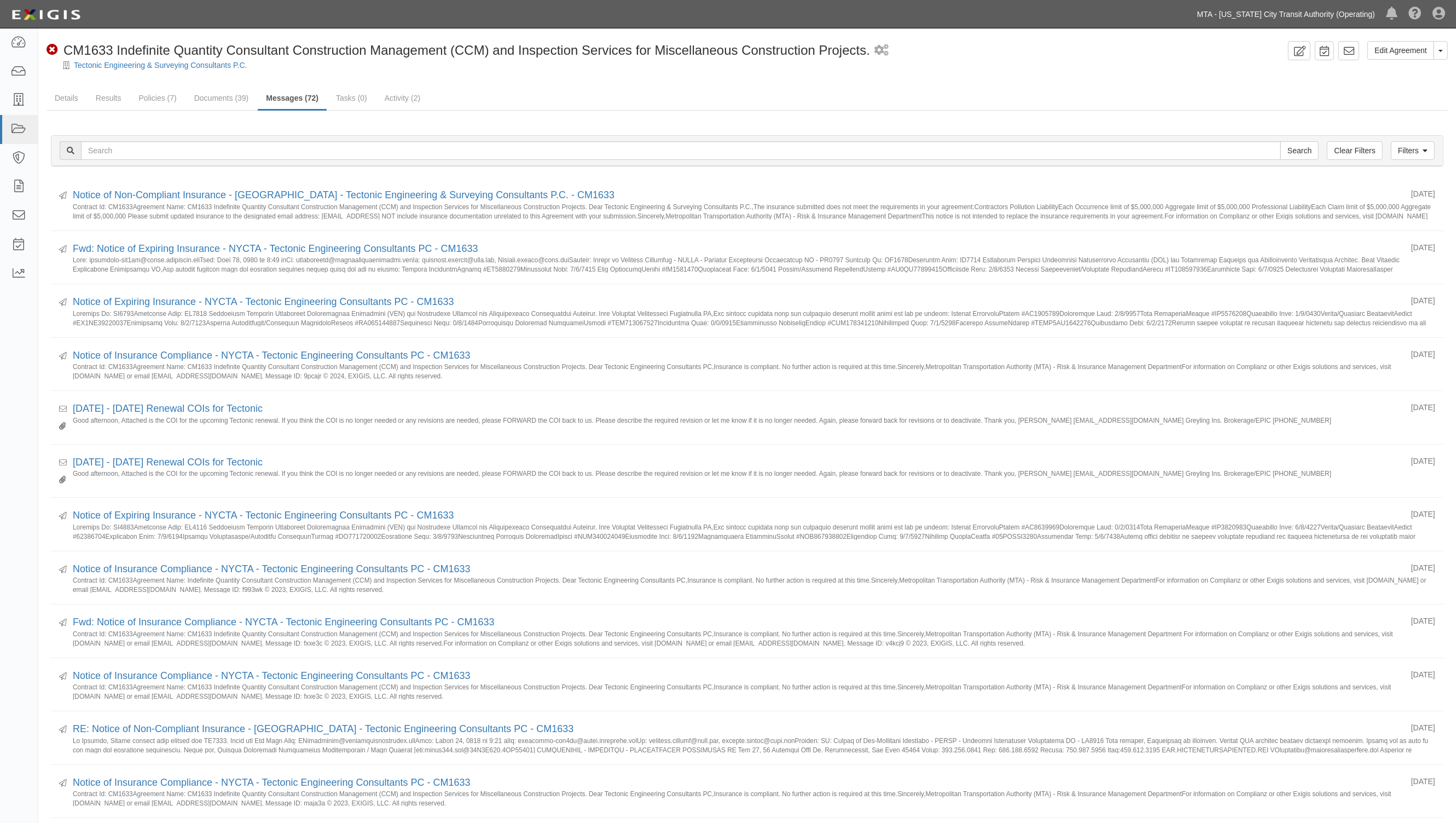
click at [1301, 11] on link "MTA - [US_STATE] City Transit Authority (Operating)" at bounding box center [1286, 14] width 189 height 22
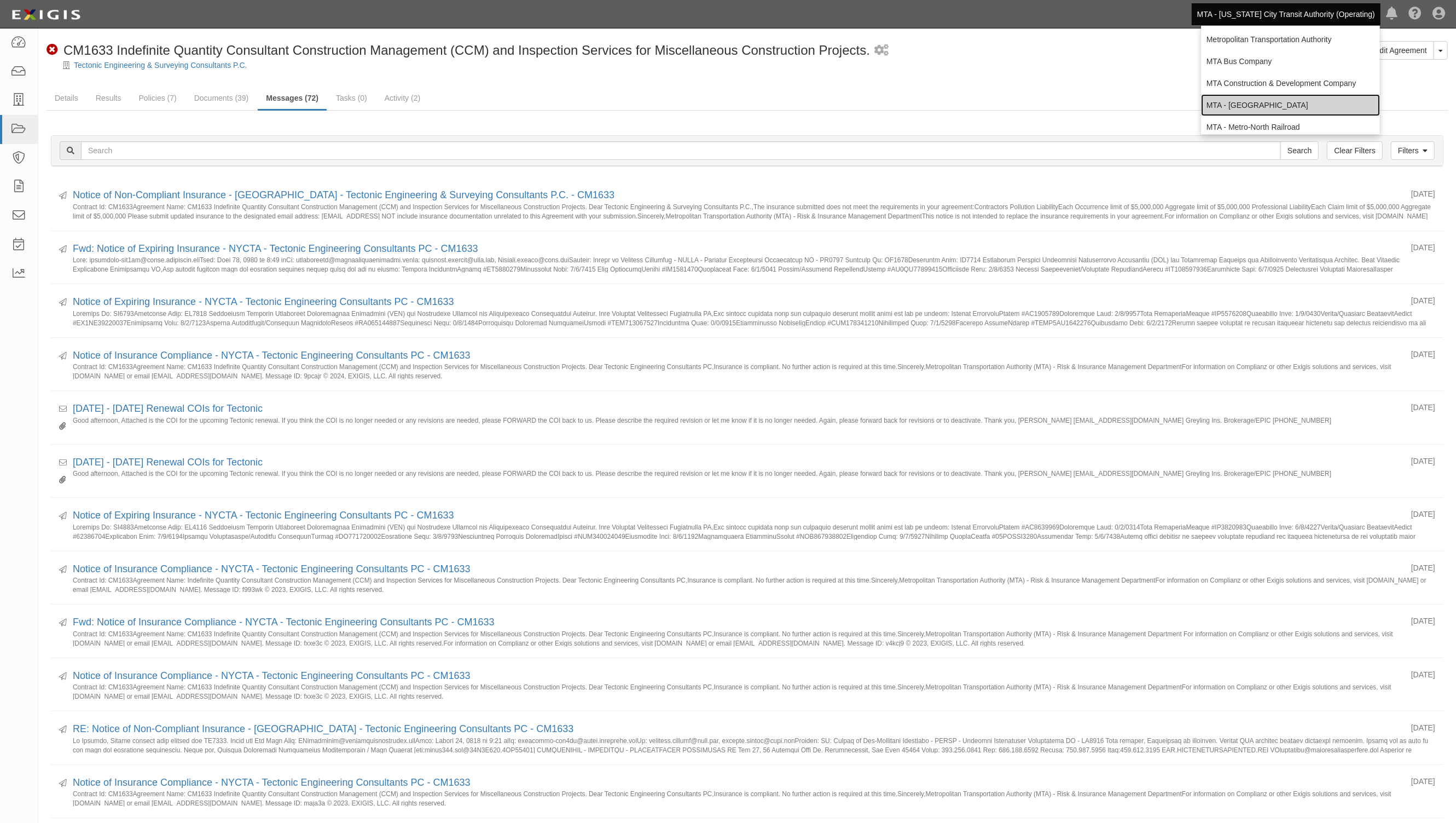
click at [1247, 104] on link "MTA - [GEOGRAPHIC_DATA]" at bounding box center [1290, 104] width 179 height 22
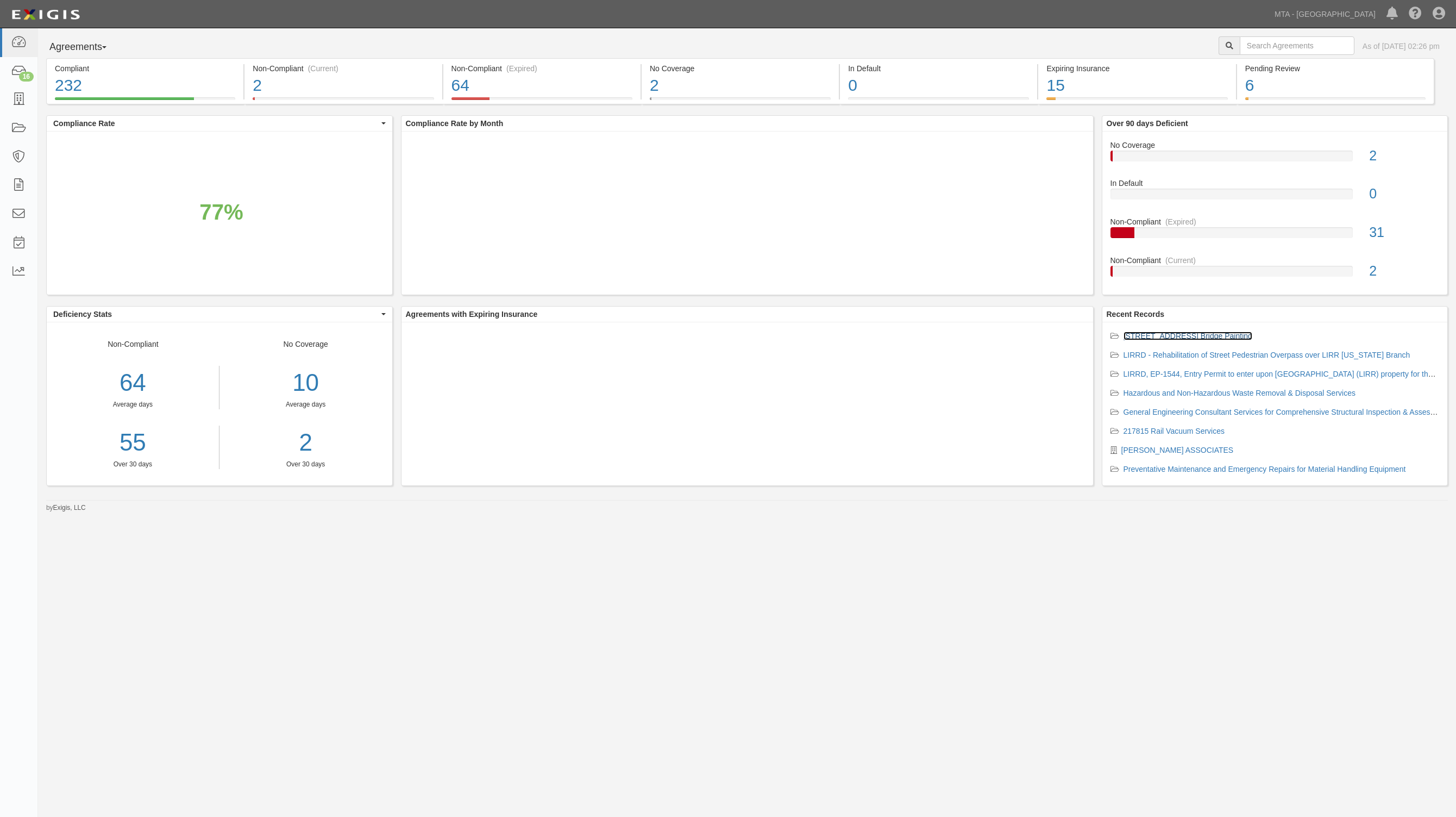
click at [1221, 338] on link "[STREET_ADDRESS] Bridge Painting" at bounding box center [1187, 336] width 129 height 9
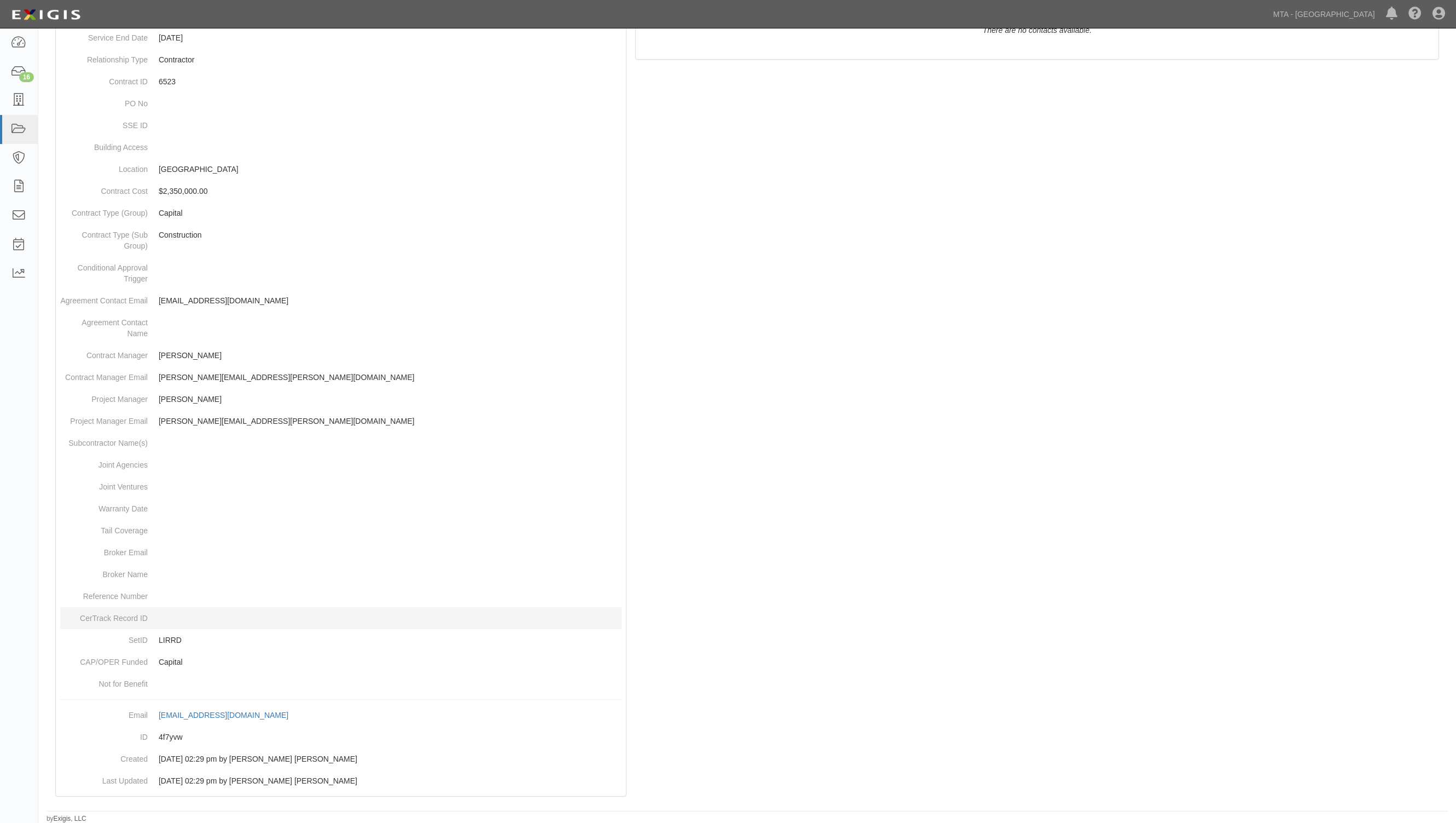
scroll to position [238, 0]
drag, startPoint x: 612, startPoint y: 338, endPoint x: 630, endPoint y: 38, distance: 300.5
click at [612, 335] on dd at bounding box center [341, 328] width 561 height 33
click at [1344, 14] on link "MTA - [GEOGRAPHIC_DATA]" at bounding box center [1324, 14] width 113 height 22
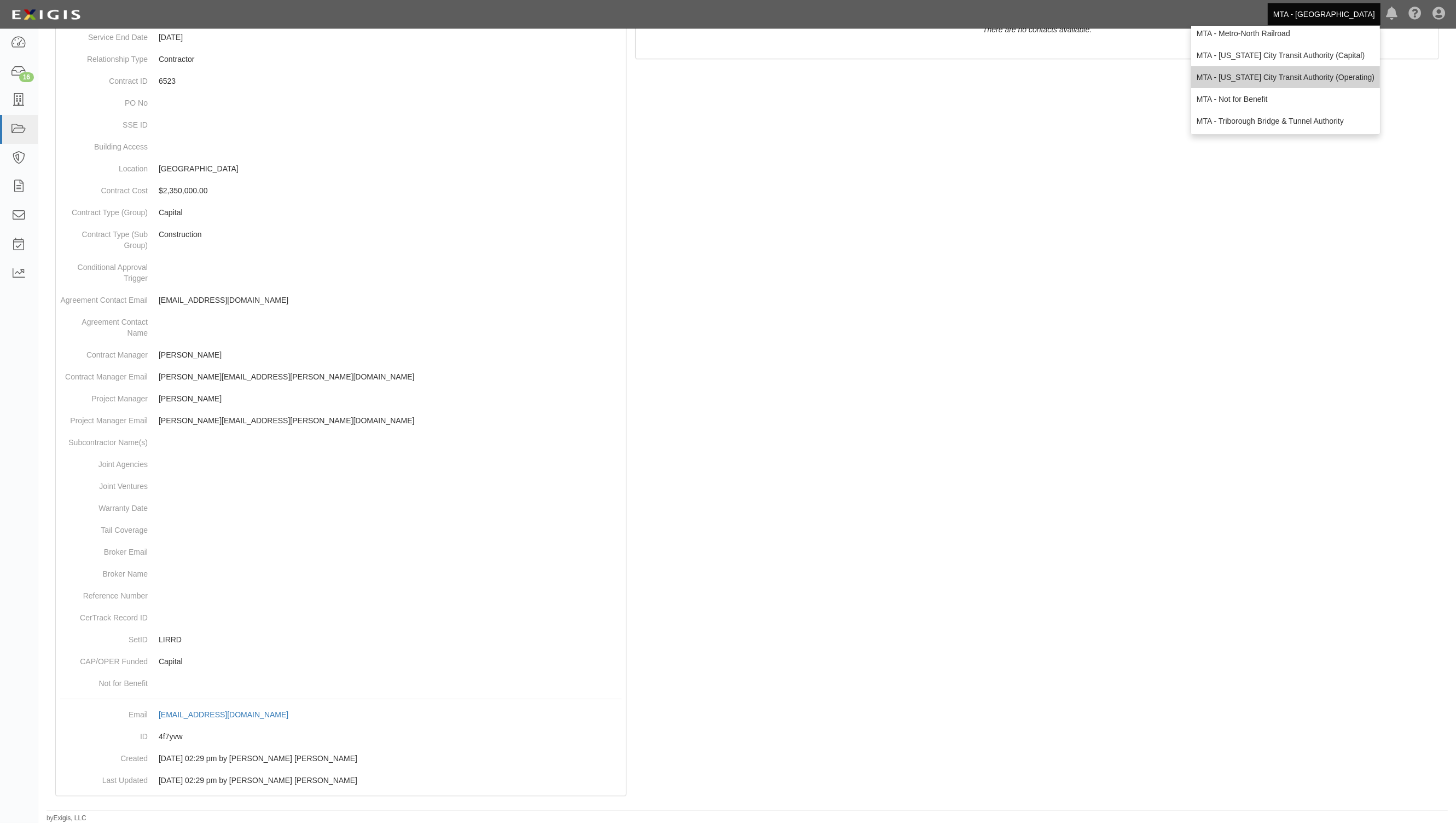
scroll to position [72, 0]
click at [1274, 121] on link "MTA - Triborough Bridge & Tunnel Authority" at bounding box center [1285, 120] width 189 height 22
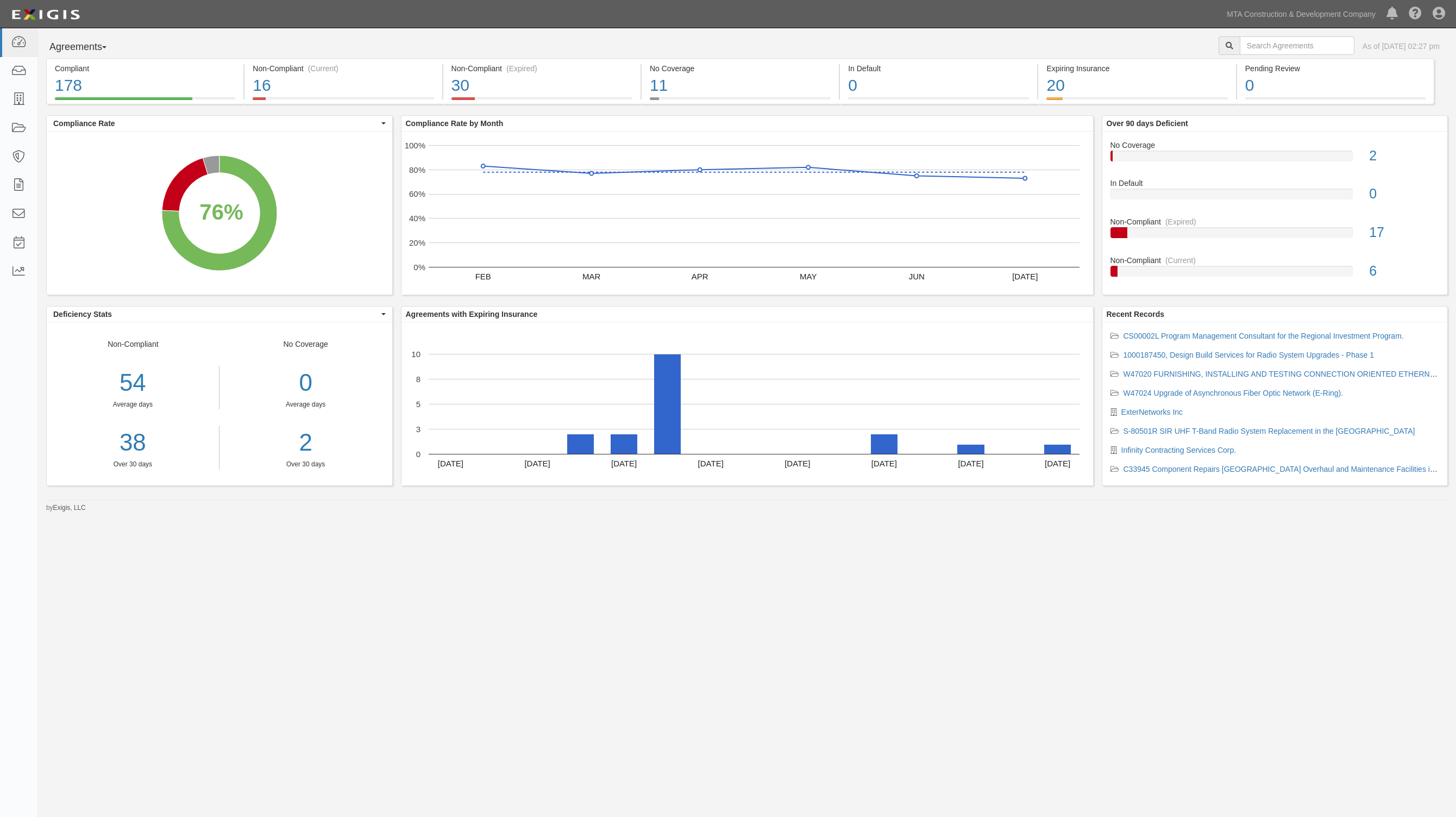
drag, startPoint x: 398, startPoint y: 620, endPoint x: 477, endPoint y: 527, distance: 122.0
click at [400, 612] on div "Agreements Parties Agreements Coverages As of [DATE] 02:27 pm Compliant 178 76%…" at bounding box center [728, 396] width 1456 height 735
click at [15, 41] on icon at bounding box center [19, 42] width 16 height 12
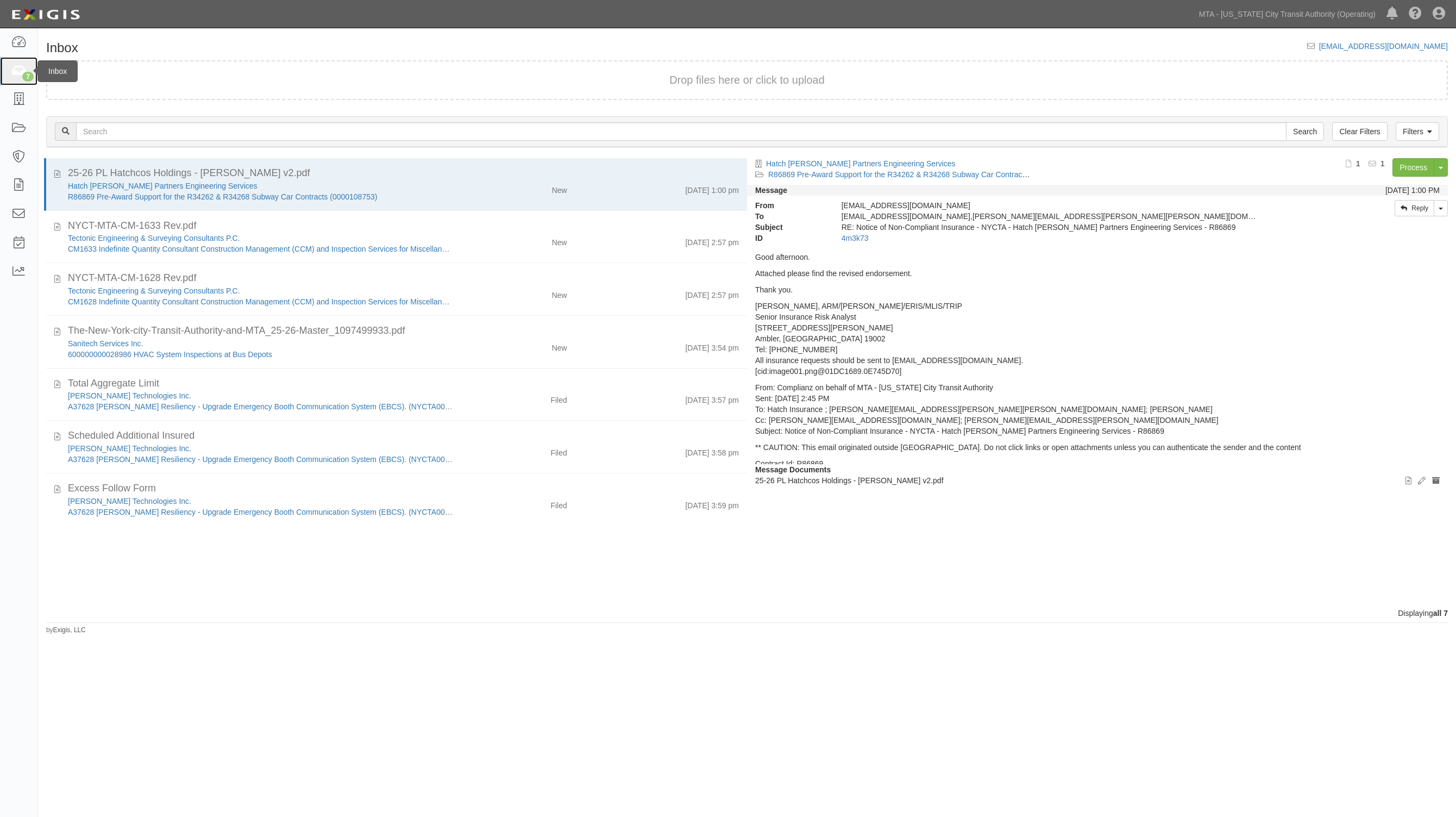
click at [19, 72] on icon at bounding box center [19, 72] width 16 height 12
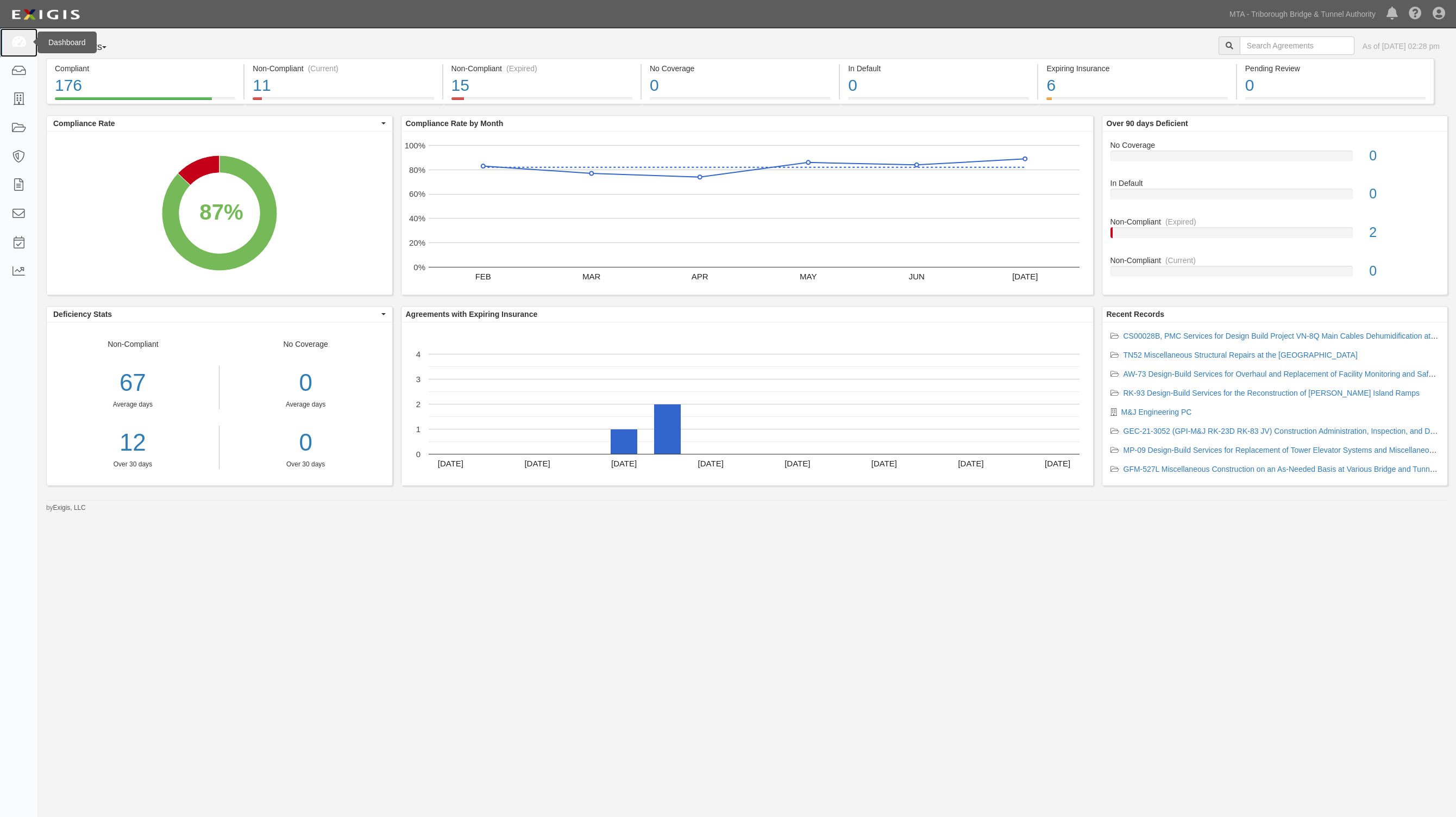
click at [9, 40] on link at bounding box center [18, 42] width 37 height 28
